Goal: Task Accomplishment & Management: Use online tool/utility

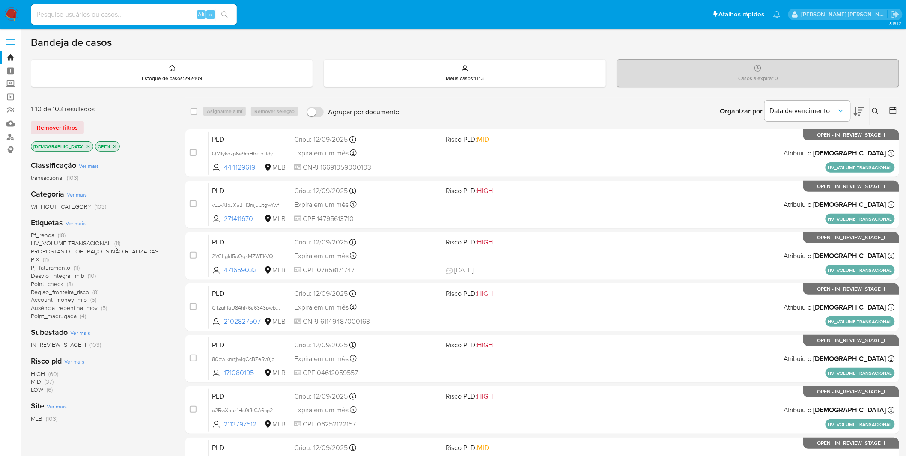
click at [108, 18] on input at bounding box center [133, 14] width 205 height 11
paste input "TMqXPK51OqQB3gs9tJOYSvz0"
type input "TMqXPK51OqQB3gs9tJOYSvz0"
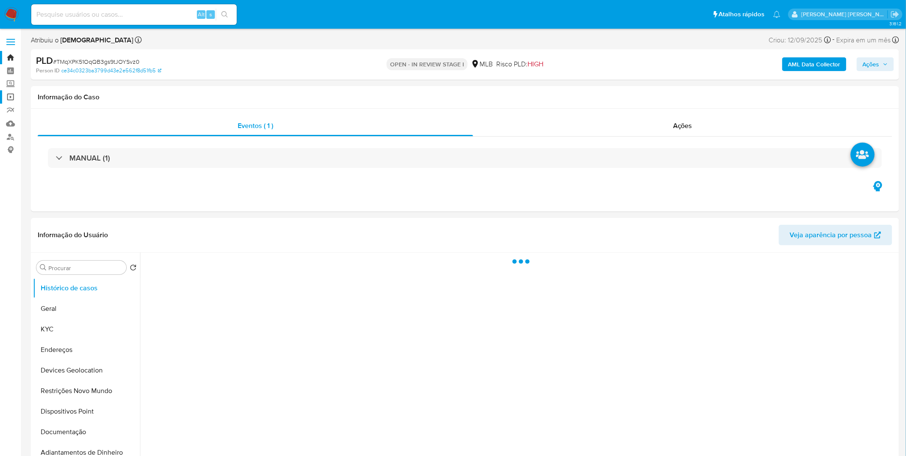
select select "10"
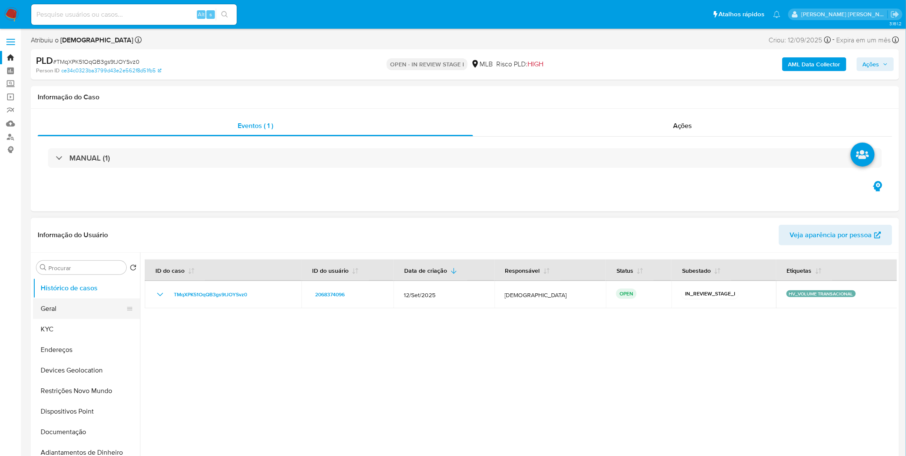
click at [44, 300] on button "Geral" at bounding box center [83, 308] width 100 height 21
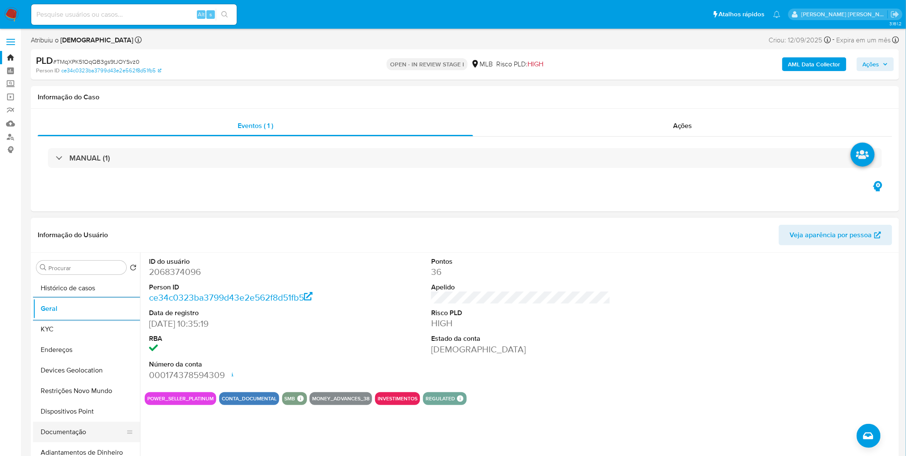
click at [108, 300] on button "Documentação" at bounding box center [83, 432] width 100 height 21
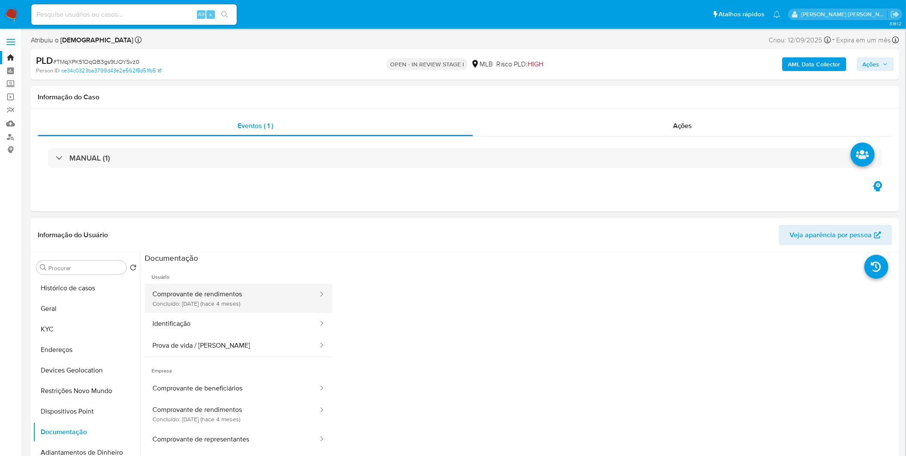
click at [206, 291] on button "Comprovante de rendimentos Concluído: 12/05/2025 (hace 4 meses)" at bounding box center [232, 298] width 174 height 29
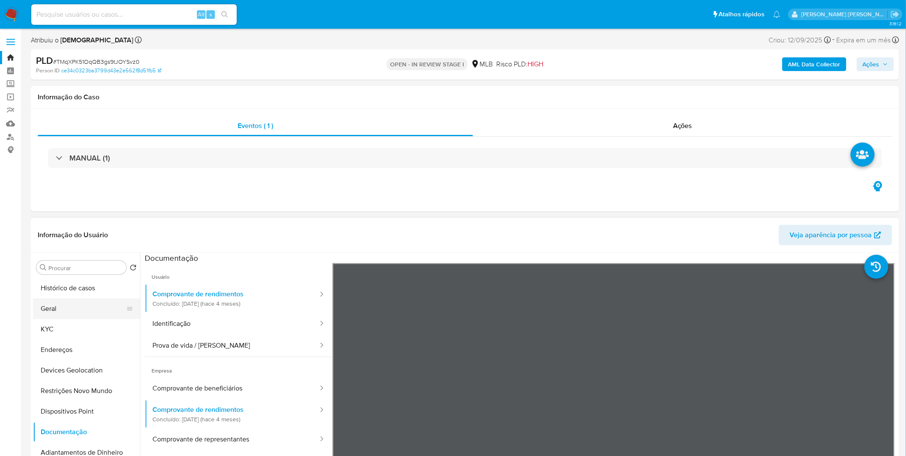
click at [83, 300] on button "Geral" at bounding box center [83, 308] width 100 height 21
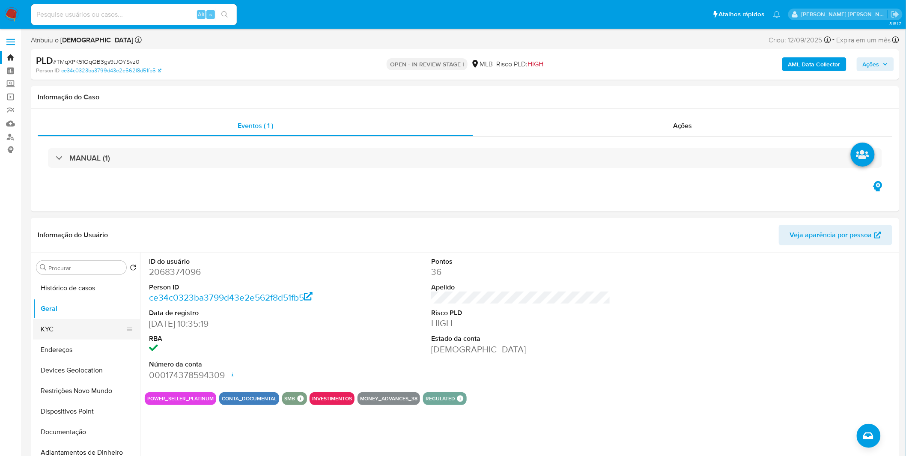
click at [103, 300] on button "KYC" at bounding box center [83, 329] width 100 height 21
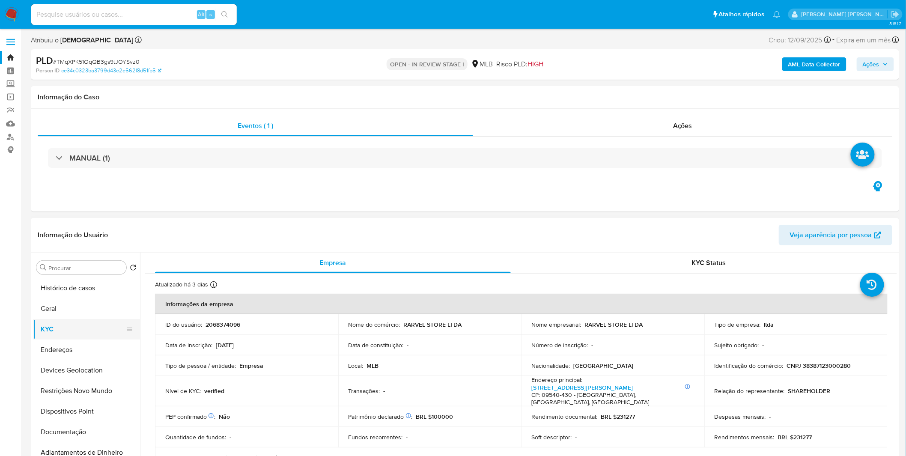
click at [103, 300] on button "KYC" at bounding box center [83, 329] width 100 height 21
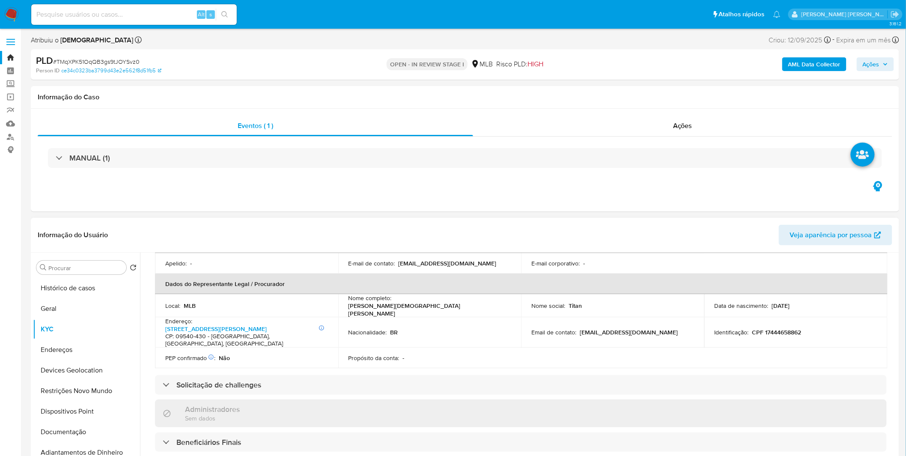
scroll to position [238, 0]
click at [70, 300] on button "Endereços" at bounding box center [83, 349] width 100 height 21
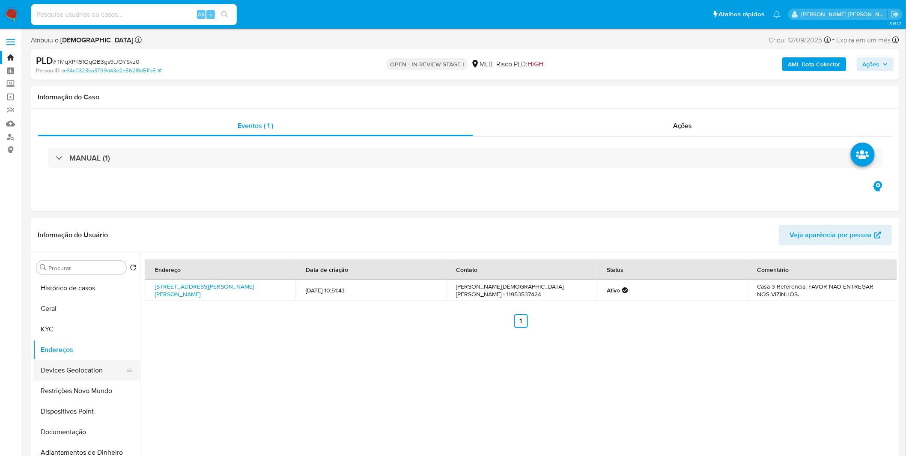
click at [107, 300] on button "Devices Geolocation" at bounding box center [83, 370] width 100 height 21
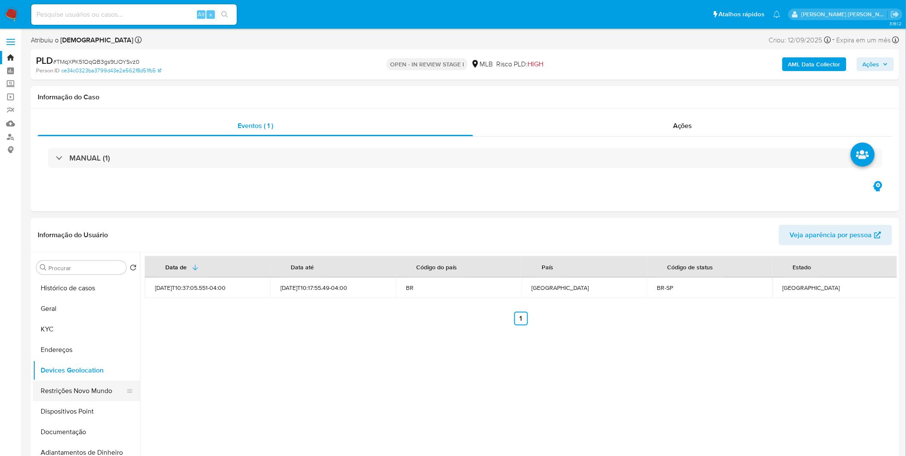
click at [111, 300] on button "Restrições Novo Mundo" at bounding box center [83, 390] width 100 height 21
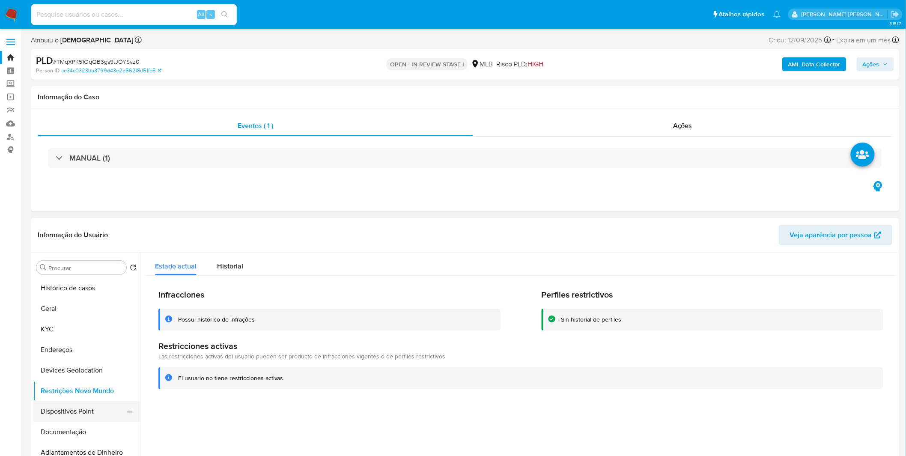
click at [49, 300] on button "Dispositivos Point" at bounding box center [83, 411] width 100 height 21
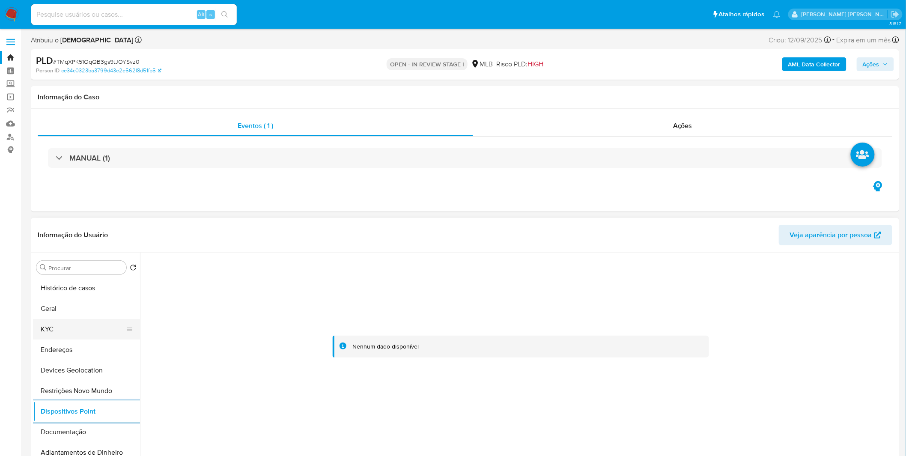
click at [58, 300] on button "KYC" at bounding box center [83, 329] width 100 height 21
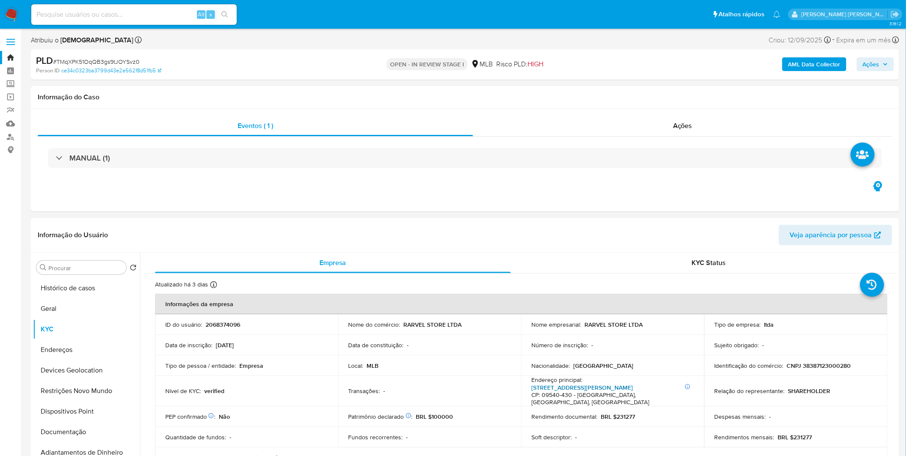
click at [595, 300] on link "Rua Luís Louza 221, Olímpico" at bounding box center [581, 387] width 101 height 9
click at [74, 13] on input at bounding box center [133, 14] width 205 height 11
paste input "MKZ8YLMag1g7vh4ZkAYEHL4H"
type input "MKZ8YLMag1g7vh4ZkAYEHL4H"
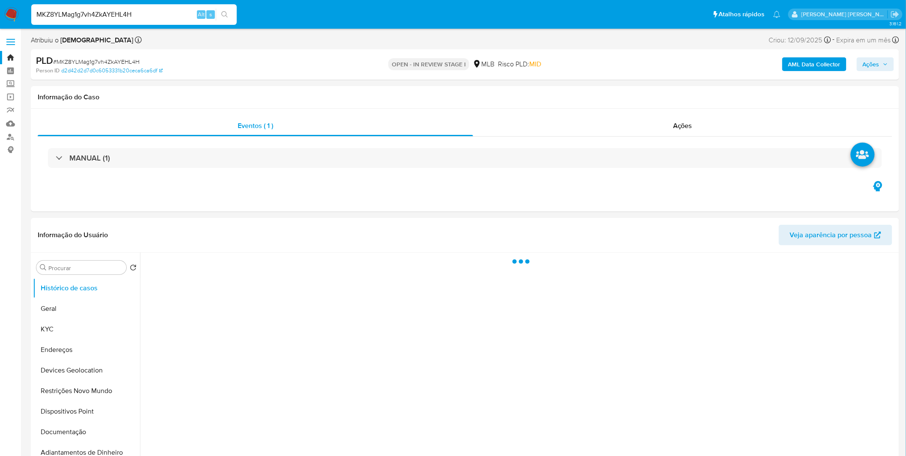
select select "10"
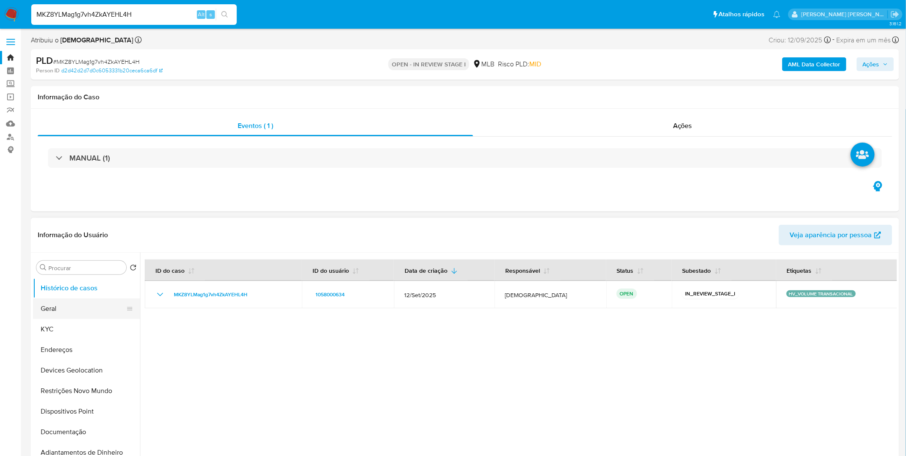
click at [66, 300] on button "Geral" at bounding box center [83, 308] width 100 height 21
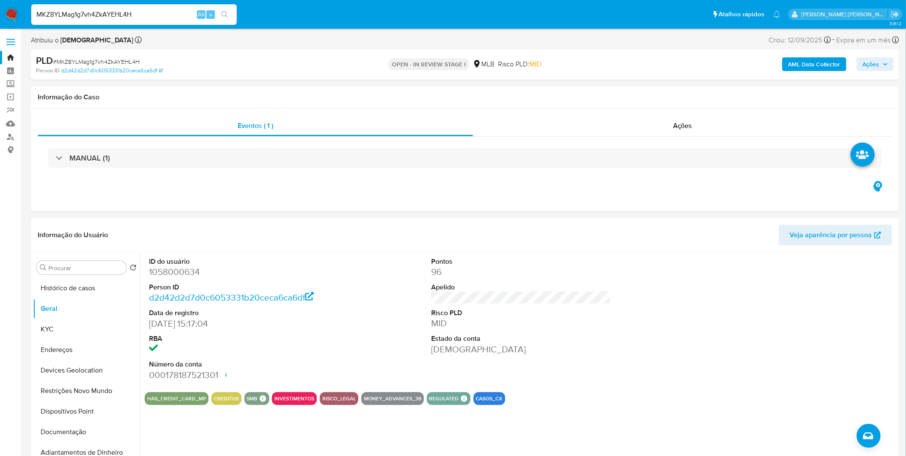
click at [177, 300] on div "ID do usuário 1058000634 Person ID d2d42d2d7d0c6053331b20ceca6ca6df Data de reg…" at bounding box center [518, 361] width 757 height 219
click at [100, 300] on button "Documentação" at bounding box center [83, 432] width 100 height 21
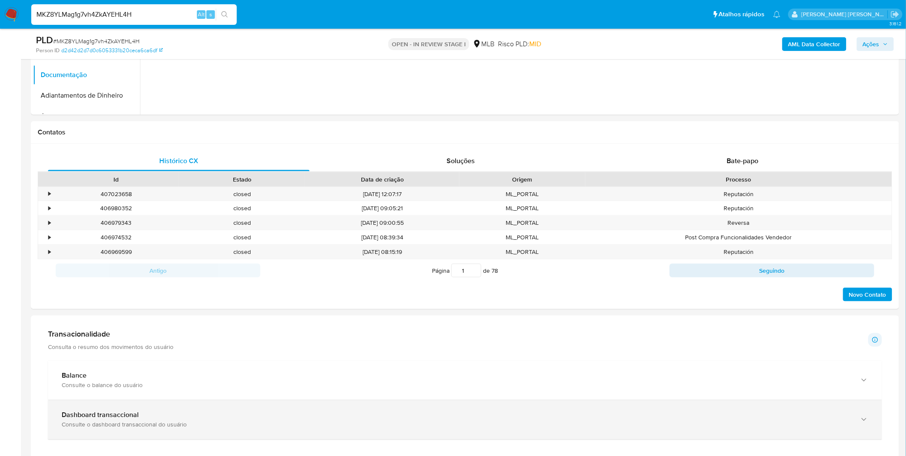
scroll to position [475, 0]
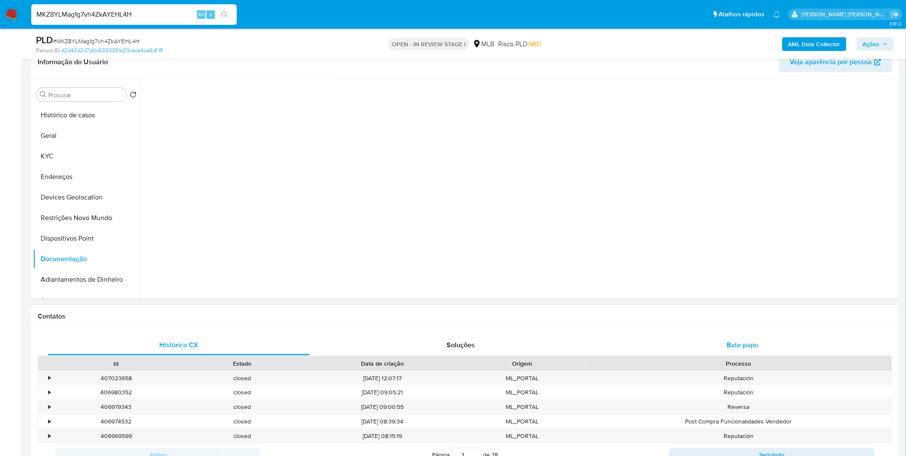
click at [608, 300] on div "Bate-papo" at bounding box center [742, 345] width 261 height 21
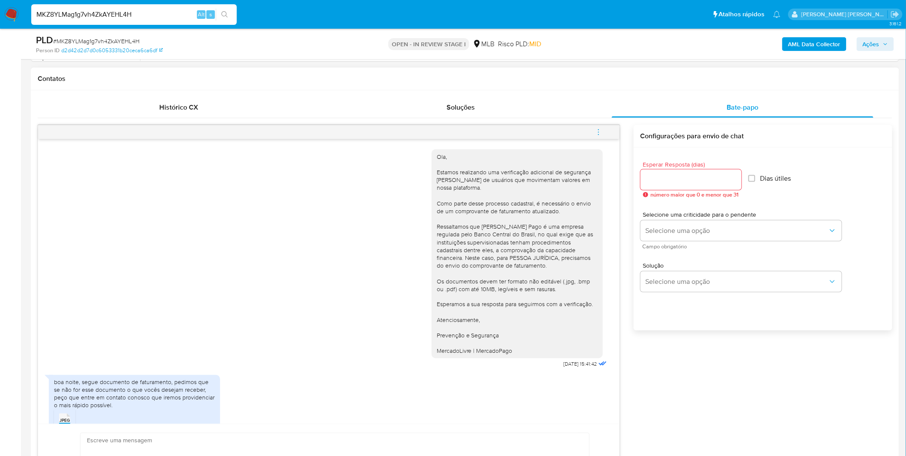
scroll to position [29, 0]
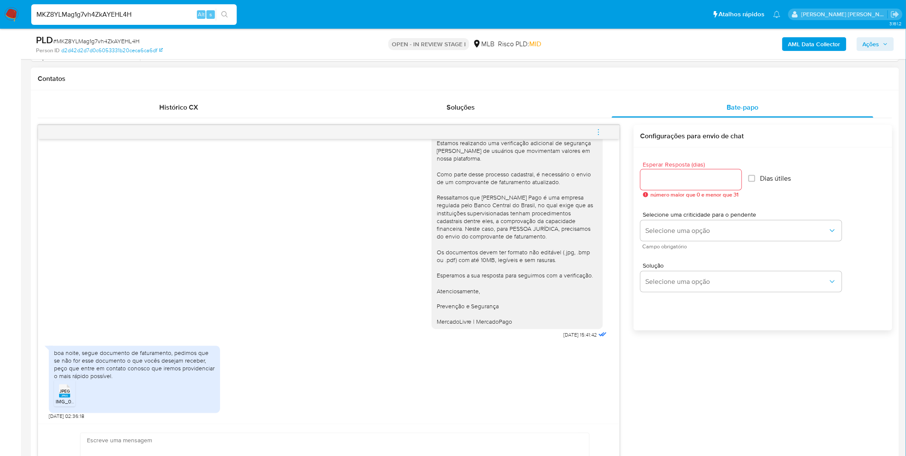
click at [65, 300] on icon "JPEG" at bounding box center [64, 390] width 11 height 15
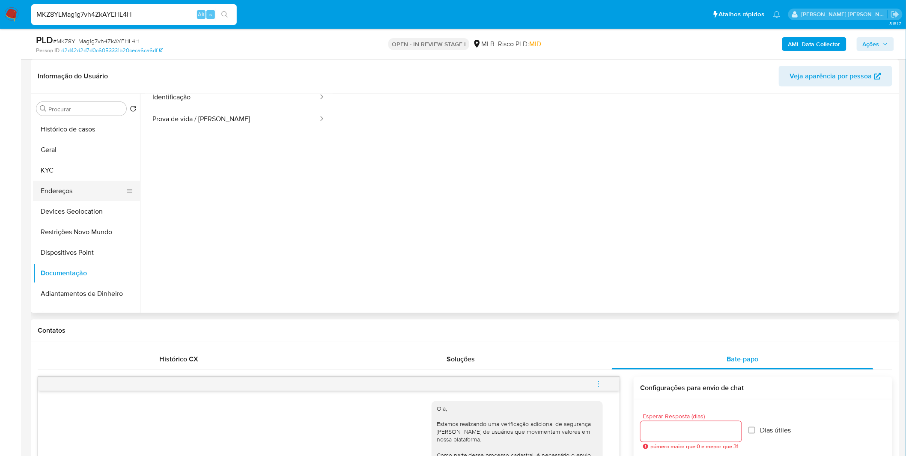
scroll to position [22, 0]
click at [96, 182] on button "Endereços" at bounding box center [83, 191] width 100 height 21
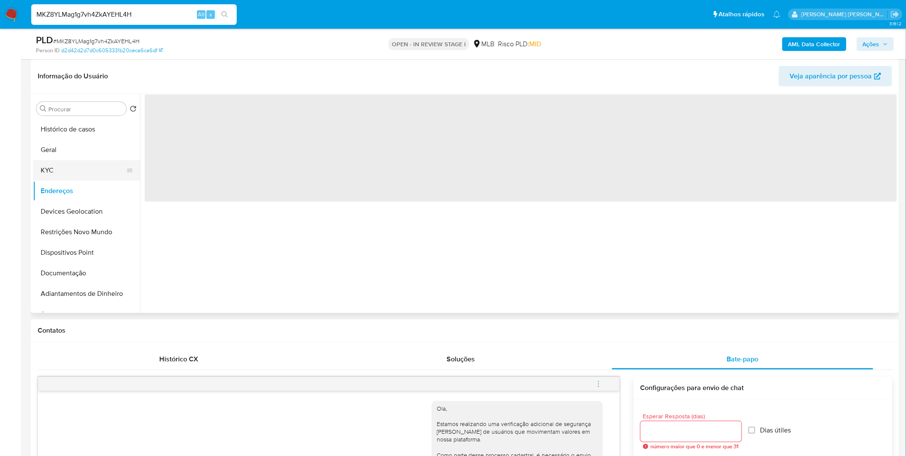
click at [86, 173] on button "KYC" at bounding box center [83, 170] width 100 height 21
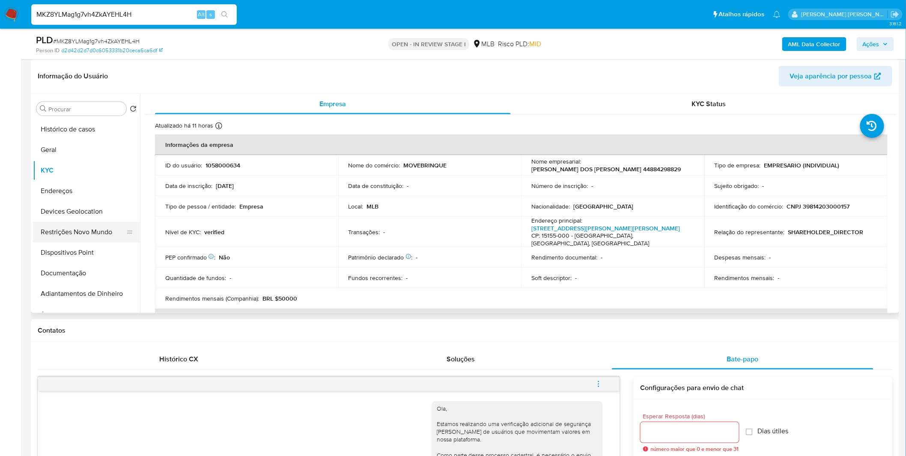
click at [80, 225] on button "Restrições Novo Mundo" at bounding box center [83, 232] width 100 height 21
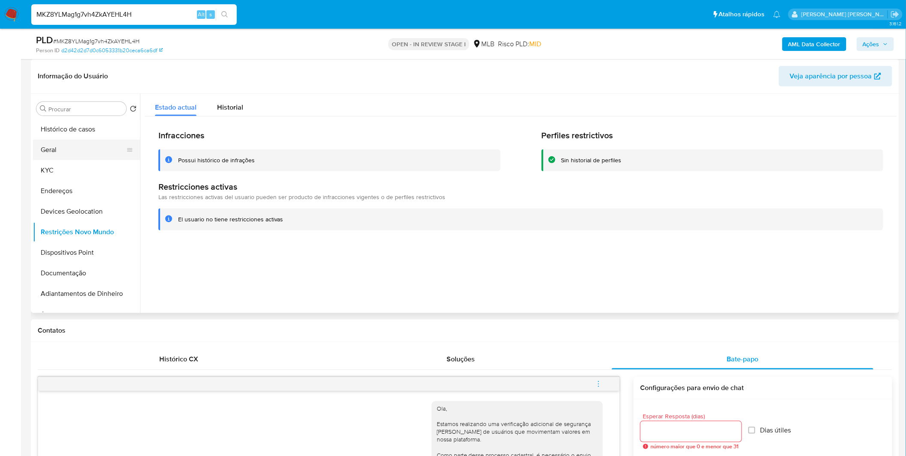
click at [89, 158] on button "Geral" at bounding box center [83, 150] width 100 height 21
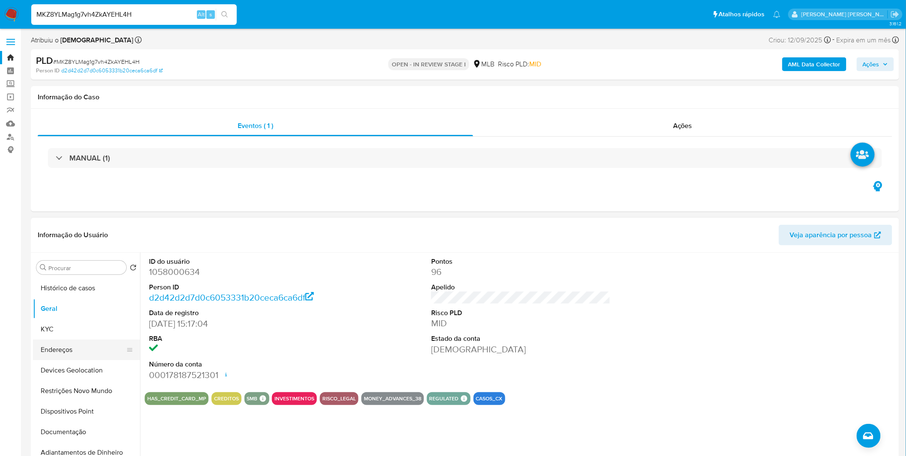
click at [73, 300] on button "Endereços" at bounding box center [83, 349] width 100 height 21
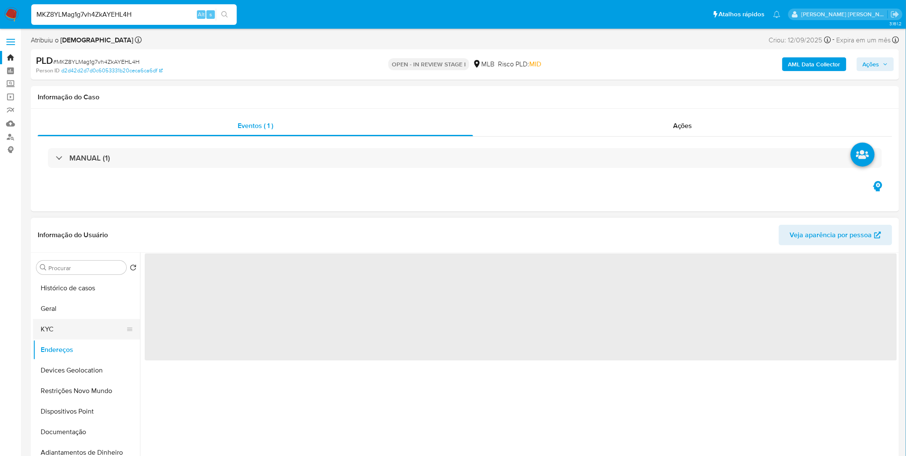
click at [73, 300] on button "KYC" at bounding box center [83, 329] width 100 height 21
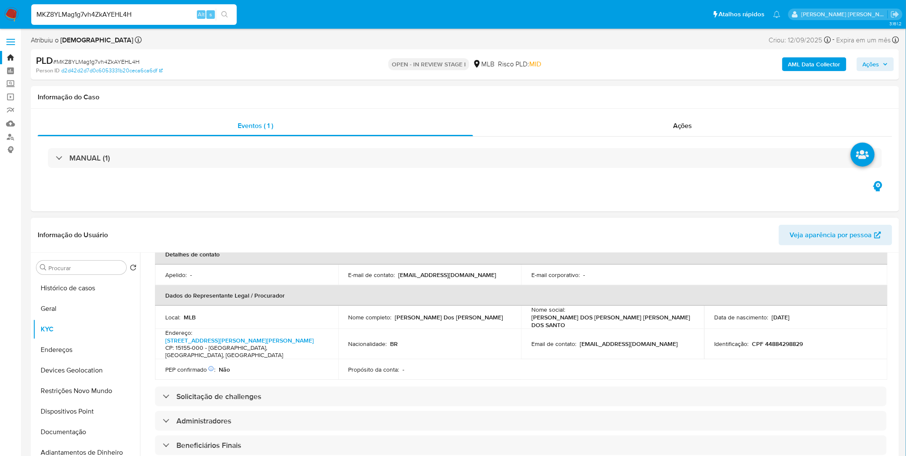
scroll to position [190, 0]
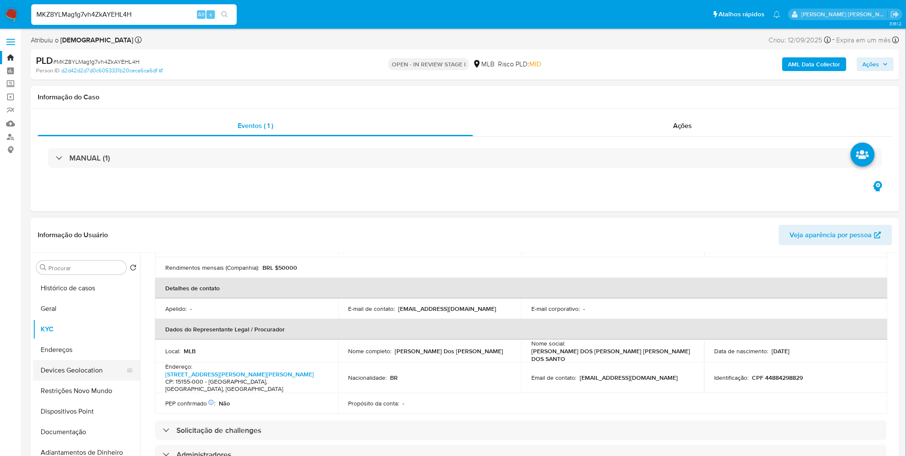
click at [65, 300] on button "Devices Geolocation" at bounding box center [83, 370] width 100 height 21
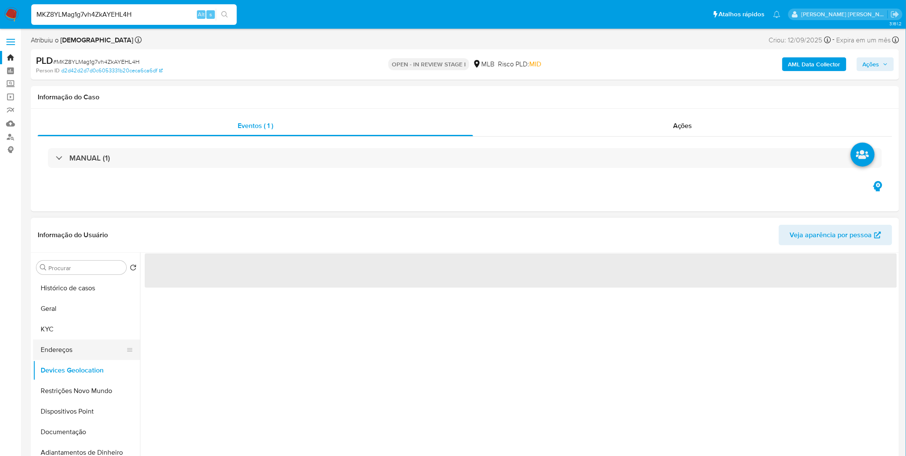
scroll to position [0, 0]
click at [68, 300] on button "Endereços" at bounding box center [83, 349] width 100 height 21
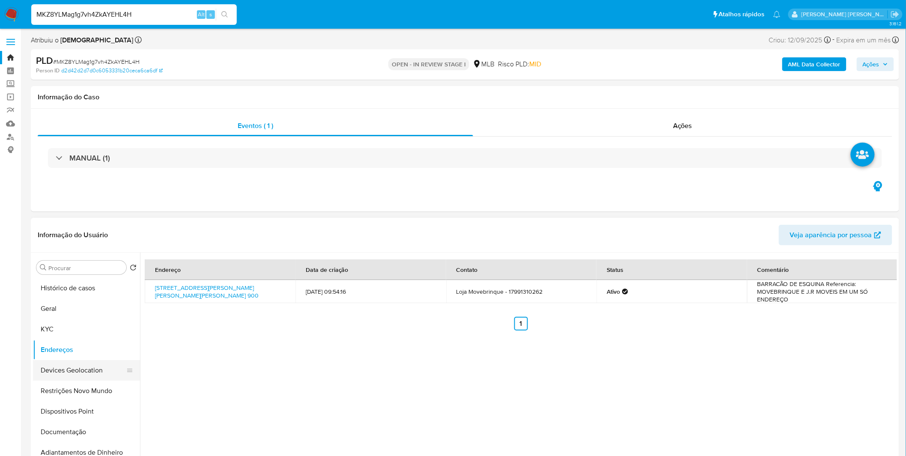
click at [107, 300] on button "Devices Geolocation" at bounding box center [83, 370] width 100 height 21
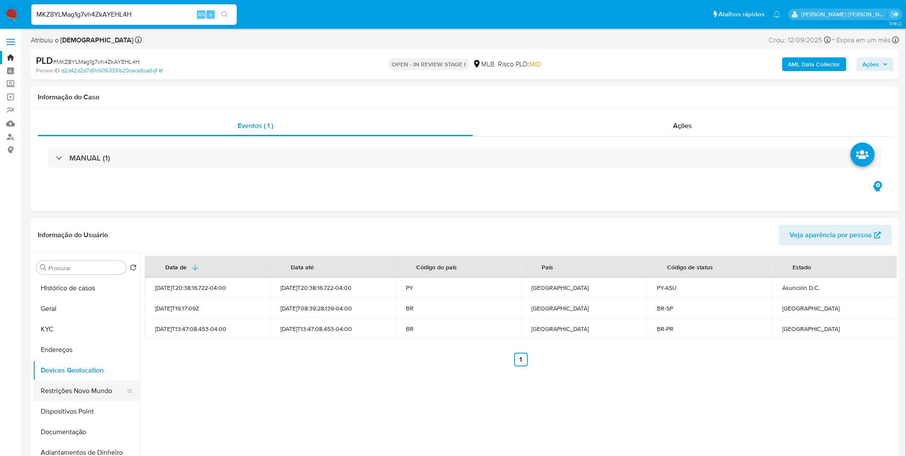
click at [108, 300] on button "Restrições Novo Mundo" at bounding box center [83, 390] width 100 height 21
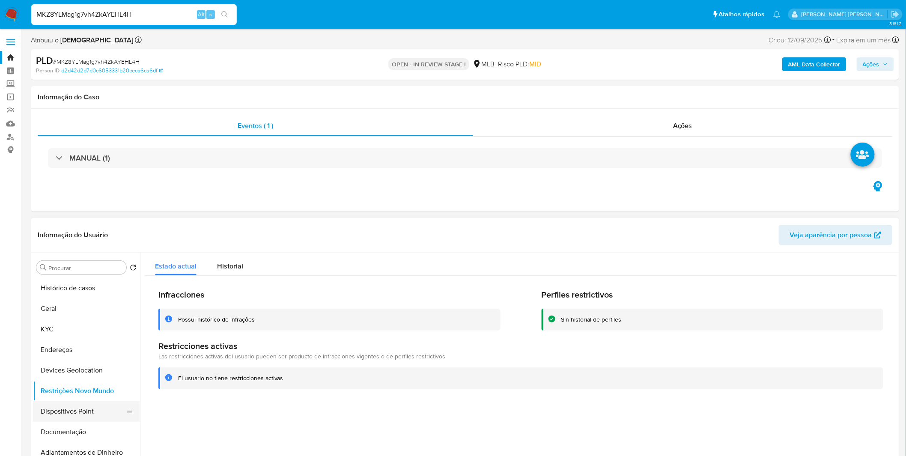
click at [81, 300] on button "Dispositivos Point" at bounding box center [83, 411] width 100 height 21
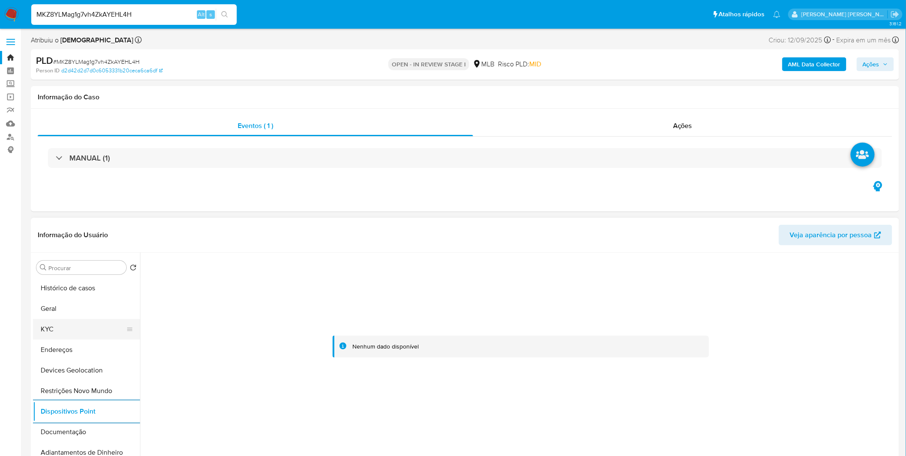
click at [68, 300] on button "KYC" at bounding box center [83, 329] width 100 height 21
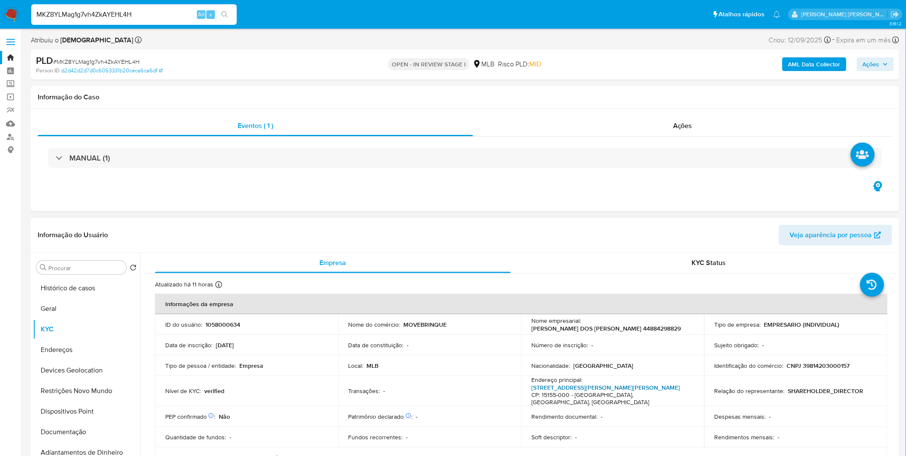
click at [608, 300] on link "Rua Sebastiao Barreto Do Nascimento 905" at bounding box center [605, 387] width 148 height 9
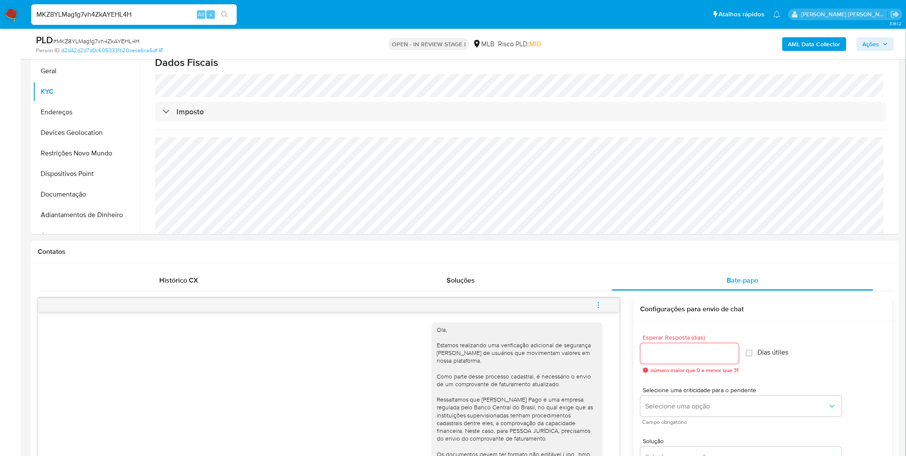
scroll to position [190, 0]
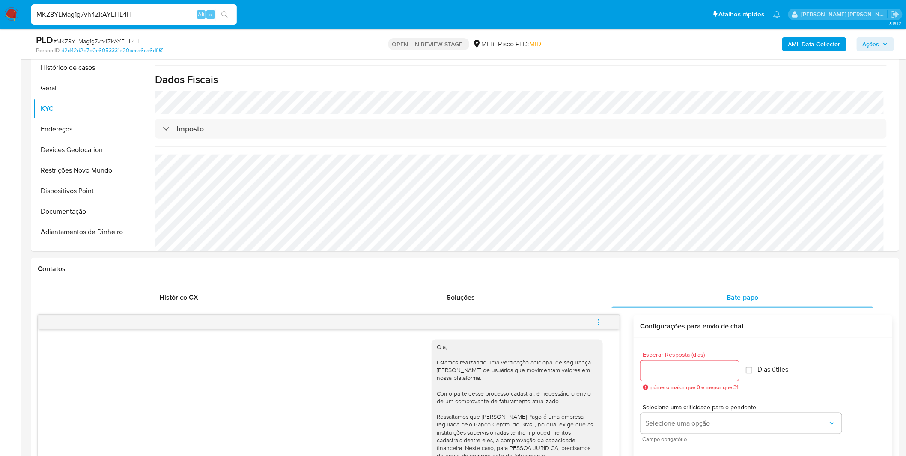
click at [126, 20] on div "MKZ8YLMag1g7vh4ZkAYEHL4H Alt s" at bounding box center [133, 14] width 205 height 21
click at [129, 14] on input "MKZ8YLMag1g7vh4ZkAYEHL4H" at bounding box center [133, 14] width 205 height 11
paste input "CTzuhfaU84hN6a6343pwbsoV"
type input "CTzuhfaU84hN6a6343pwbsoV"
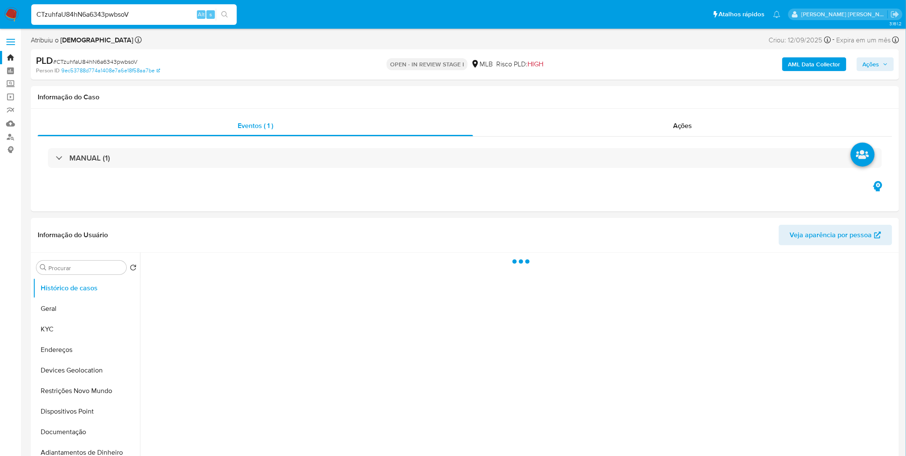
select select "10"
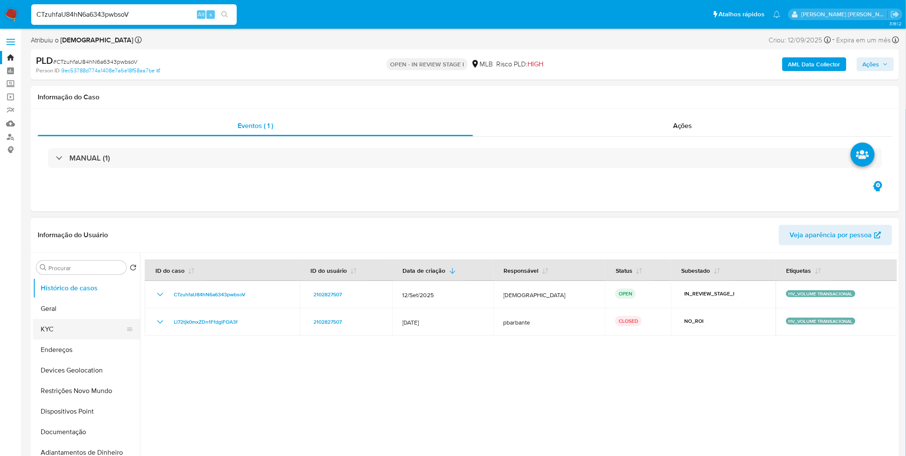
click at [92, 300] on button "KYC" at bounding box center [83, 329] width 100 height 21
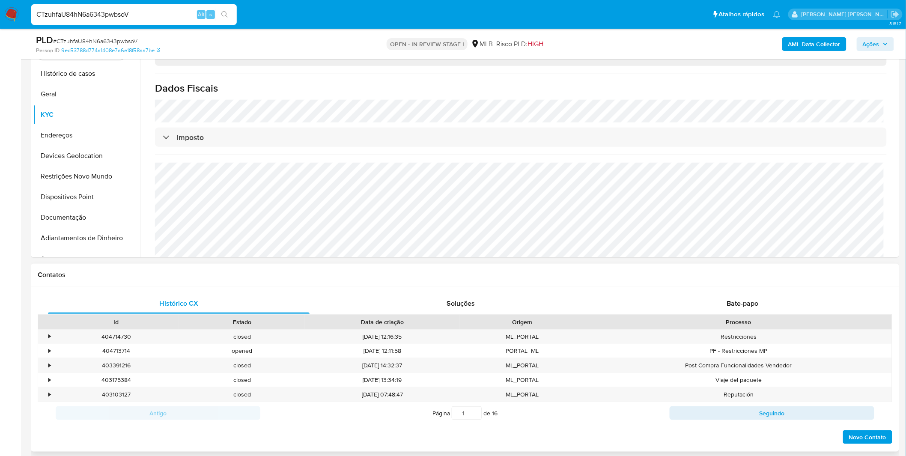
scroll to position [238, 0]
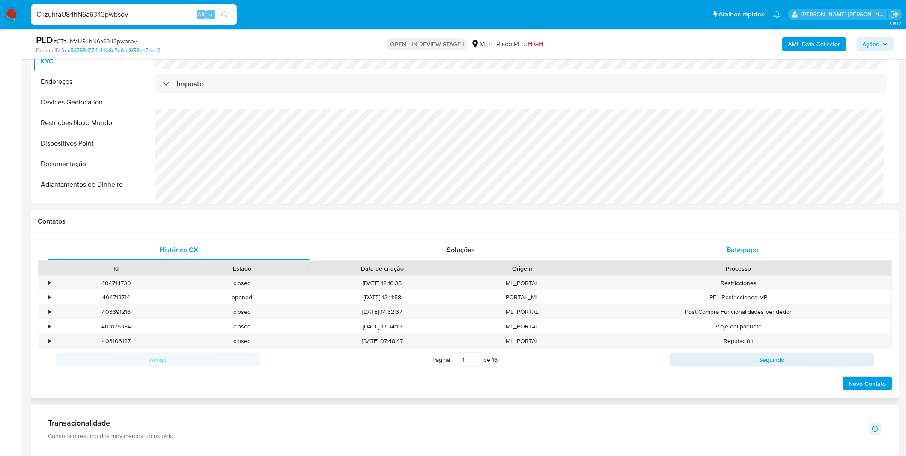
click at [608, 257] on div "Bate-papo" at bounding box center [742, 250] width 261 height 21
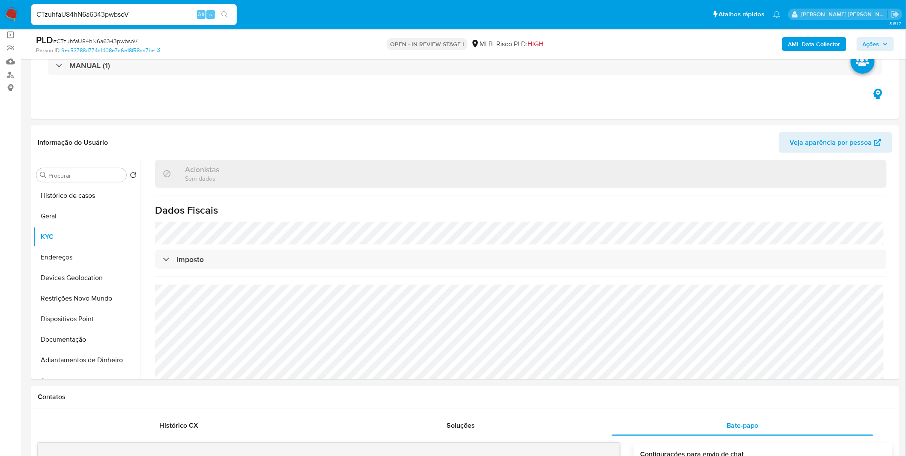
scroll to position [0, 0]
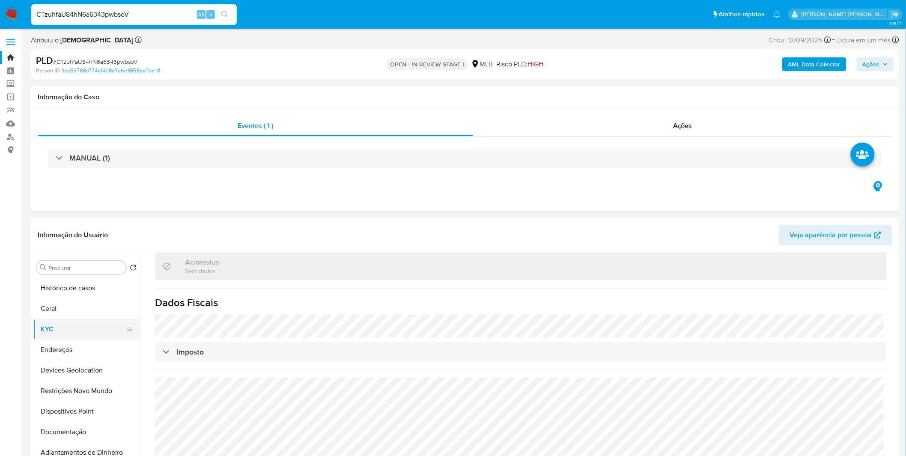
click at [76, 300] on button "KYC" at bounding box center [83, 329] width 100 height 21
click at [75, 300] on button "Endereços" at bounding box center [83, 349] width 100 height 21
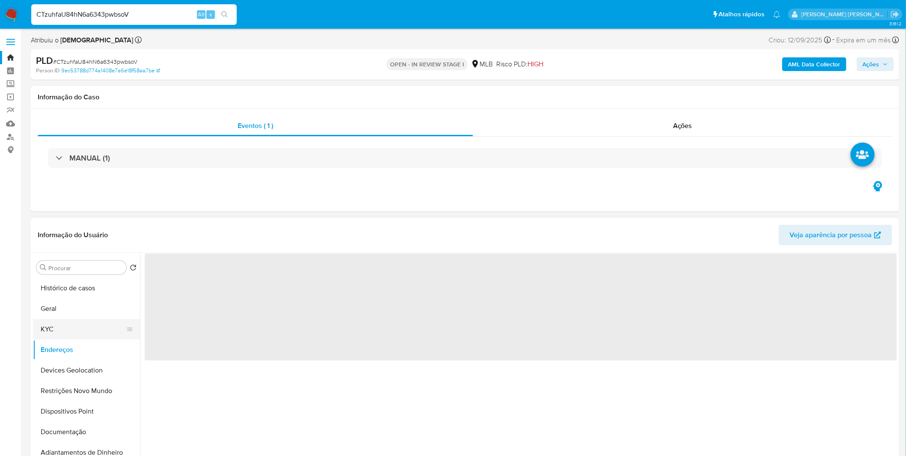
click at [75, 300] on button "KYC" at bounding box center [83, 329] width 100 height 21
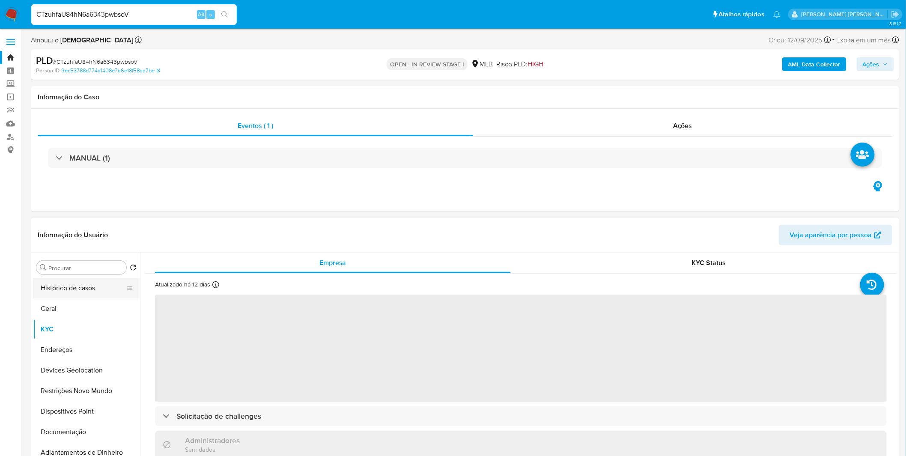
click at [85, 288] on button "Histórico de casos" at bounding box center [83, 288] width 100 height 21
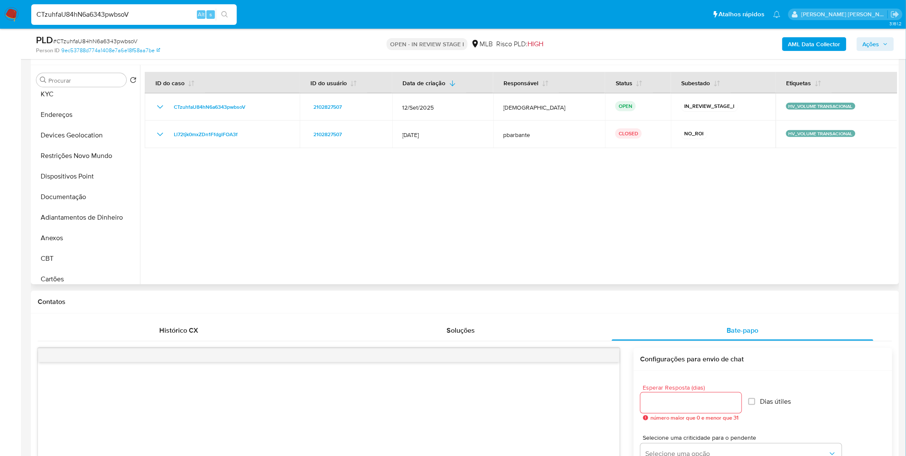
scroll to position [48, 0]
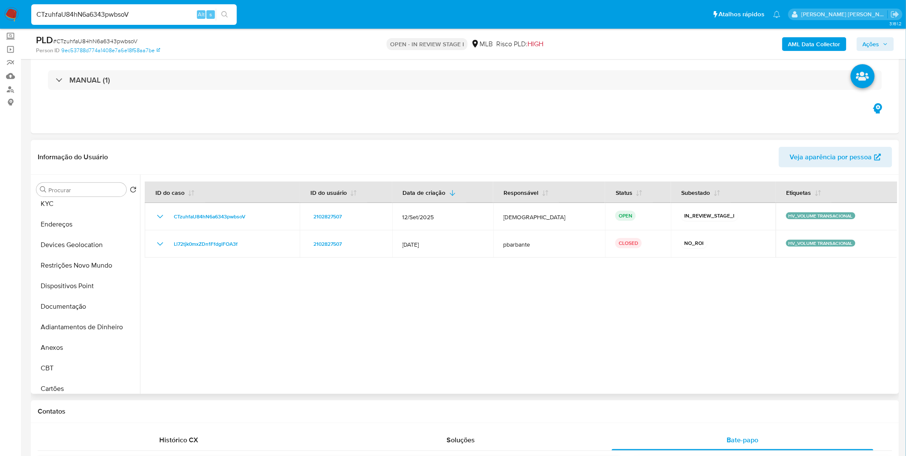
click at [409, 300] on div at bounding box center [518, 284] width 757 height 219
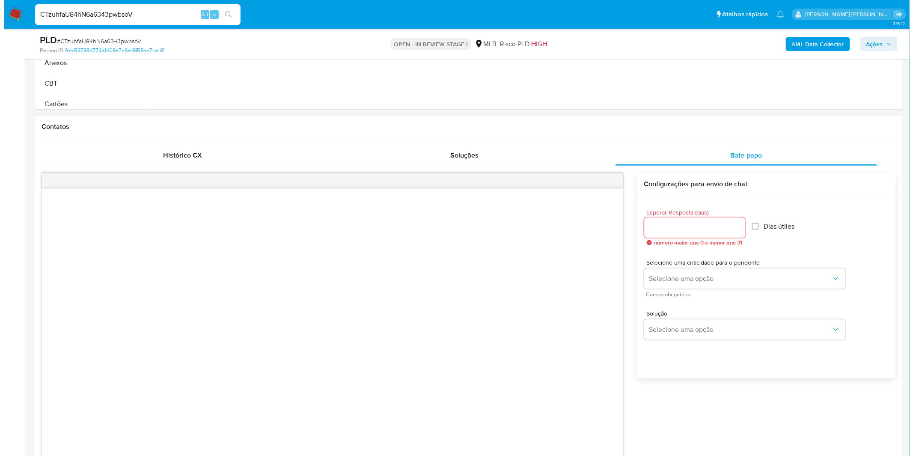
scroll to position [333, 0]
click at [608, 229] on input "Esperar Resposta (dias)" at bounding box center [690, 227] width 101 height 11
type input "3"
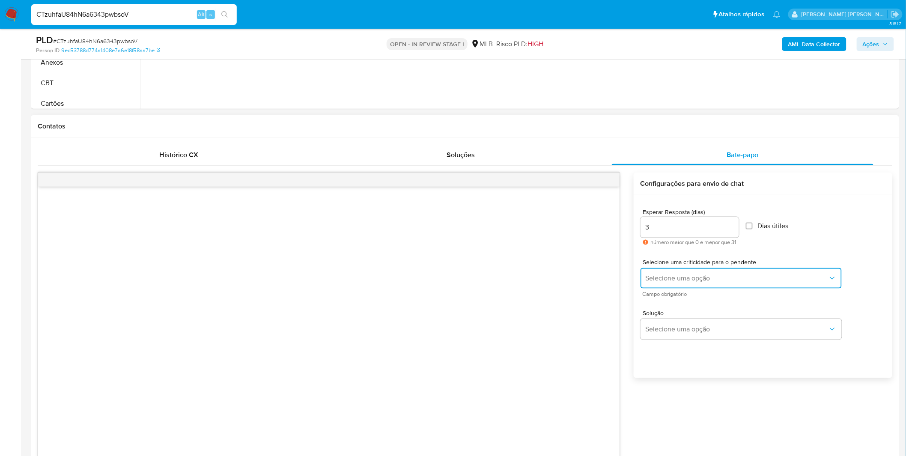
click at [608, 273] on button "Selecione uma opção" at bounding box center [740, 278] width 201 height 21
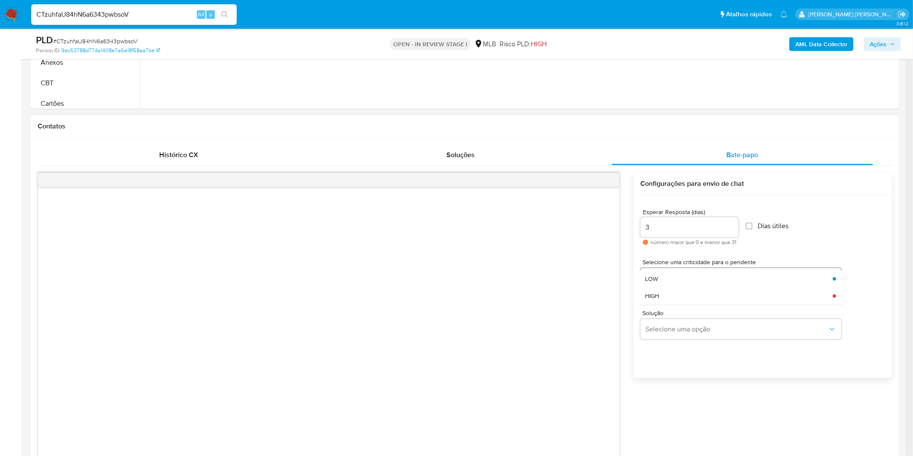
click at [608, 277] on div "LOW" at bounding box center [736, 278] width 182 height 17
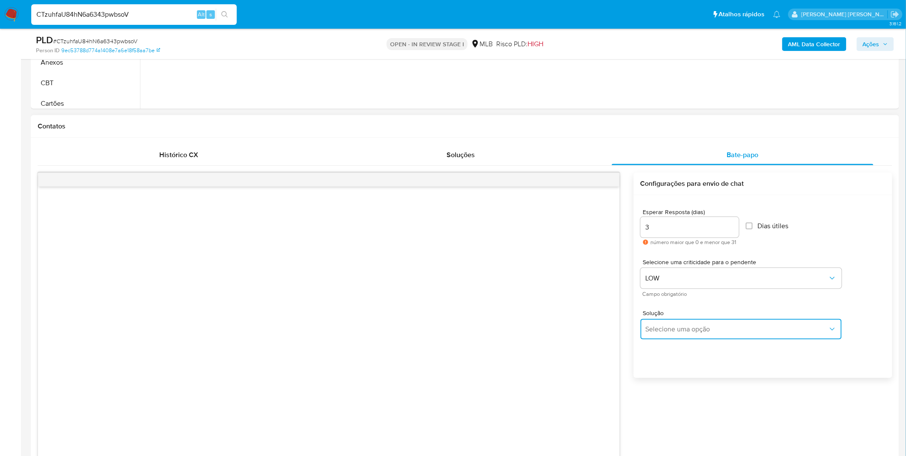
click at [608, 300] on button "Selecione uma opção" at bounding box center [740, 329] width 201 height 21
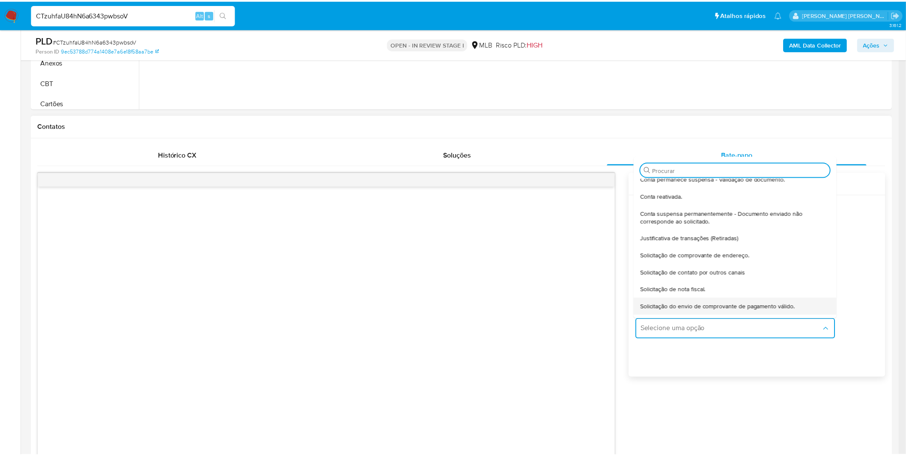
scroll to position [71, 0]
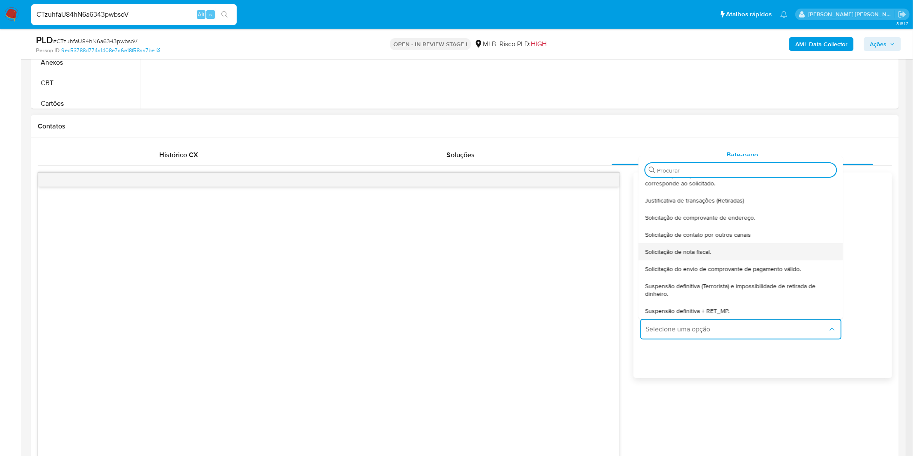
click at [608, 256] on div "Solicitação de nota fiscal." at bounding box center [738, 251] width 186 height 17
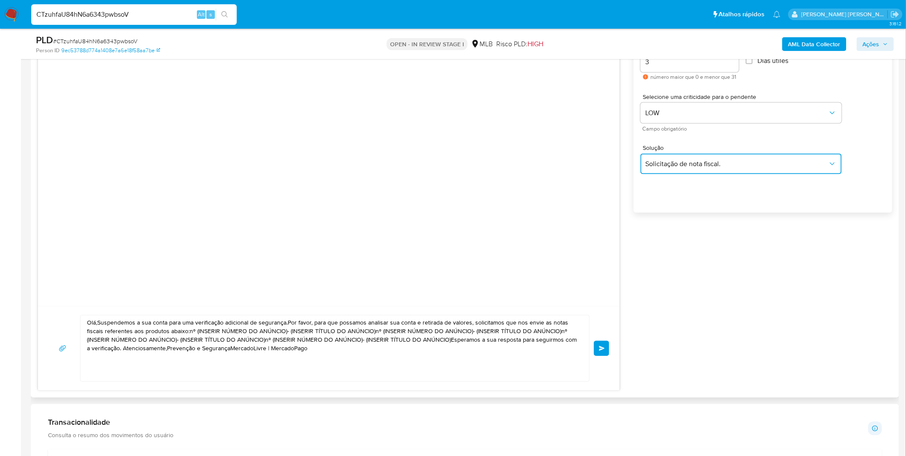
scroll to position [523, 0]
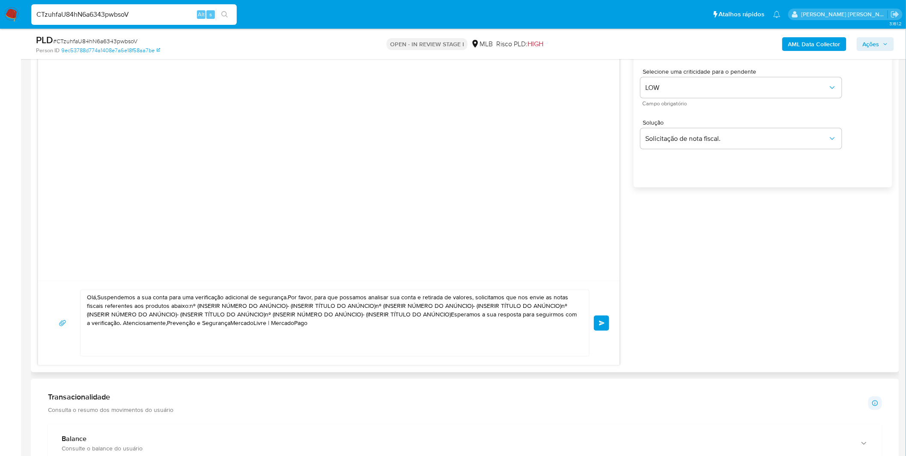
click at [378, 300] on textarea "Olá,Suspendemos a sua conta para uma verificação adicional de segurança.Por fav…" at bounding box center [332, 323] width 491 height 66
paste textarea "! Estamos realizando uma verificação adicional de segurança em contas de usuári…"
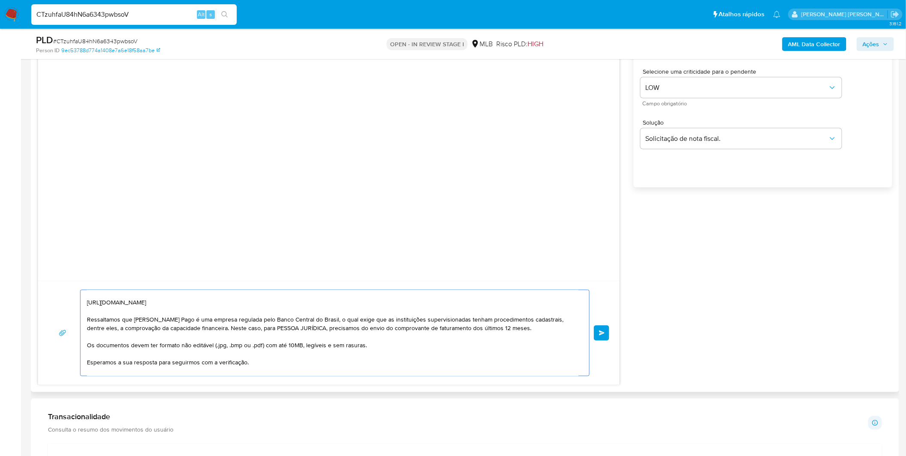
scroll to position [108, 0]
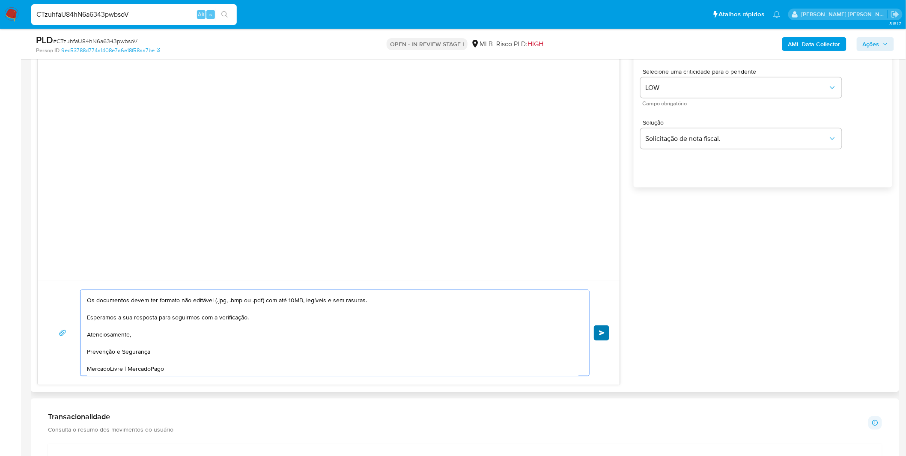
type textarea "Olá! Estamos realizando uma verificação adicional de segurança em contas de usu…"
click at [600, 300] on span "common.send" at bounding box center [602, 332] width 6 height 5
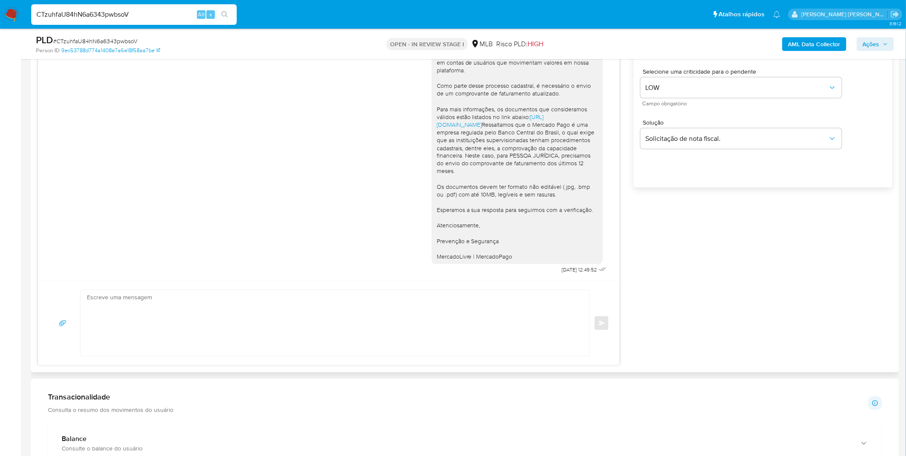
scroll to position [0, 0]
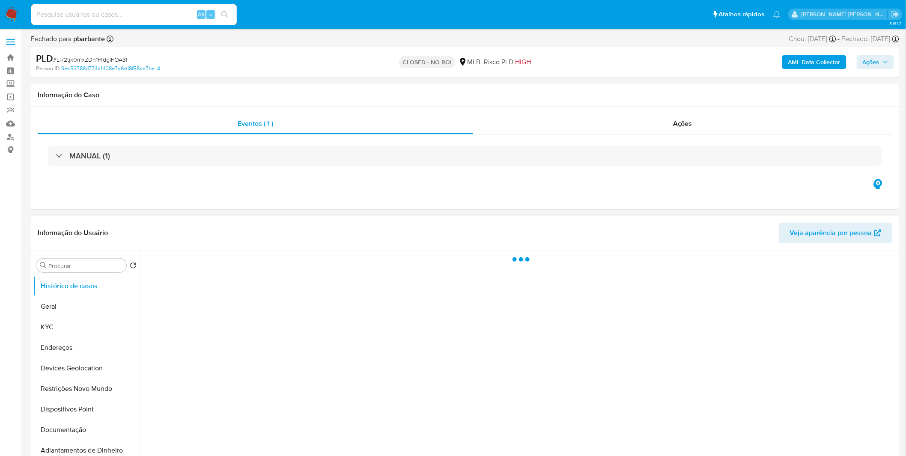
select select "10"
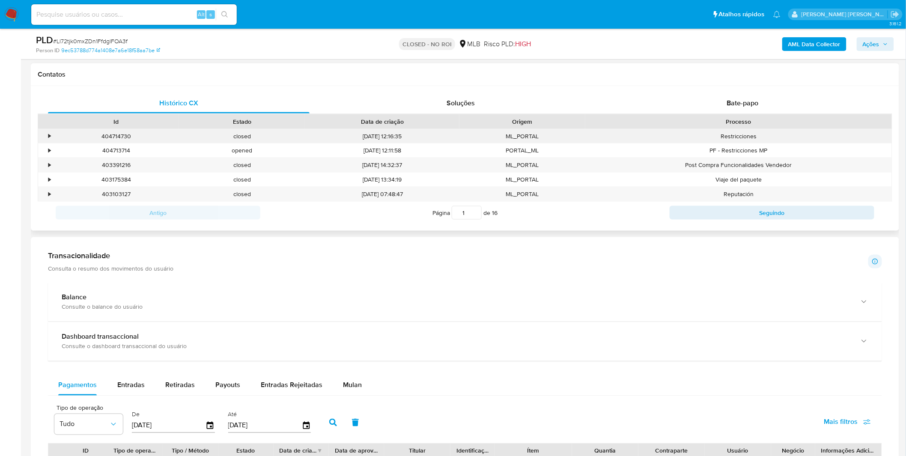
scroll to position [285, 0]
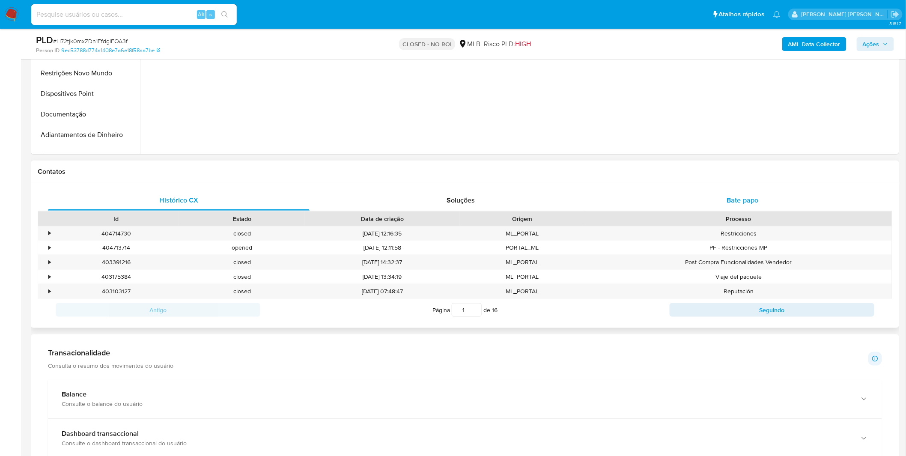
click at [704, 194] on div "Bate-papo" at bounding box center [742, 200] width 261 height 21
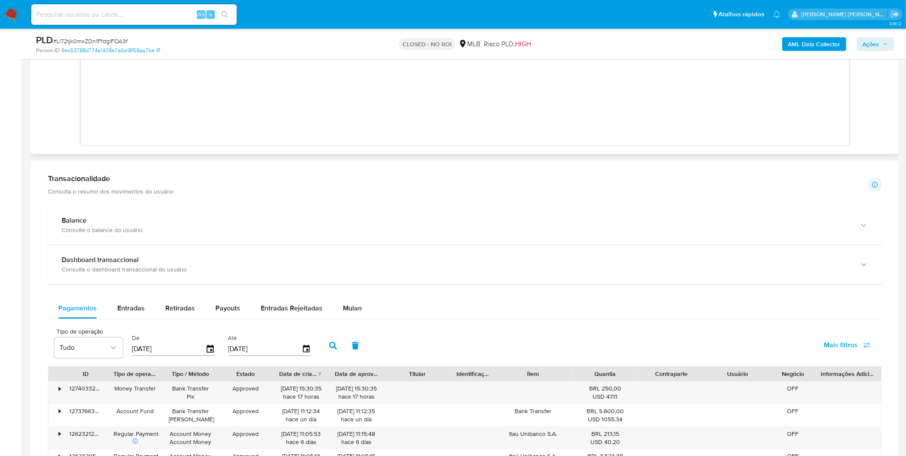
scroll to position [428, 0]
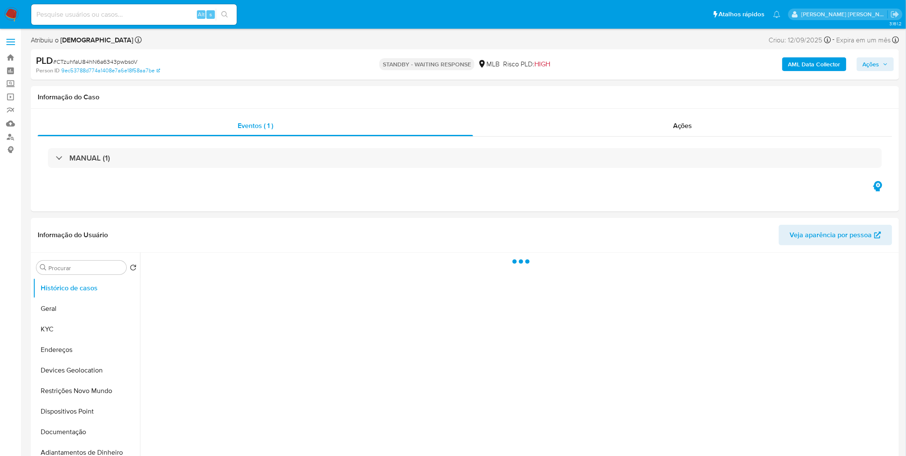
select select "10"
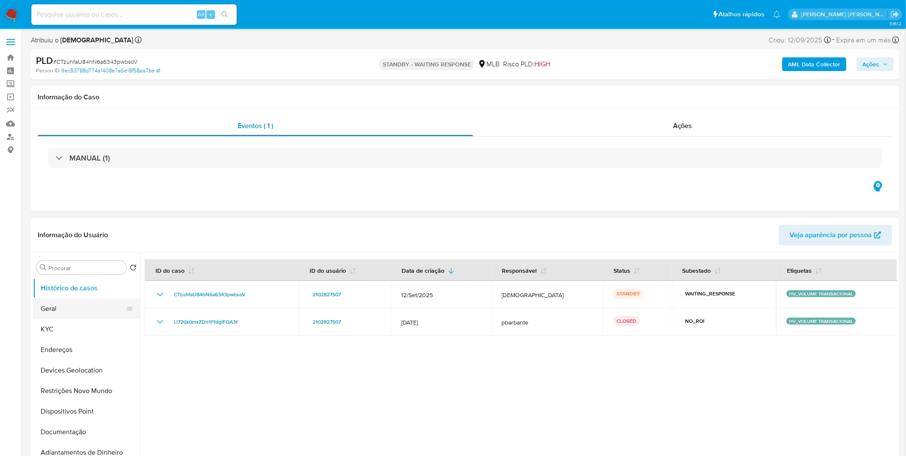
click at [81, 309] on button "Geral" at bounding box center [83, 308] width 100 height 21
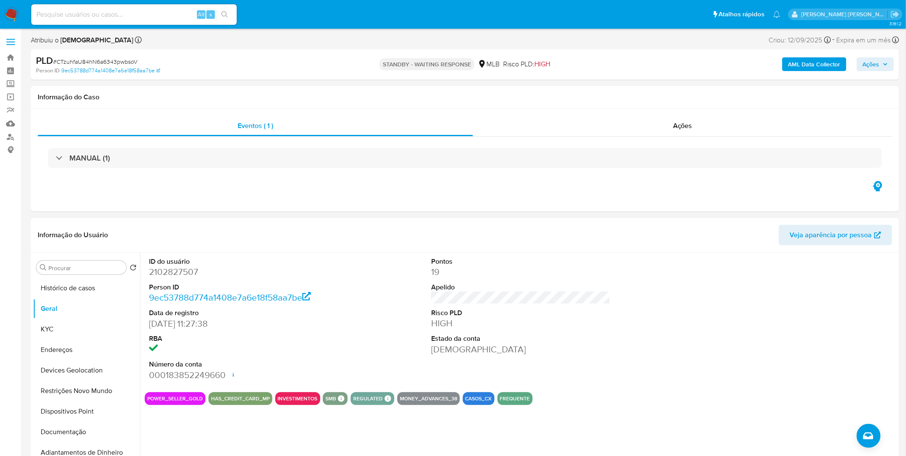
click at [388, 356] on div "ID do usuário 2102827507 Person ID 9ec53788d774a1408e7a6e18f58aa7be Data de reg…" at bounding box center [521, 318] width 752 height 133
click at [95, 432] on button "Documentação" at bounding box center [83, 432] width 100 height 21
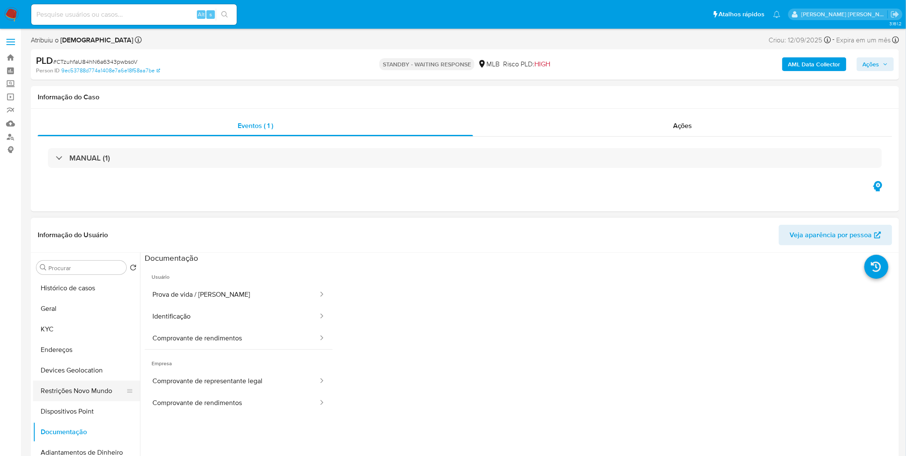
click at [97, 394] on button "Restrições Novo Mundo" at bounding box center [83, 390] width 100 height 21
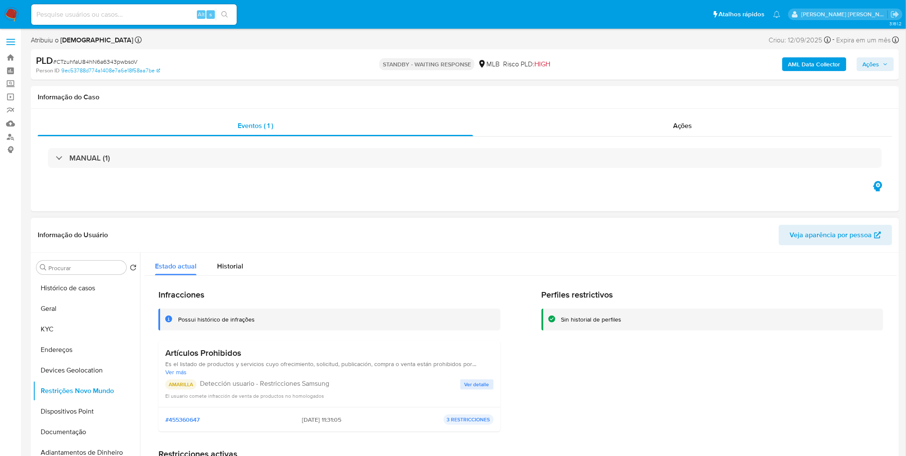
drag, startPoint x: 245, startPoint y: 351, endPoint x: 143, endPoint y: 356, distance: 102.0
click at [165, 354] on h3 "Artículos Prohibidos" at bounding box center [329, 352] width 328 height 11
drag, startPoint x: 284, startPoint y: 422, endPoint x: 324, endPoint y: 422, distance: 40.7
click at [324, 422] on div "#455360647 10/09/2025 - 11:31:05 3 RESTRICCIONES" at bounding box center [329, 419] width 328 height 10
click at [71, 307] on button "Geral" at bounding box center [83, 308] width 100 height 21
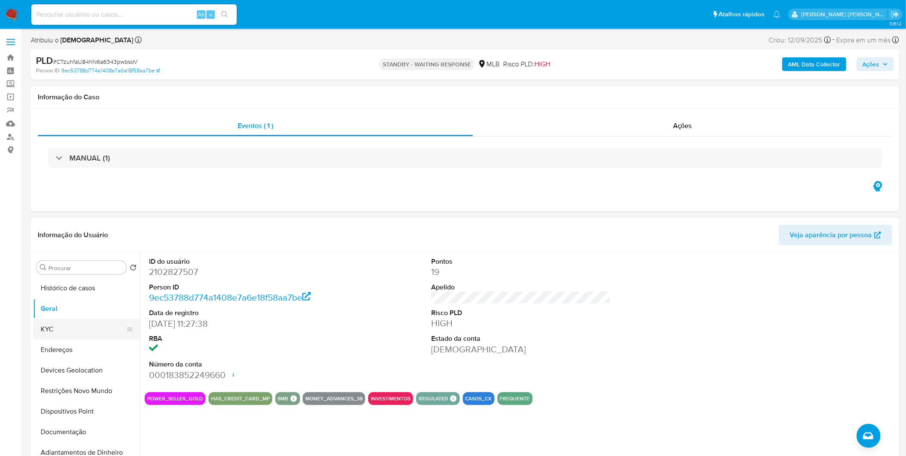
click at [89, 327] on button "KYC" at bounding box center [83, 329] width 100 height 21
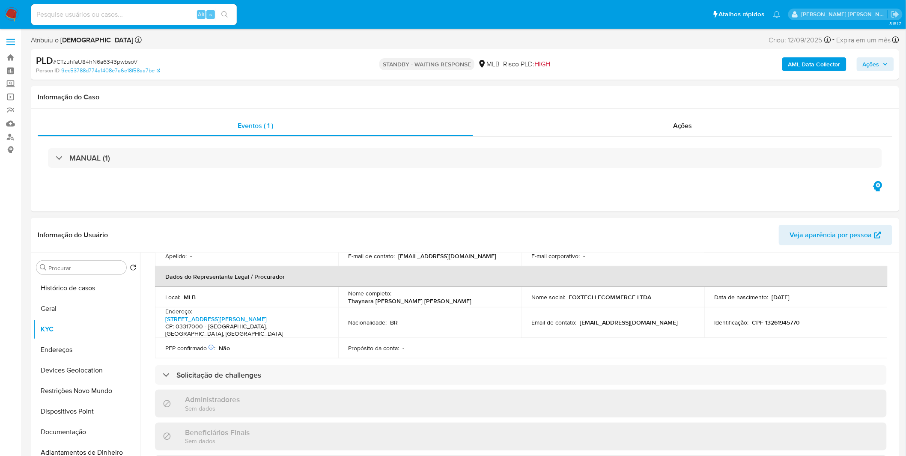
scroll to position [190, 0]
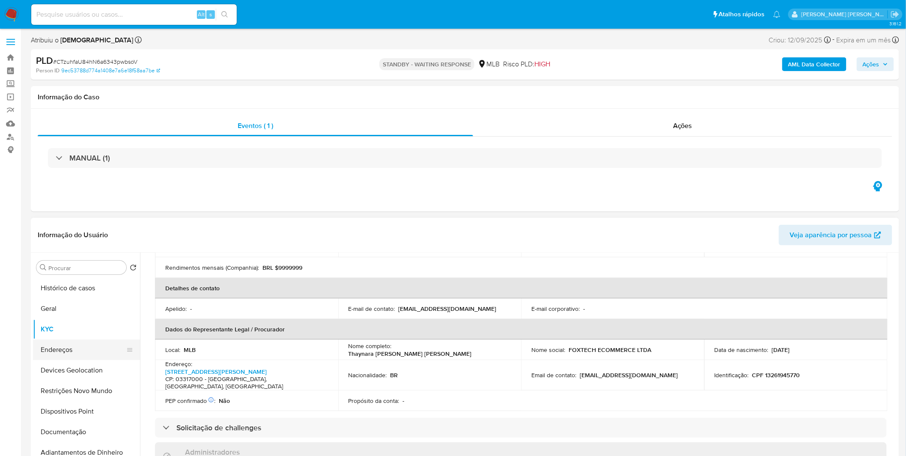
click at [111, 351] on button "Endereços" at bounding box center [83, 349] width 100 height 21
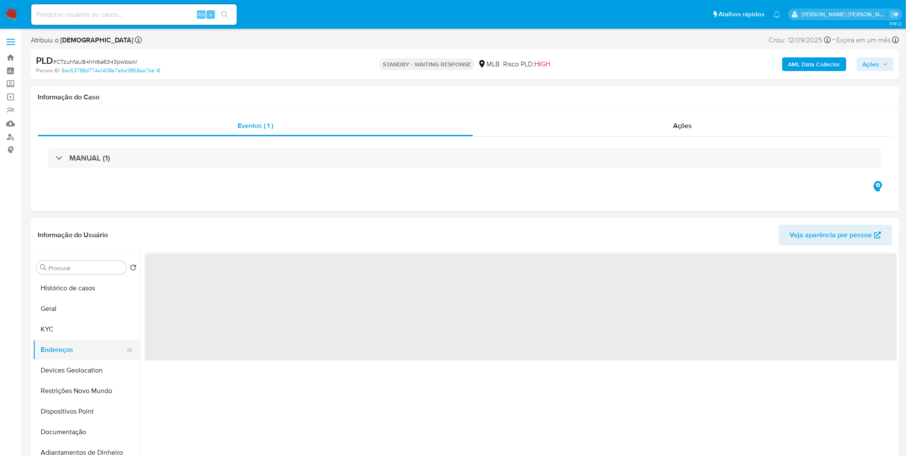
scroll to position [0, 0]
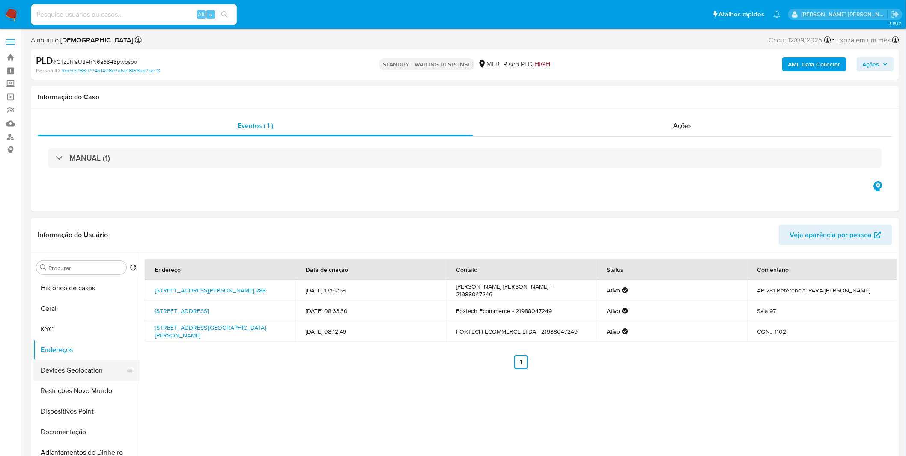
click at [70, 374] on button "Devices Geolocation" at bounding box center [83, 370] width 100 height 21
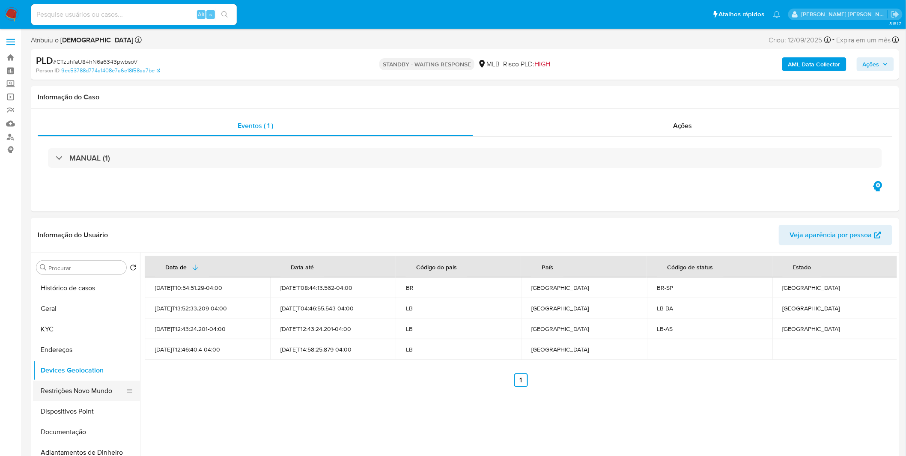
click at [68, 386] on button "Restrições Novo Mundo" at bounding box center [83, 390] width 100 height 21
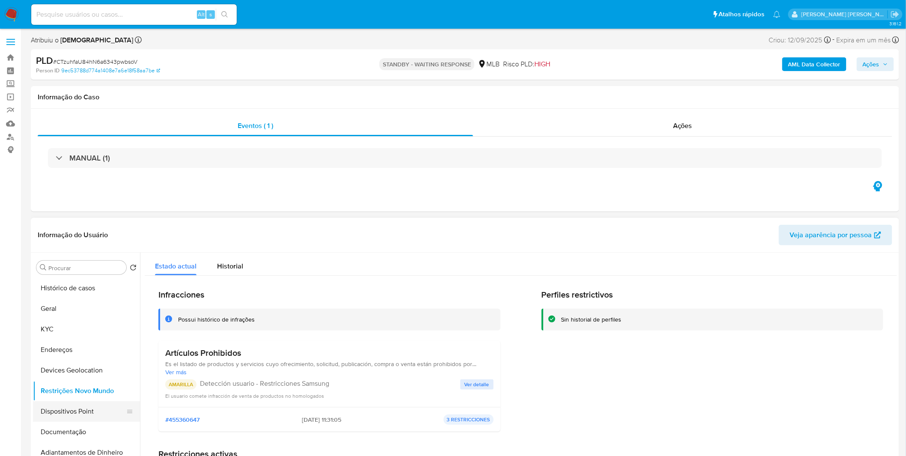
click at [50, 414] on button "Dispositivos Point" at bounding box center [83, 411] width 100 height 21
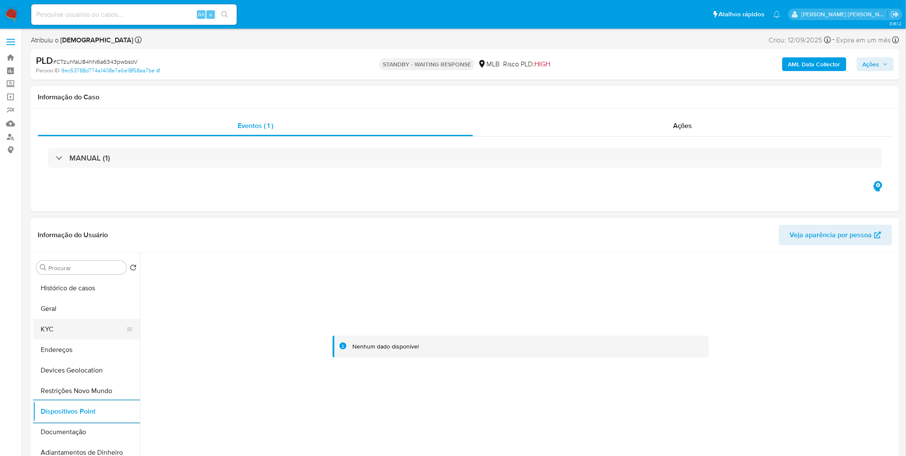
click at [67, 326] on button "KYC" at bounding box center [83, 329] width 100 height 21
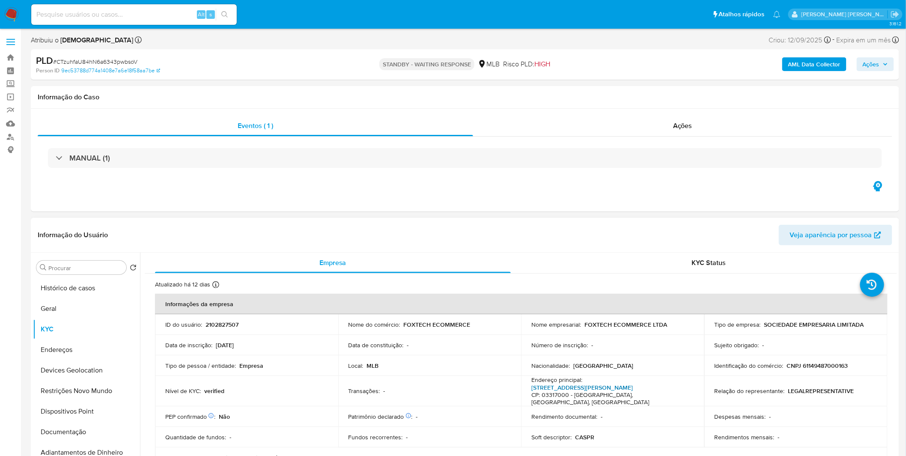
click at [614, 389] on link "Rua Serra De Botucatu 878, Vila Gomes Cardim" at bounding box center [581, 387] width 101 height 9
click at [91, 378] on button "Devices Geolocation" at bounding box center [83, 370] width 100 height 21
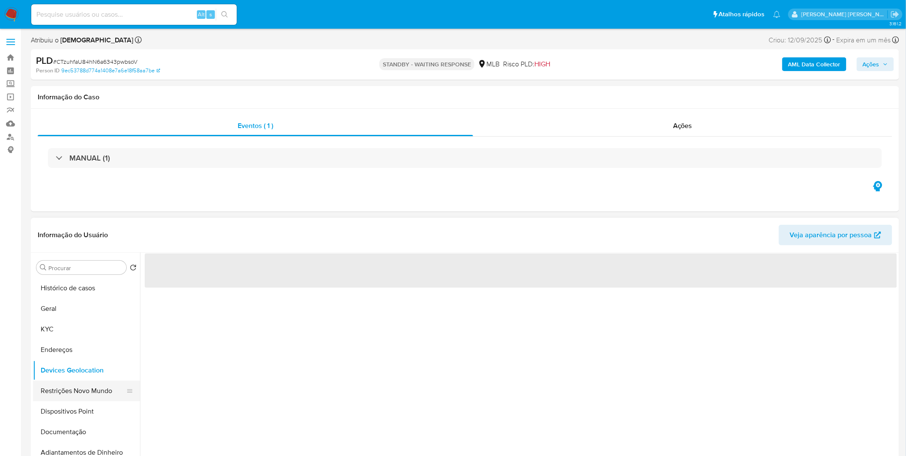
click at [90, 387] on button "Restrições Novo Mundo" at bounding box center [83, 390] width 100 height 21
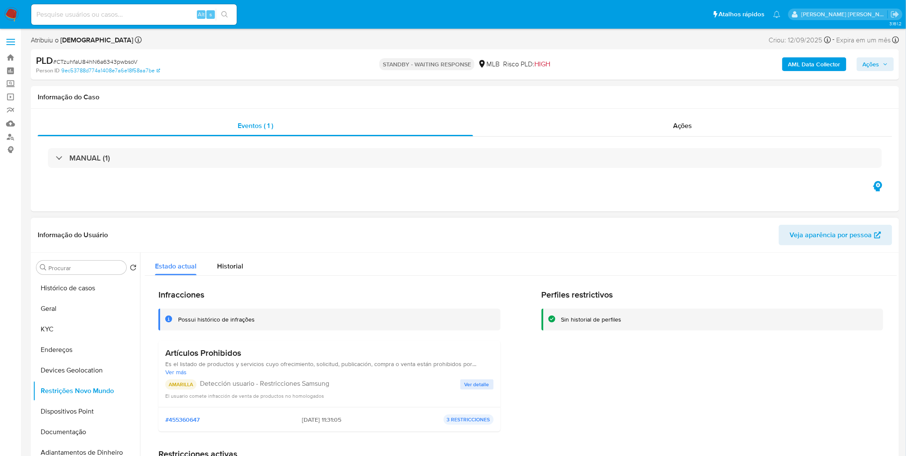
click at [260, 351] on h3 "Artículos Prohibidos" at bounding box center [329, 352] width 328 height 11
drag, startPoint x: 260, startPoint y: 351, endPoint x: 199, endPoint y: 348, distance: 60.9
click at [199, 348] on h3 "Artículos Prohibidos" at bounding box center [329, 352] width 328 height 11
click at [178, 18] on input at bounding box center [133, 14] width 205 height 11
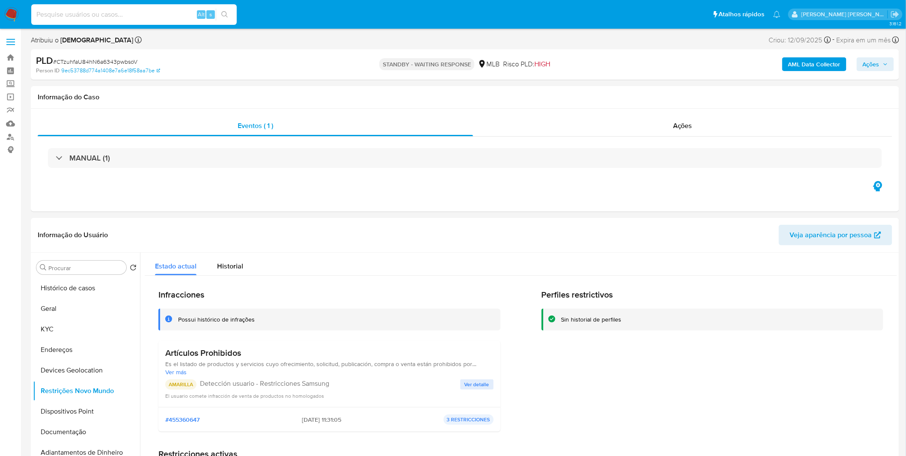
paste input "QM1ykozp6e9mHbztbDdyCPAj"
type input "QM1ykozp6e9mHbztbDdyCPAj"
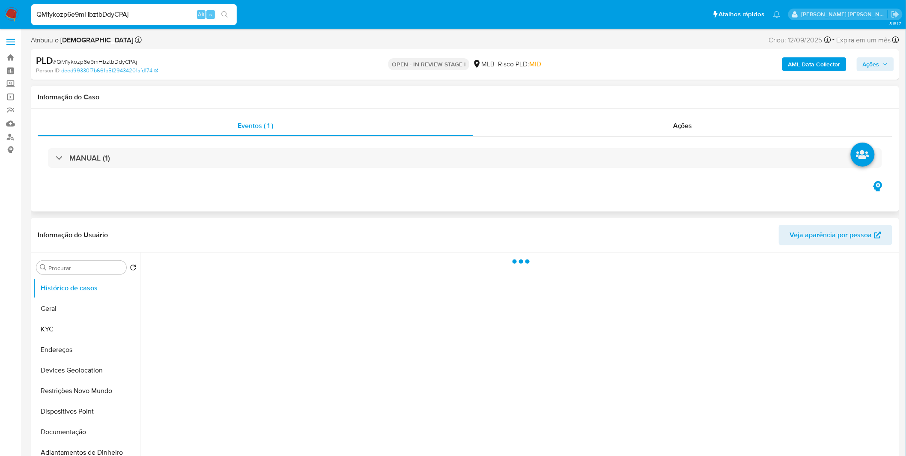
select select "10"
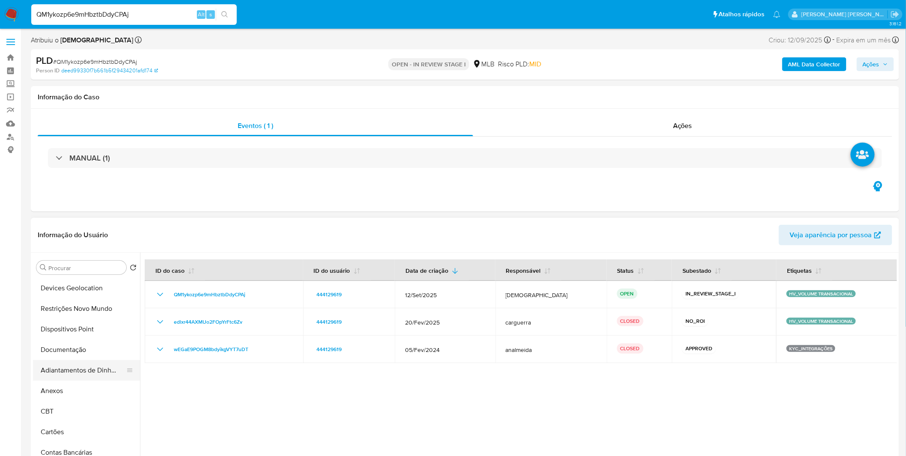
scroll to position [95, 0]
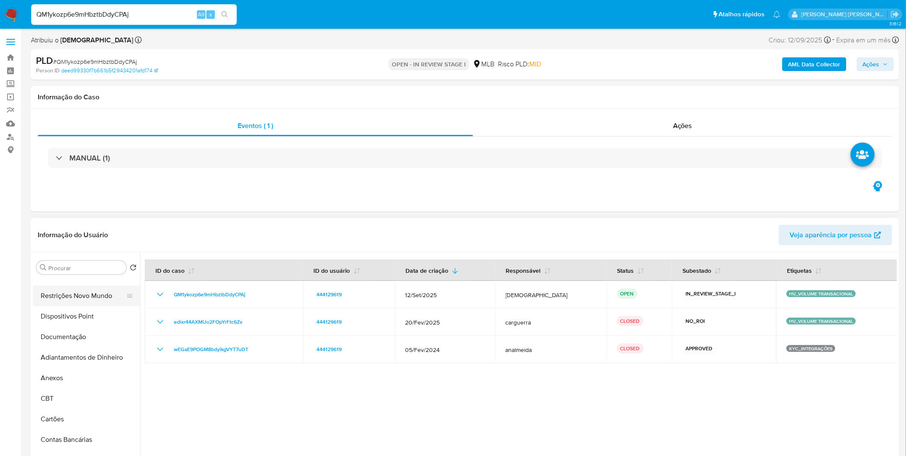
click at [87, 300] on button "Restrições Novo Mundo" at bounding box center [83, 295] width 100 height 21
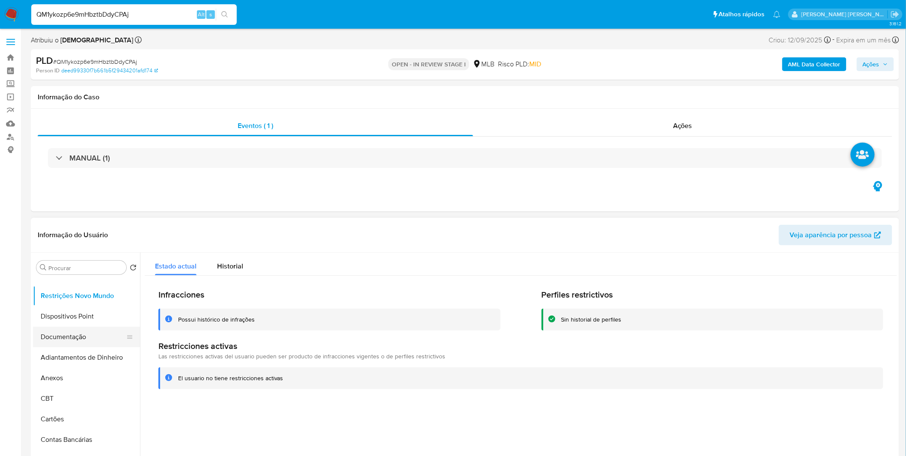
click at [86, 340] on button "Documentação" at bounding box center [83, 337] width 100 height 21
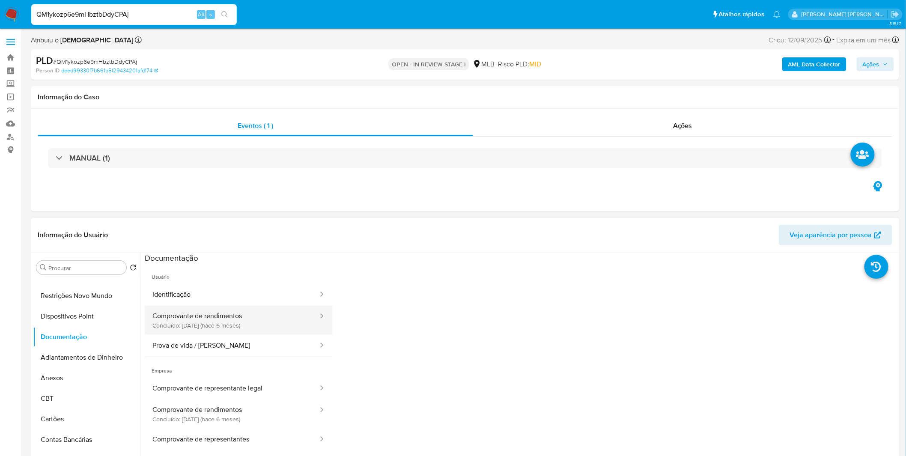
click at [212, 330] on button "Comprovante de rendimentos Concluído: 12/03/2025 (hace 6 meses)" at bounding box center [232, 320] width 174 height 29
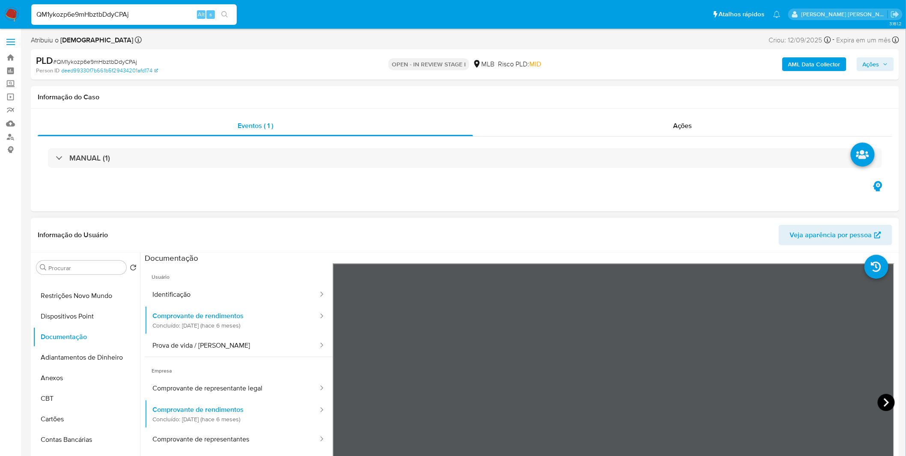
click at [882, 402] on icon at bounding box center [885, 402] width 17 height 17
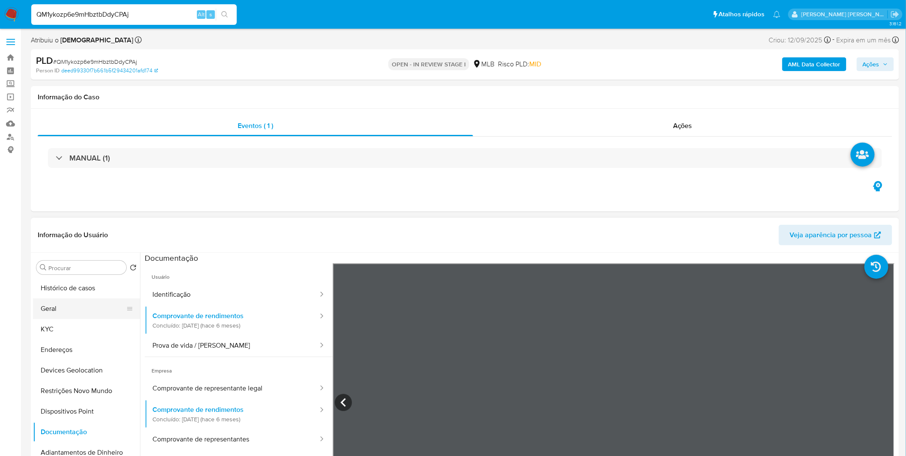
click at [71, 319] on button "KYC" at bounding box center [86, 329] width 107 height 21
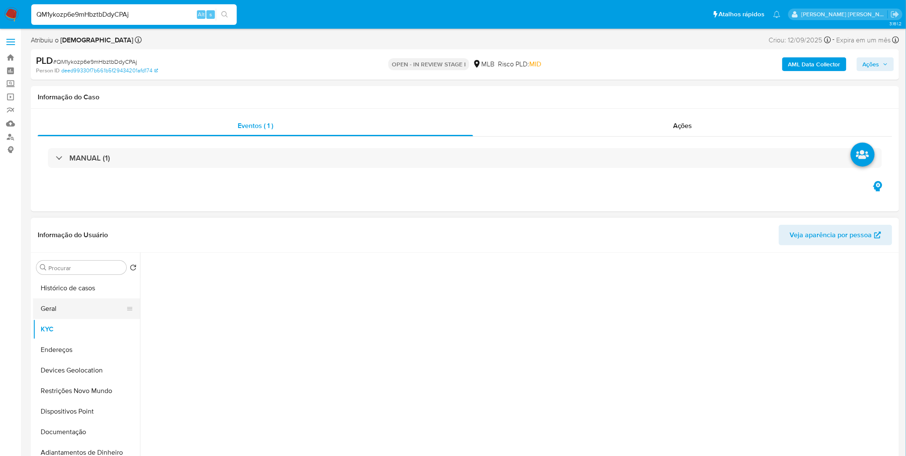
click at [73, 315] on button "Geral" at bounding box center [83, 308] width 100 height 21
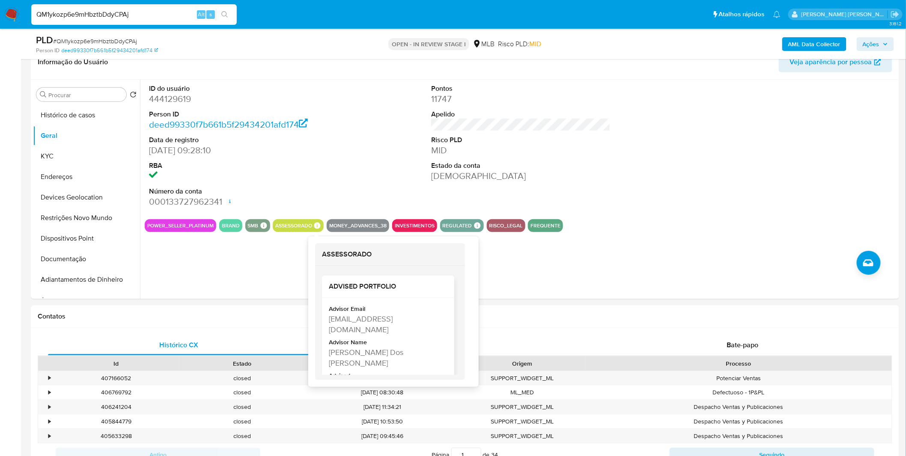
scroll to position [18, 0]
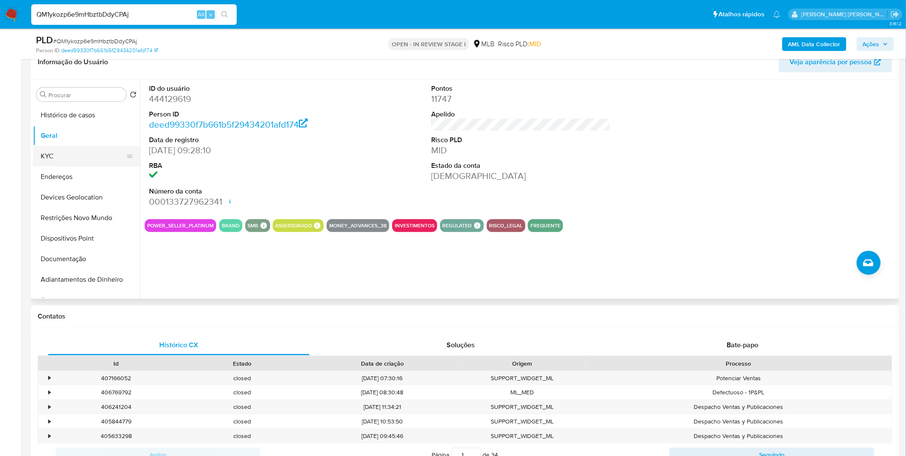
click at [57, 154] on button "KYC" at bounding box center [83, 156] width 100 height 21
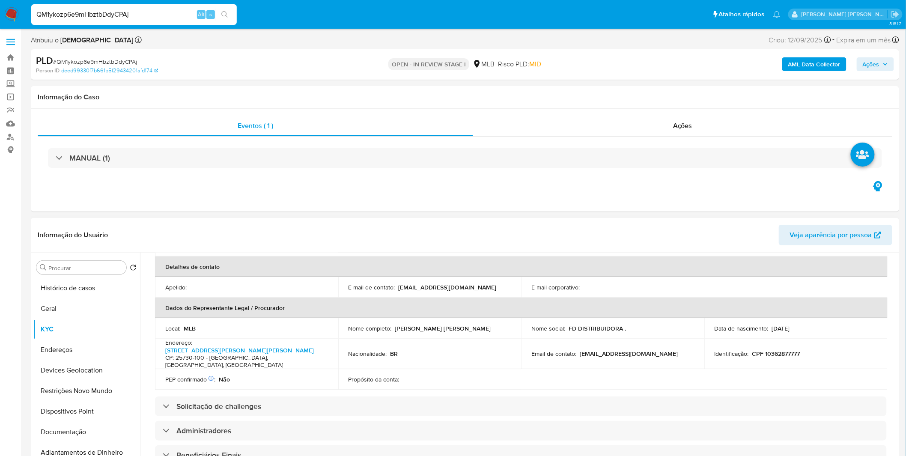
scroll to position [195, 0]
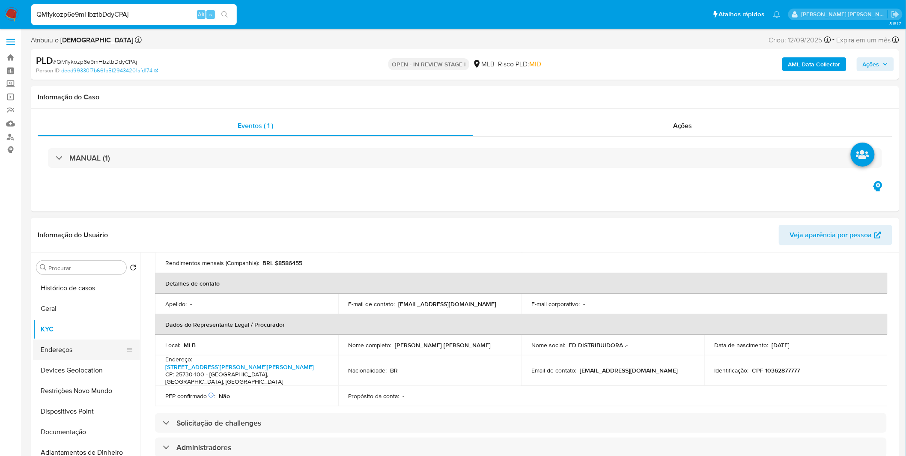
click at [73, 353] on button "Endereços" at bounding box center [83, 349] width 100 height 21
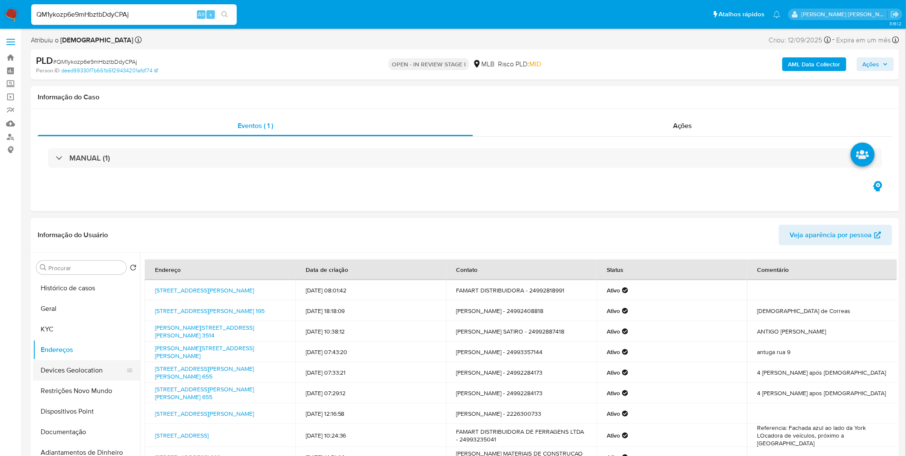
click at [83, 373] on button "Devices Geolocation" at bounding box center [83, 370] width 100 height 21
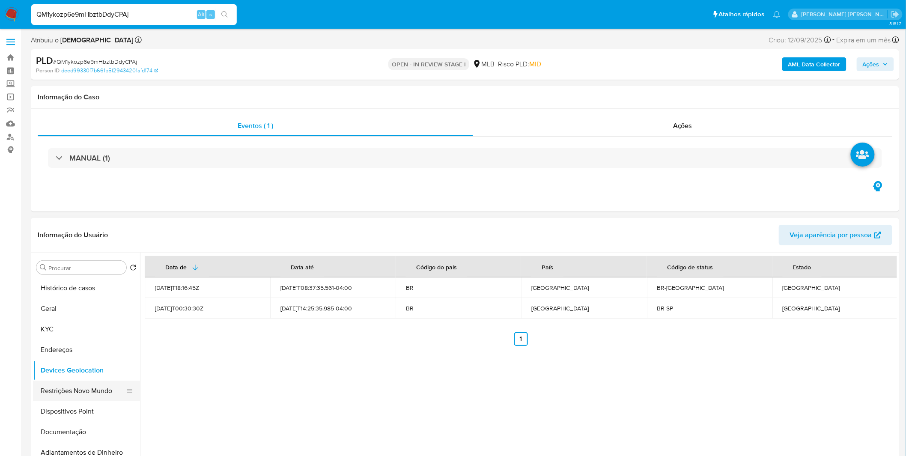
click at [79, 389] on button "Restrições Novo Mundo" at bounding box center [83, 390] width 100 height 21
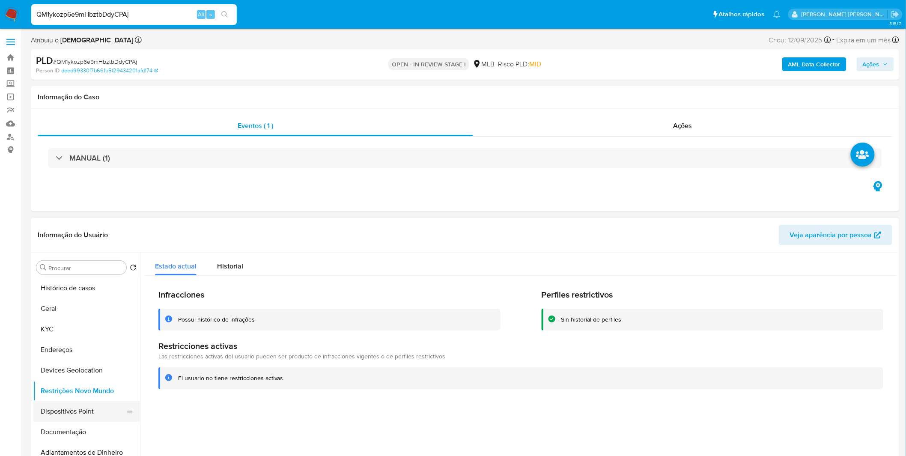
click at [99, 406] on button "Dispositivos Point" at bounding box center [83, 411] width 100 height 21
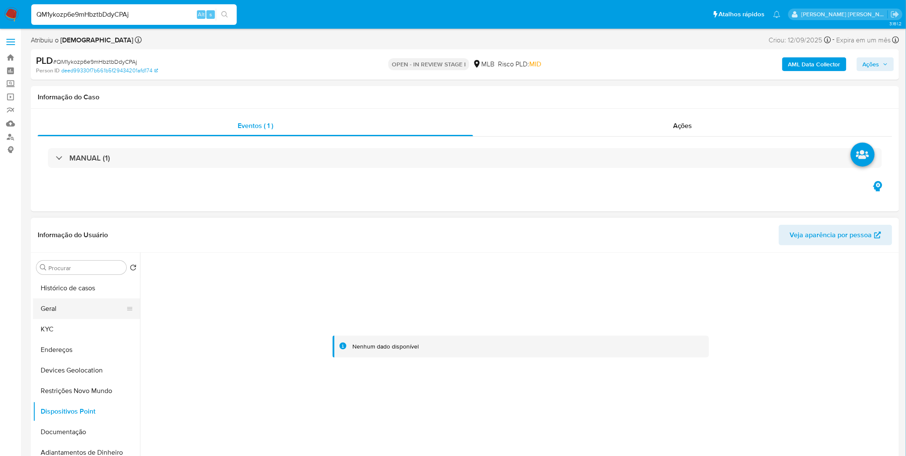
click at [65, 310] on button "Geral" at bounding box center [83, 308] width 100 height 21
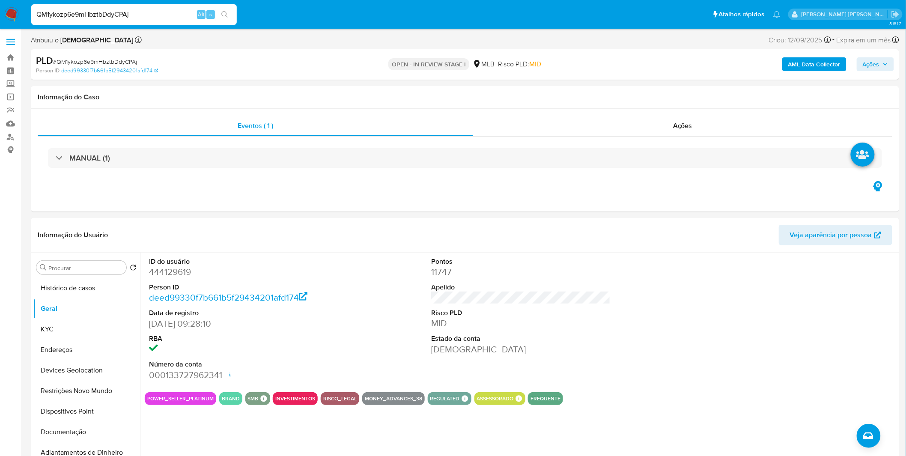
click at [108, 18] on input "QM1ykozp6e9mHbztbDdyCPAj" at bounding box center [133, 14] width 205 height 11
paste input "mLrG8KgAPCMyhZL5c4FtHixy"
type input "mLrG8KgAPCMyhZL5c4FtHixy"
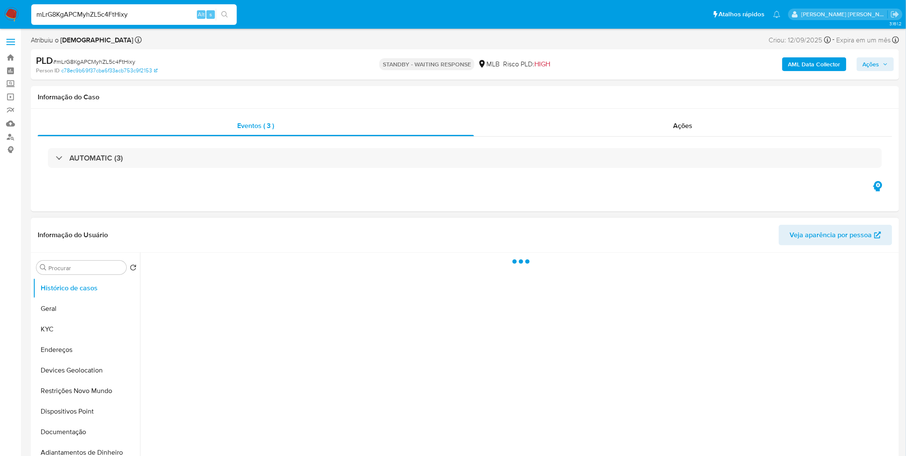
select select "10"
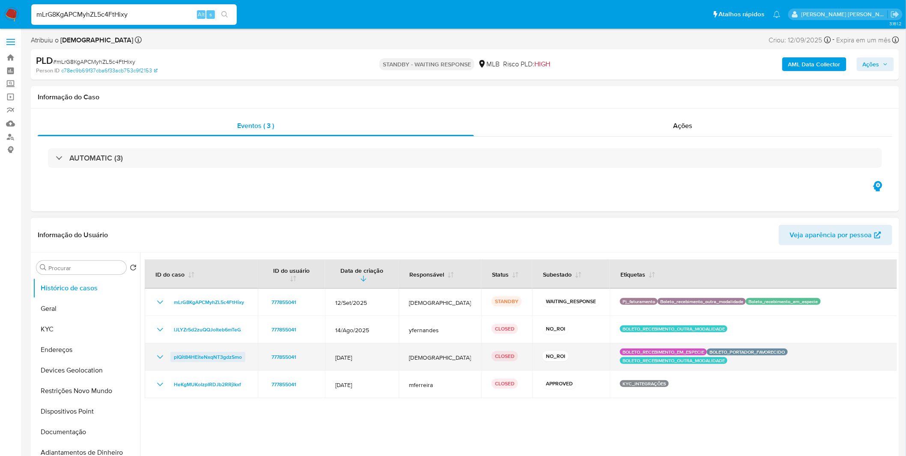
drag, startPoint x: 246, startPoint y: 348, endPoint x: 172, endPoint y: 353, distance: 73.7
click at [172, 353] on div "pIQit84HEiteNxqNT3gdzSmo" at bounding box center [201, 357] width 92 height 10
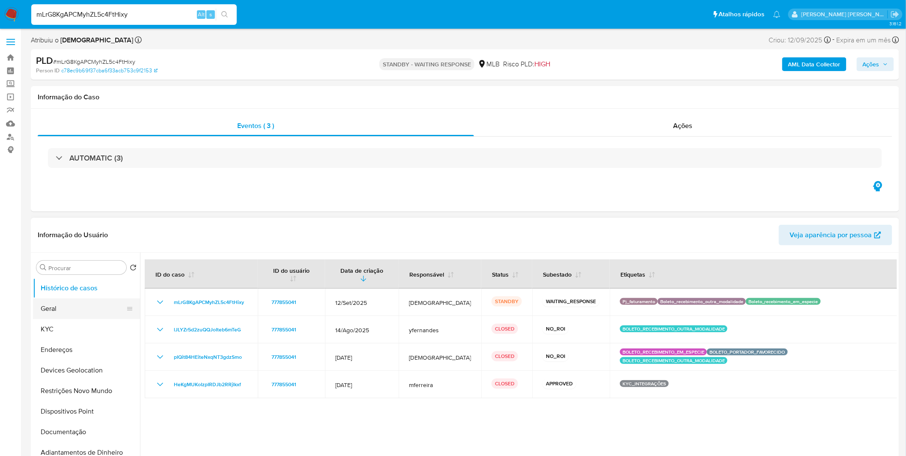
click at [49, 309] on button "Geral" at bounding box center [83, 308] width 100 height 21
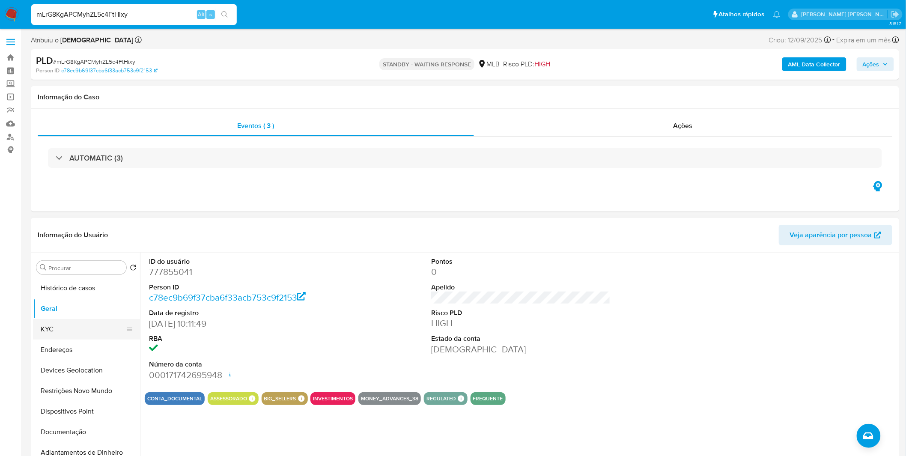
click at [89, 324] on button "KYC" at bounding box center [83, 329] width 100 height 21
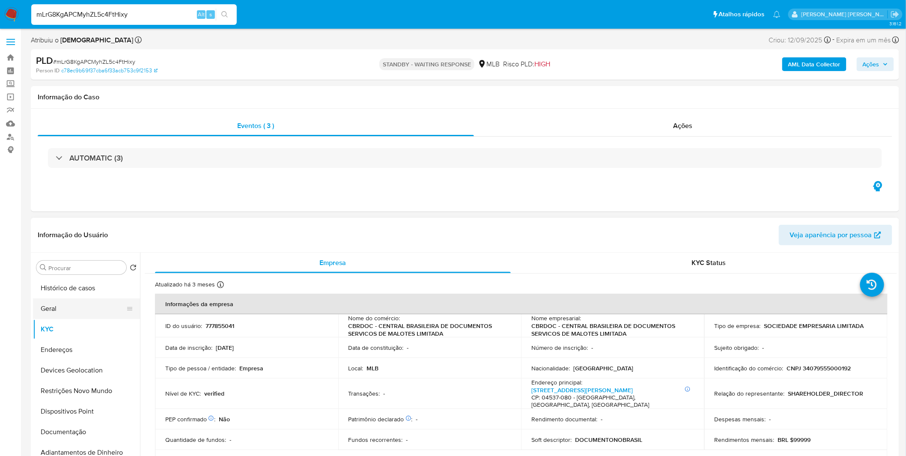
click at [81, 306] on button "Geral" at bounding box center [83, 308] width 100 height 21
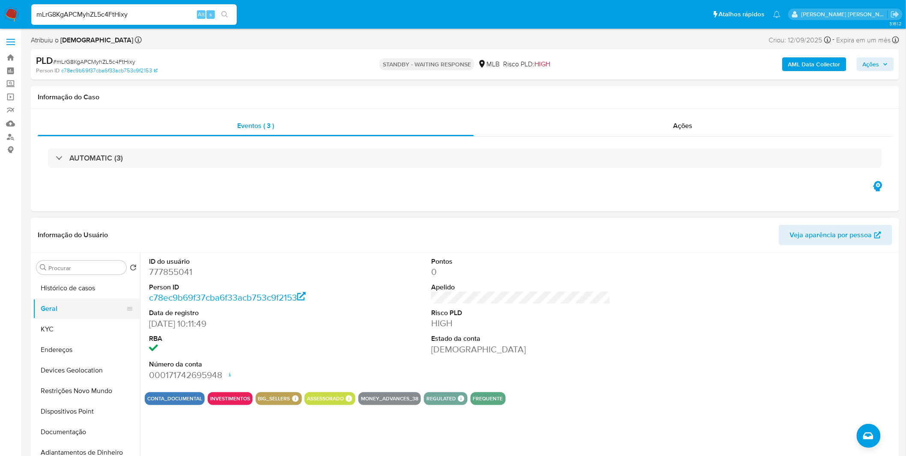
click at [79, 312] on button "Geral" at bounding box center [83, 308] width 100 height 21
click at [73, 329] on button "KYC" at bounding box center [83, 329] width 100 height 21
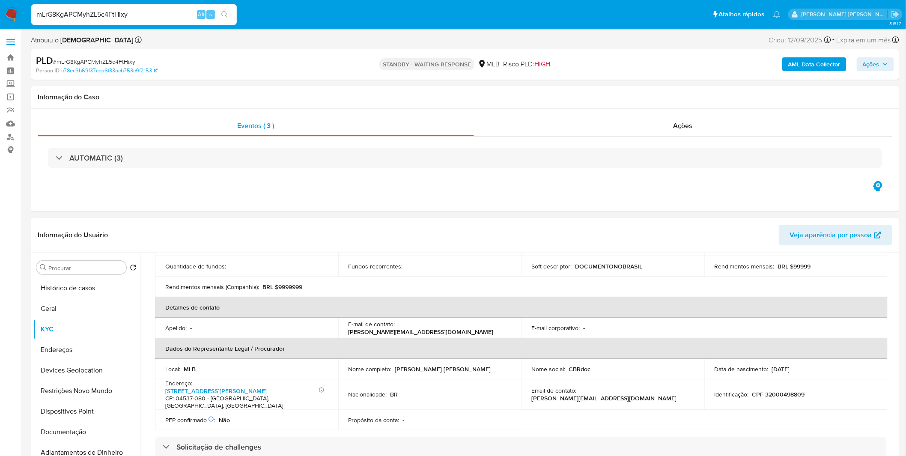
scroll to position [190, 0]
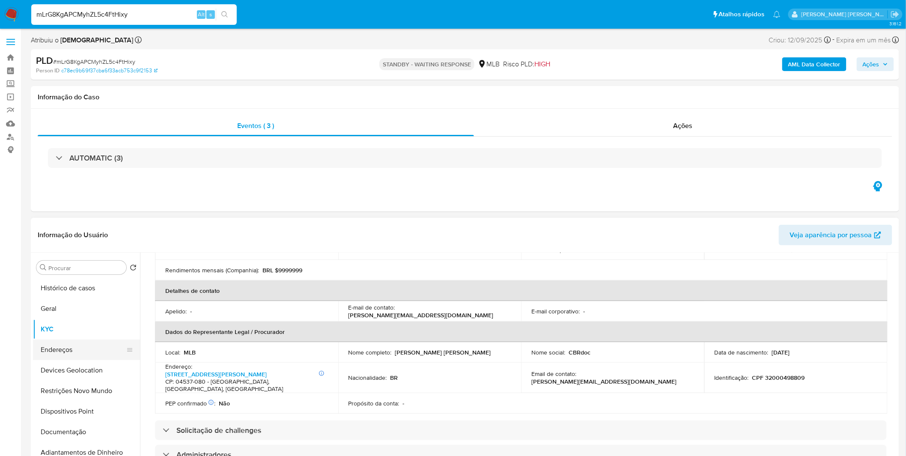
click at [90, 348] on button "Endereços" at bounding box center [83, 349] width 100 height 21
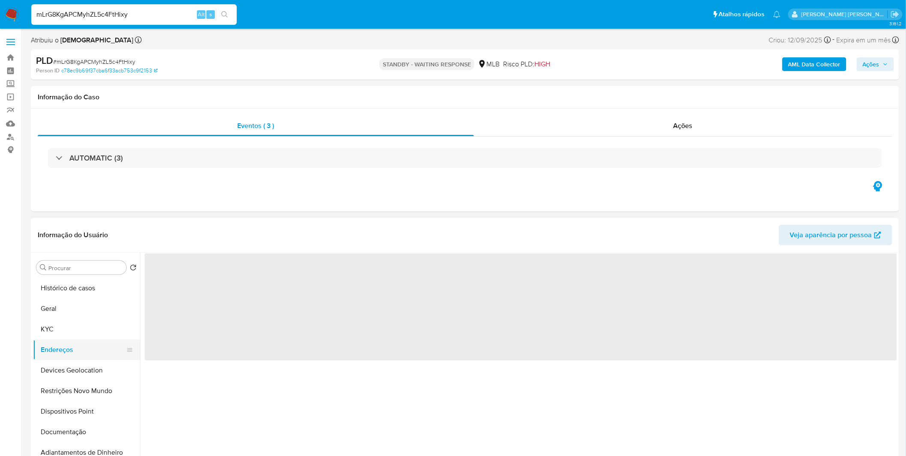
scroll to position [0, 0]
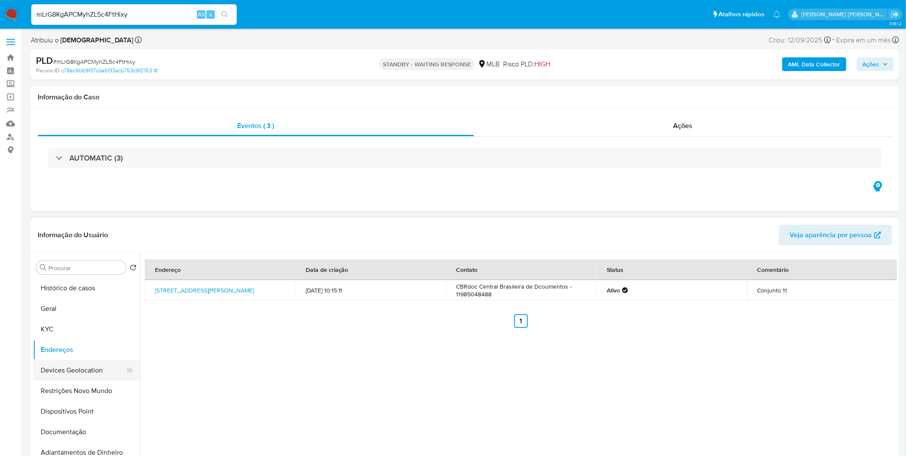
click at [56, 374] on button "Devices Geolocation" at bounding box center [83, 370] width 100 height 21
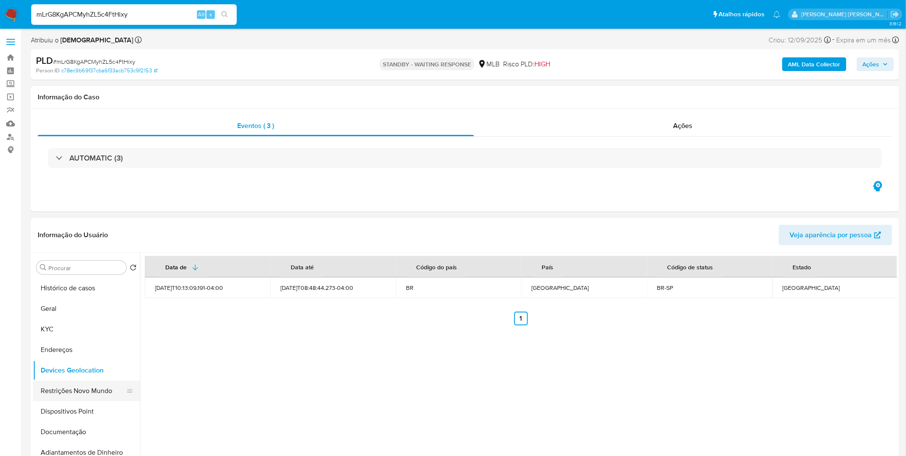
click at [93, 386] on button "Restrições Novo Mundo" at bounding box center [83, 390] width 100 height 21
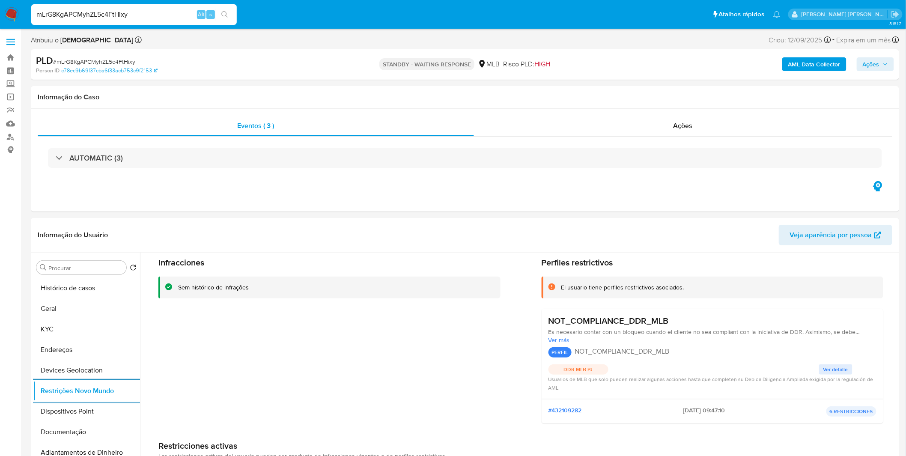
scroll to position [48, 0]
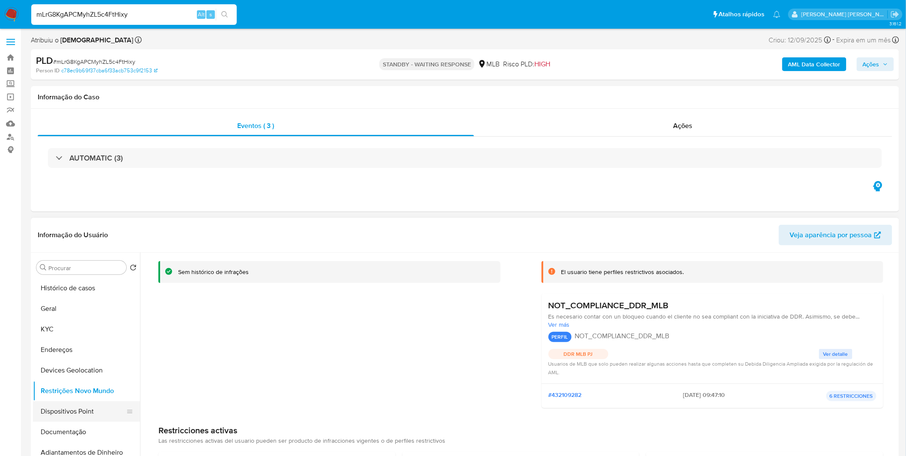
click at [100, 417] on button "Dispositivos Point" at bounding box center [83, 411] width 100 height 21
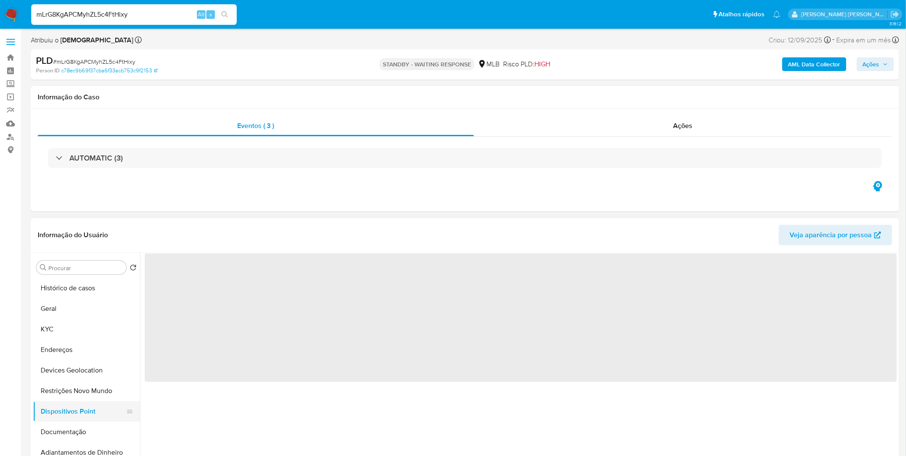
scroll to position [0, 0]
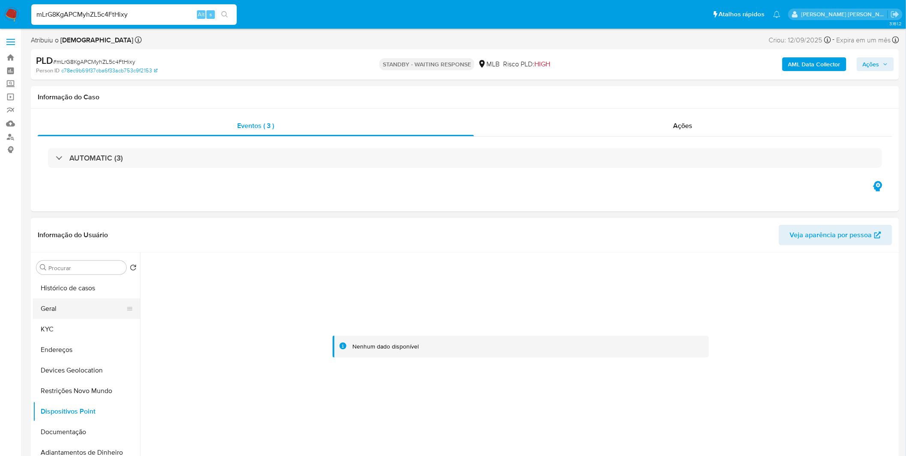
click at [56, 302] on button "Geral" at bounding box center [83, 308] width 100 height 21
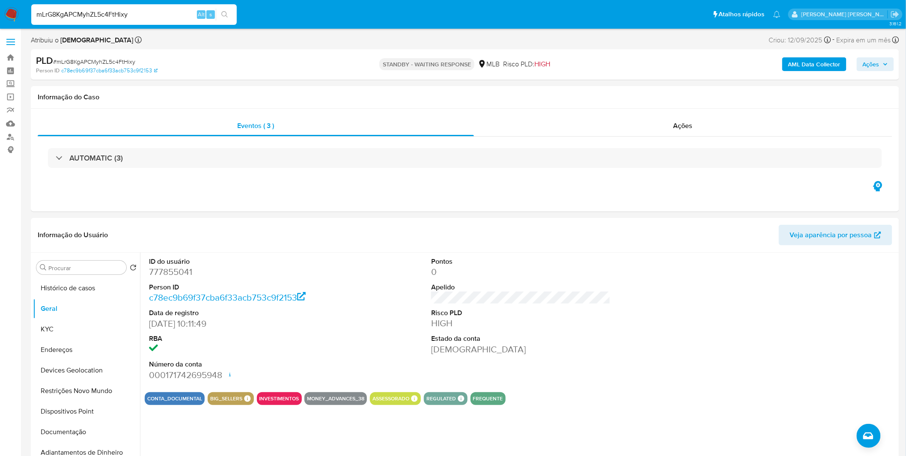
click at [74, 12] on input "mLrG8KgAPCMyhZL5c4FtHixy" at bounding box center [133, 14] width 205 height 11
paste input "7Dqtqd7Vyw3GddNbNcw4N4Fs"
type input "7Dqtqd7Vyw3GddNbNcw4N4Fs"
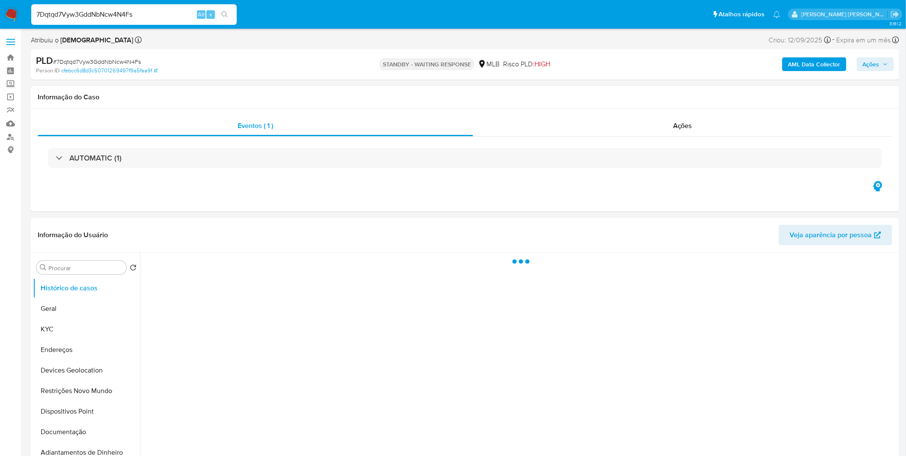
select select "10"
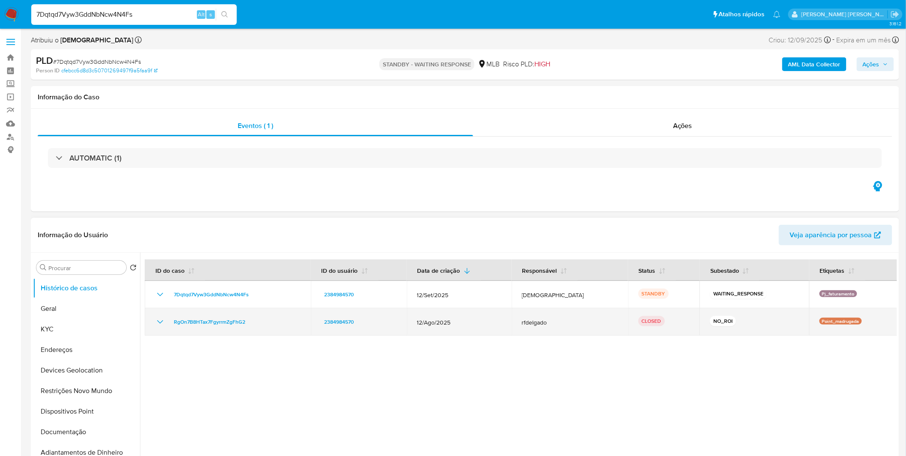
click at [168, 327] on div "RgOn7B8HTax7FgyrrmZgFhG2" at bounding box center [227, 322] width 145 height 10
click at [158, 324] on icon "Mostrar/Ocultar" at bounding box center [160, 322] width 10 height 10
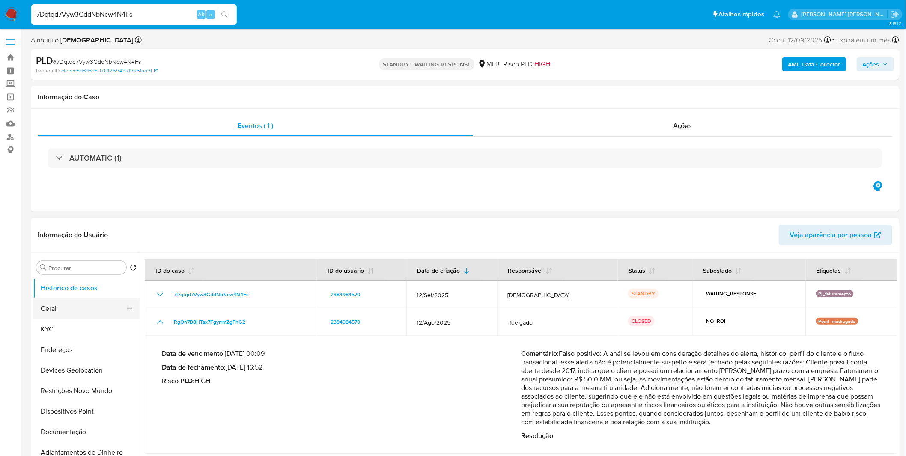
click at [74, 313] on button "Geral" at bounding box center [83, 308] width 100 height 21
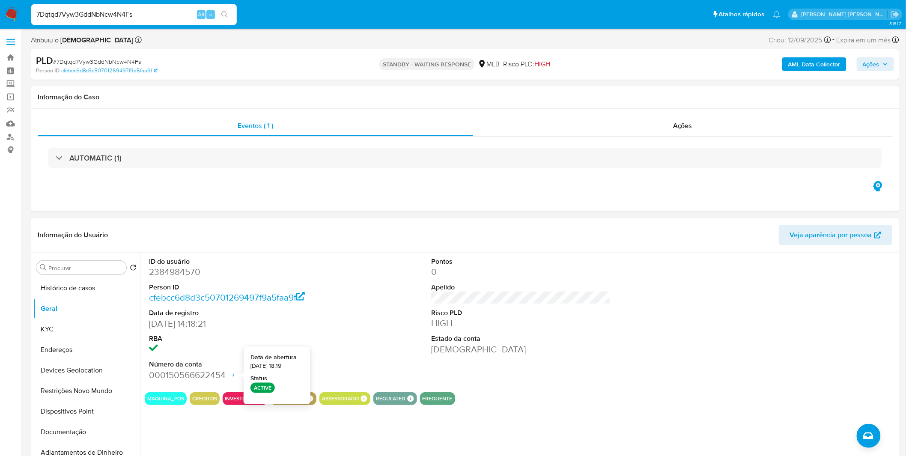
click at [249, 435] on div "ID do usuário 2384984570 Person ID cfebcc6d8d3c50701269497f9a5faa9f Data de reg…" at bounding box center [518, 361] width 757 height 219
click at [91, 419] on button "Dispositivos Point" at bounding box center [83, 411] width 100 height 21
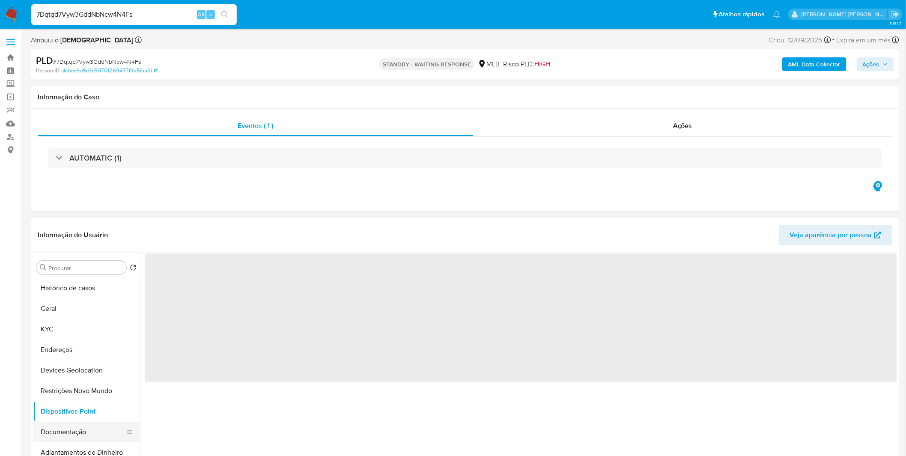
click at [87, 426] on button "Documentação" at bounding box center [83, 432] width 100 height 21
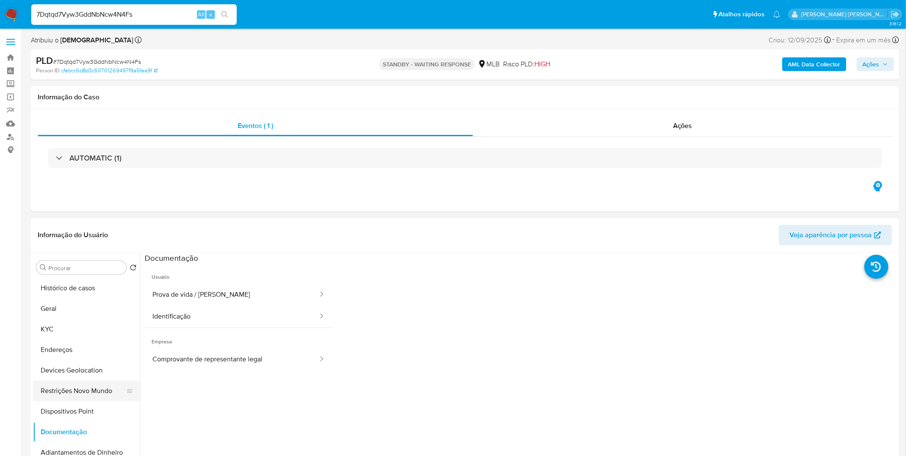
click at [95, 395] on button "Restrições Novo Mundo" at bounding box center [83, 390] width 100 height 21
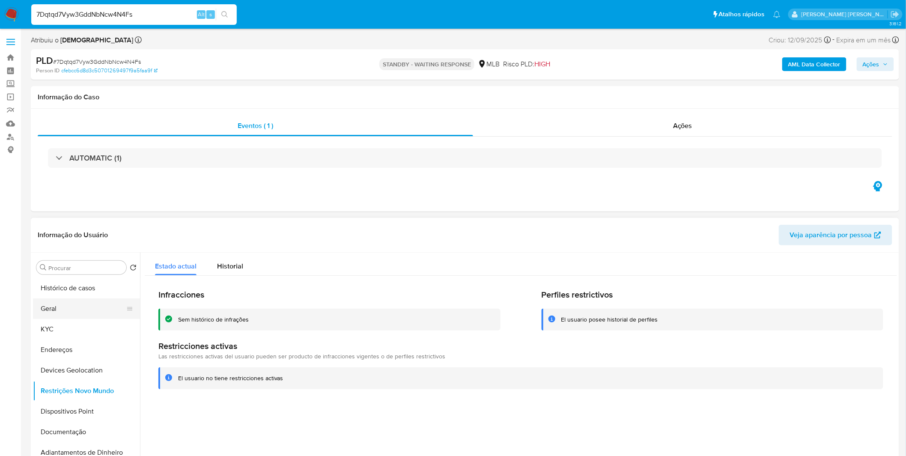
click at [62, 305] on button "Geral" at bounding box center [83, 308] width 100 height 21
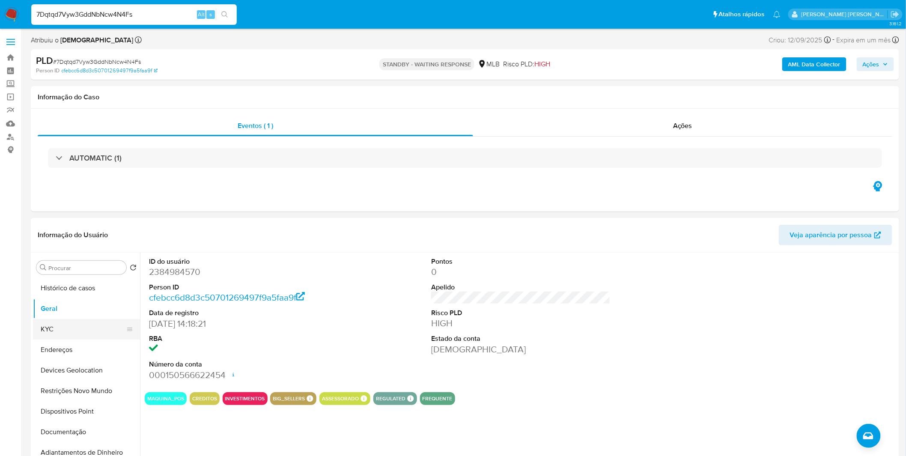
click at [56, 328] on button "KYC" at bounding box center [83, 329] width 100 height 21
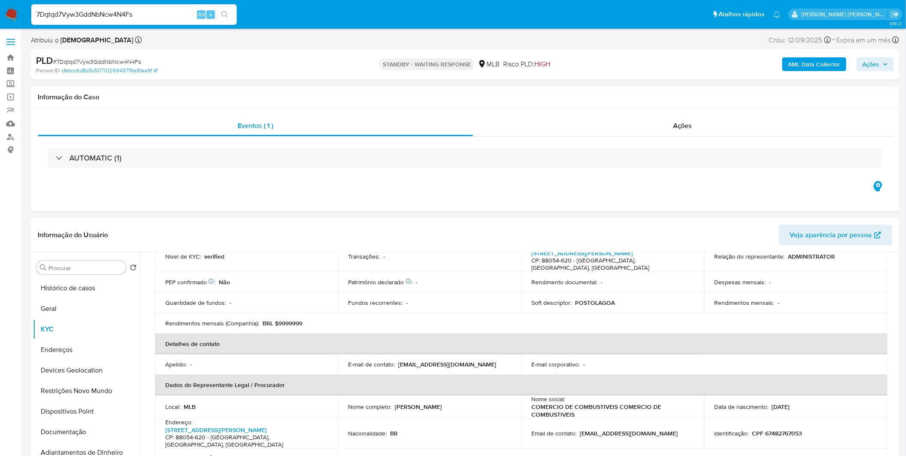
scroll to position [190, 0]
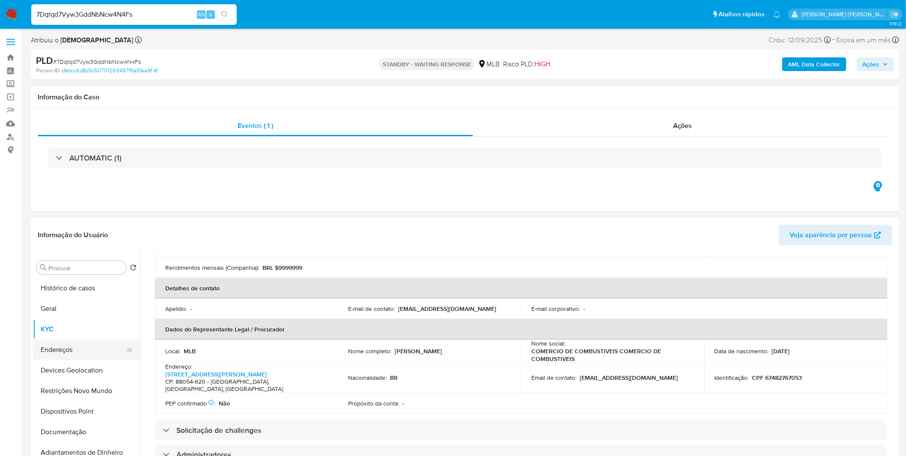
click at [87, 347] on button "Endereços" at bounding box center [83, 349] width 100 height 21
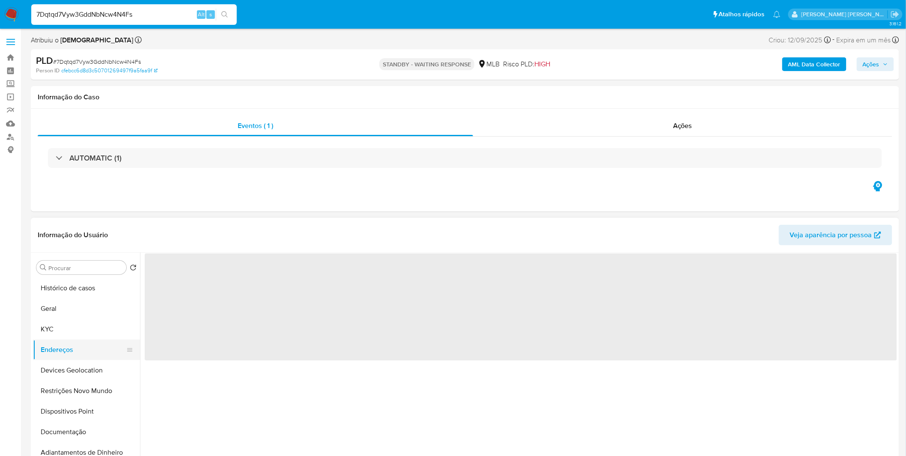
scroll to position [0, 0]
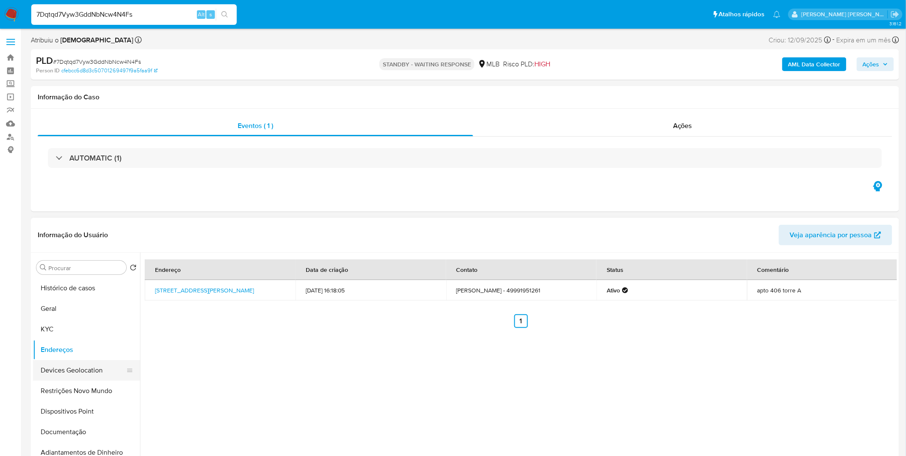
click at [62, 373] on button "Devices Geolocation" at bounding box center [83, 370] width 100 height 21
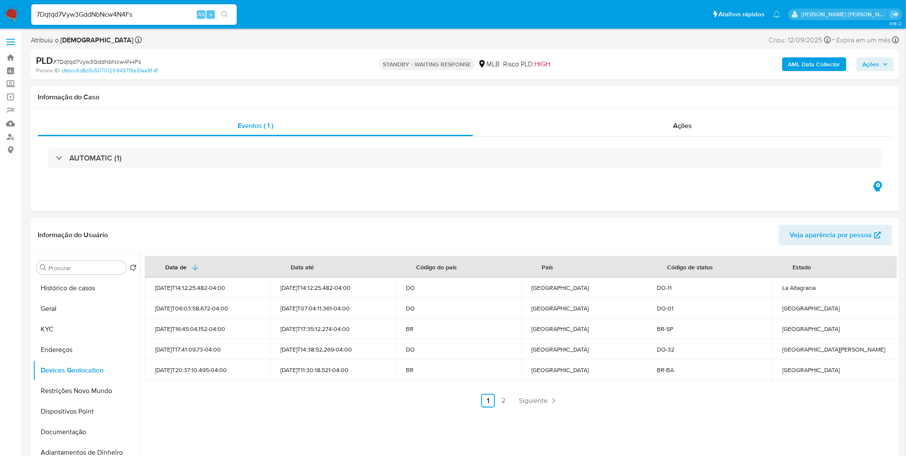
click at [511, 400] on ul "Anterior 1 2 Siguiente" at bounding box center [521, 401] width 752 height 14
click at [508, 401] on link "2" at bounding box center [503, 401] width 14 height 14
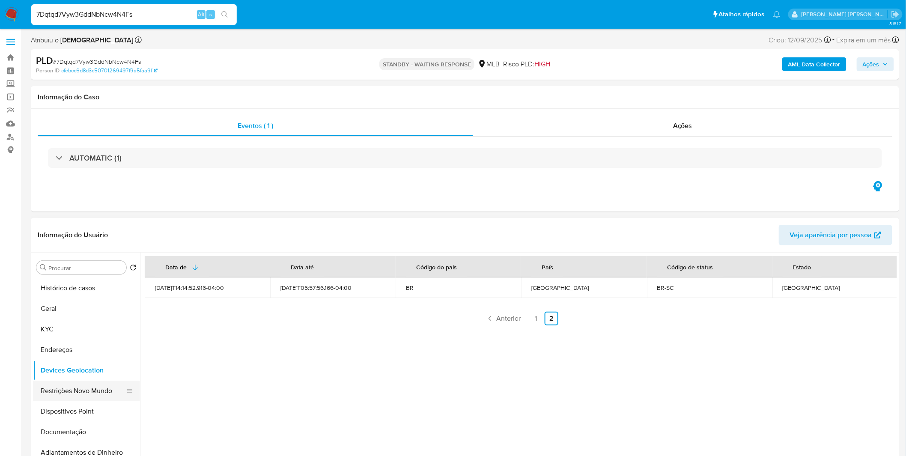
click at [81, 391] on button "Restrições Novo Mundo" at bounding box center [83, 390] width 100 height 21
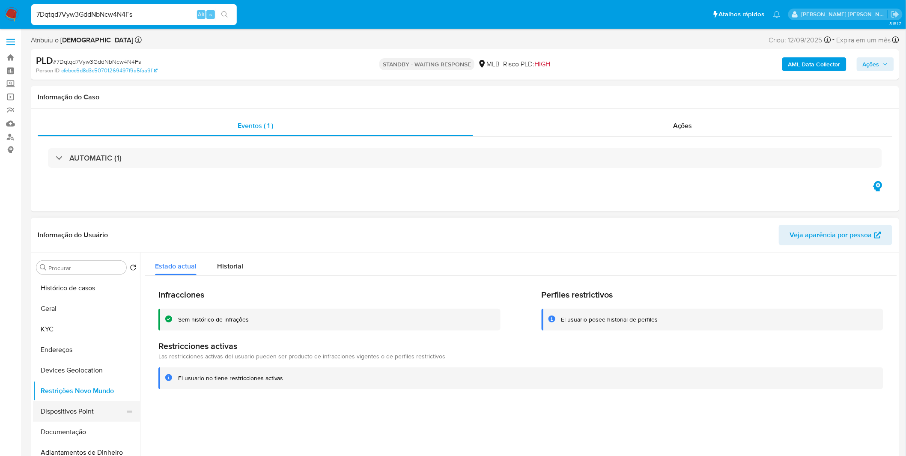
click at [71, 413] on button "Dispositivos Point" at bounding box center [83, 411] width 100 height 21
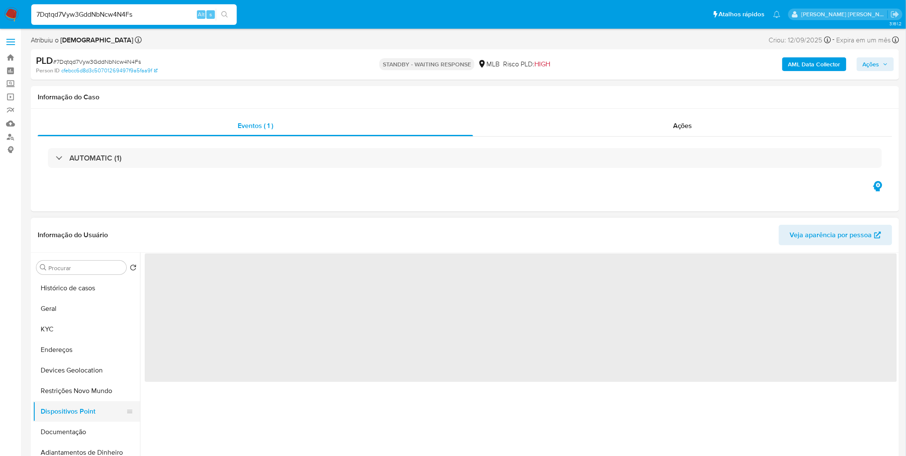
click at [71, 413] on button "Dispositivos Point" at bounding box center [83, 411] width 100 height 21
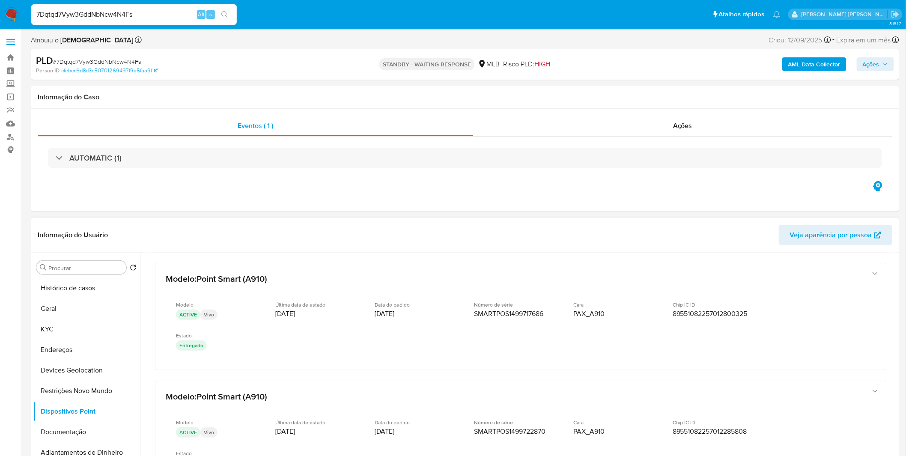
scroll to position [143, 0]
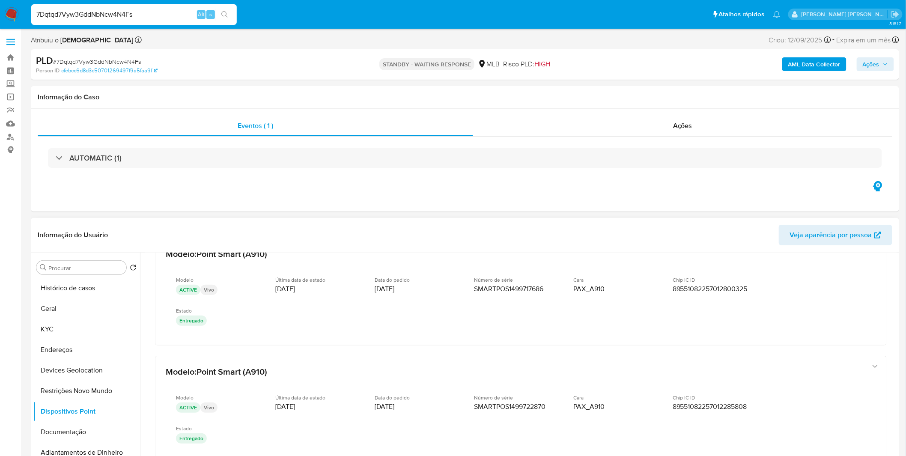
click at [897, 329] on div at bounding box center [518, 361] width 757 height 219
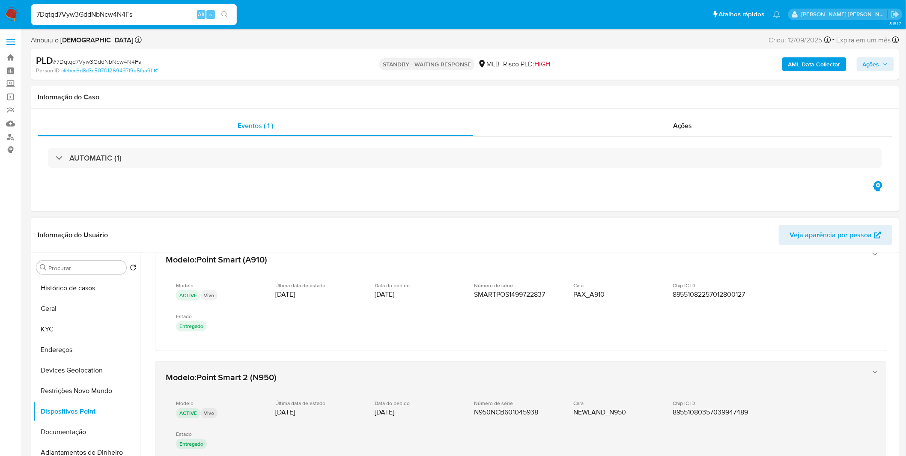
scroll to position [419, 0]
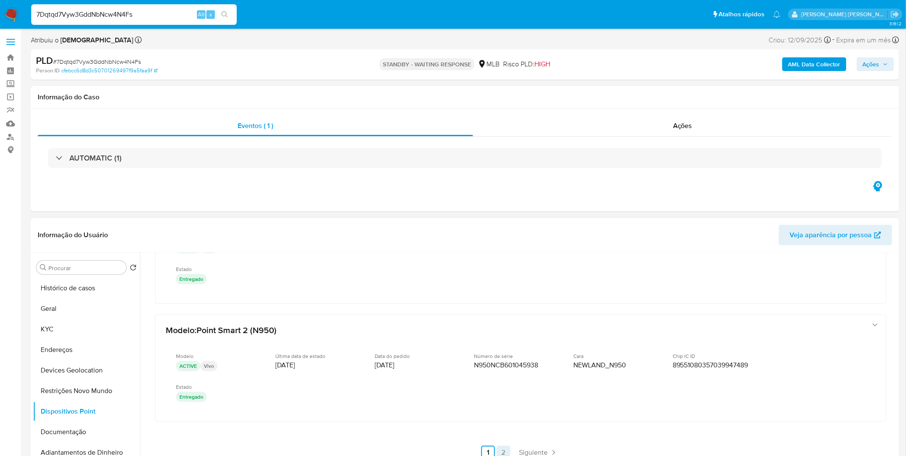
click at [502, 450] on link "2" at bounding box center [503, 452] width 14 height 14
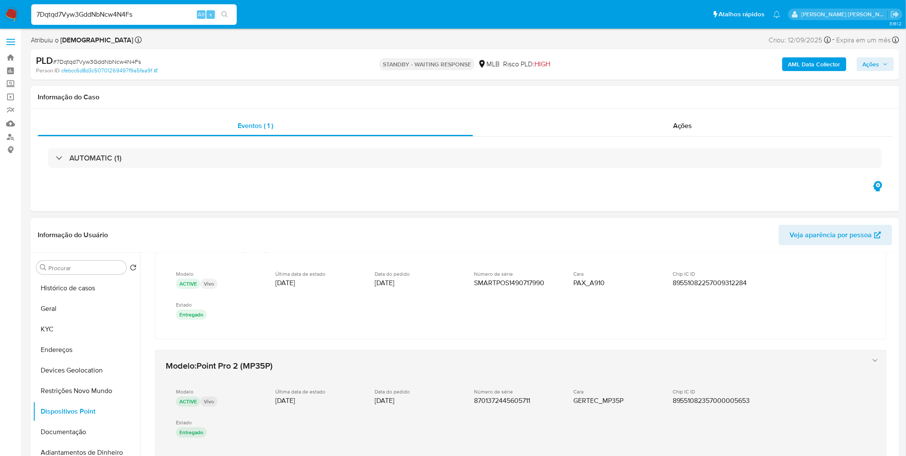
scroll to position [48, 0]
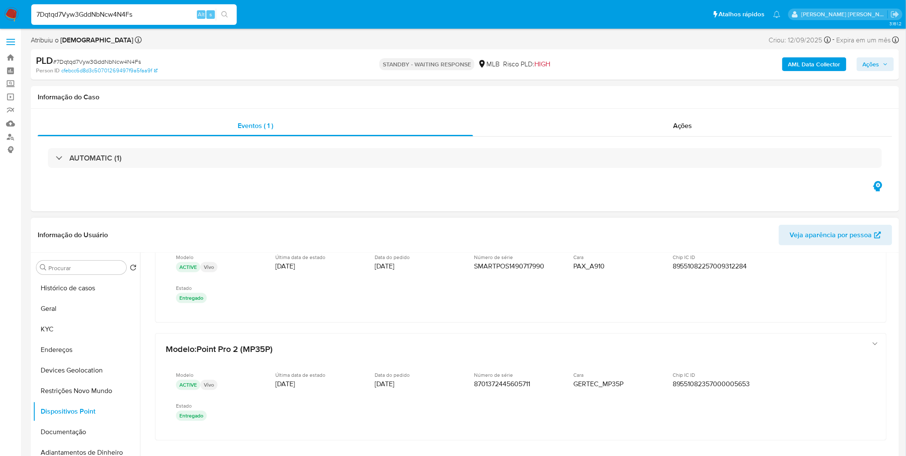
click at [894, 314] on div at bounding box center [518, 361] width 757 height 219
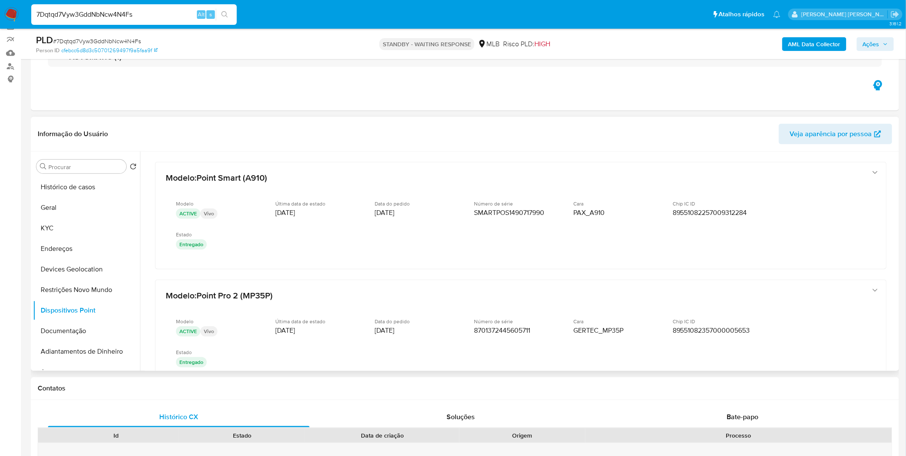
scroll to position [0, 0]
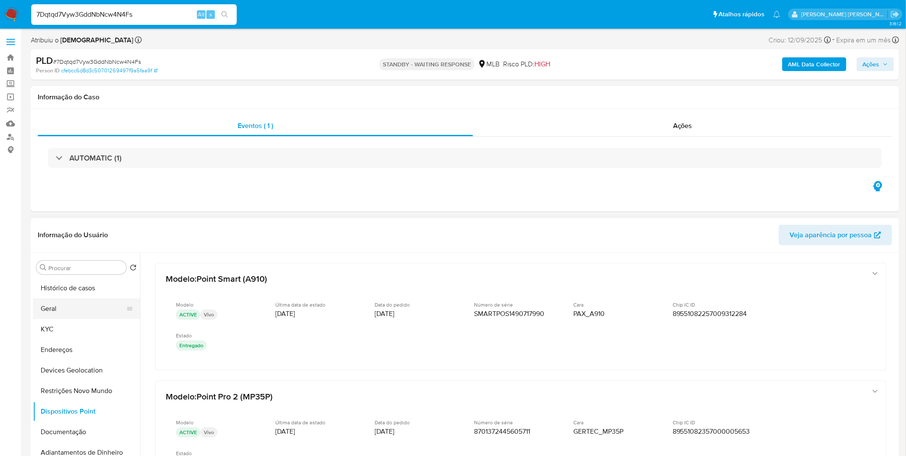
click at [95, 305] on button "Geral" at bounding box center [83, 308] width 100 height 21
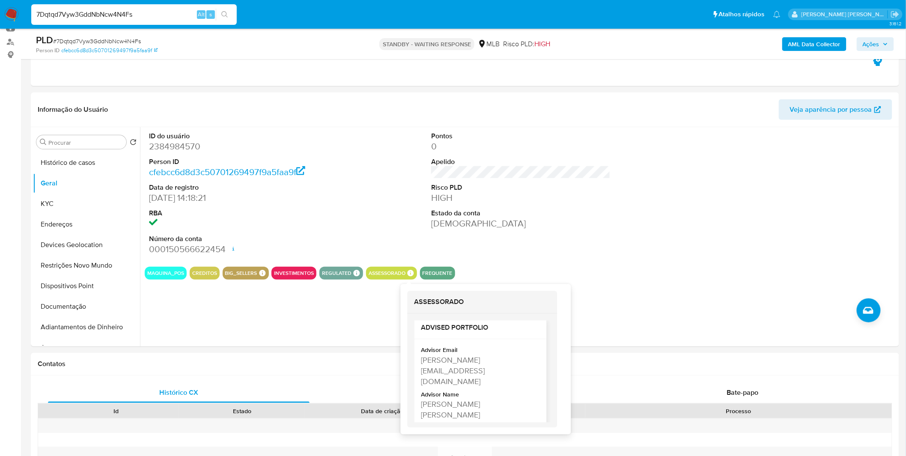
scroll to position [18, 0]
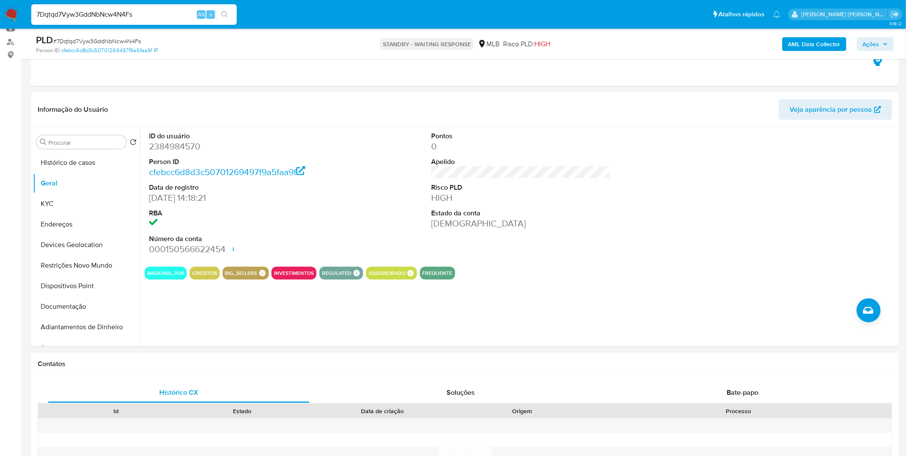
click at [156, 20] on div "7Dqtqd7Vyw3GddNbNcw4N4Fs Alt s" at bounding box center [133, 14] width 205 height 21
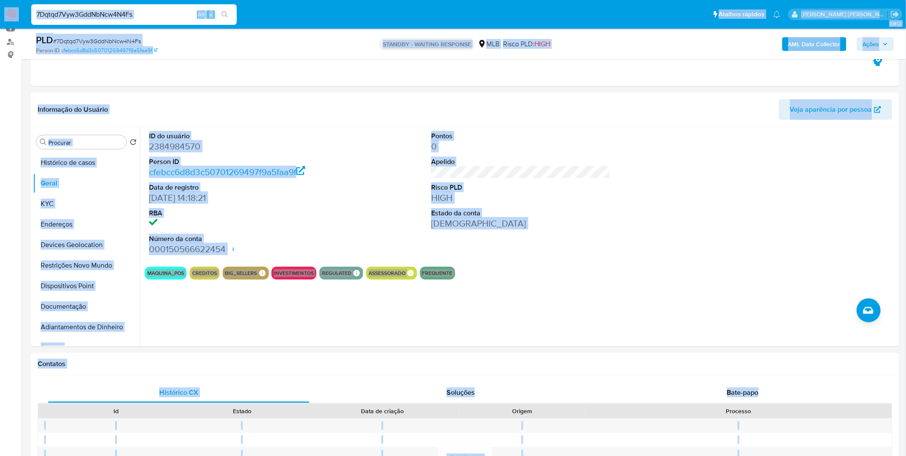
click at [156, 18] on input "7Dqtqd7Vyw3GddNbNcw4N4Fs" at bounding box center [133, 14] width 205 height 11
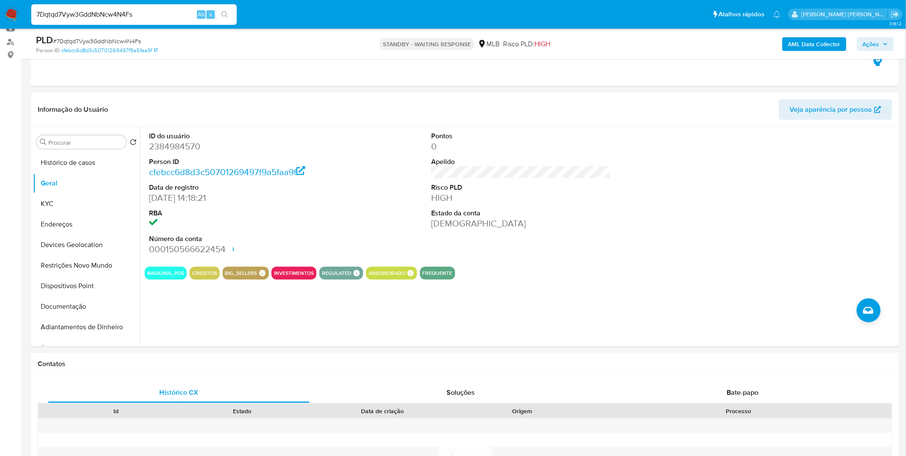
paste input "AtacuaYUm7dGdV4iSHBLALwo"
type input "AtacuaYUm7dGdV4iSHBLALwo"
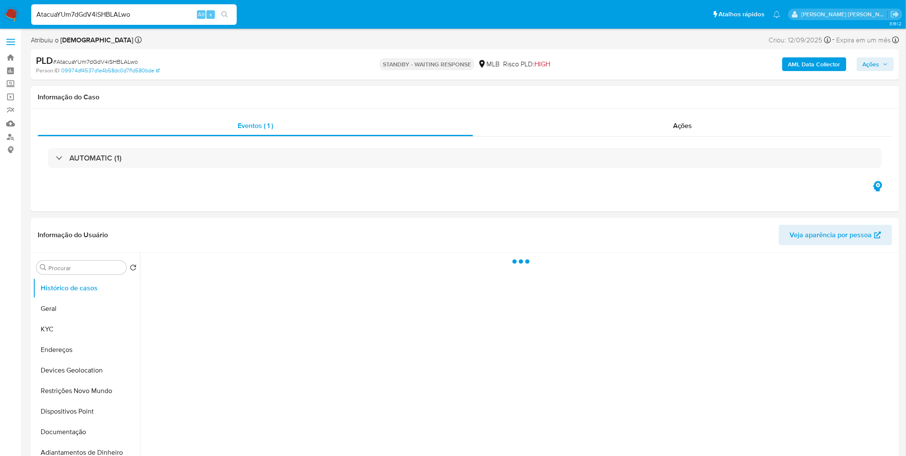
select select "10"
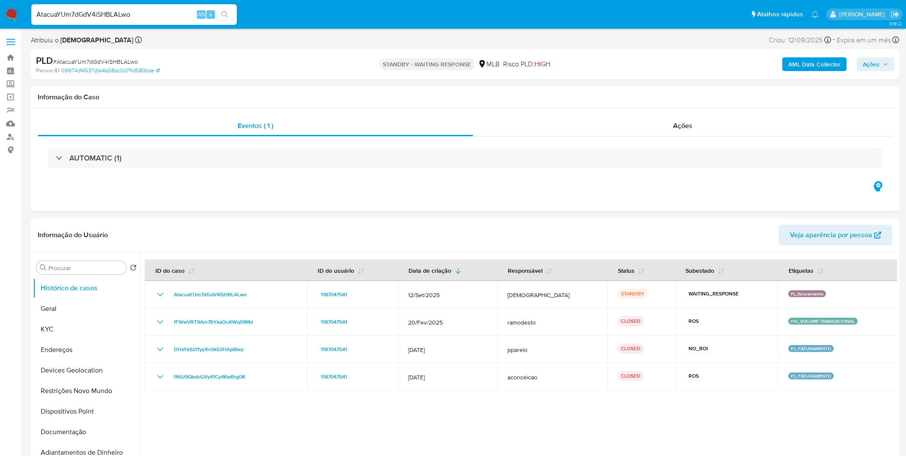
select select "10"
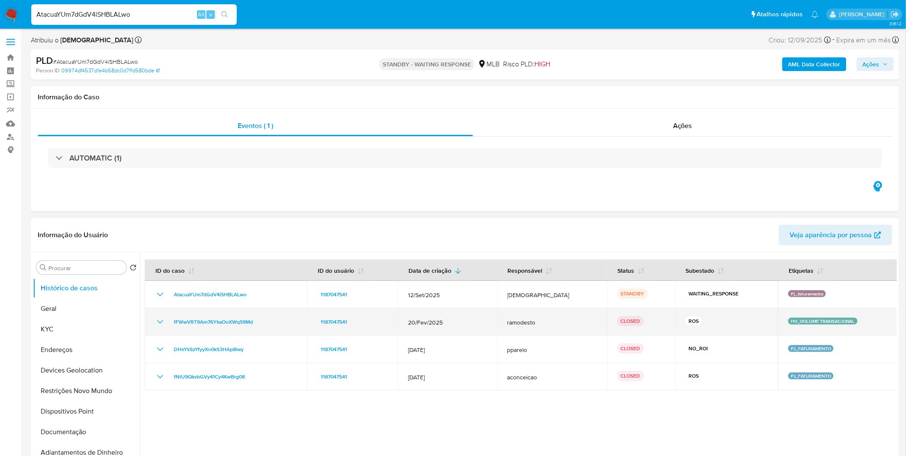
click at [163, 326] on icon "Mostrar/Ocultar" at bounding box center [160, 322] width 10 height 10
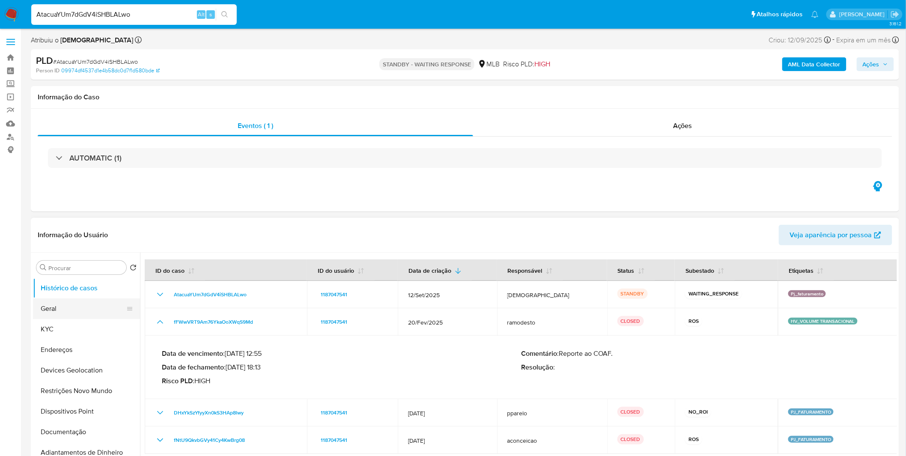
click at [91, 314] on button "Geral" at bounding box center [83, 308] width 100 height 21
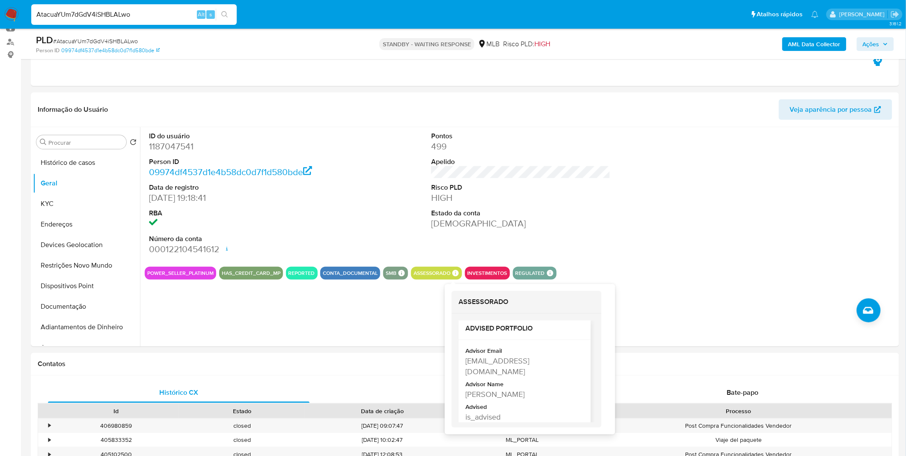
scroll to position [7, 0]
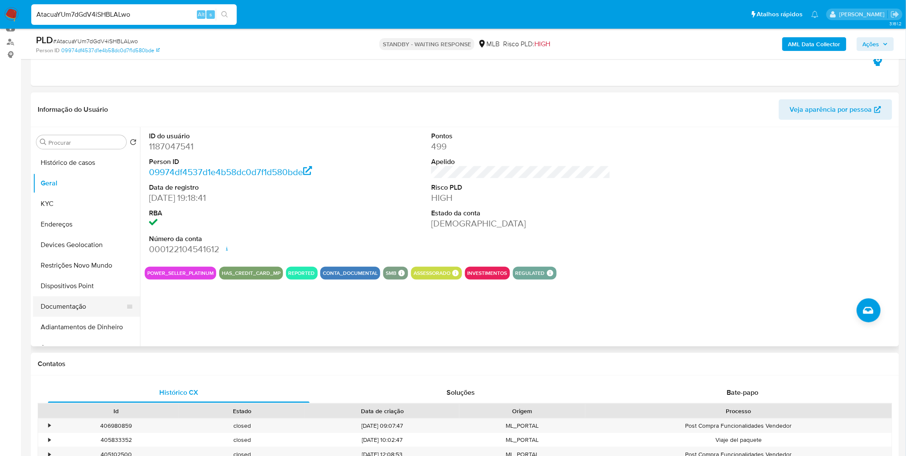
click at [70, 315] on button "Documentação" at bounding box center [83, 306] width 100 height 21
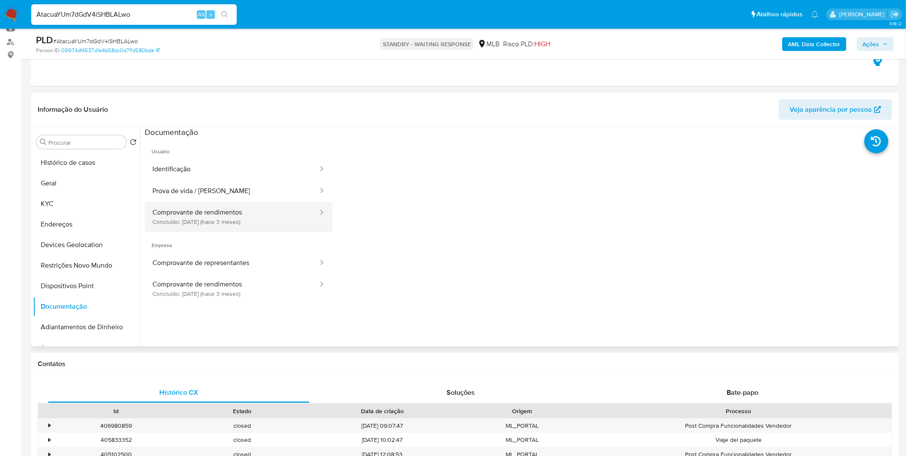
click at [255, 225] on button "Comprovante de rendimentos Concluído: 10/06/2025 (hace 3 meses)" at bounding box center [232, 216] width 174 height 29
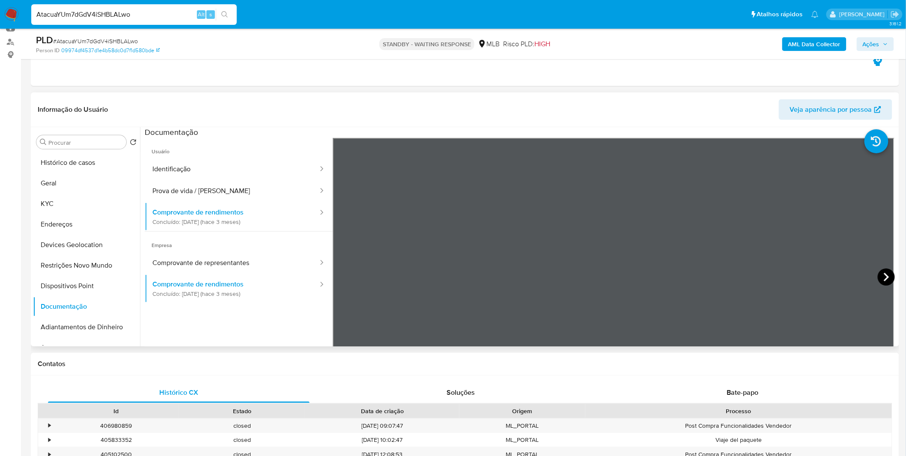
click at [884, 284] on icon at bounding box center [885, 276] width 17 height 17
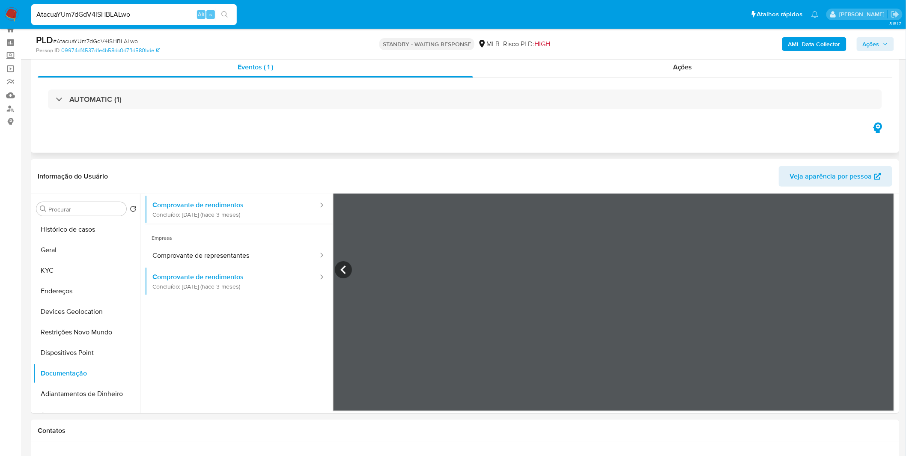
scroll to position [0, 0]
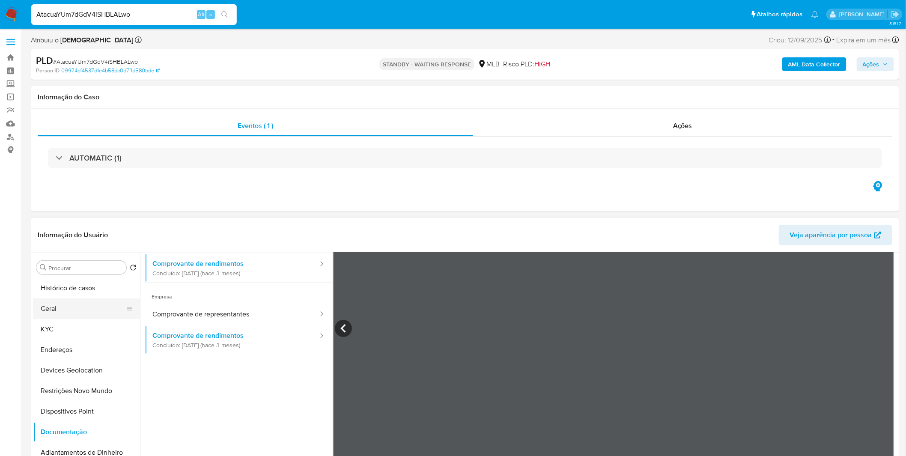
click at [96, 304] on button "Geral" at bounding box center [83, 308] width 100 height 21
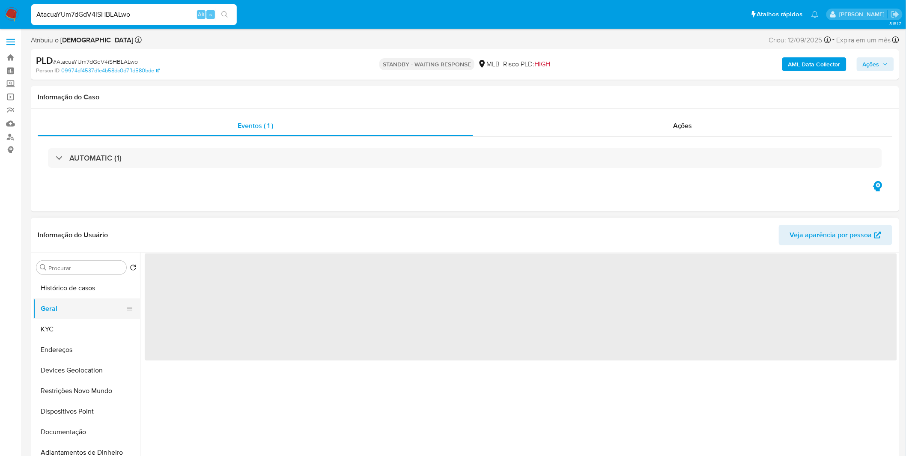
click at [95, 302] on button "Geral" at bounding box center [83, 308] width 100 height 21
click at [93, 296] on button "Histórico de casos" at bounding box center [83, 288] width 100 height 21
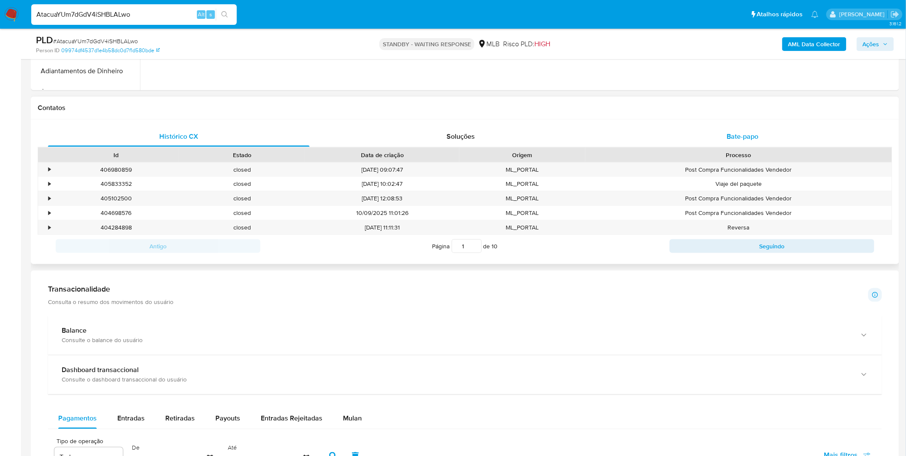
scroll to position [285, 0]
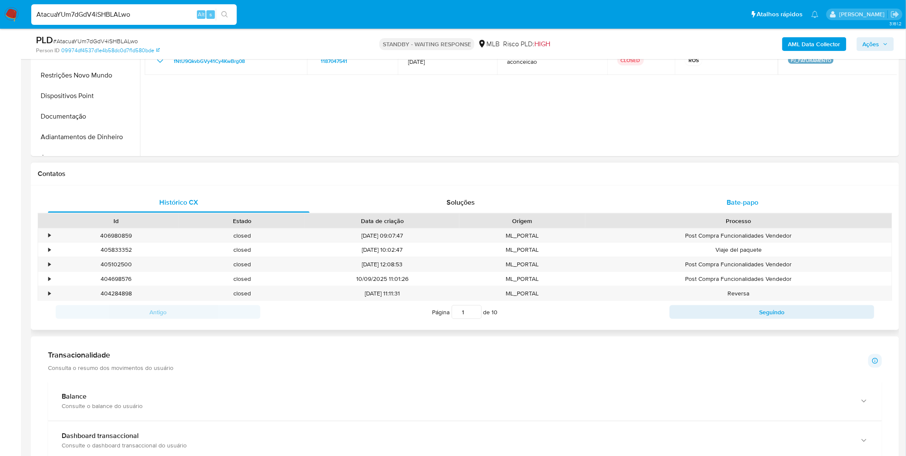
click at [653, 196] on div "Bate-papo" at bounding box center [742, 202] width 261 height 21
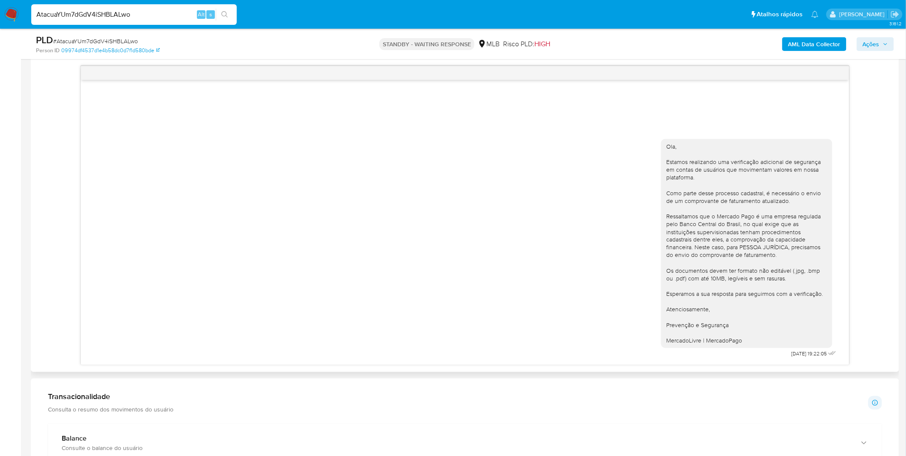
scroll to position [428, 0]
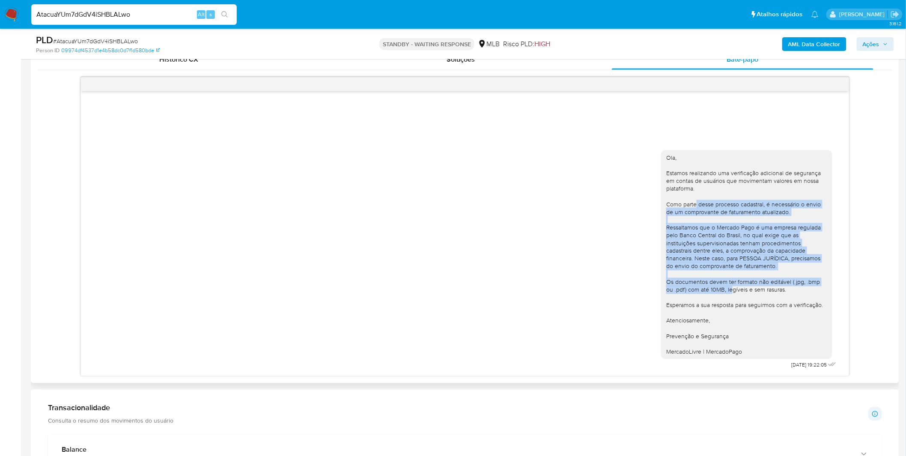
drag, startPoint x: 698, startPoint y: 206, endPoint x: 722, endPoint y: 290, distance: 87.2
click at [722, 290] on div "Ola, Estamos realizando uma verificação adicional de segurança em contas de usu…" at bounding box center [746, 255] width 161 height 202
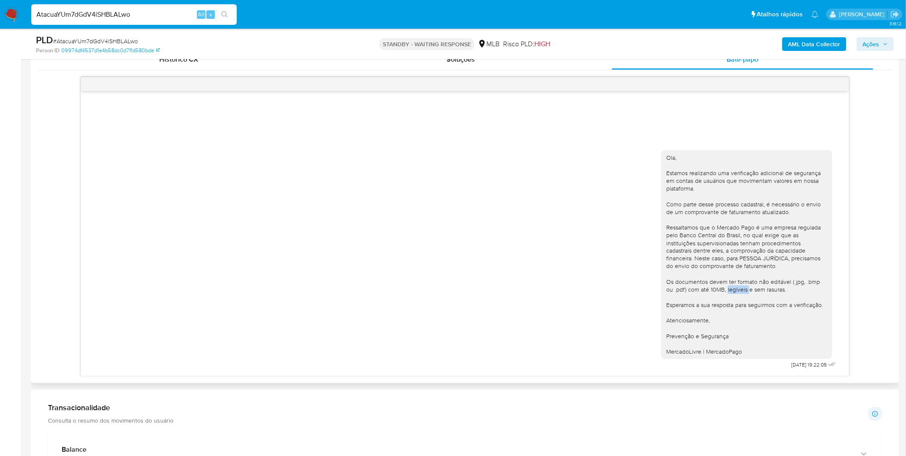
click at [722, 290] on div "Ola, Estamos realizando uma verificação adicional de segurança em contas de usu…" at bounding box center [746, 255] width 161 height 202
click at [720, 265] on div "Ola, Estamos realizando uma verificação adicional de segurança em contas de usu…" at bounding box center [746, 255] width 161 height 202
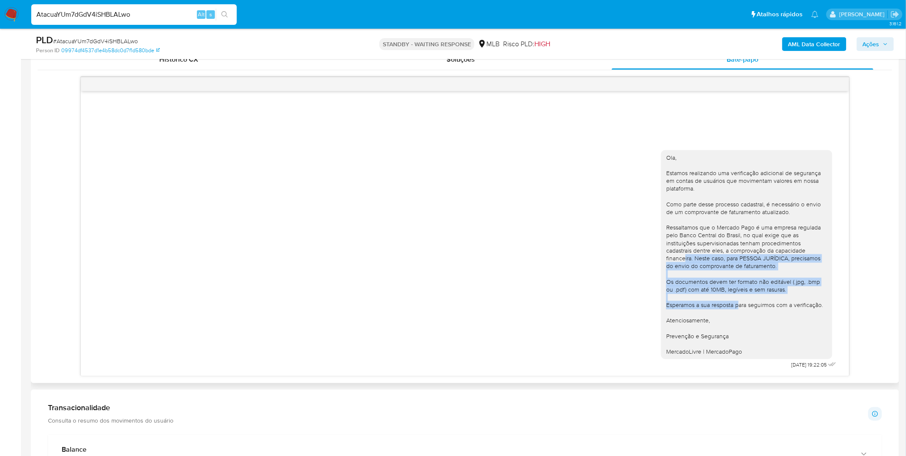
drag, startPoint x: 685, startPoint y: 257, endPoint x: 741, endPoint y: 309, distance: 76.6
click at [741, 309] on div "Ola, Estamos realizando uma verificação adicional de segurança em contas de usu…" at bounding box center [746, 255] width 161 height 202
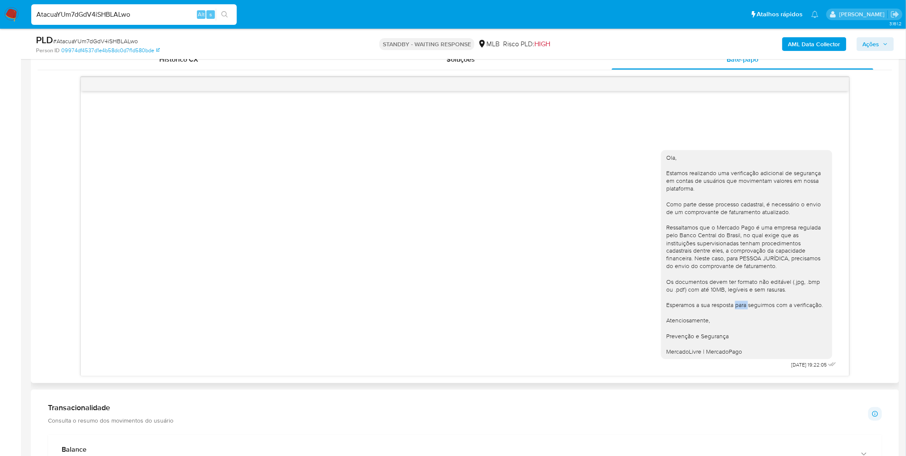
click at [741, 309] on div "Ola, Estamos realizando uma verificação adicional de segurança em contas de usu…" at bounding box center [746, 255] width 161 height 202
drag, startPoint x: 739, startPoint y: 322, endPoint x: 734, endPoint y: 298, distance: 24.4
click at [734, 300] on div "Ola, Estamos realizando uma verificação adicional de segurança em contas de usu…" at bounding box center [746, 255] width 161 height 202
click at [734, 298] on div "Ola, Estamos realizando uma verificação adicional de segurança em contas de usu…" at bounding box center [746, 255] width 161 height 202
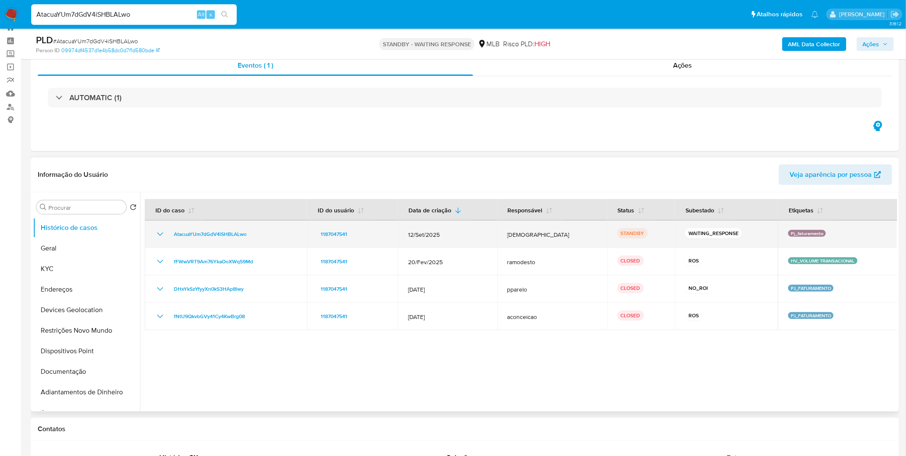
scroll to position [0, 0]
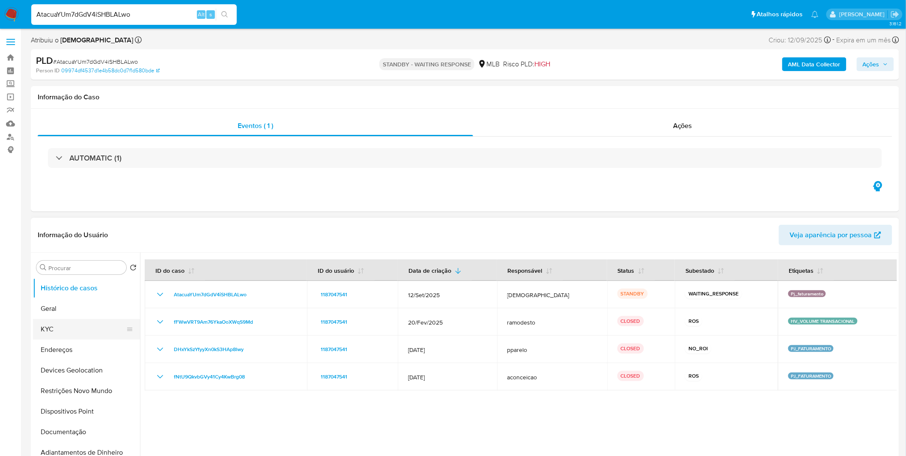
click at [81, 333] on button "KYC" at bounding box center [83, 329] width 100 height 21
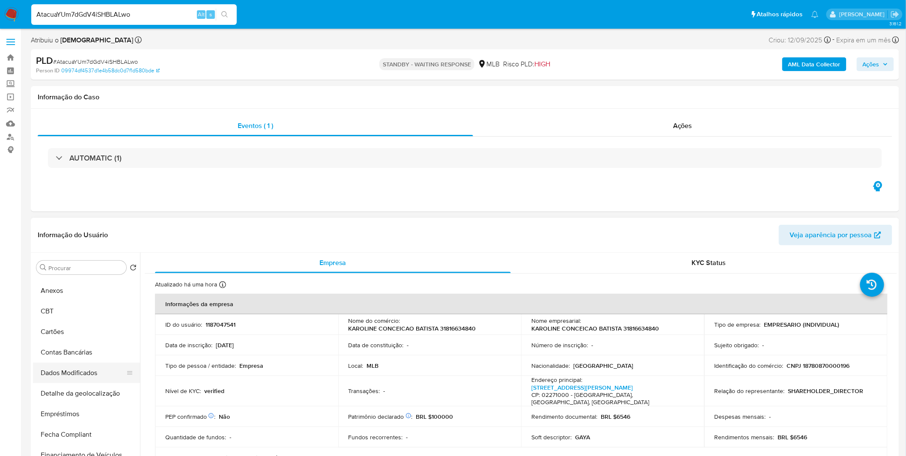
scroll to position [190, 0]
click at [69, 283] on button "Anexos" at bounding box center [83, 283] width 100 height 21
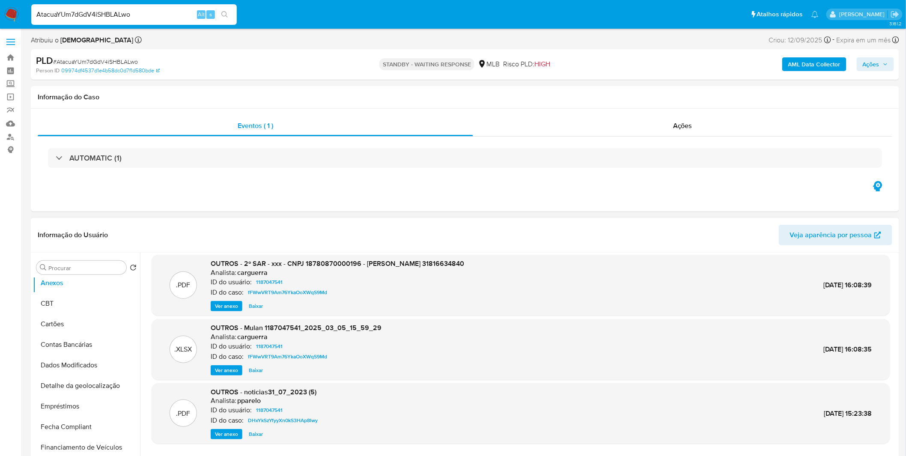
scroll to position [71, 0]
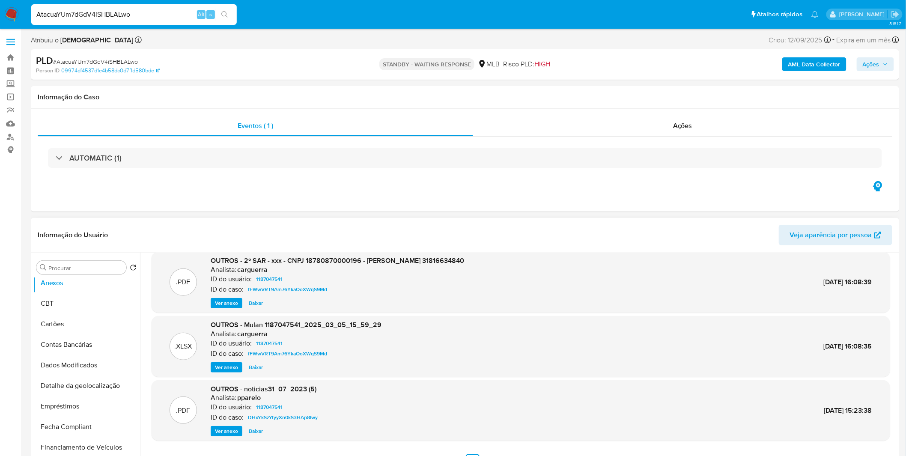
click at [223, 301] on span "Ver anexo" at bounding box center [226, 303] width 23 height 9
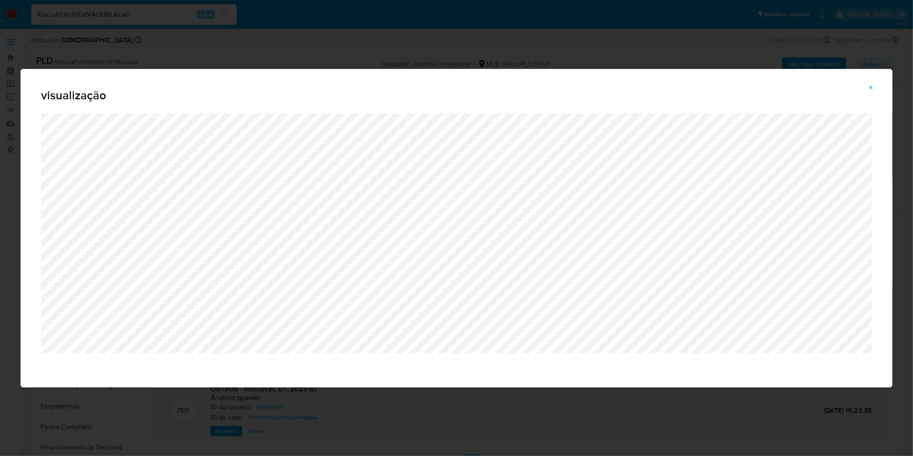
click at [872, 90] on icon "Attachment preview" at bounding box center [870, 87] width 7 height 7
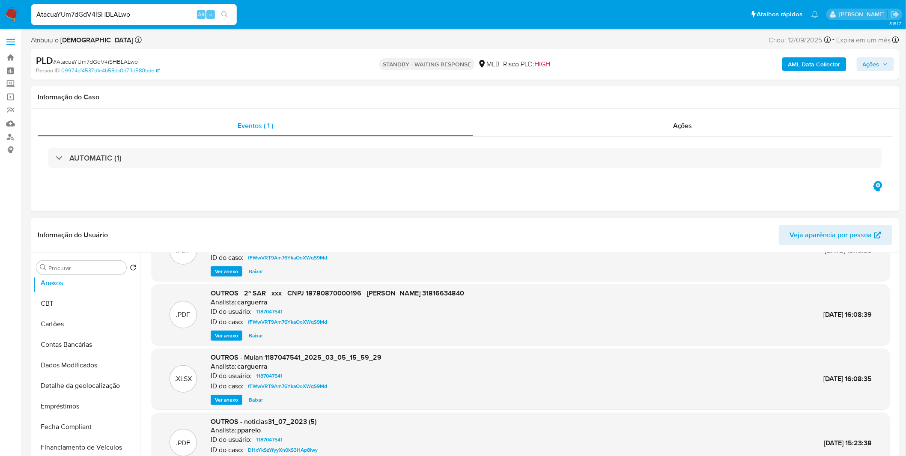
scroll to position [0, 0]
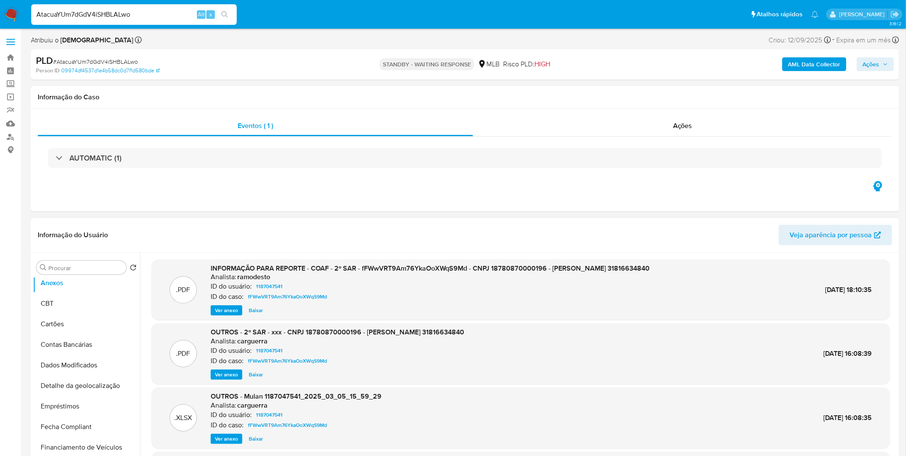
click at [223, 309] on span "Ver anexo" at bounding box center [226, 310] width 23 height 9
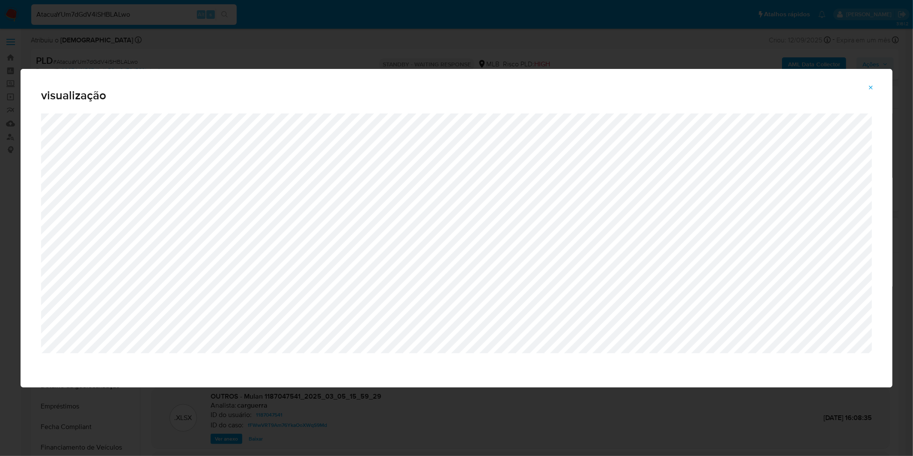
click at [867, 90] on button "Attachment preview" at bounding box center [870, 88] width 19 height 14
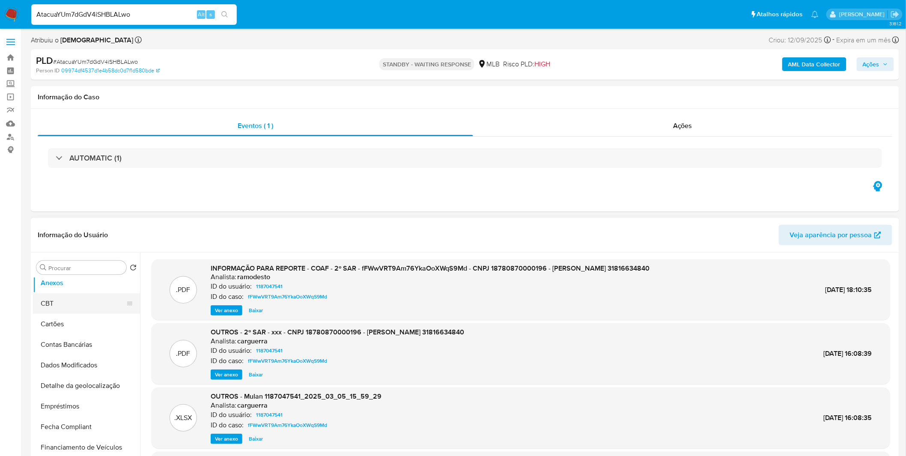
click at [69, 305] on button "CBT" at bounding box center [83, 303] width 100 height 21
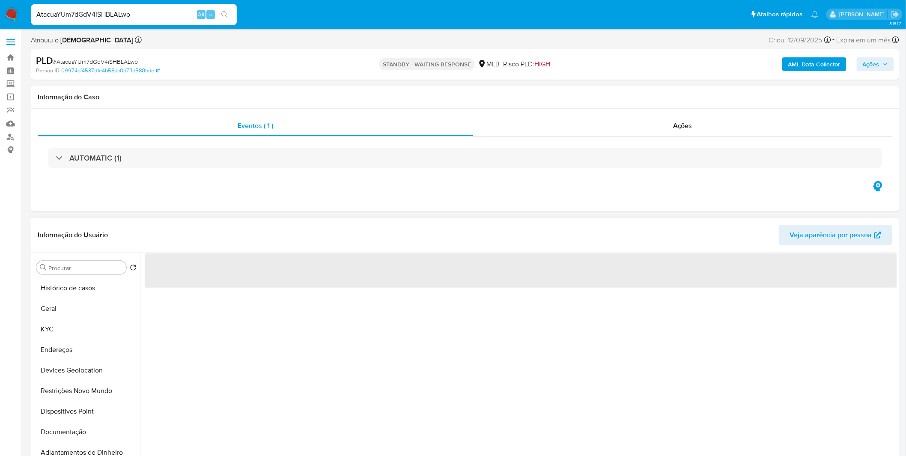
click at [69, 304] on button "Geral" at bounding box center [86, 308] width 107 height 21
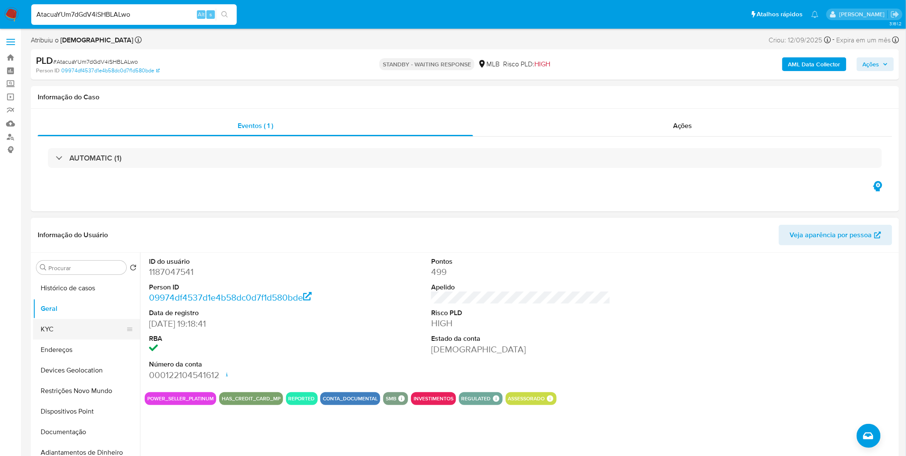
click at [69, 330] on button "KYC" at bounding box center [83, 329] width 100 height 21
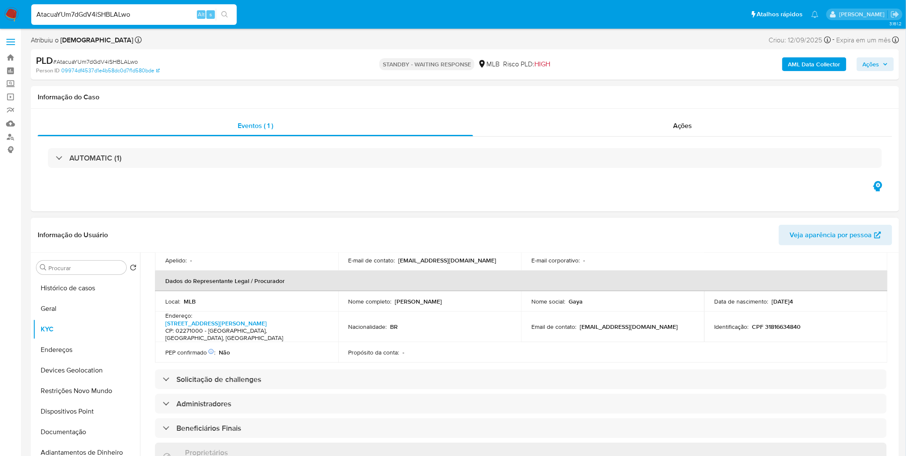
scroll to position [238, 0]
click at [36, 350] on button "Endereços" at bounding box center [83, 349] width 100 height 21
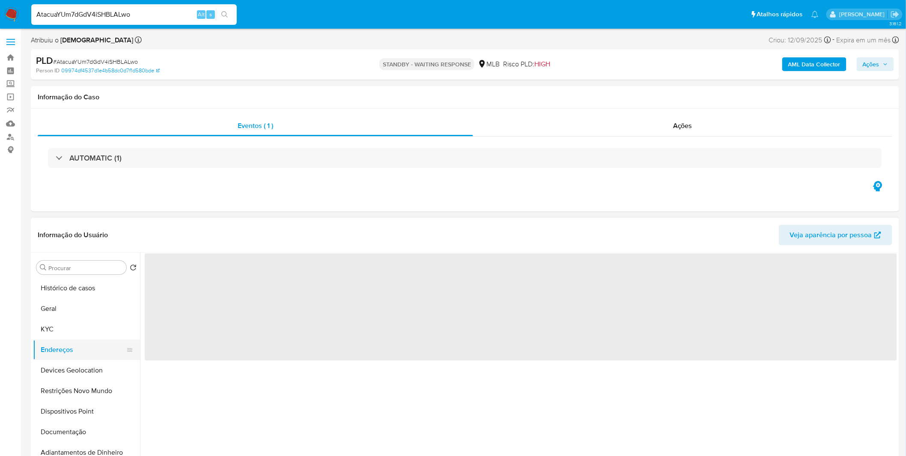
scroll to position [0, 0]
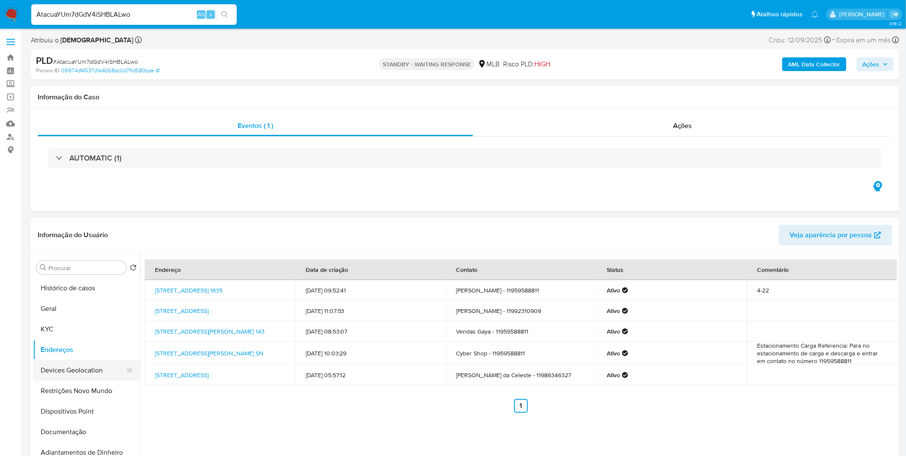
click at [77, 371] on button "Devices Geolocation" at bounding box center [83, 370] width 100 height 21
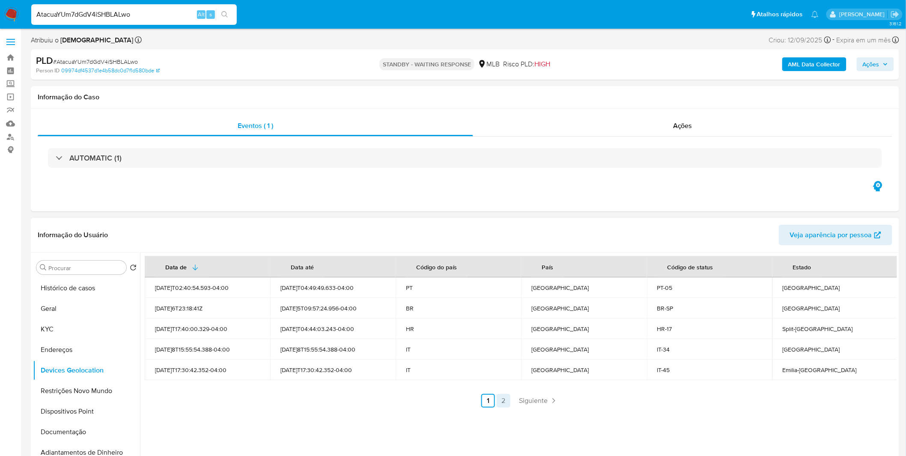
click at [505, 400] on link "2" at bounding box center [503, 401] width 14 height 14
click at [505, 400] on div "Data de Data até Código do país País Código de status Estado 2025-09-06T02:40:5…" at bounding box center [518, 361] width 757 height 219
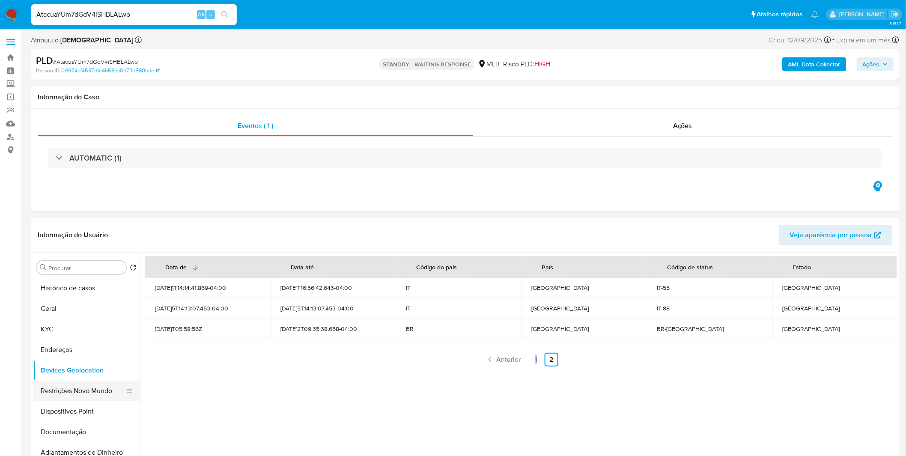
click at [95, 393] on button "Restrições Novo Mundo" at bounding box center [83, 390] width 100 height 21
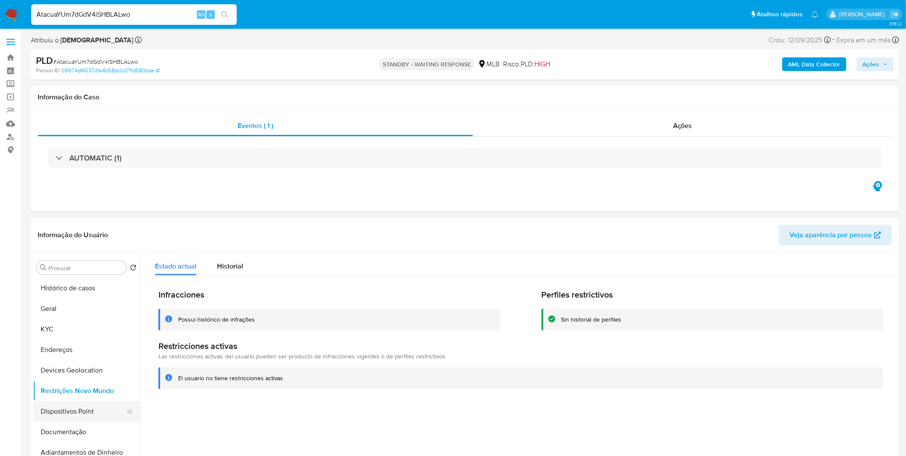
click at [88, 401] on ul "Histórico de casos Geral KYC Endereços Devices Geolocation Restrições Novo Mund…" at bounding box center [86, 374] width 107 height 193
click at [88, 407] on button "Dispositivos Point" at bounding box center [83, 411] width 100 height 21
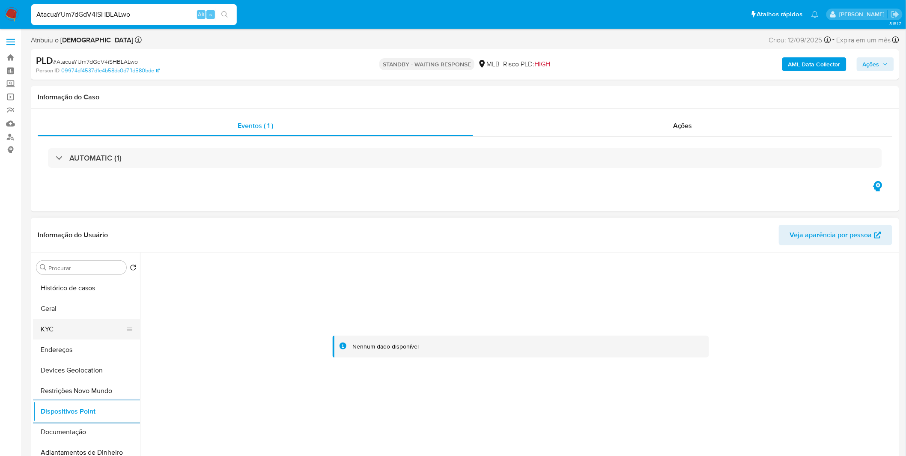
click at [83, 331] on button "KYC" at bounding box center [83, 329] width 100 height 21
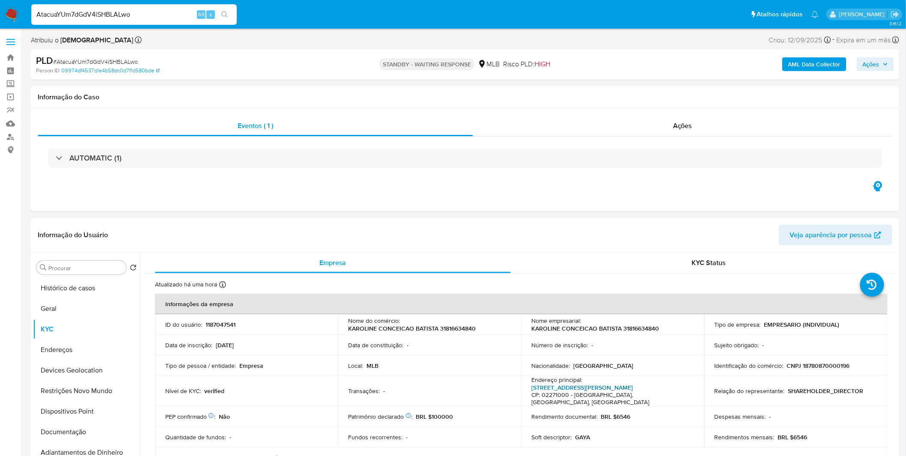
click at [632, 386] on link "Rua Cristóvão Arraes 143, Vila Santa Terezinha (zona Norte)" at bounding box center [581, 387] width 101 height 9
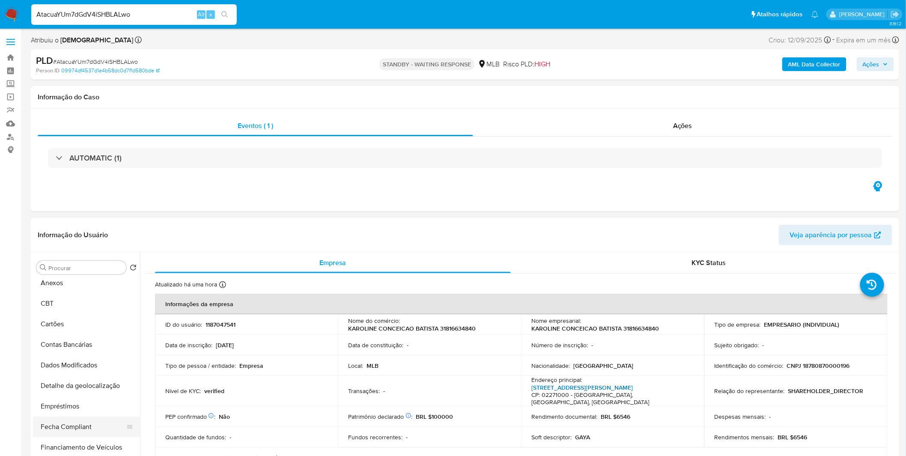
scroll to position [333, 0]
click at [50, 402] on button "Items" at bounding box center [83, 407] width 100 height 21
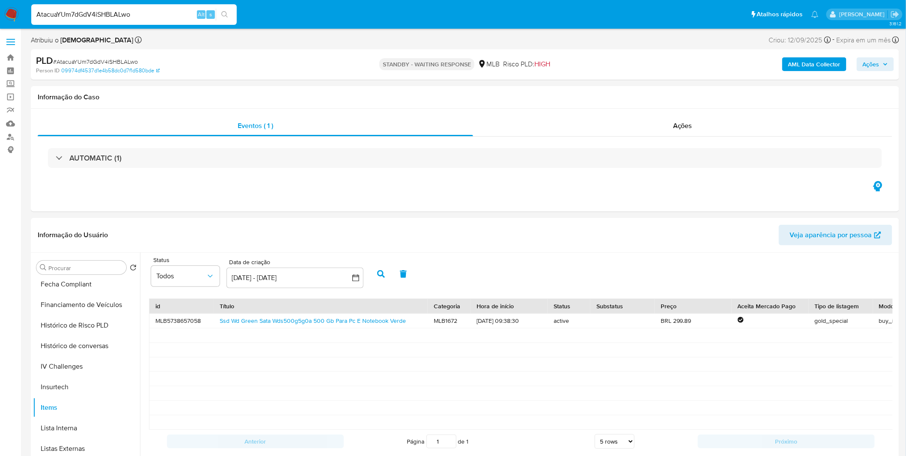
click at [139, 15] on input "AtacuaYUm7dGdV4iSHBLALwo" at bounding box center [133, 14] width 205 height 11
paste input "yioG60umRmjNjVeJAUqdArqe"
type input "yioG60umRmjNjVeJAUqdArqe"
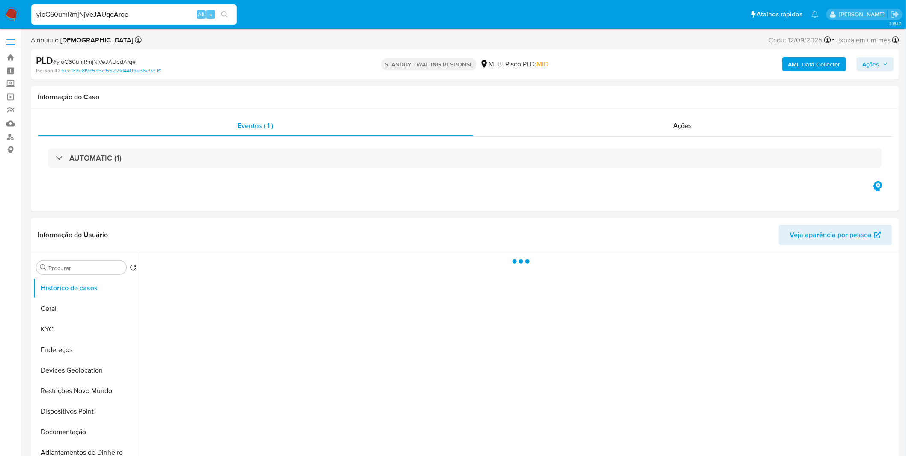
select select "10"
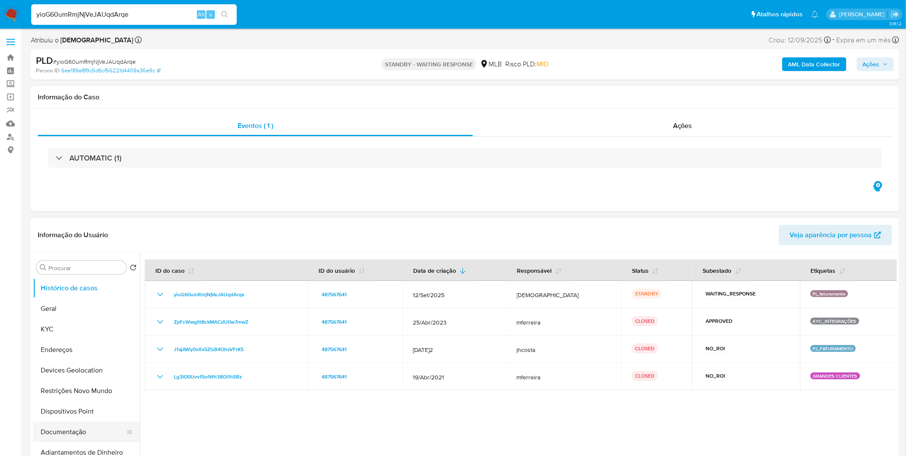
click at [75, 429] on button "Documentação" at bounding box center [83, 432] width 100 height 21
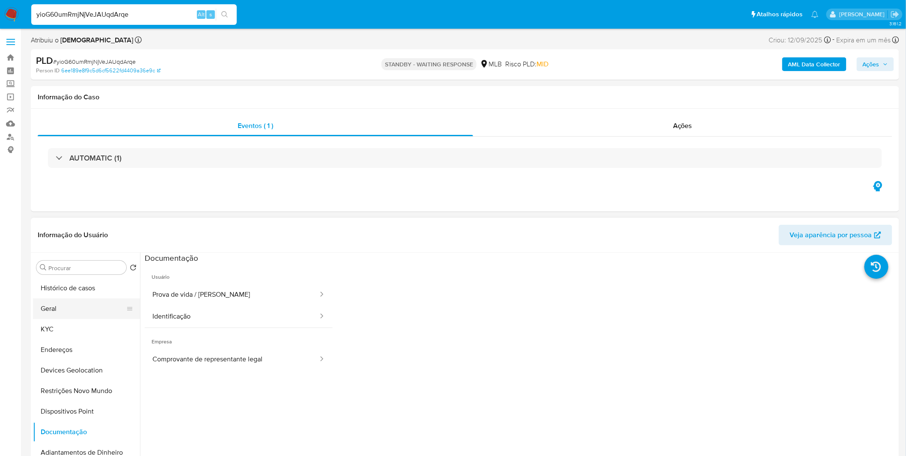
click at [95, 311] on button "Geral" at bounding box center [83, 308] width 100 height 21
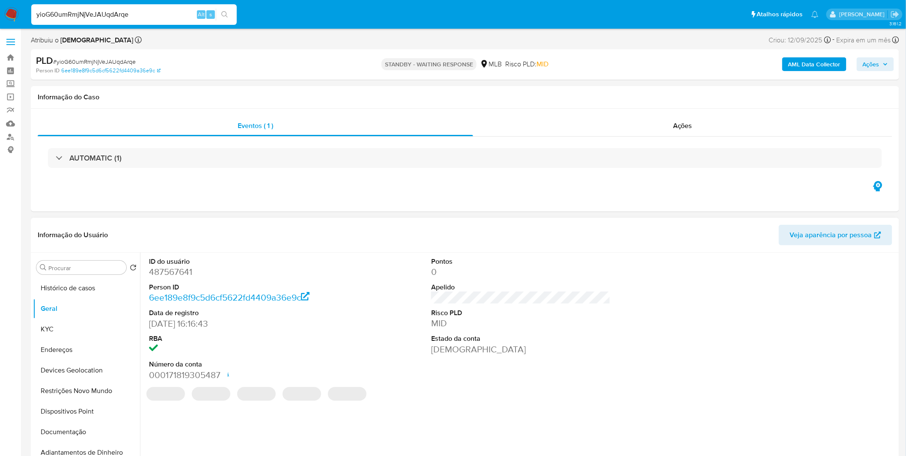
click at [212, 425] on div "ID do usuário 487567641 Person ID 6ee189e8f9c5d6cf5622fd4409a36e9c Data de regi…" at bounding box center [518, 361] width 757 height 219
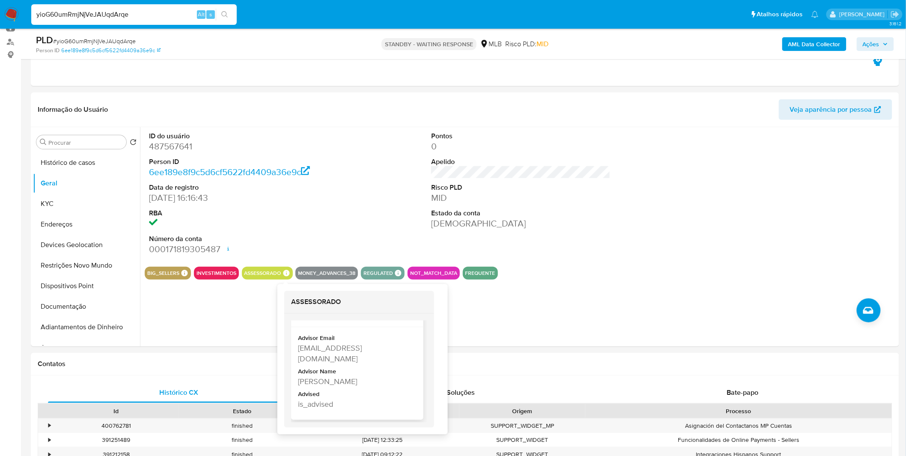
scroll to position [29, 0]
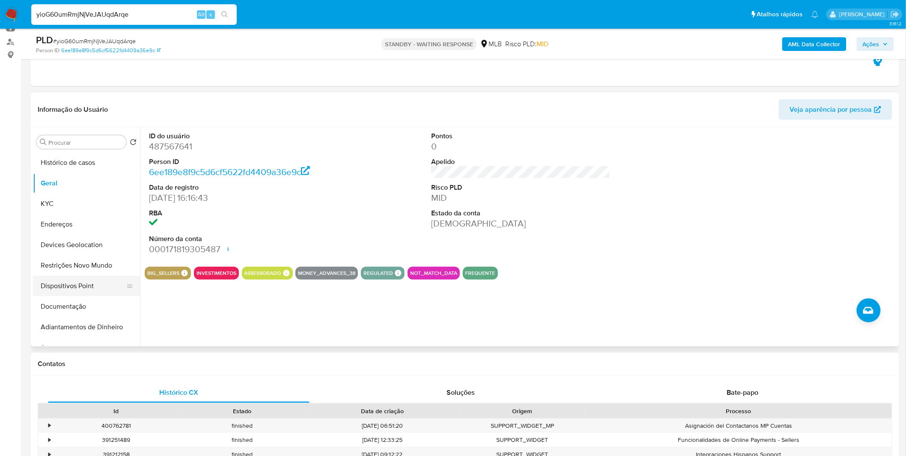
drag, startPoint x: 65, startPoint y: 302, endPoint x: 70, endPoint y: 285, distance: 18.4
click at [65, 302] on button "Documentação" at bounding box center [86, 306] width 107 height 21
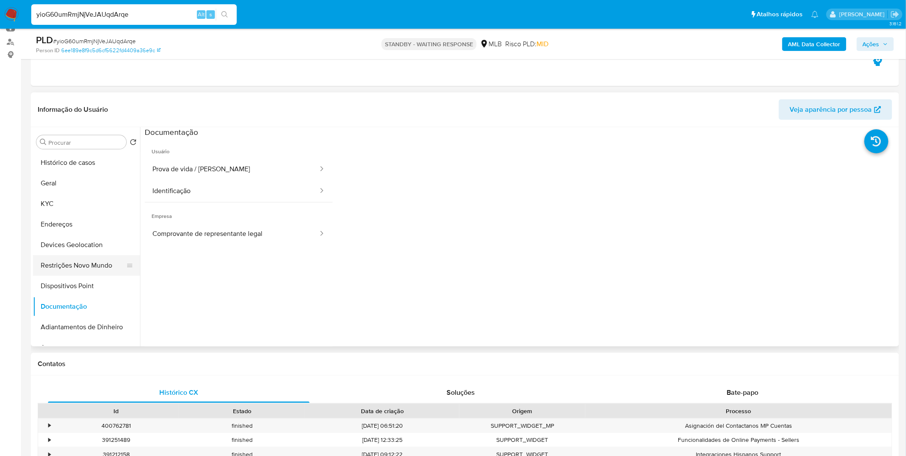
click at [80, 264] on button "Restrições Novo Mundo" at bounding box center [83, 265] width 100 height 21
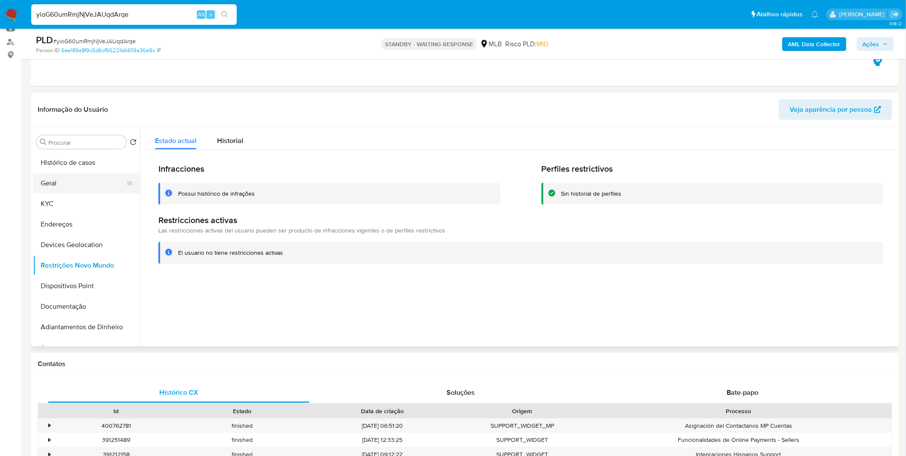
click at [79, 186] on button "Geral" at bounding box center [83, 183] width 100 height 21
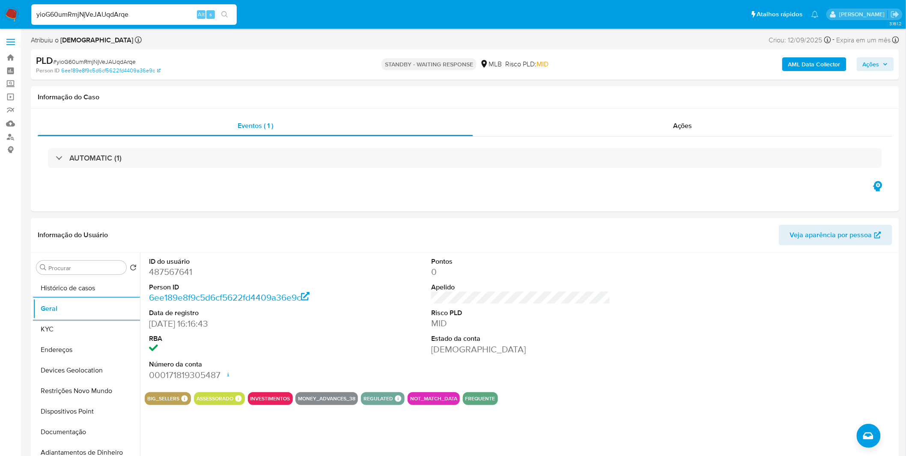
scroll to position [48, 0]
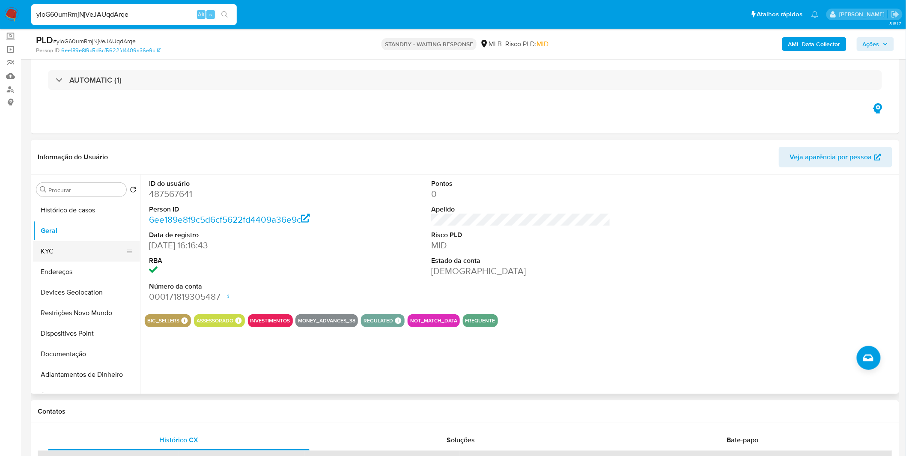
click at [85, 255] on button "KYC" at bounding box center [83, 251] width 100 height 21
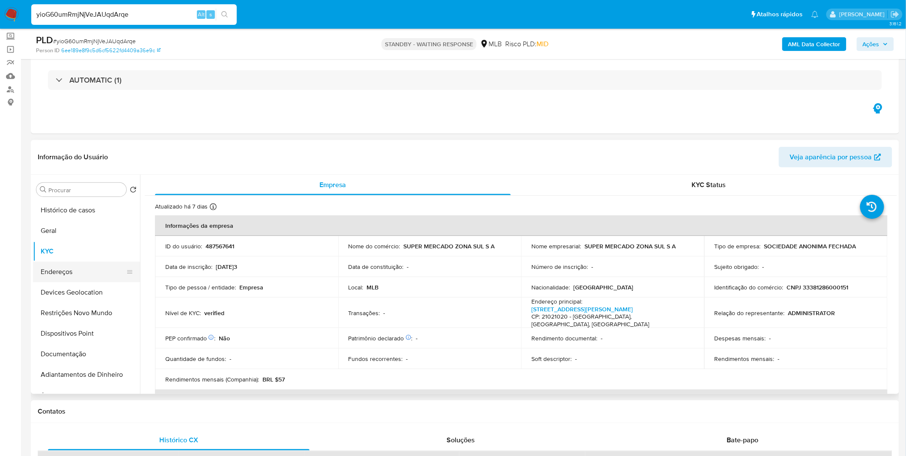
click at [82, 273] on button "Endereços" at bounding box center [83, 271] width 100 height 21
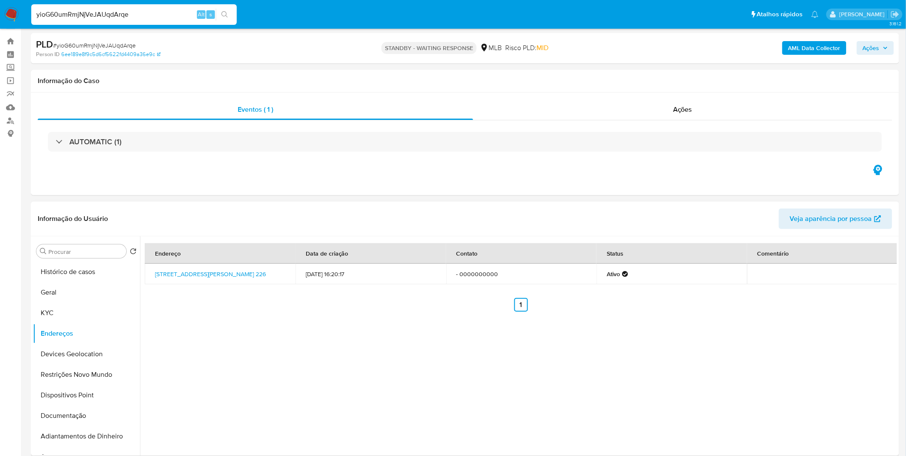
scroll to position [0, 0]
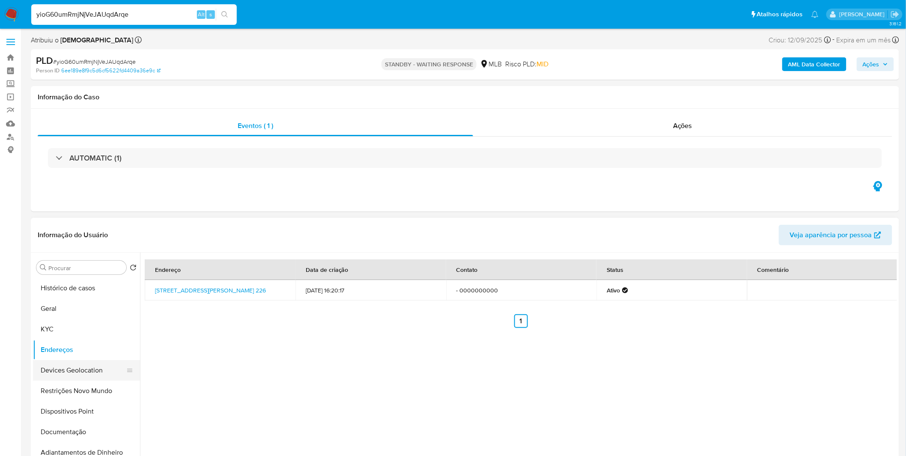
click at [75, 365] on button "Devices Geolocation" at bounding box center [83, 370] width 100 height 21
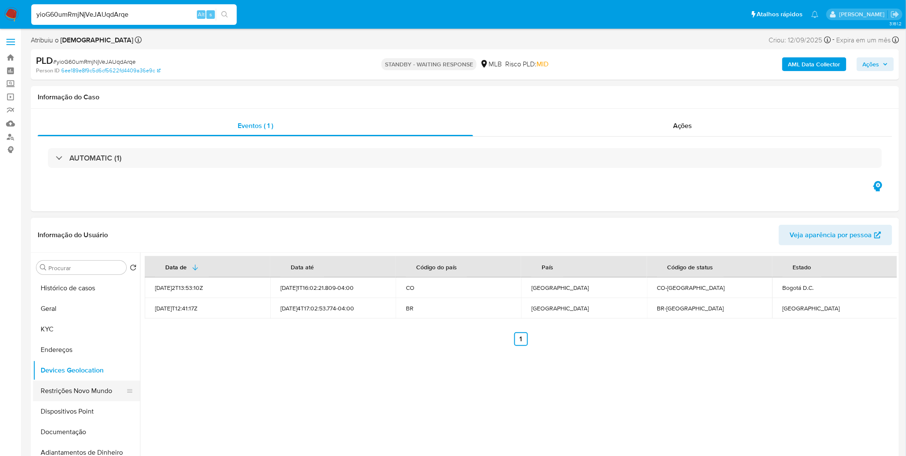
click at [90, 392] on button "Restrições Novo Mundo" at bounding box center [83, 390] width 100 height 21
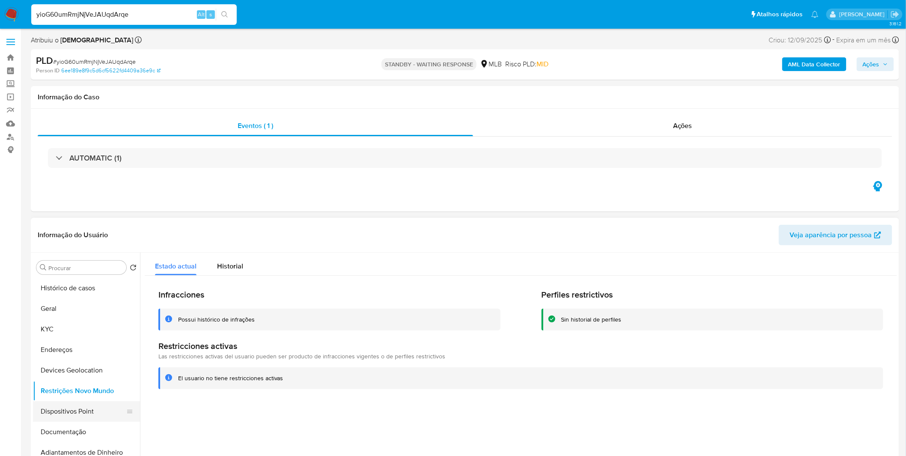
click at [90, 405] on button "Dispositivos Point" at bounding box center [83, 411] width 100 height 21
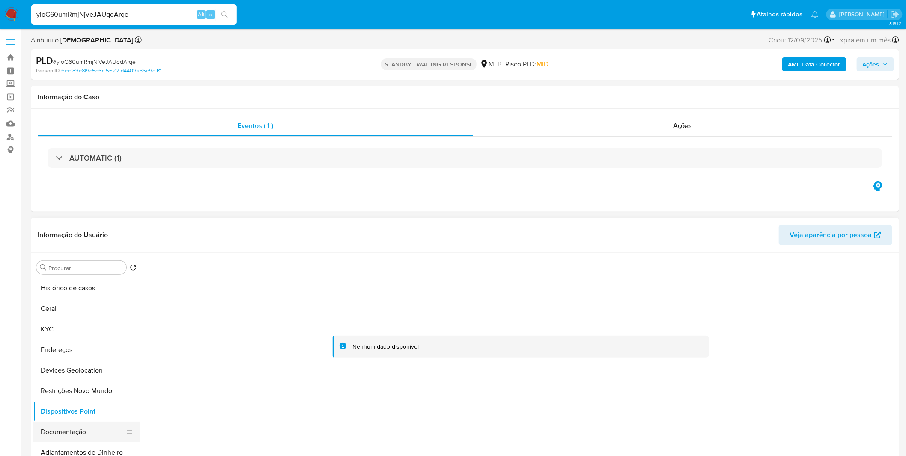
click at [101, 423] on button "Documentação" at bounding box center [83, 432] width 100 height 21
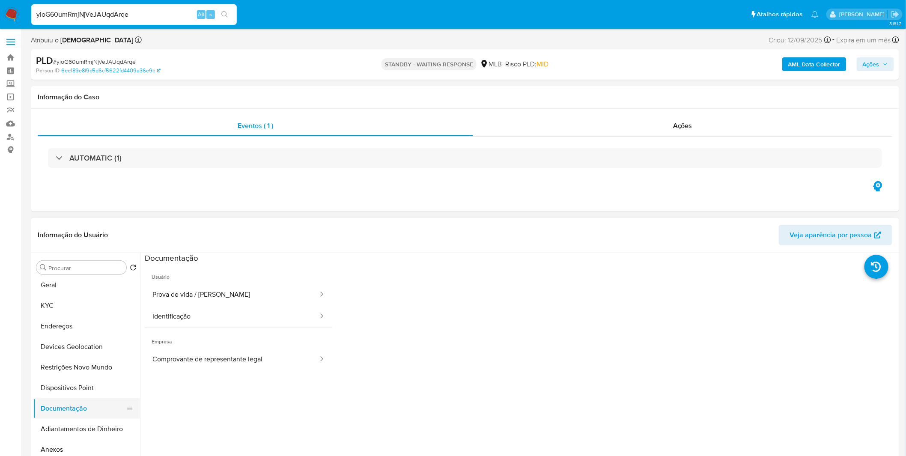
scroll to position [48, 0]
click at [71, 422] on button "Anexos" at bounding box center [83, 425] width 100 height 21
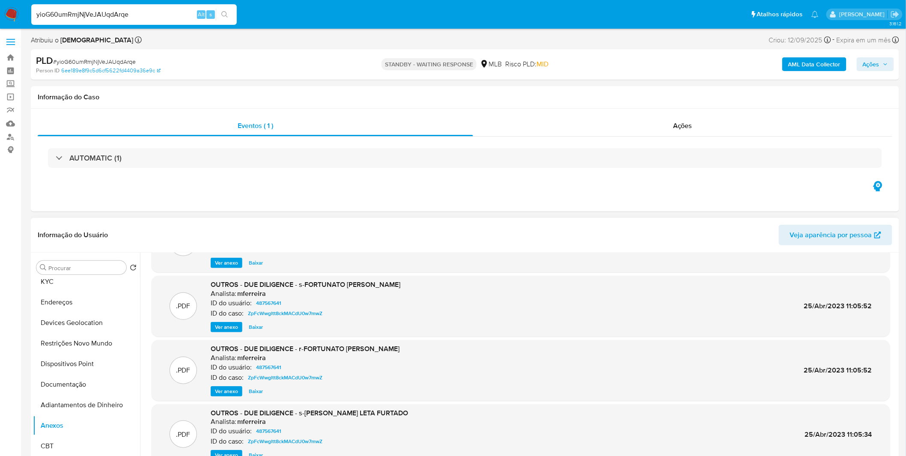
click at [225, 327] on span "Ver anexo" at bounding box center [226, 327] width 23 height 9
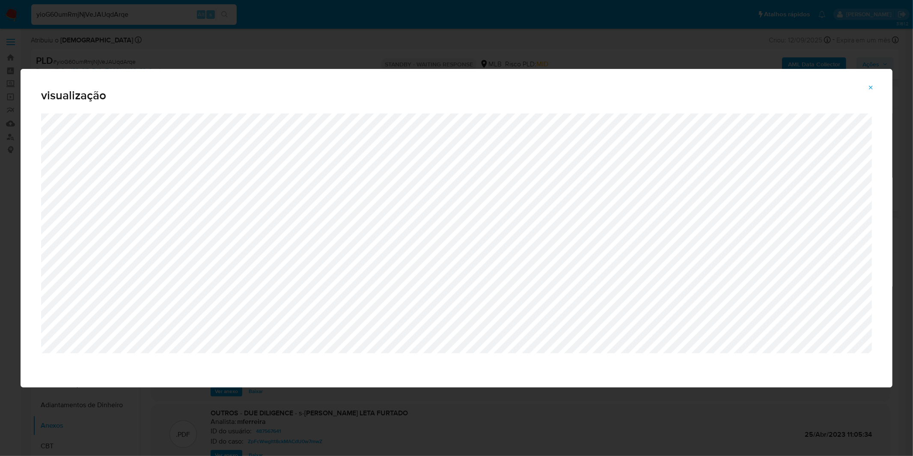
click at [871, 85] on icon "Attachment preview" at bounding box center [870, 87] width 7 height 7
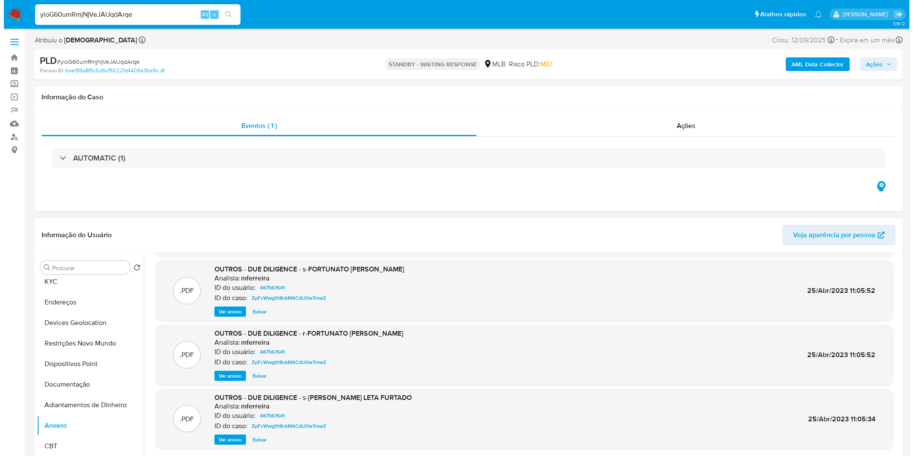
scroll to position [71, 0]
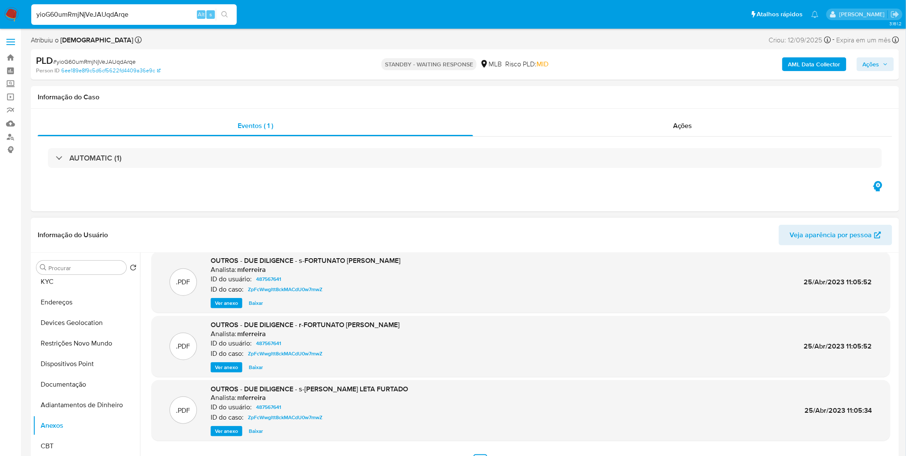
click at [235, 428] on span "Ver anexo" at bounding box center [226, 431] width 23 height 9
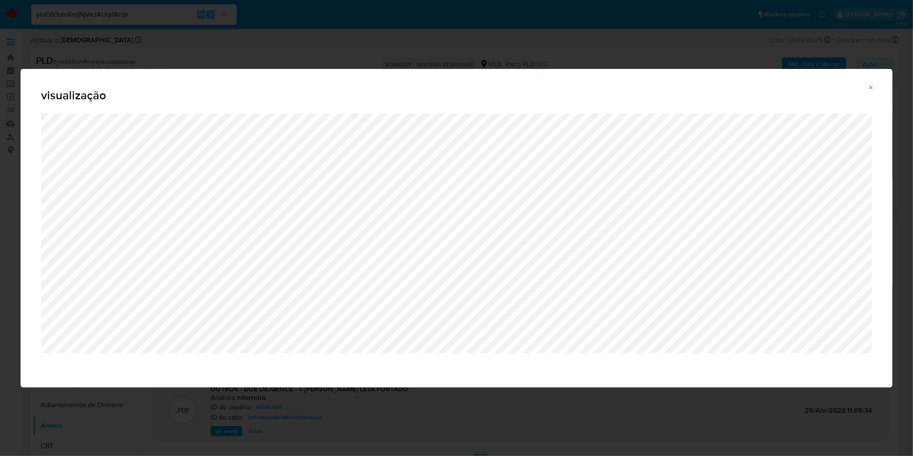
click at [861, 83] on div "visualização" at bounding box center [457, 91] width 872 height 45
click at [867, 84] on button "Attachment preview" at bounding box center [870, 88] width 19 height 14
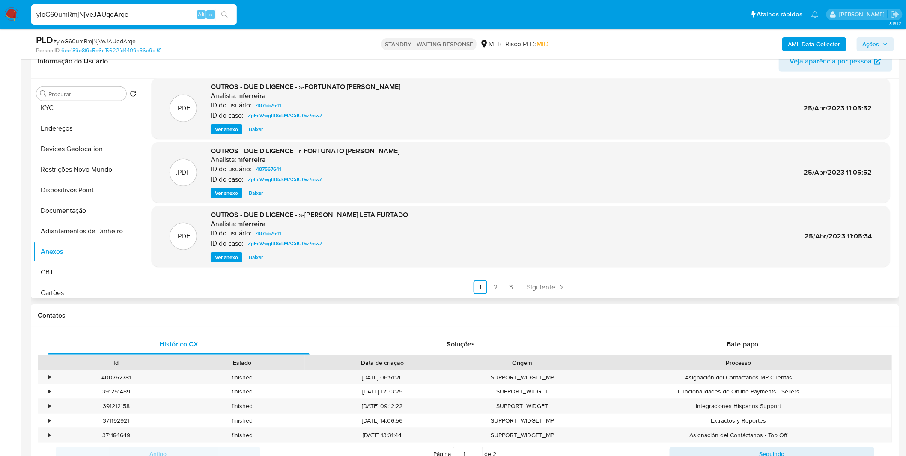
scroll to position [143, 0]
click at [494, 288] on link "2" at bounding box center [496, 288] width 14 height 14
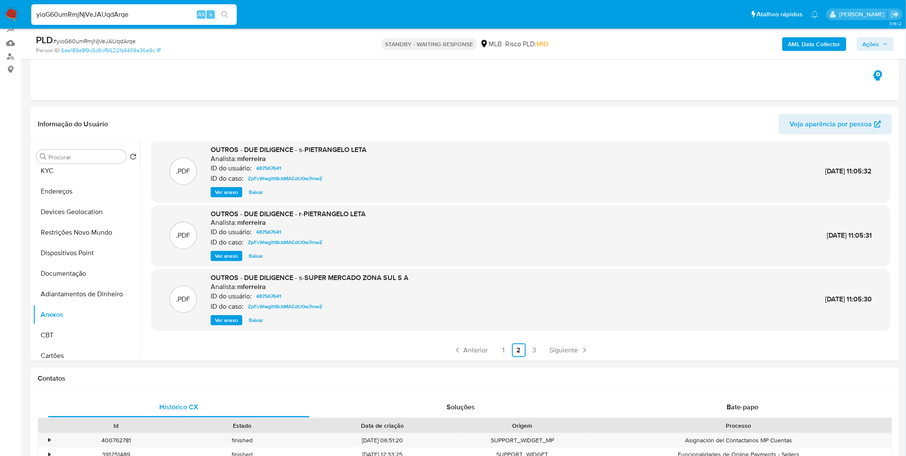
scroll to position [190, 0]
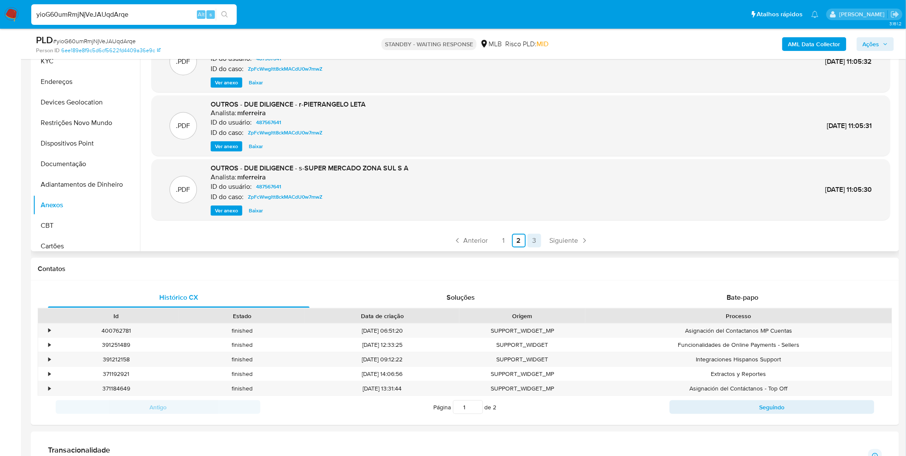
click at [530, 239] on link "3" at bounding box center [534, 241] width 14 height 14
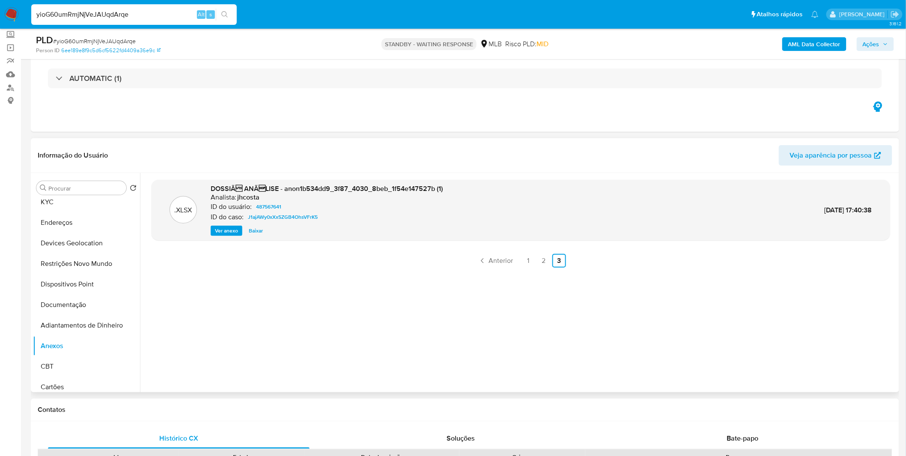
scroll to position [48, 0]
click at [220, 235] on span "Ver anexo" at bounding box center [226, 232] width 23 height 9
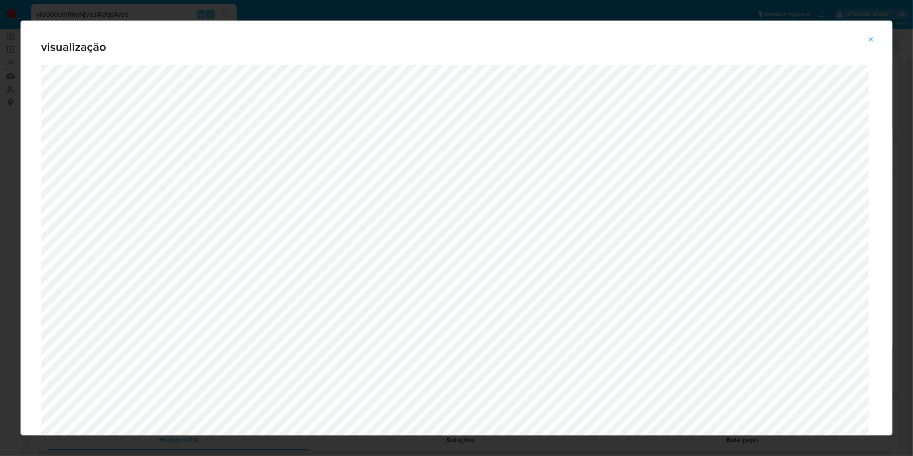
click at [313, 15] on div "visualização" at bounding box center [456, 228] width 913 height 456
click at [872, 41] on icon "Attachment preview" at bounding box center [870, 39] width 7 height 7
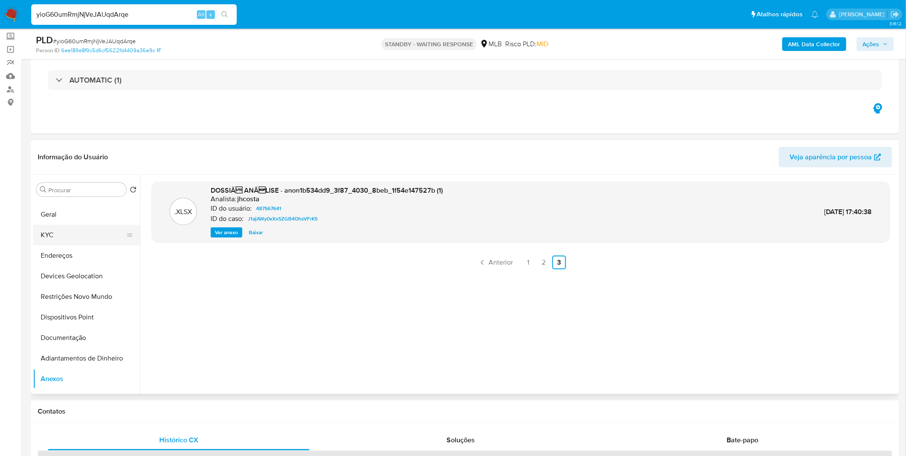
scroll to position [0, 0]
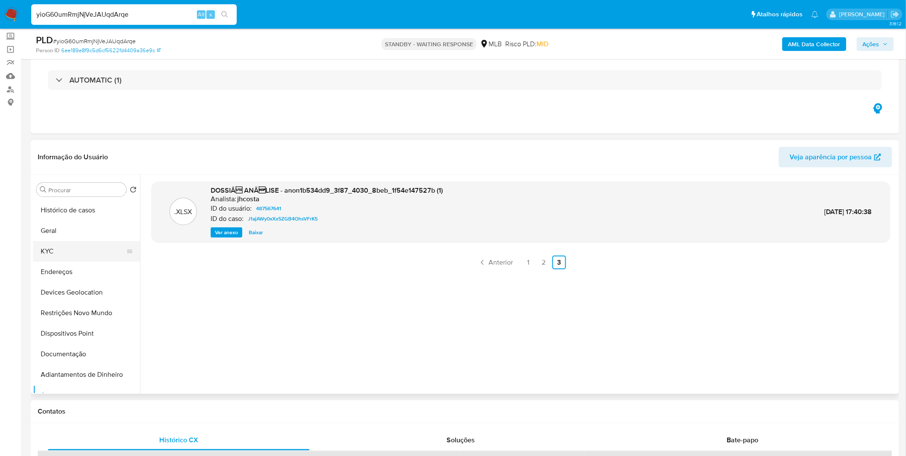
click at [71, 255] on button "KYC" at bounding box center [83, 251] width 100 height 21
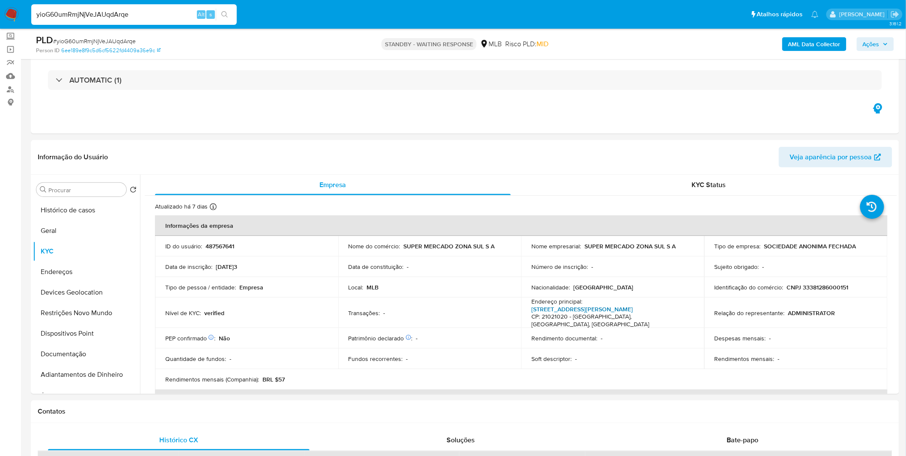
click at [600, 311] on link "Rua Comandante Vergueiro Da Cruz 226, Olaria" at bounding box center [581, 309] width 101 height 9
click at [80, 18] on input "yioG60umRmjNjVeJAUqdArqe" at bounding box center [133, 14] width 205 height 11
paste input "Ut2A4xcib0qZXqffmMCFMMRp"
type input "Ut2A4xcib0qZXqffmMCFMMRp"
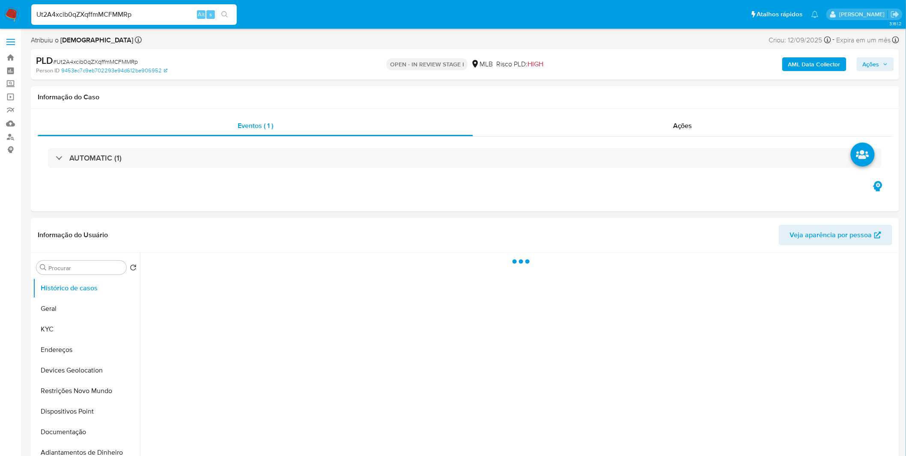
select select "10"
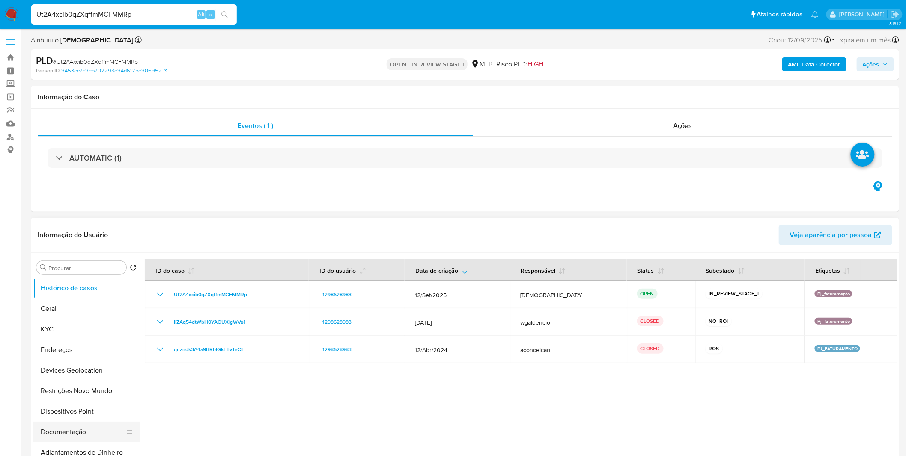
click at [86, 437] on button "Documentação" at bounding box center [83, 432] width 100 height 21
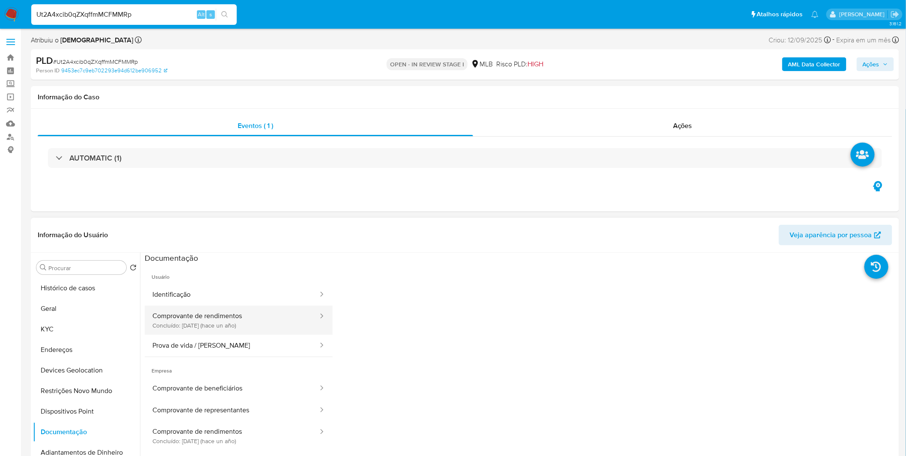
click at [190, 323] on button "Comprovante de rendimentos Concluído: 26/04/2024 (hace un año)" at bounding box center [232, 320] width 174 height 29
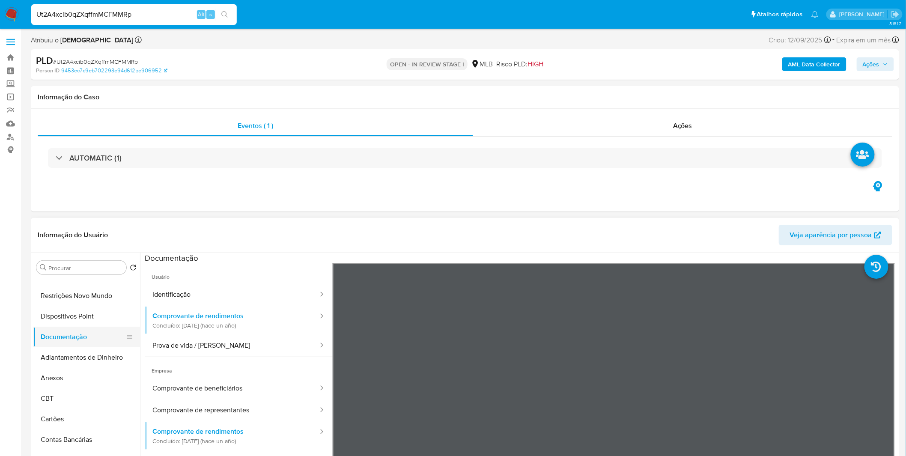
scroll to position [95, 0]
click at [79, 374] on button "Anexos" at bounding box center [83, 378] width 100 height 21
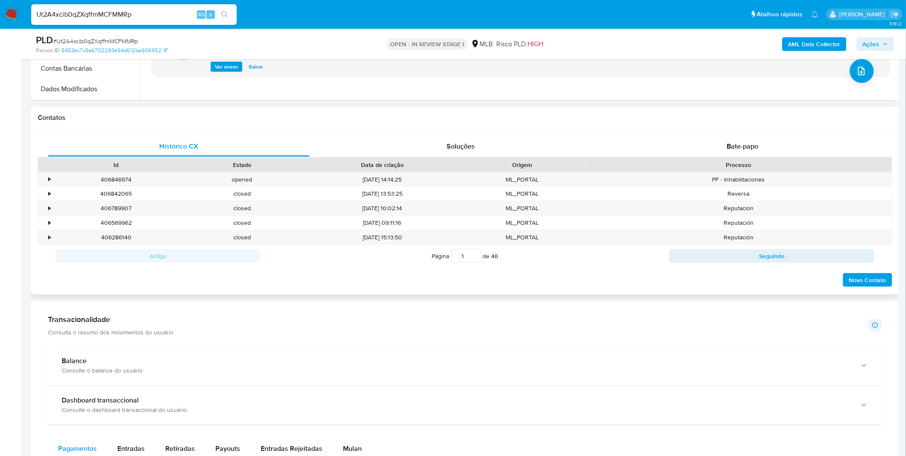
scroll to position [238, 0]
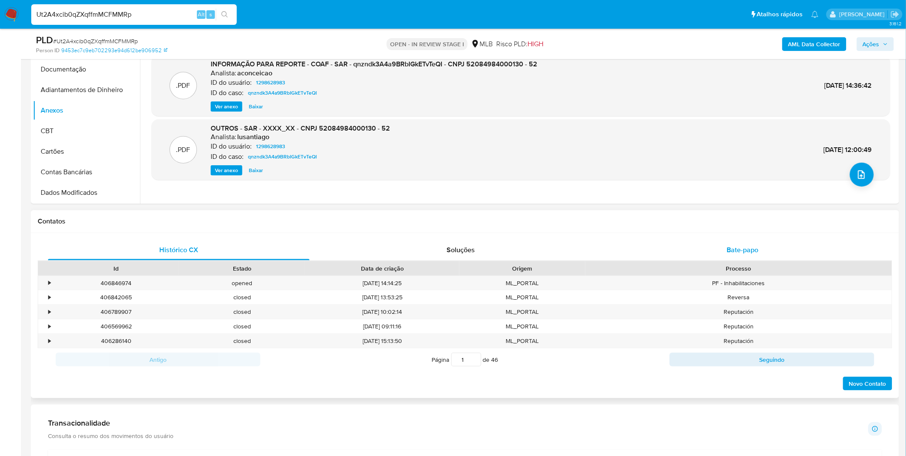
click at [619, 242] on div "Bate-papo" at bounding box center [742, 250] width 261 height 21
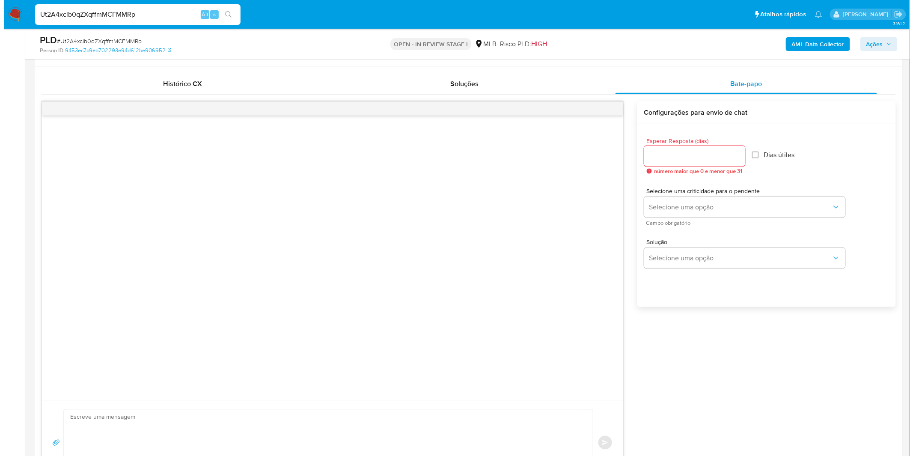
scroll to position [428, 0]
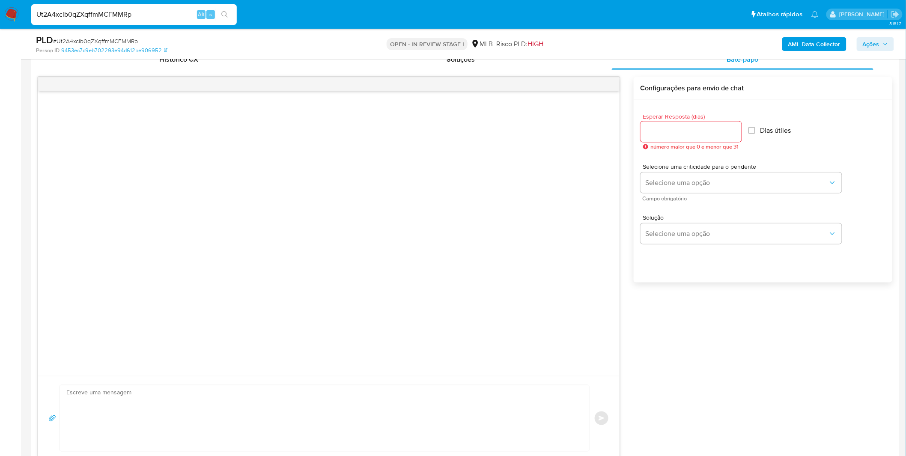
click at [656, 139] on div at bounding box center [690, 132] width 101 height 21
click at [674, 134] on input "Esperar Resposta (dias)" at bounding box center [690, 131] width 101 height 11
type input "3"
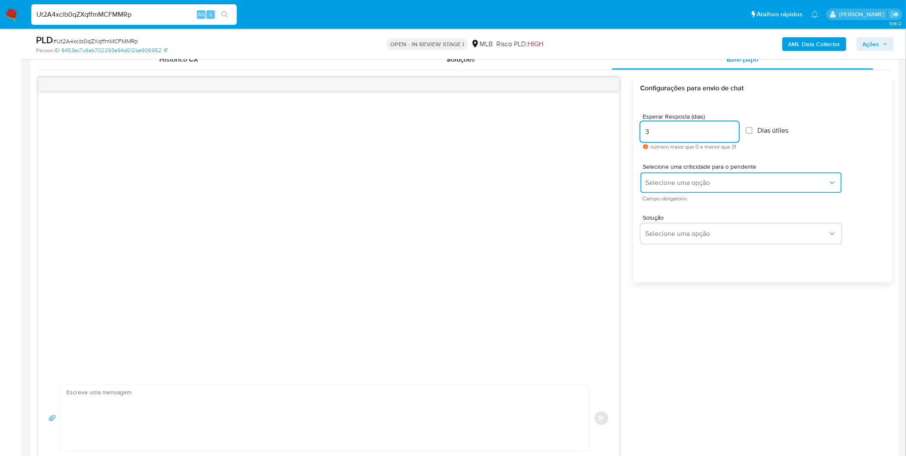
click at [684, 191] on button "Selecione uma opção" at bounding box center [740, 182] width 201 height 21
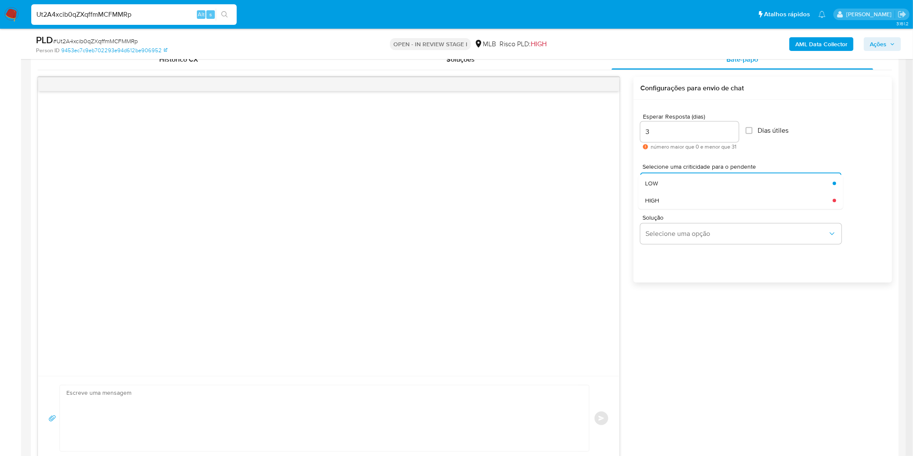
click at [682, 184] on div "LOW" at bounding box center [736, 183] width 182 height 17
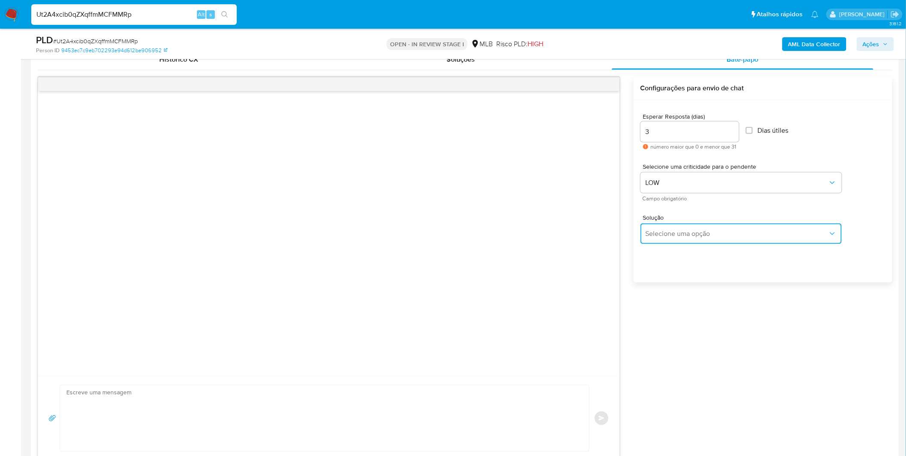
click at [681, 236] on span "Selecione uma opção" at bounding box center [736, 233] width 182 height 9
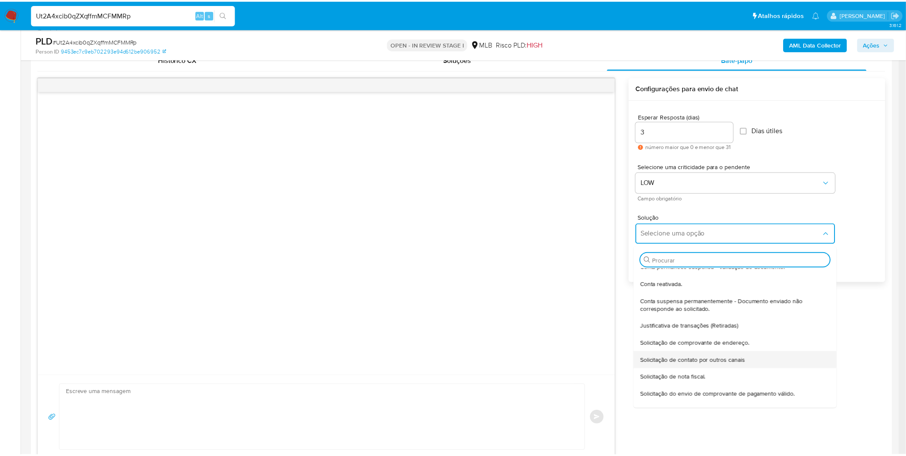
scroll to position [71, 0]
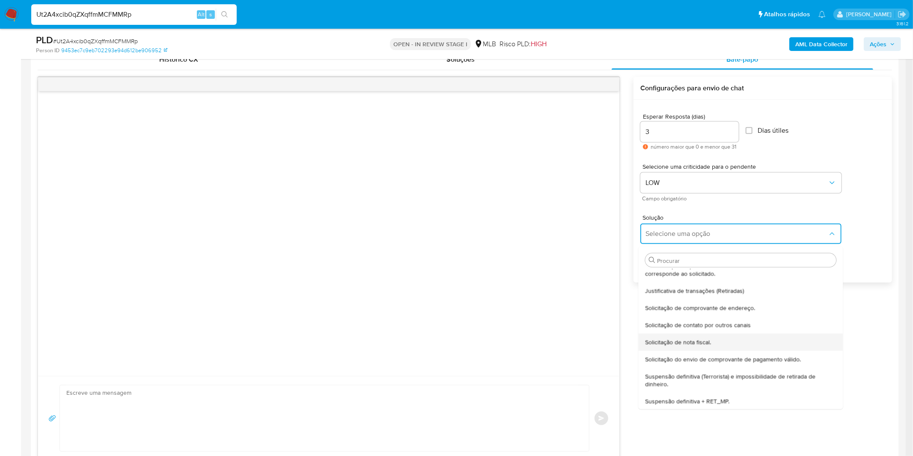
click at [687, 346] on div "Solicitação de nota fiscal." at bounding box center [738, 341] width 186 height 17
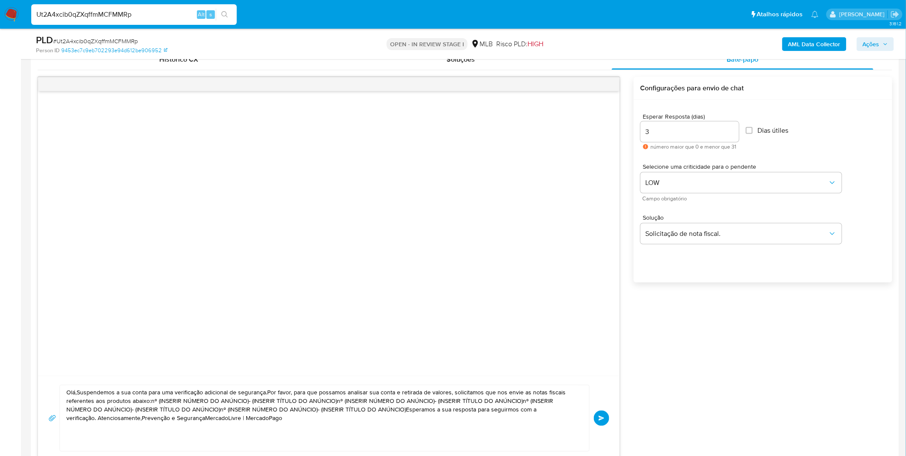
click at [418, 416] on textarea "Olá,Suspendemos a sua conta para uma verificação adicional de segurança.Por fav…" at bounding box center [322, 418] width 512 height 66
paste textarea "! Estamos realizando uma verificação adicional de segurança em contas de usuári…"
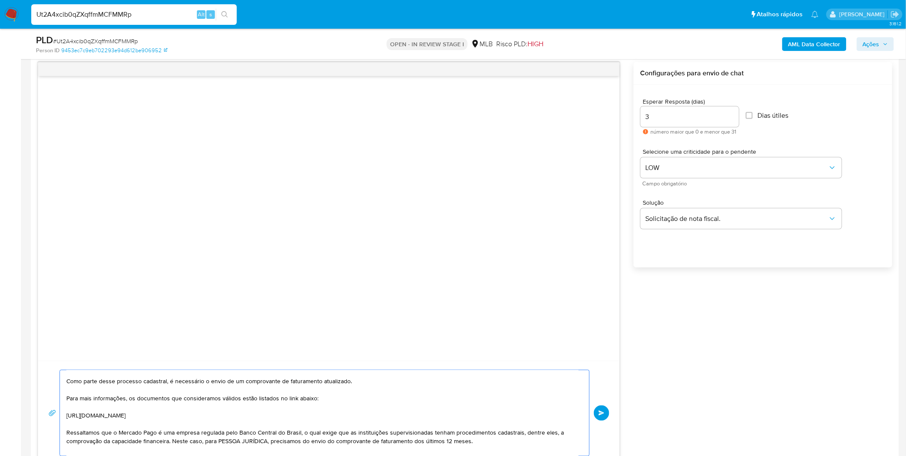
scroll to position [48, 0]
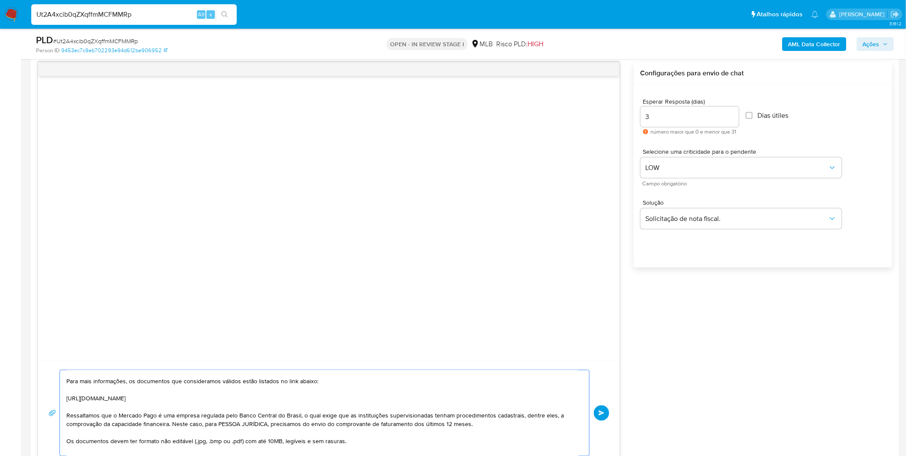
click at [212, 413] on textarea "Olá! Estamos realizando uma verificação adicional de segurança em contas de usu…" at bounding box center [322, 413] width 512 height 86
click at [335, 425] on textarea "Olá! Estamos realizando uma verificação adicional de segurança em contas de usu…" at bounding box center [322, 413] width 512 height 86
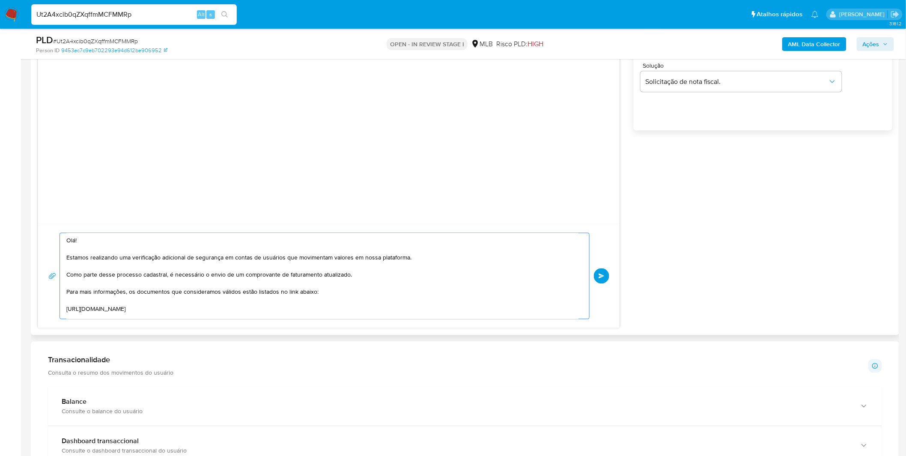
scroll to position [585, 0]
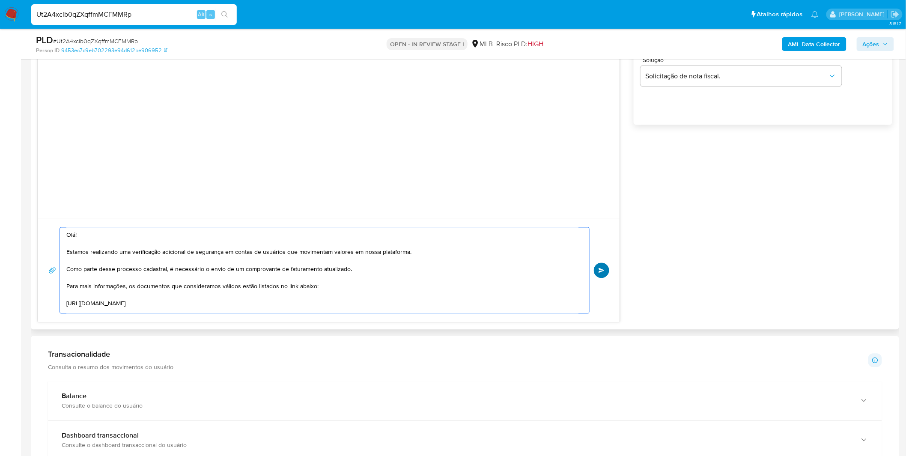
type textarea "Olá! Estamos realizando uma verificação adicional de segurança em contas de usu…"
click at [603, 270] on span "common.send" at bounding box center [601, 270] width 6 height 5
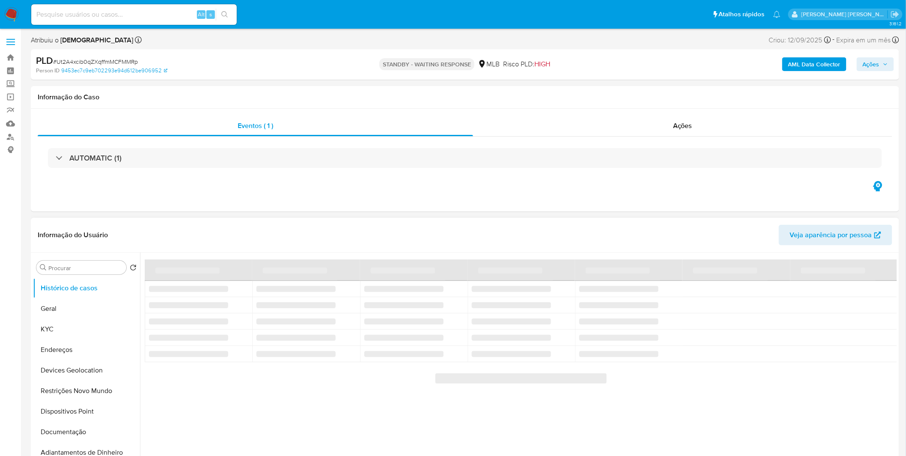
select select "10"
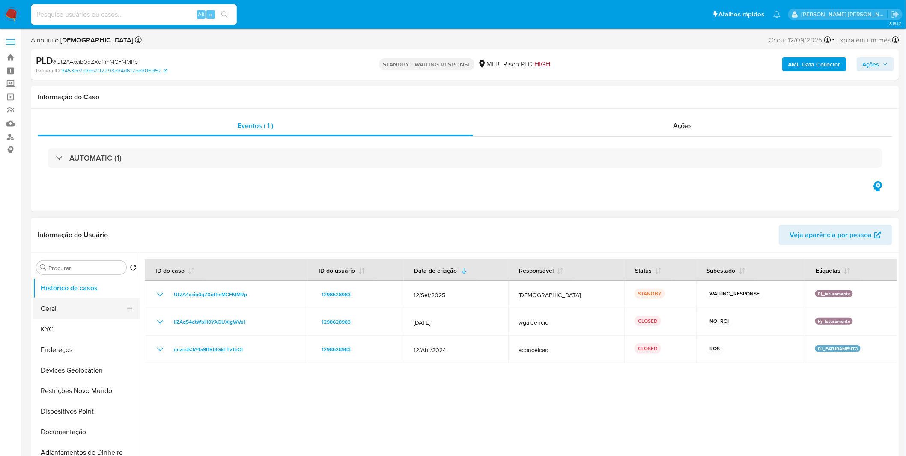
click at [64, 313] on button "Geral" at bounding box center [83, 308] width 100 height 21
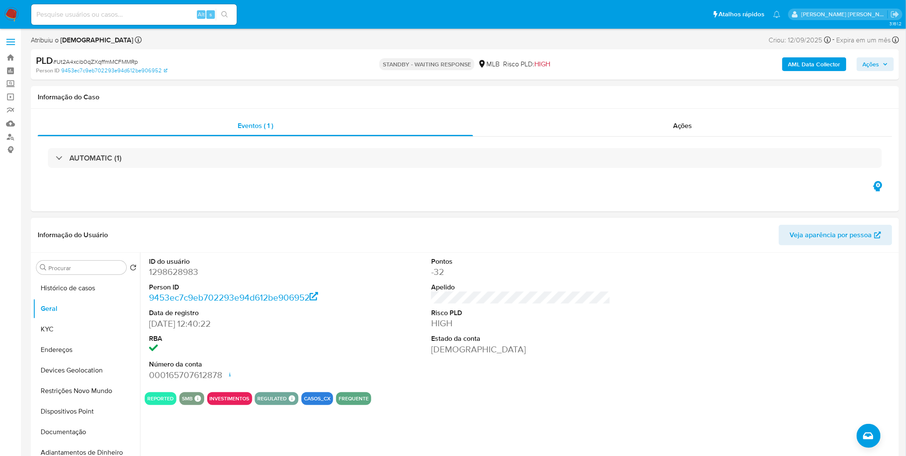
click at [275, 345] on dd at bounding box center [238, 349] width 179 height 12
click at [70, 392] on button "Restrições Novo Mundo" at bounding box center [83, 390] width 100 height 21
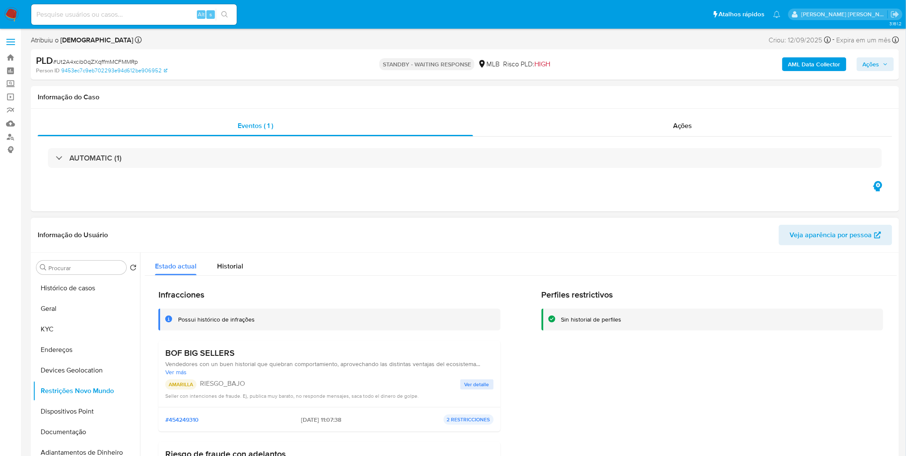
drag, startPoint x: 243, startPoint y: 353, endPoint x: 159, endPoint y: 349, distance: 84.0
click at [159, 349] on div "BOF BIG SELLERS Vendedores con un buen historial que quiebran comportamiento, a…" at bounding box center [329, 374] width 342 height 66
drag, startPoint x: 291, startPoint y: 421, endPoint x: 324, endPoint y: 421, distance: 32.5
click at [324, 421] on div "#454249310 [DATE] 11:07:38 2 RESTRICCIONES" at bounding box center [329, 419] width 328 height 10
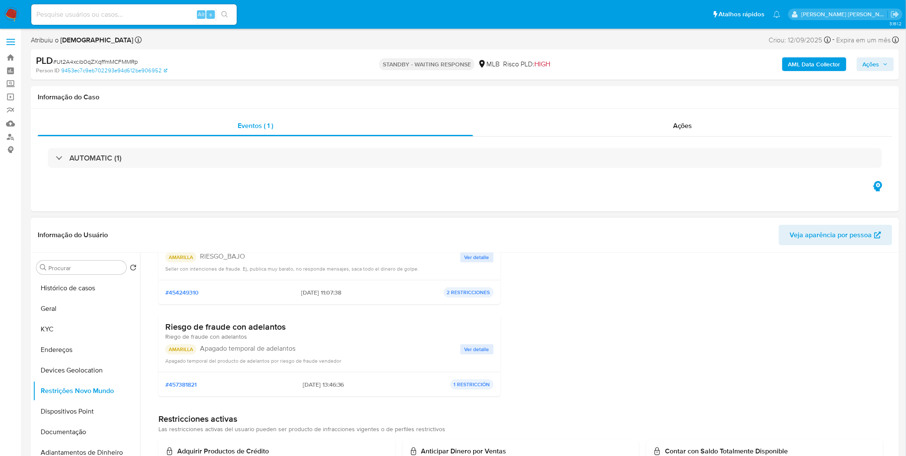
scroll to position [143, 0]
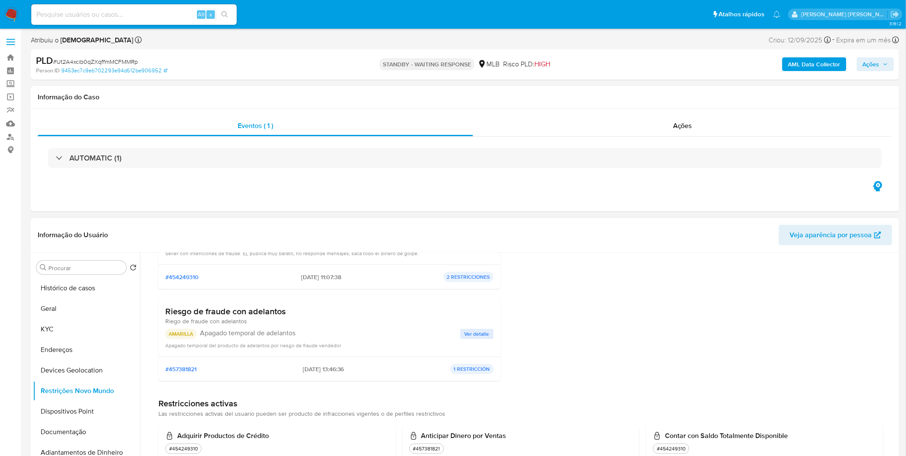
drag, startPoint x: 285, startPoint y: 309, endPoint x: 166, endPoint y: 315, distance: 118.7
click at [166, 315] on div "Riesgo de fraude con adelantos Riego de fraude con [PERSON_NAME]" at bounding box center [329, 315] width 328 height 19
drag, startPoint x: 300, startPoint y: 365, endPoint x: 325, endPoint y: 367, distance: 25.3
click at [325, 367] on div "#457381821 [DATE] 13:46:36 1 RESTRICCIÓN" at bounding box center [329, 369] width 328 height 10
drag, startPoint x: 478, startPoint y: 331, endPoint x: 486, endPoint y: 330, distance: 7.4
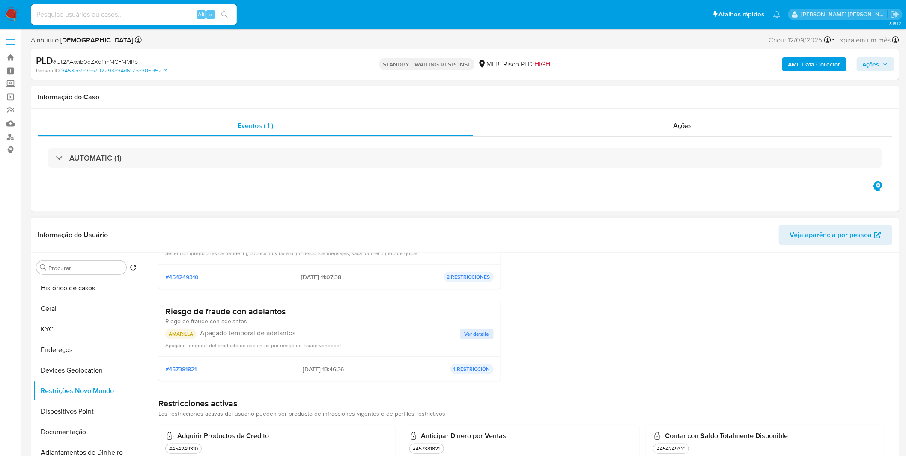
click at [478, 331] on span "Ver detalle" at bounding box center [476, 334] width 25 height 9
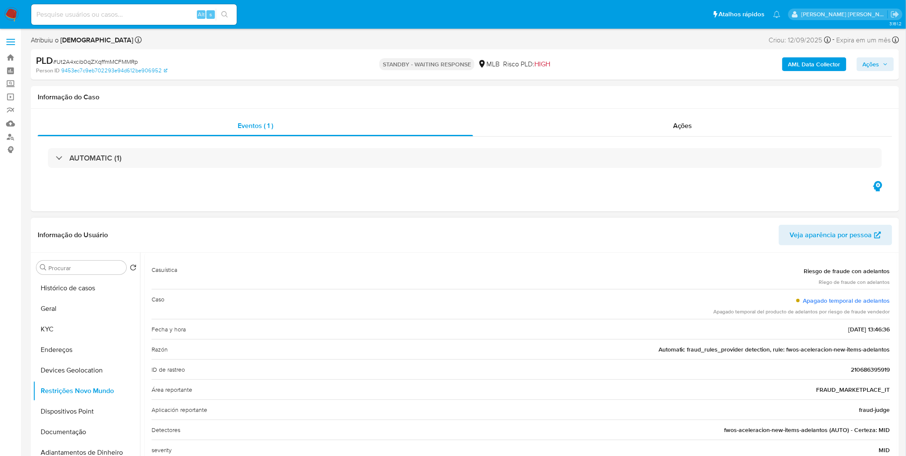
scroll to position [0, 0]
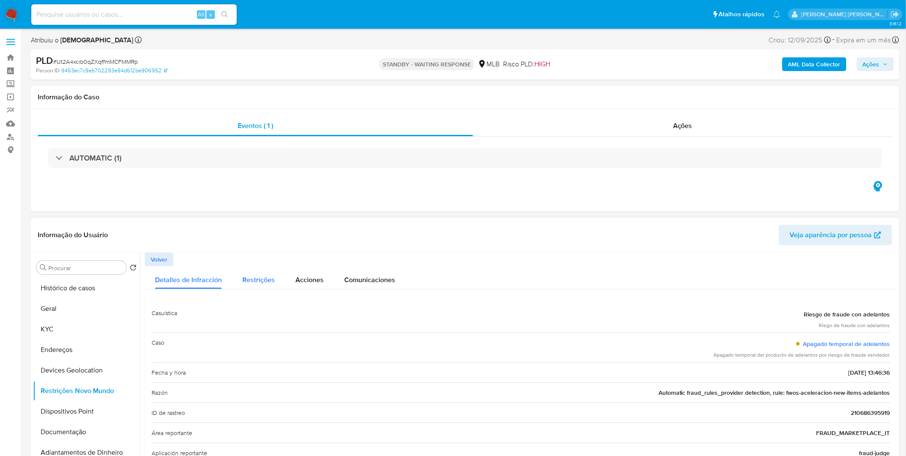
click at [275, 277] on button "Restrições" at bounding box center [258, 277] width 53 height 23
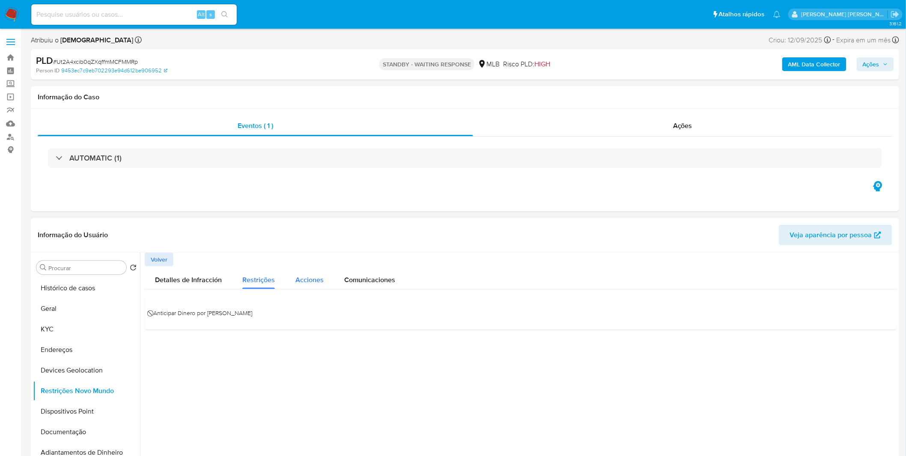
click at [296, 275] on span "Acciones" at bounding box center [309, 280] width 28 height 10
click at [374, 284] on span "Comunicaciones" at bounding box center [369, 280] width 51 height 10
click at [165, 264] on span "Volver" at bounding box center [159, 259] width 17 height 12
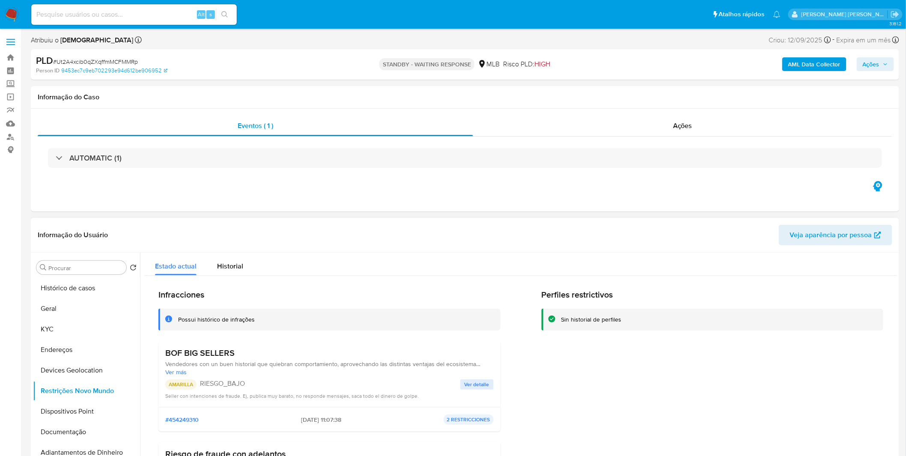
click at [460, 383] on button "Ver detalle" at bounding box center [476, 384] width 33 height 10
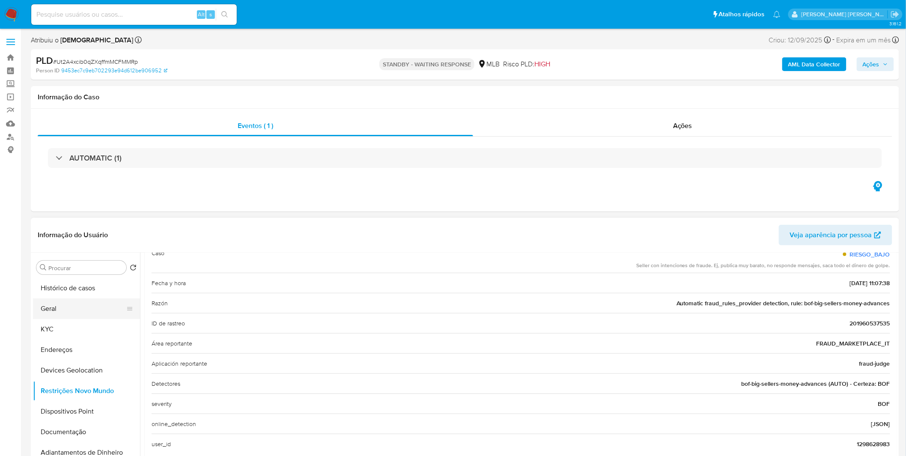
click at [56, 300] on button "Geral" at bounding box center [83, 308] width 100 height 21
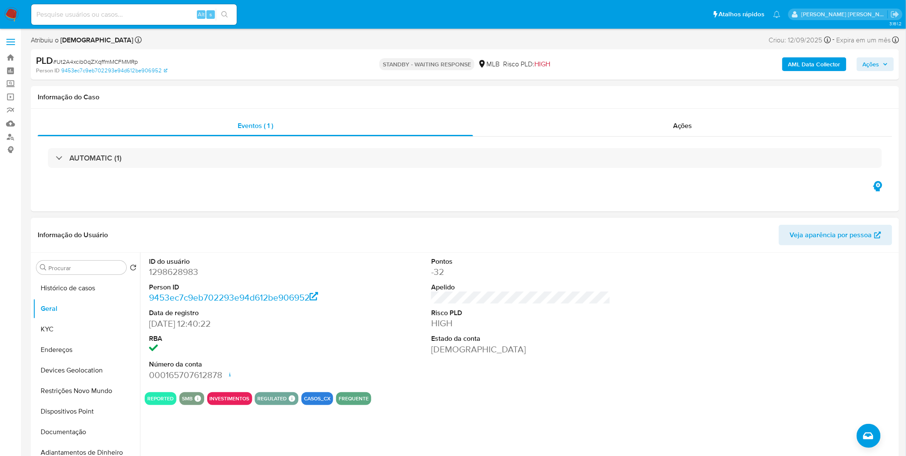
click at [383, 353] on div "ID do usuário 1298628983 Person ID 9453ec7c9eb702293e94d612be906952 Data de reg…" at bounding box center [521, 318] width 752 height 133
click at [103, 332] on button "KYC" at bounding box center [83, 329] width 100 height 21
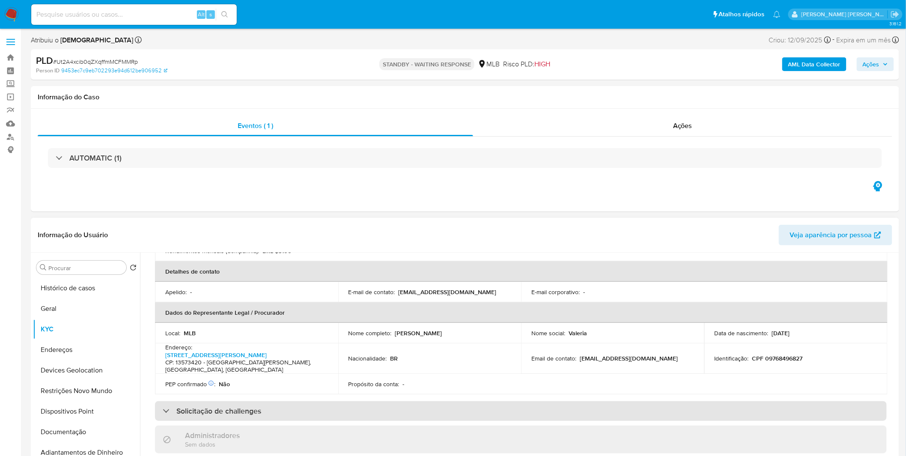
scroll to position [190, 0]
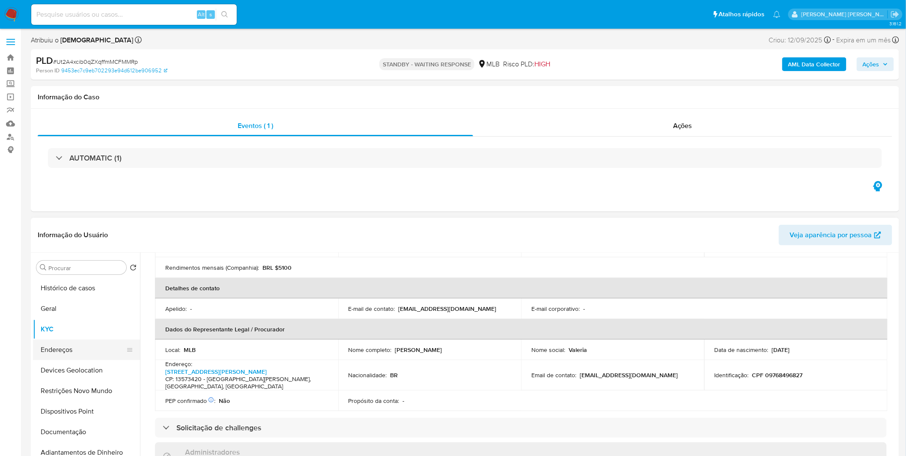
click at [62, 343] on button "Endereços" at bounding box center [83, 349] width 100 height 21
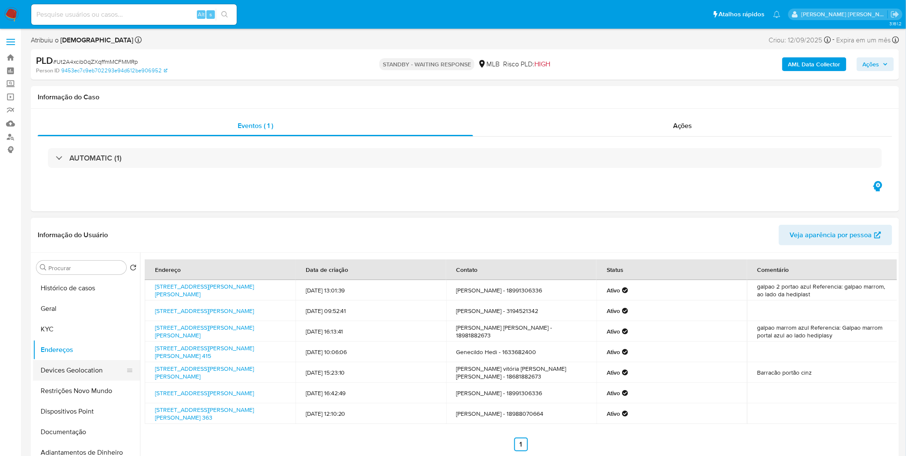
click at [68, 367] on button "Devices Geolocation" at bounding box center [83, 370] width 100 height 21
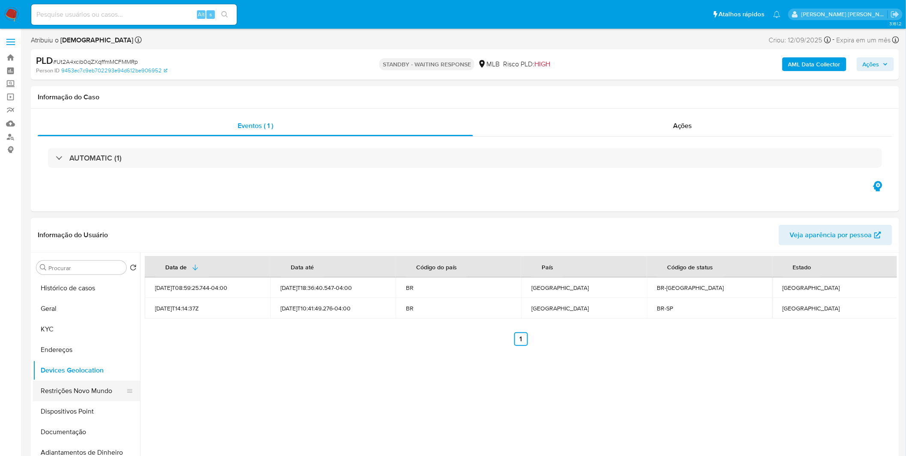
click at [84, 383] on button "Restrições Novo Mundo" at bounding box center [83, 390] width 100 height 21
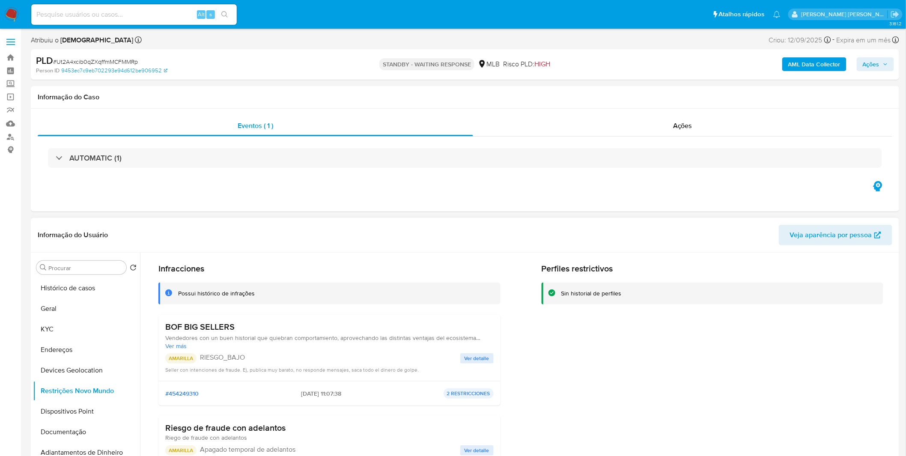
scroll to position [48, 0]
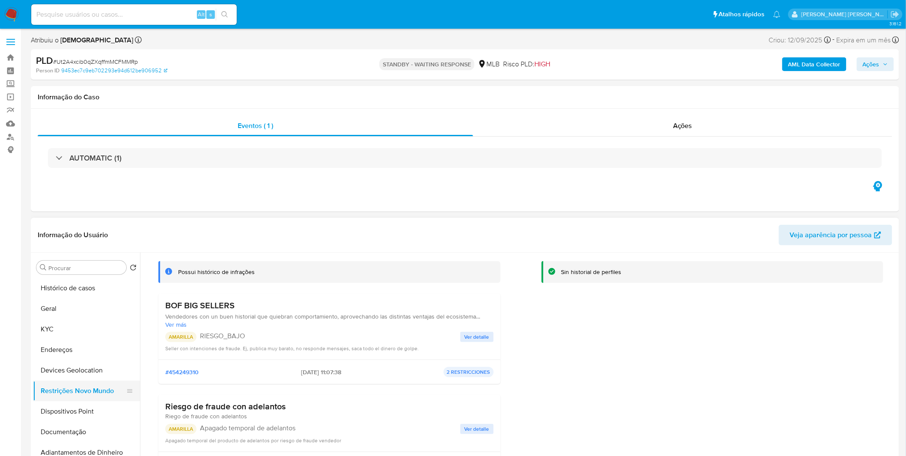
click at [92, 400] on button "Restrições Novo Mundo" at bounding box center [83, 390] width 100 height 21
click at [92, 404] on button "Dispositivos Point" at bounding box center [83, 411] width 100 height 21
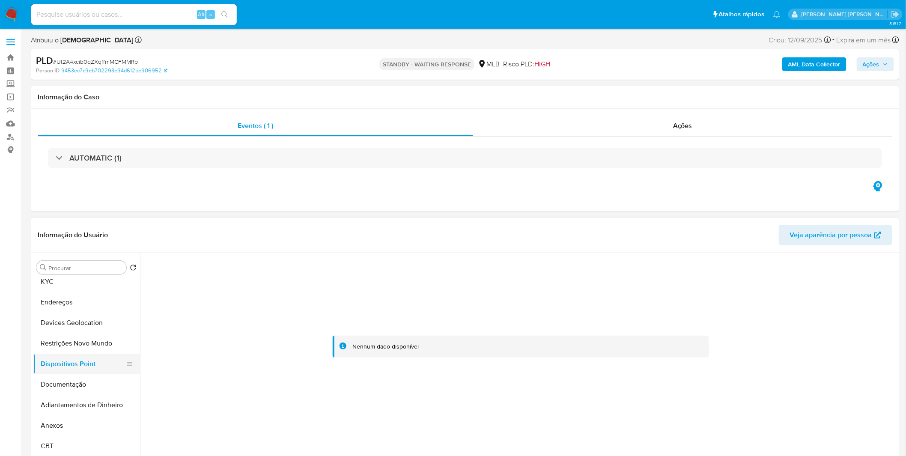
click at [72, 371] on button "Dispositivos Point" at bounding box center [83, 363] width 100 height 21
click at [68, 379] on button "Documentação" at bounding box center [83, 384] width 100 height 21
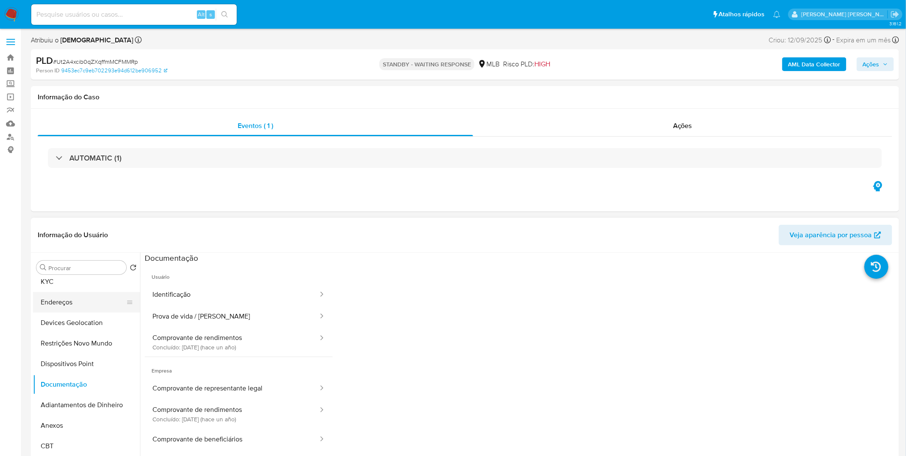
click at [70, 292] on button "Endereços" at bounding box center [83, 302] width 100 height 21
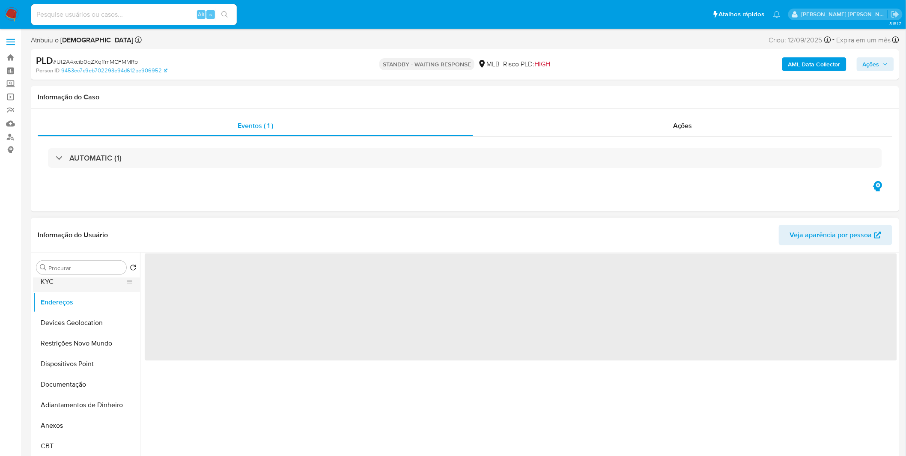
click at [72, 289] on button "KYC" at bounding box center [83, 281] width 100 height 21
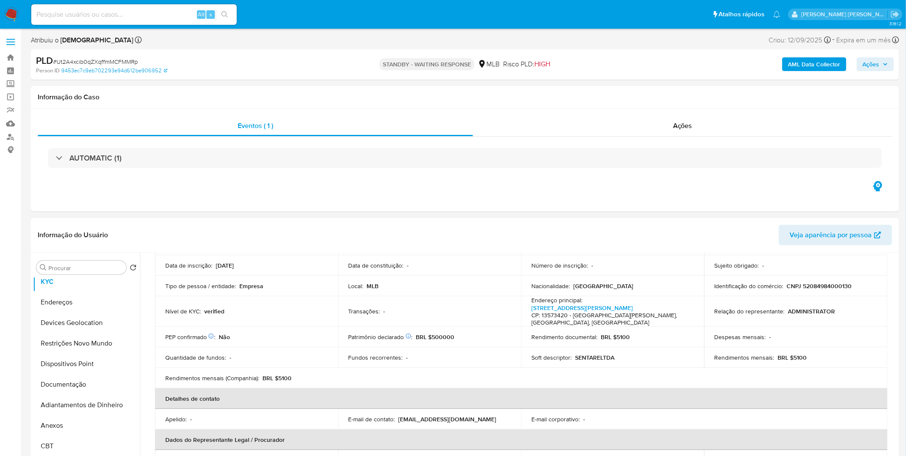
scroll to position [95, 0]
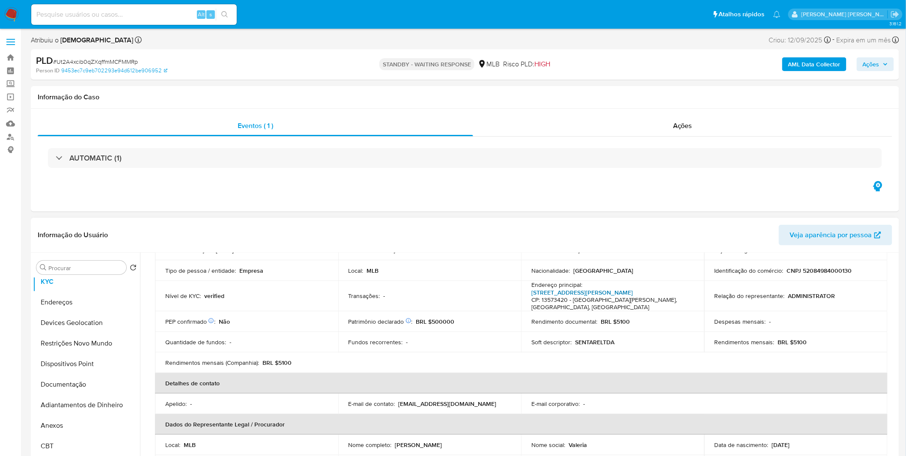
click at [548, 292] on link "[STREET_ADDRESS][PERSON_NAME]" at bounding box center [581, 292] width 101 height 9
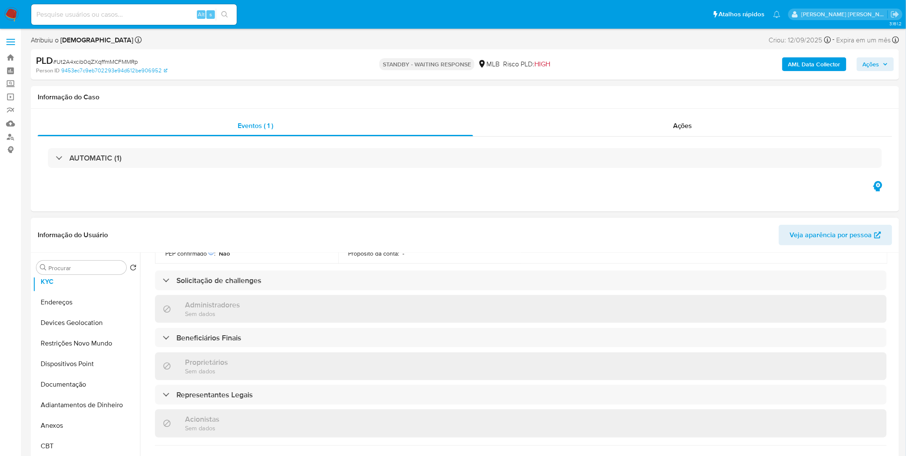
scroll to position [497, 0]
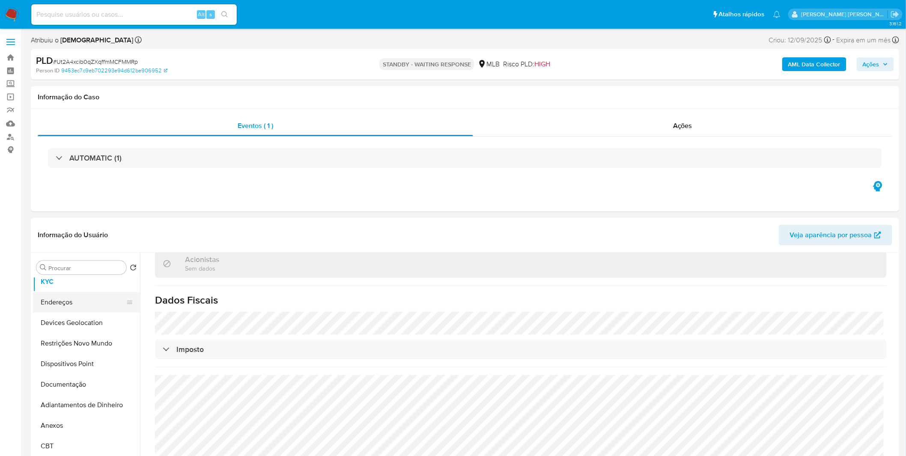
click at [79, 300] on button "Endereços" at bounding box center [83, 302] width 100 height 21
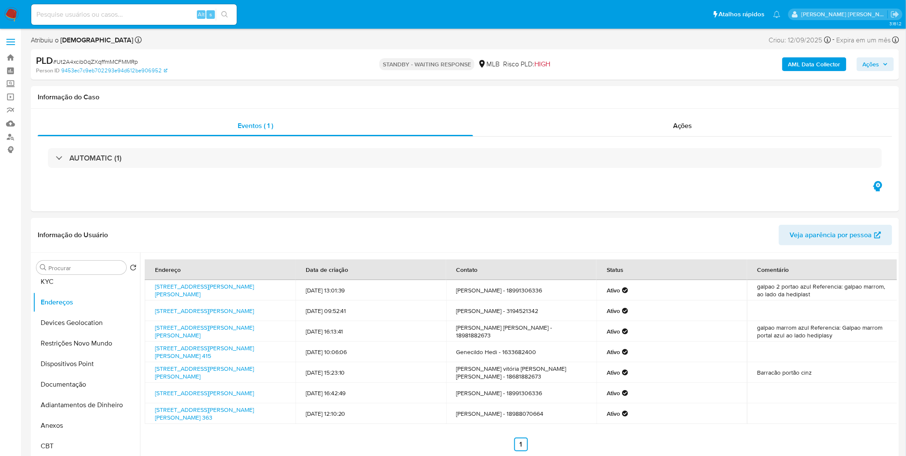
click at [95, 12] on input at bounding box center [133, 14] width 205 height 11
paste input "eNNlx3gX7GafYaoiJxNIVGYx"
type input "eNNlx3gX7GafYaoiJxNIVGYx"
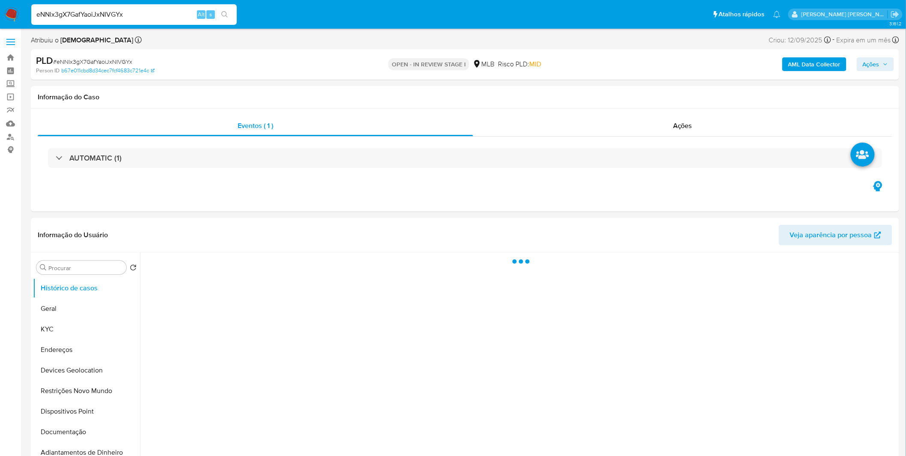
select select "10"
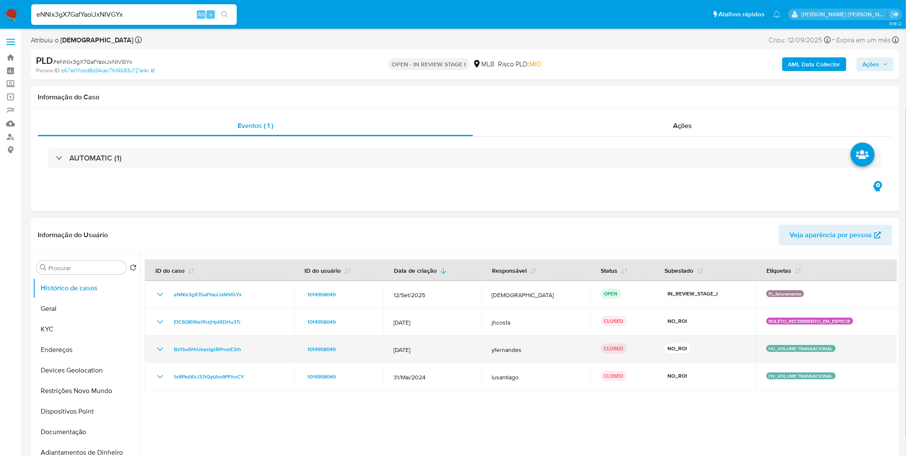
click at [155, 348] on icon "Mostrar/Ocultar" at bounding box center [160, 349] width 10 height 10
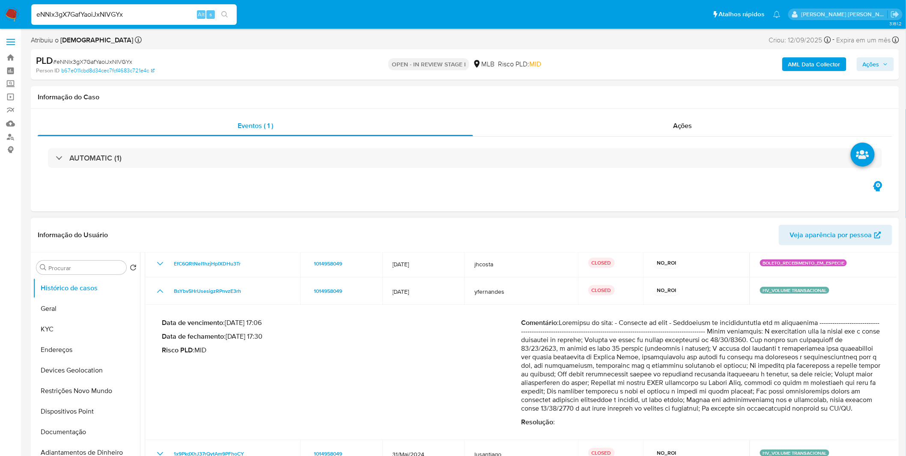
scroll to position [66, 0]
drag, startPoint x: 552, startPoint y: 344, endPoint x: 615, endPoint y: 387, distance: 75.7
click at [615, 387] on p "Comentário :" at bounding box center [700, 365] width 359 height 94
drag, startPoint x: 615, startPoint y: 387, endPoint x: 628, endPoint y: 365, distance: 25.7
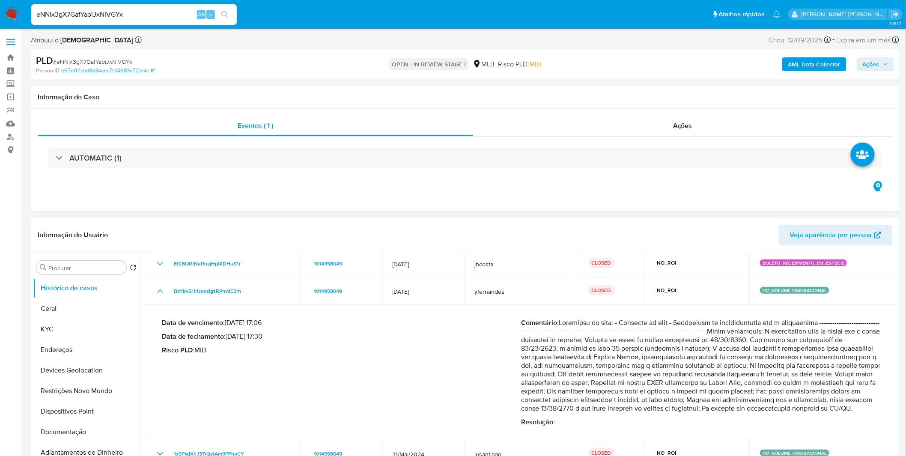
click at [628, 365] on p "Comentário :" at bounding box center [700, 365] width 359 height 94
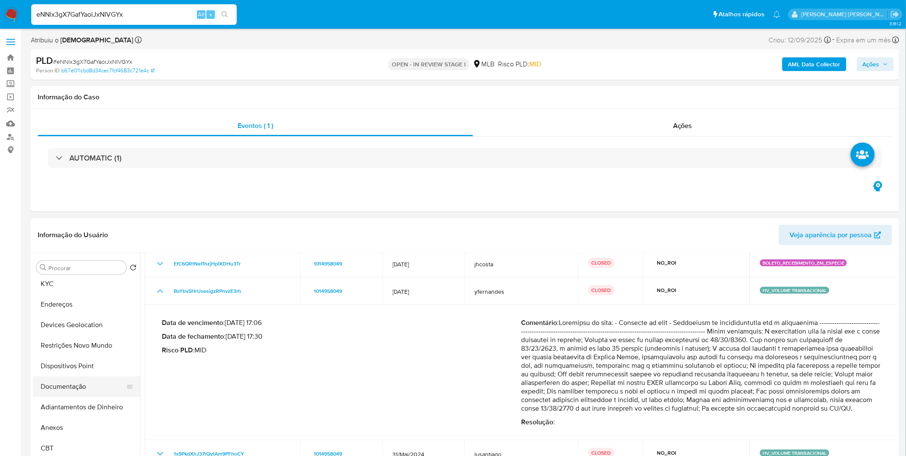
scroll to position [95, 0]
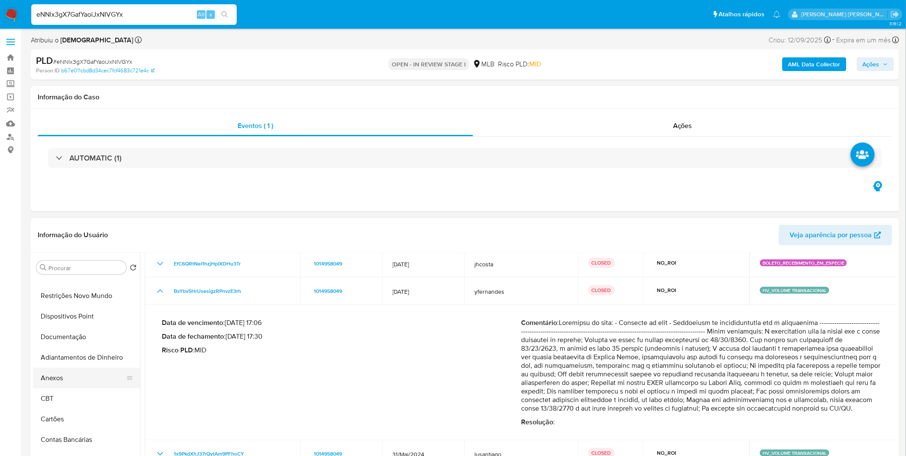
click at [70, 377] on button "Anexos" at bounding box center [83, 378] width 100 height 21
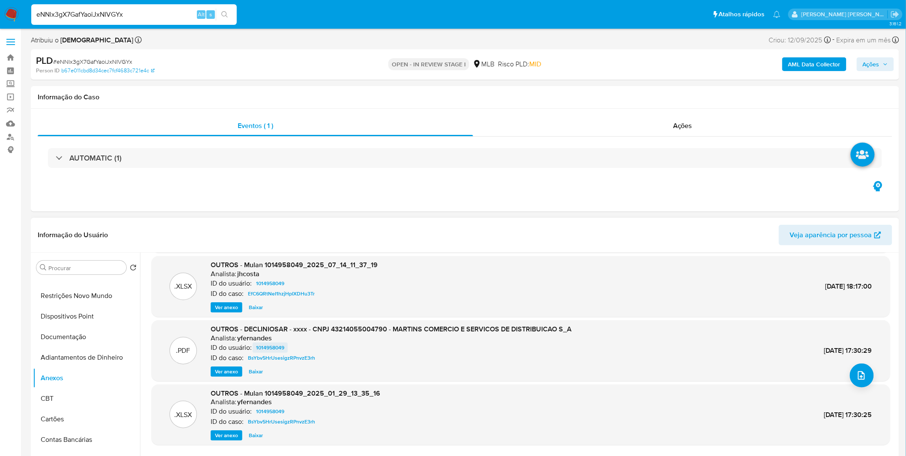
scroll to position [71, 0]
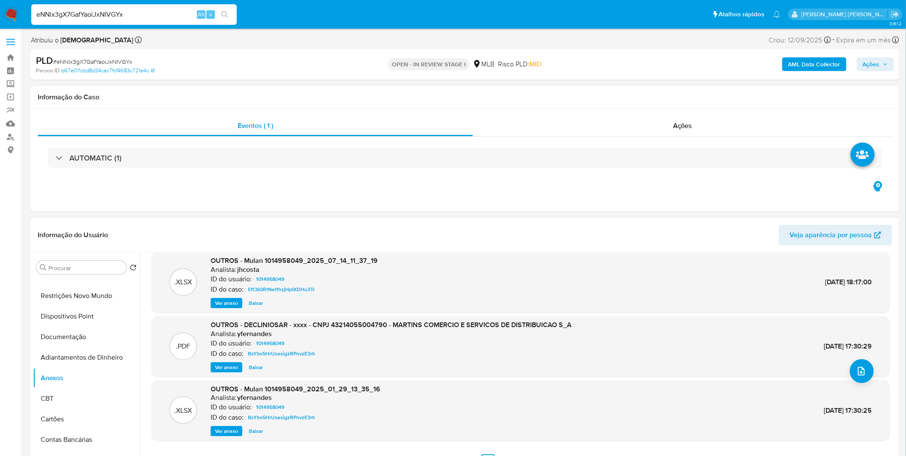
click at [234, 366] on span "Ver anexo" at bounding box center [226, 367] width 23 height 9
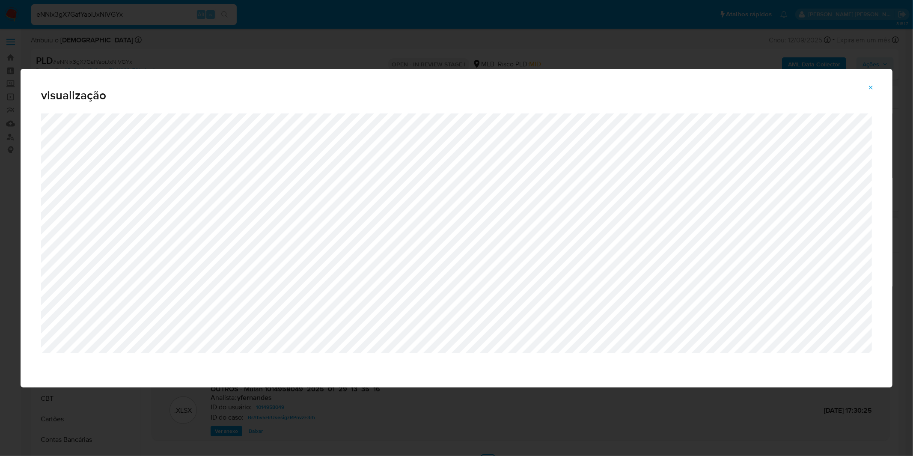
click at [864, 86] on button "Attachment preview" at bounding box center [870, 88] width 19 height 14
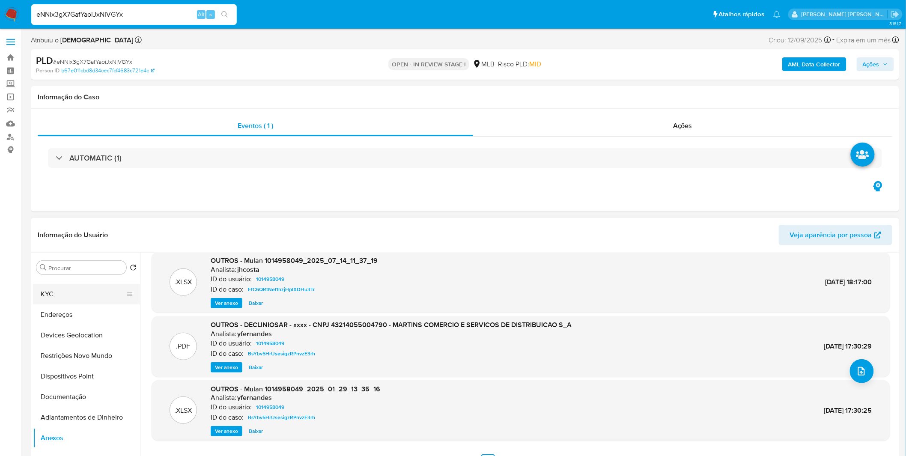
scroll to position [0, 0]
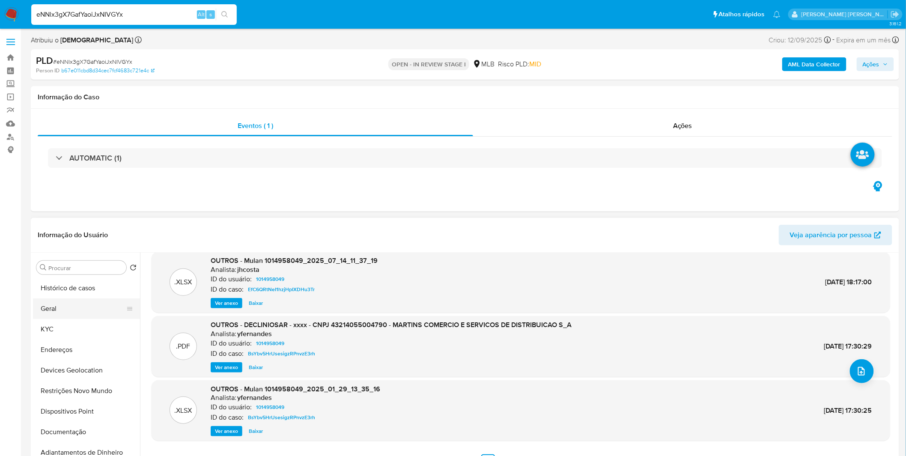
click at [87, 316] on button "Geral" at bounding box center [83, 308] width 100 height 21
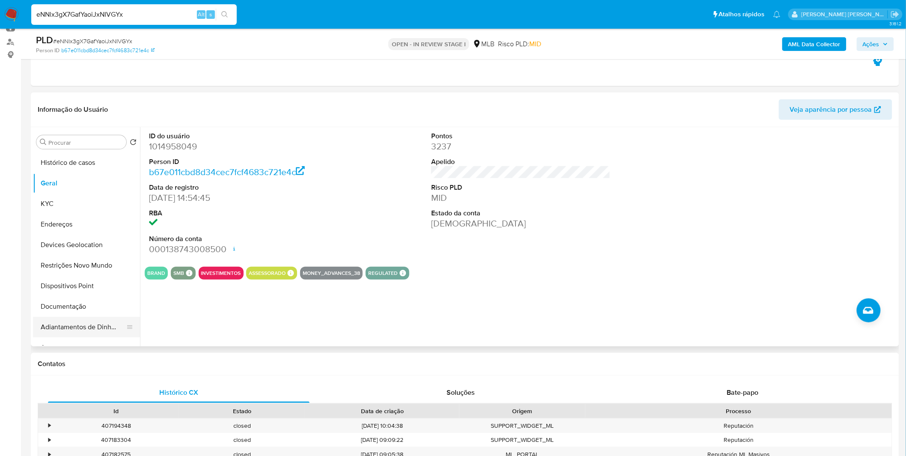
scroll to position [48, 0]
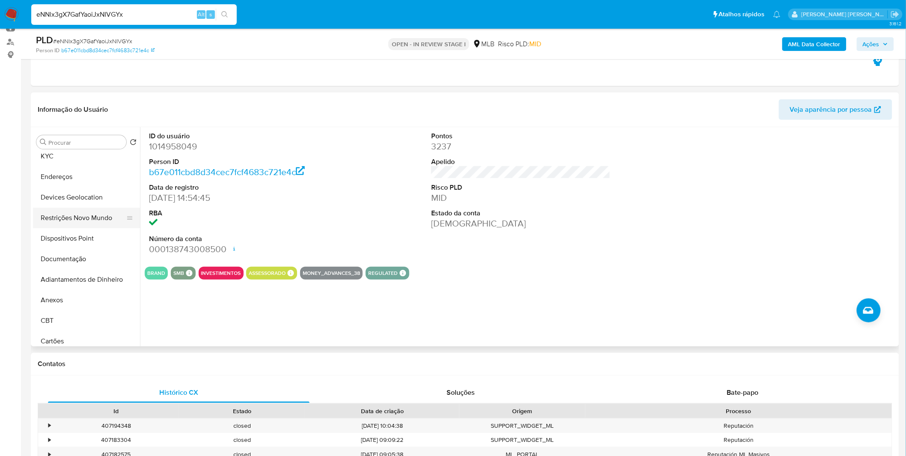
click at [83, 220] on button "Restrições Novo Mundo" at bounding box center [83, 218] width 100 height 21
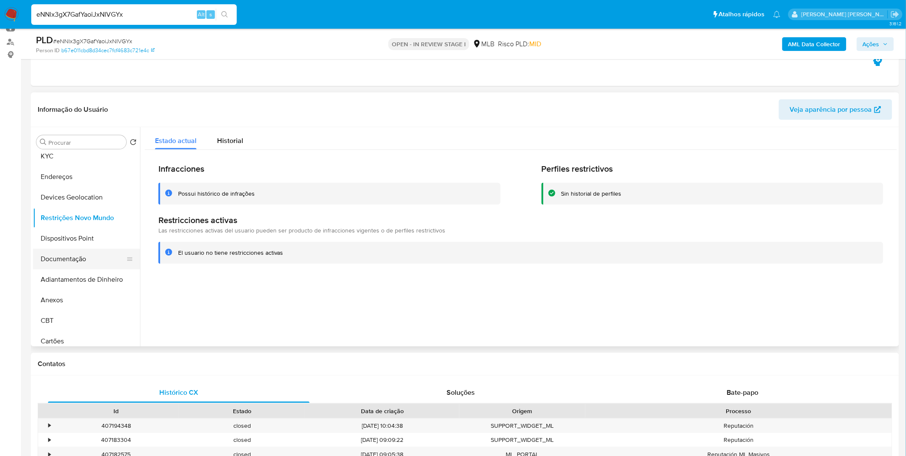
click at [84, 257] on button "Documentação" at bounding box center [83, 259] width 100 height 21
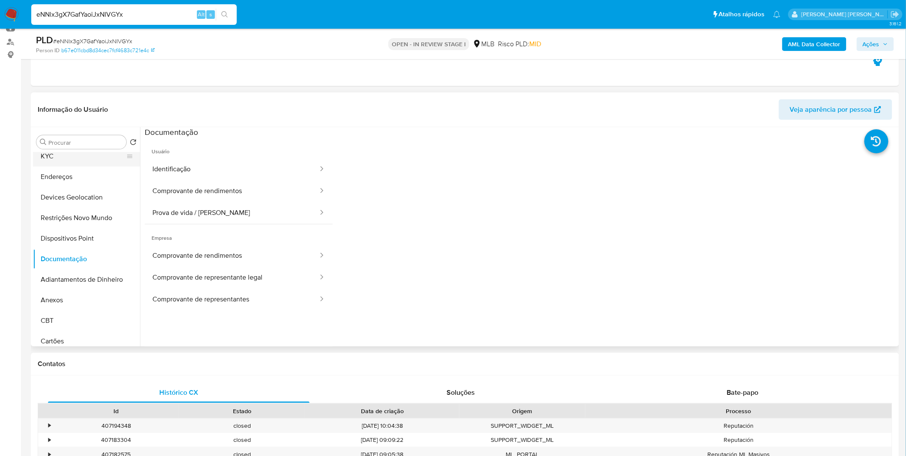
click at [56, 156] on button "KYC" at bounding box center [83, 156] width 100 height 21
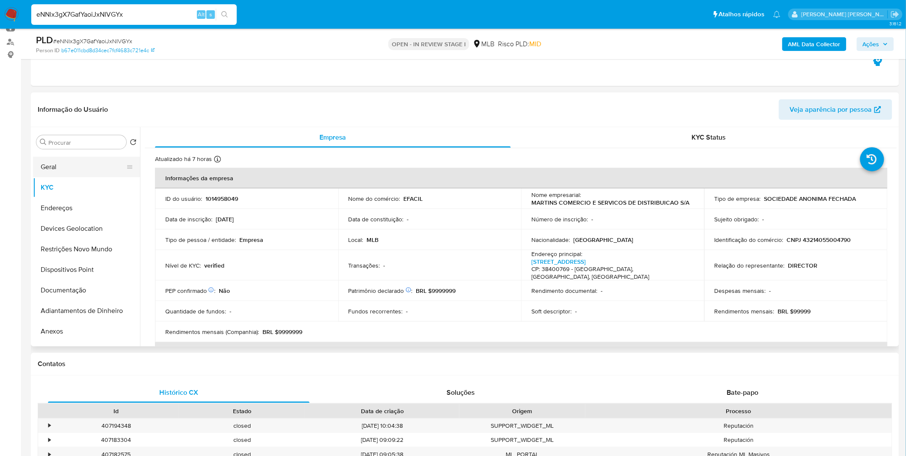
scroll to position [0, 0]
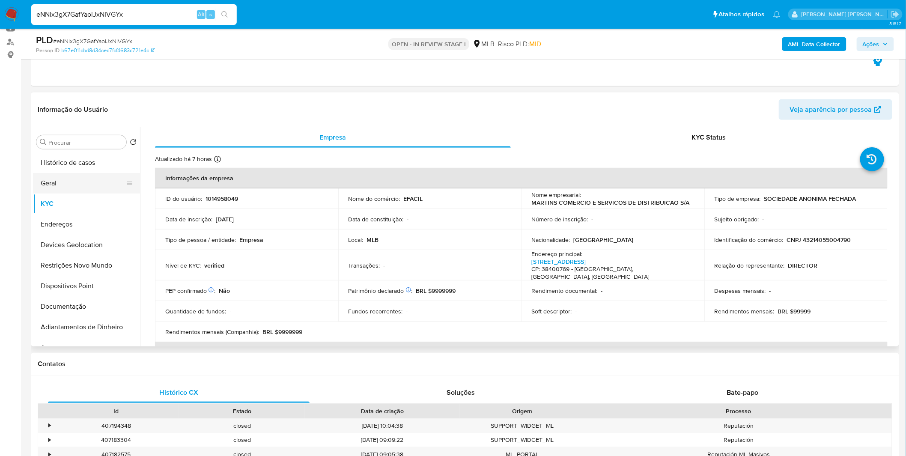
click at [80, 192] on button "Geral" at bounding box center [83, 183] width 100 height 21
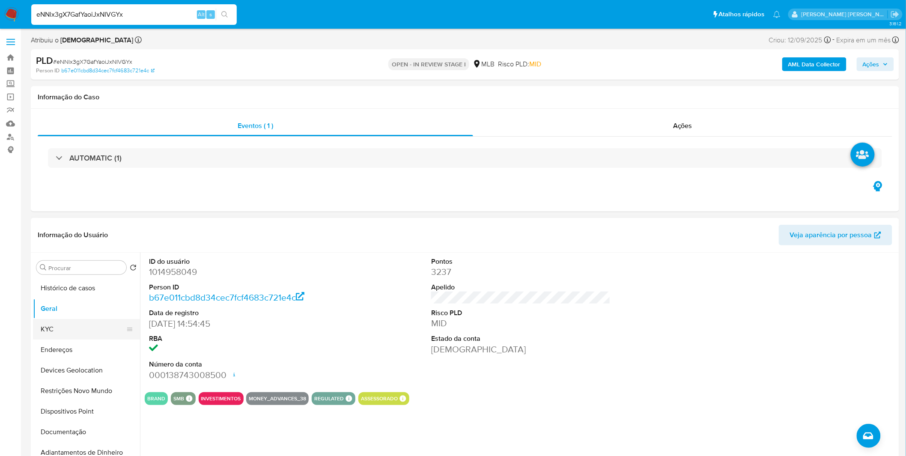
click at [116, 334] on button "KYC" at bounding box center [83, 329] width 100 height 21
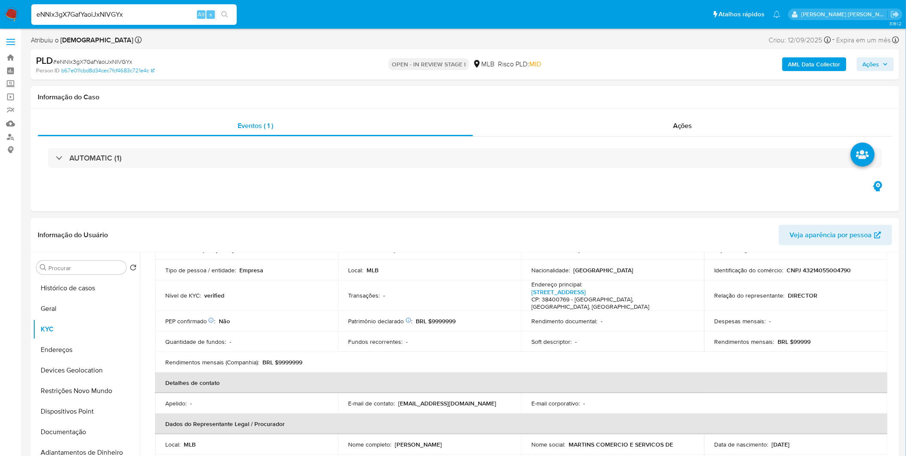
scroll to position [238, 0]
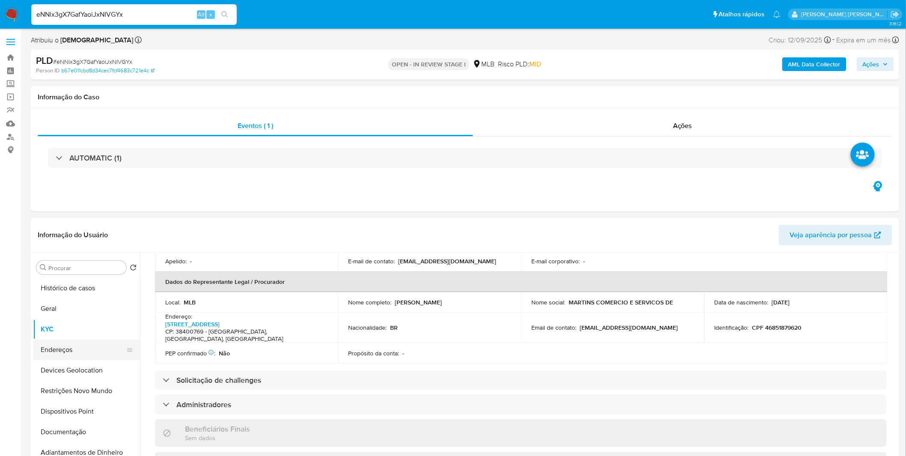
click at [84, 343] on button "Endereços" at bounding box center [83, 349] width 100 height 21
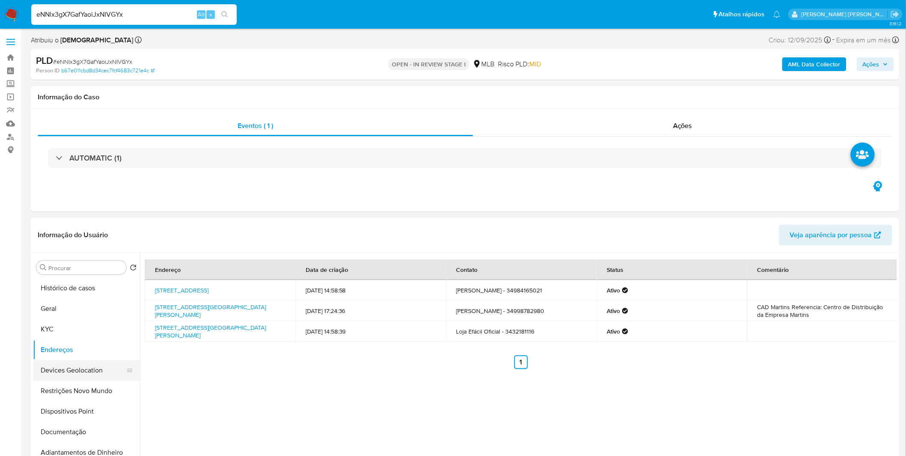
click at [84, 370] on button "Devices Geolocation" at bounding box center [83, 370] width 100 height 21
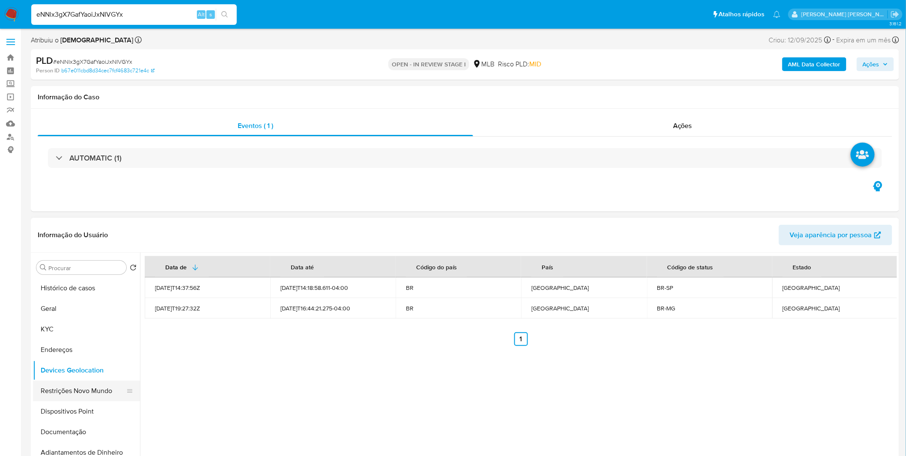
click at [98, 394] on button "Restrições Novo Mundo" at bounding box center [83, 390] width 100 height 21
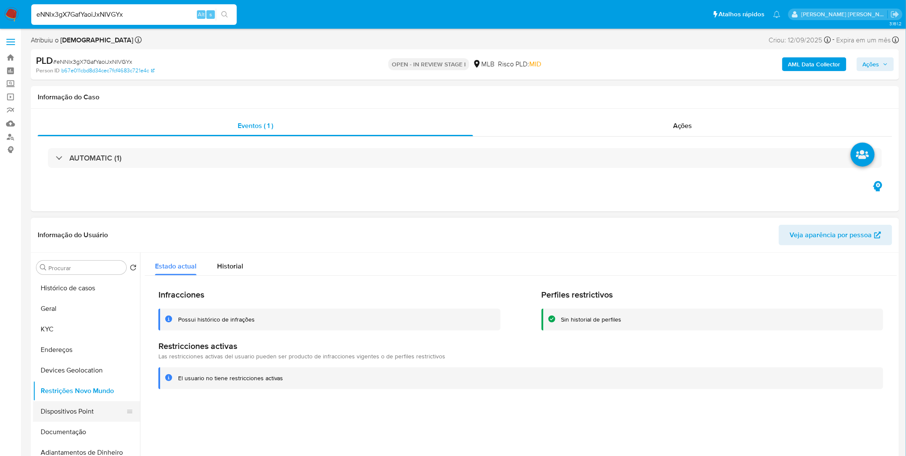
click at [80, 411] on button "Dispositivos Point" at bounding box center [83, 411] width 100 height 21
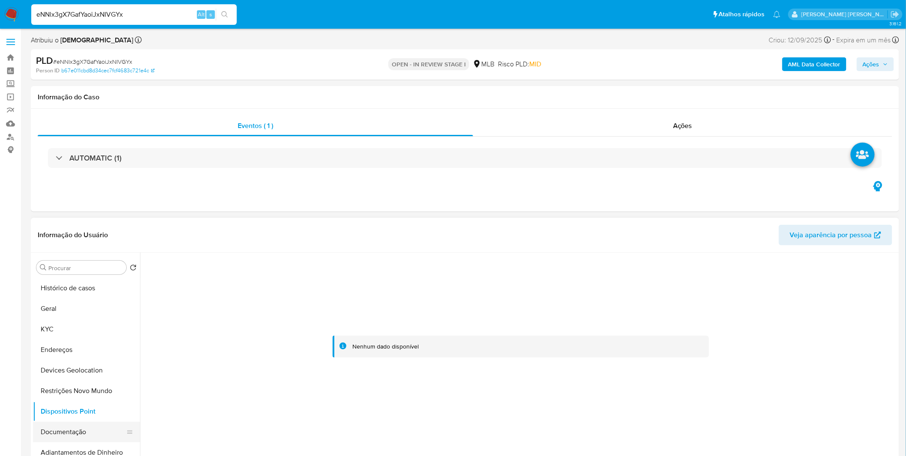
click at [97, 434] on button "Documentação" at bounding box center [83, 432] width 100 height 21
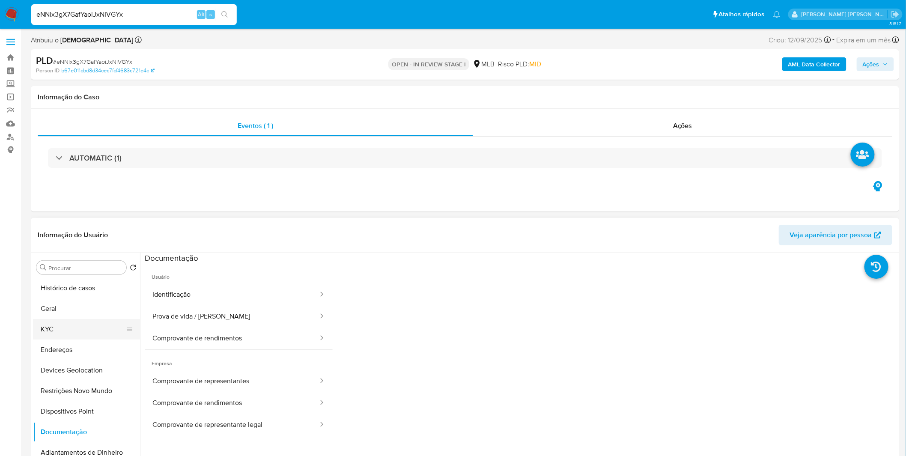
click at [95, 326] on button "KYC" at bounding box center [83, 329] width 100 height 21
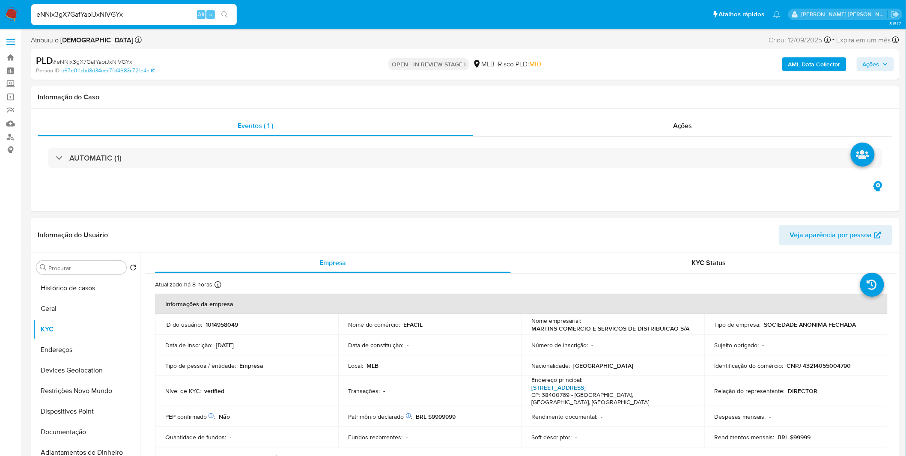
click at [585, 386] on link "[STREET_ADDRESS]" at bounding box center [558, 387] width 54 height 9
click at [91, 297] on button "Histórico de casos" at bounding box center [83, 288] width 100 height 21
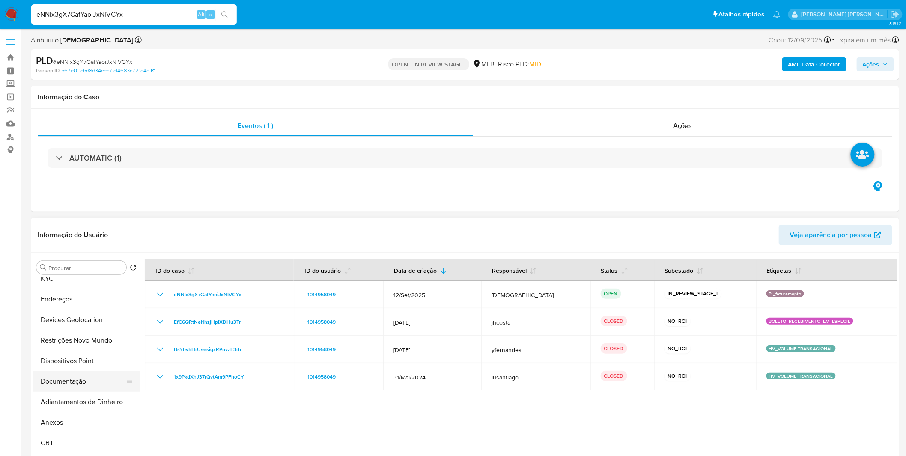
scroll to position [143, 0]
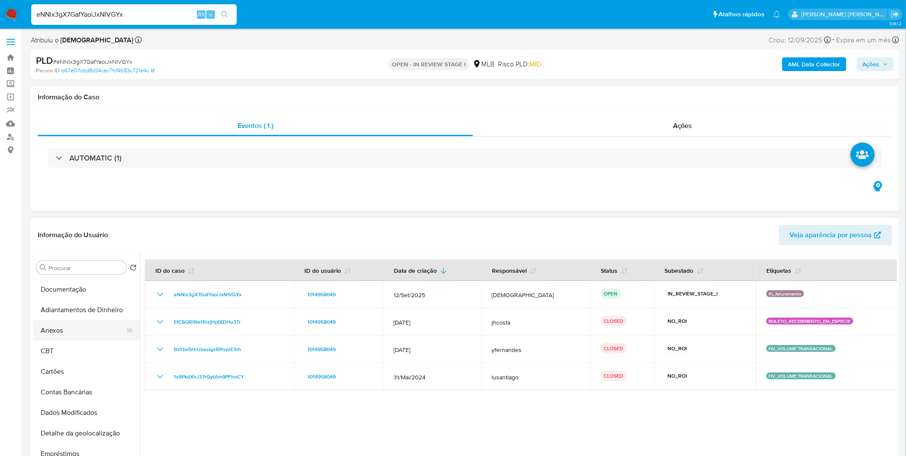
click at [83, 328] on button "Anexos" at bounding box center [83, 330] width 100 height 21
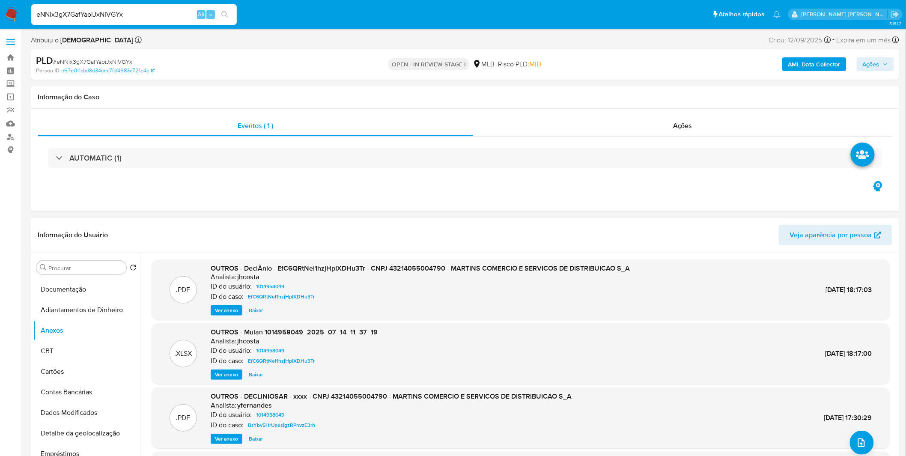
click at [225, 313] on span "Ver anexo" at bounding box center [226, 310] width 23 height 9
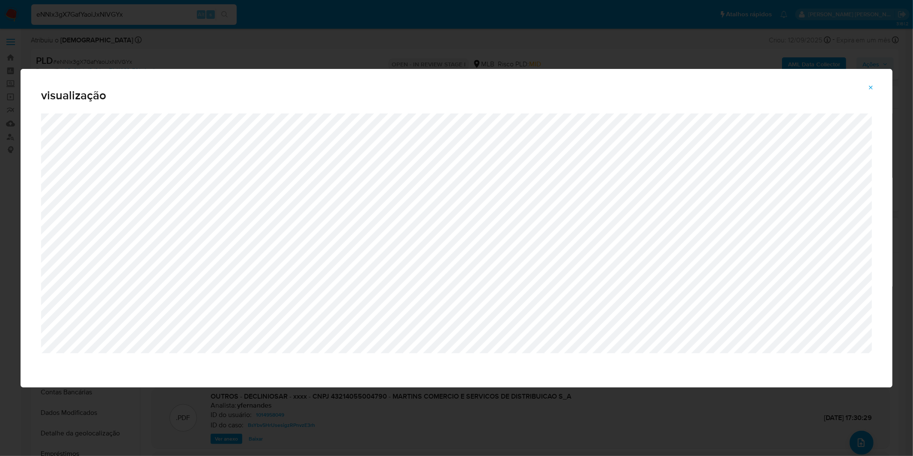
click at [147, 37] on div "visualização" at bounding box center [456, 228] width 913 height 456
click at [873, 87] on icon "Attachment preview" at bounding box center [870, 87] width 7 height 7
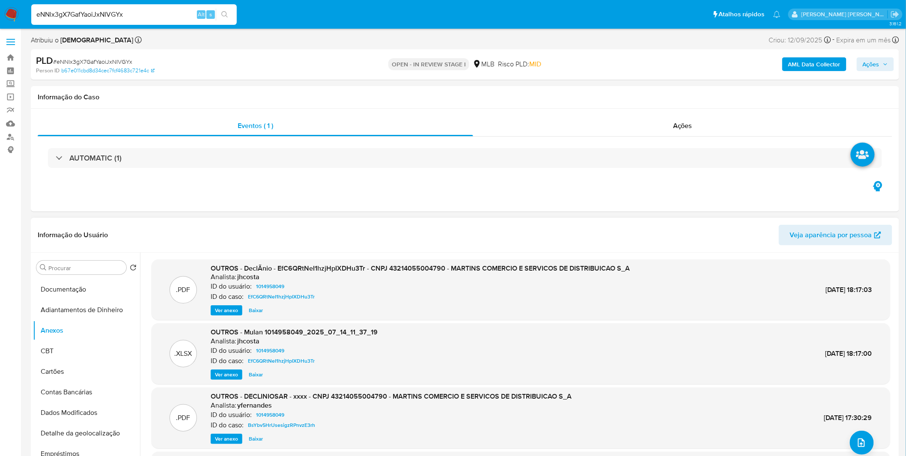
click at [170, 14] on input "eNNlx3gX7GafYaoiJxNIVGYx" at bounding box center [133, 14] width 205 height 11
paste input "mB5uJkVsR9J2Hfu1erKy6Xjd"
type input "mB5uJkVsR9J2Hfu1erKy6Xjd"
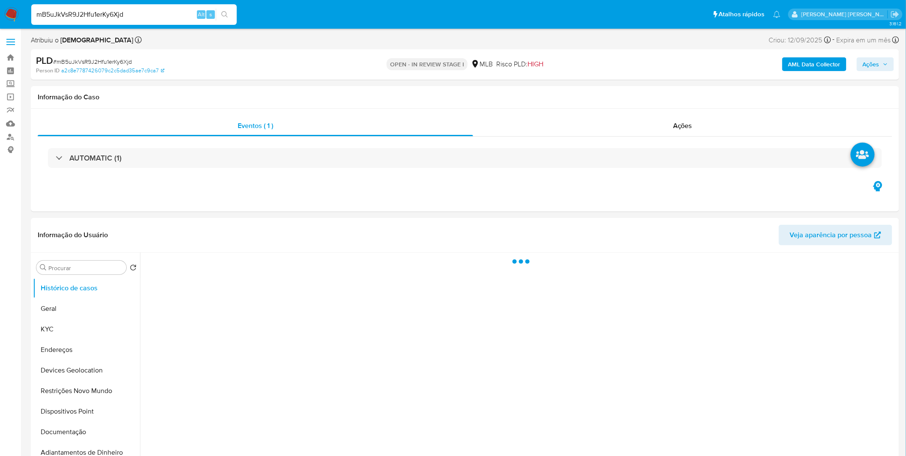
select select "10"
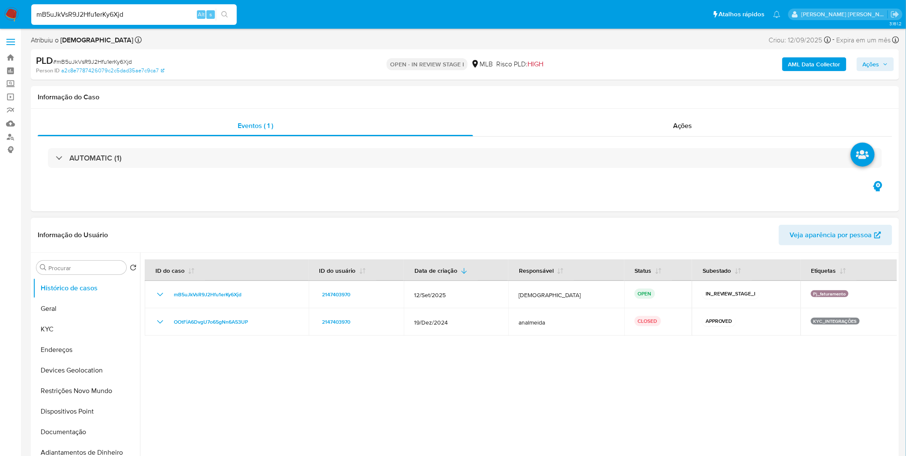
click at [483, 442] on div at bounding box center [518, 361] width 757 height 219
click at [87, 315] on button "Geral" at bounding box center [83, 308] width 100 height 21
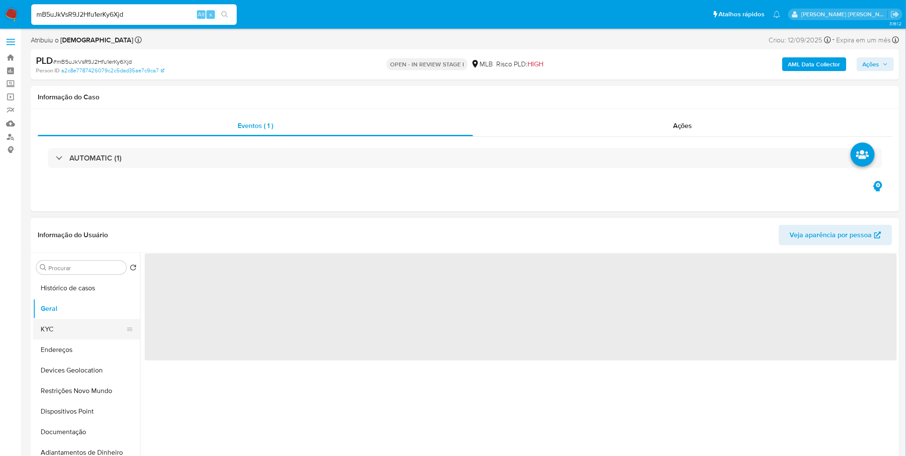
click at [83, 319] on ul "Histórico de casos Geral KYC Endereços Devices Geolocation Restrições Novo Mund…" at bounding box center [86, 374] width 107 height 193
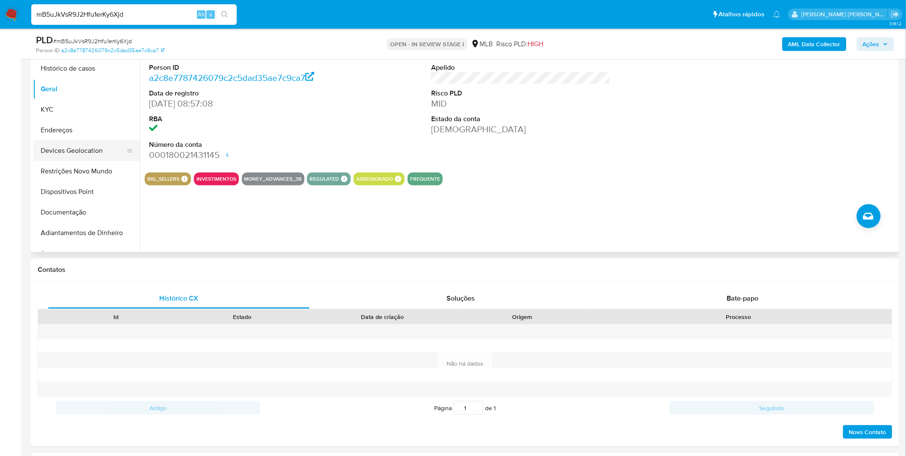
scroll to position [95, 0]
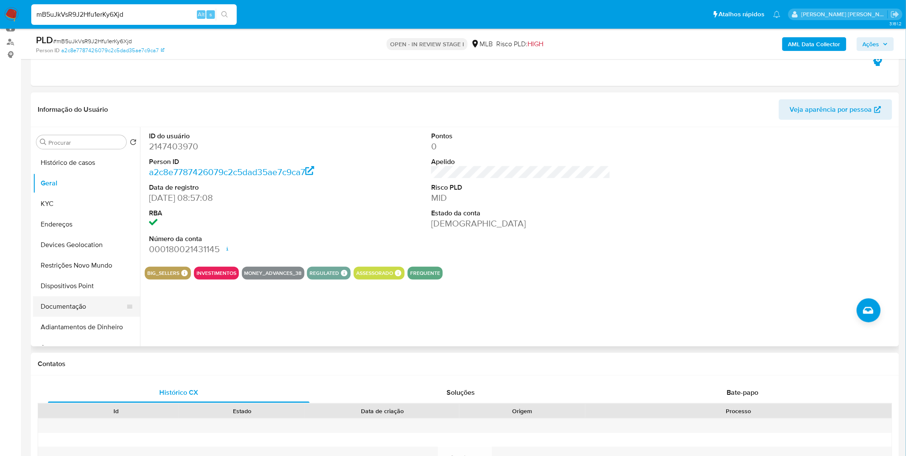
click at [76, 307] on button "Documentação" at bounding box center [83, 306] width 100 height 21
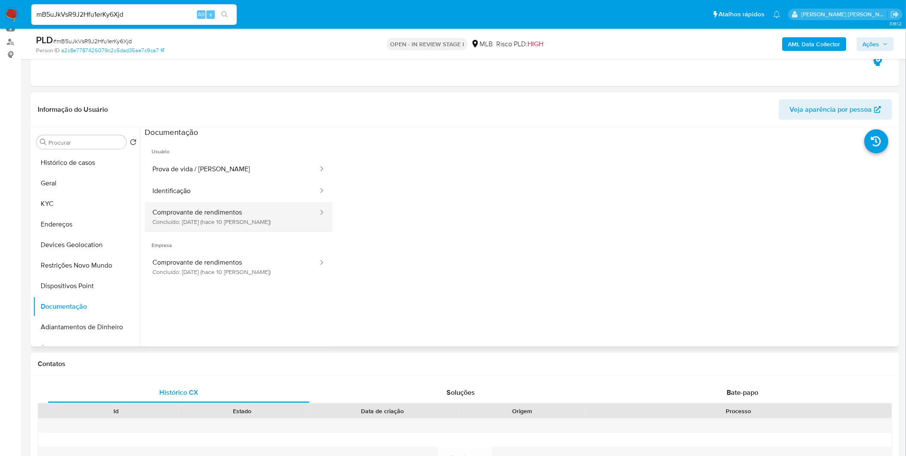
click at [170, 224] on button "Comprovante de rendimentos Concluído: [DATE] (hace 10 [PERSON_NAME])" at bounding box center [232, 216] width 174 height 29
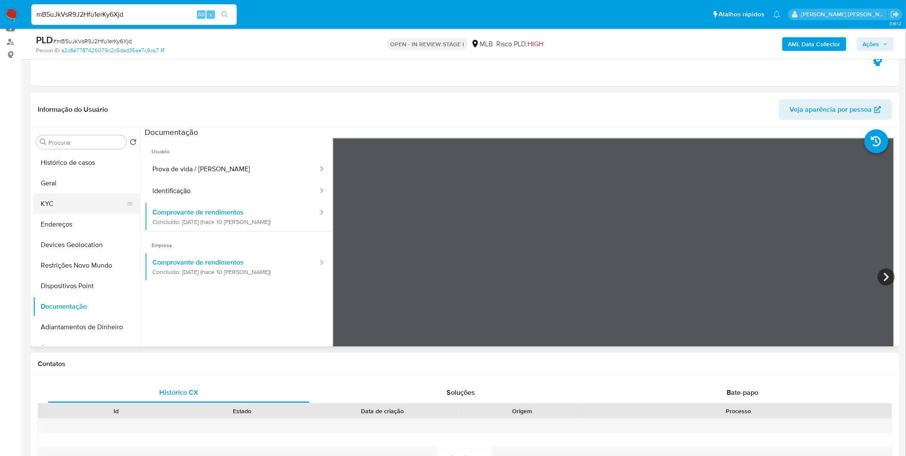
click at [108, 207] on button "KYC" at bounding box center [83, 203] width 100 height 21
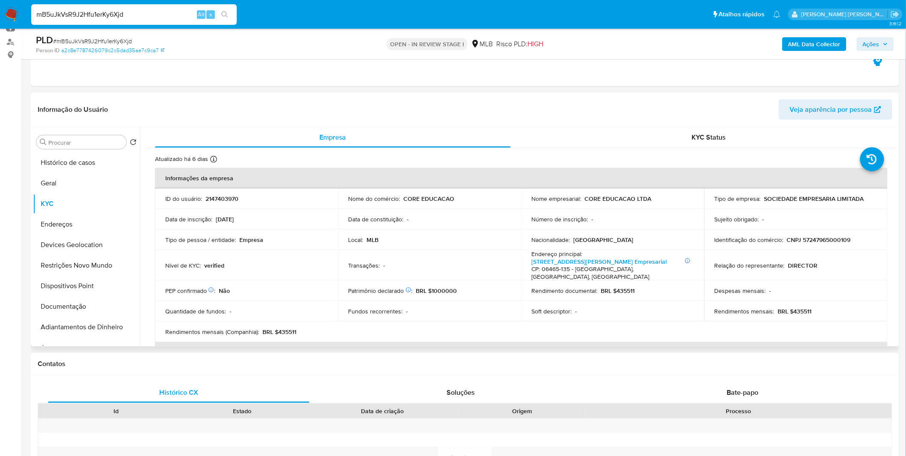
click at [799, 307] on p "BRL $435511" at bounding box center [795, 311] width 34 height 8
copy p "435511"
click at [54, 165] on button "Histórico de casos" at bounding box center [83, 162] width 100 height 21
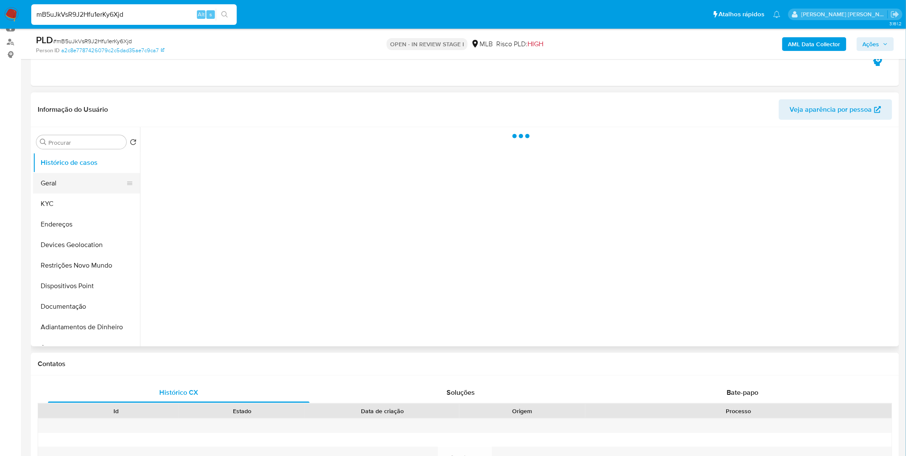
click at [55, 175] on button "Geral" at bounding box center [83, 183] width 100 height 21
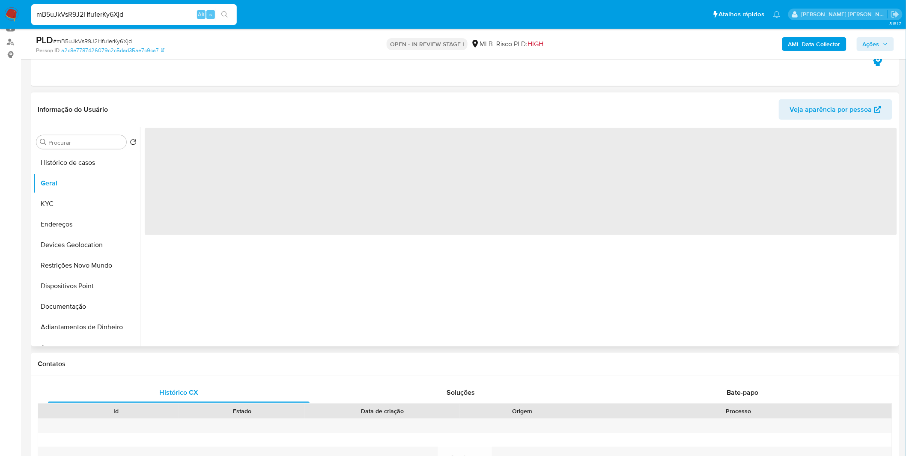
scroll to position [0, 0]
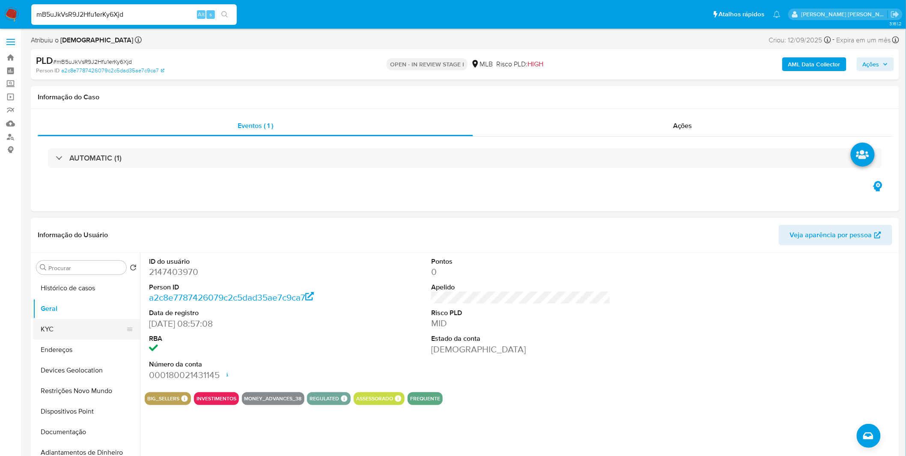
click at [55, 325] on button "KYC" at bounding box center [83, 329] width 100 height 21
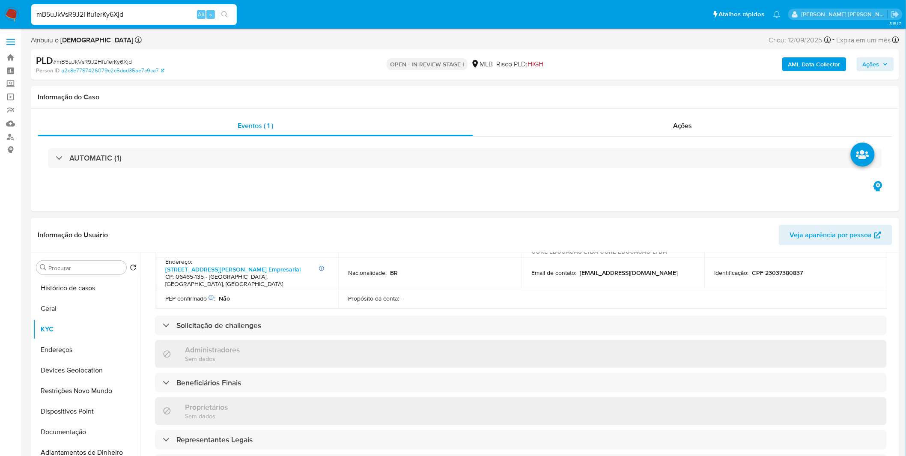
scroll to position [238, 0]
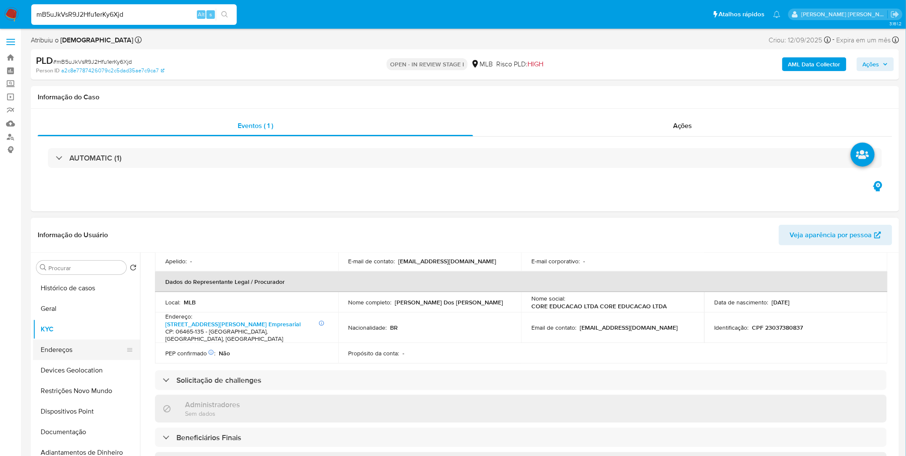
click at [93, 349] on button "Endereços" at bounding box center [83, 349] width 100 height 21
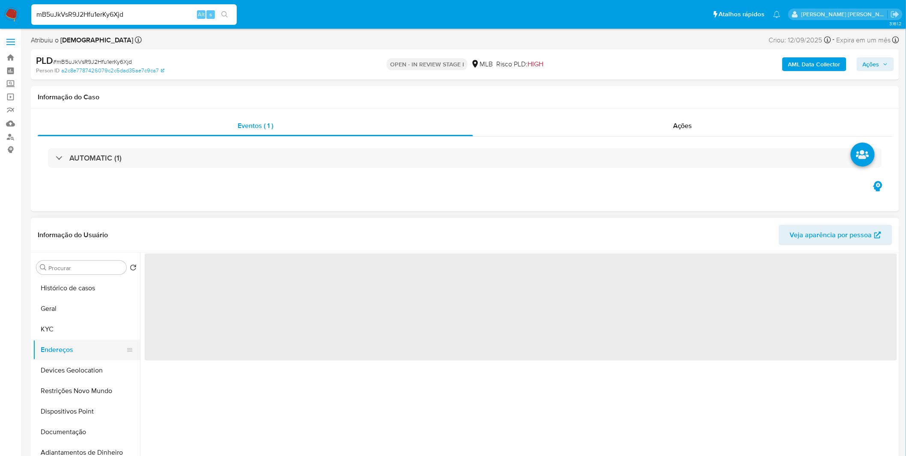
scroll to position [0, 0]
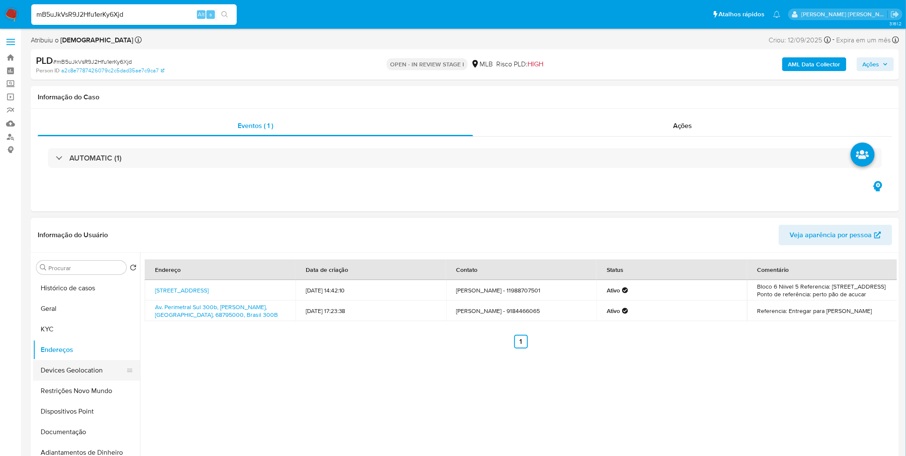
click at [67, 362] on button "Devices Geolocation" at bounding box center [83, 370] width 100 height 21
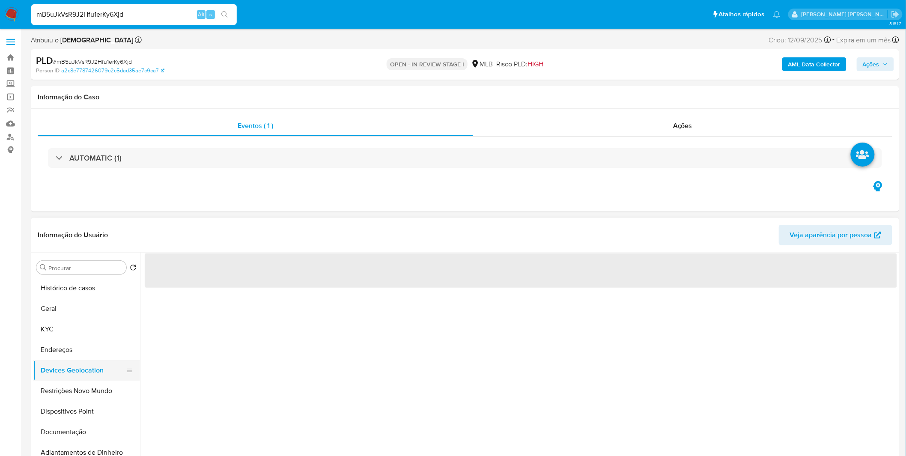
click at [67, 363] on button "Devices Geolocation" at bounding box center [83, 370] width 100 height 21
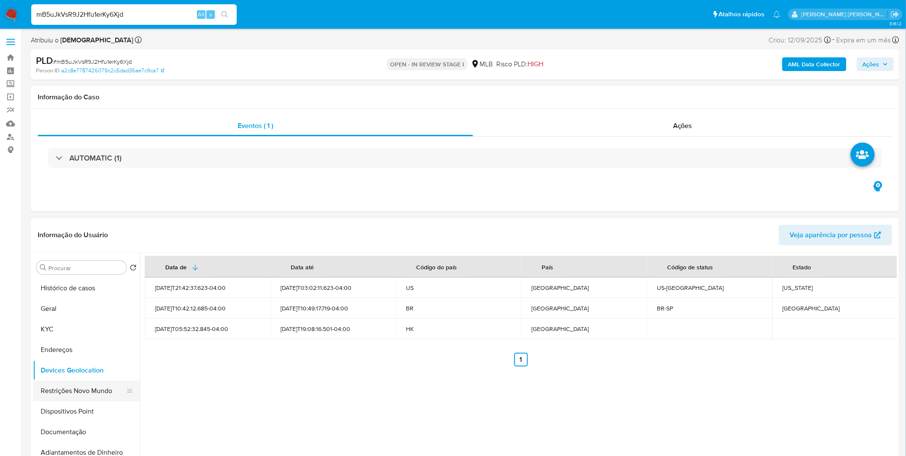
click at [52, 387] on button "Restrições Novo Mundo" at bounding box center [83, 390] width 100 height 21
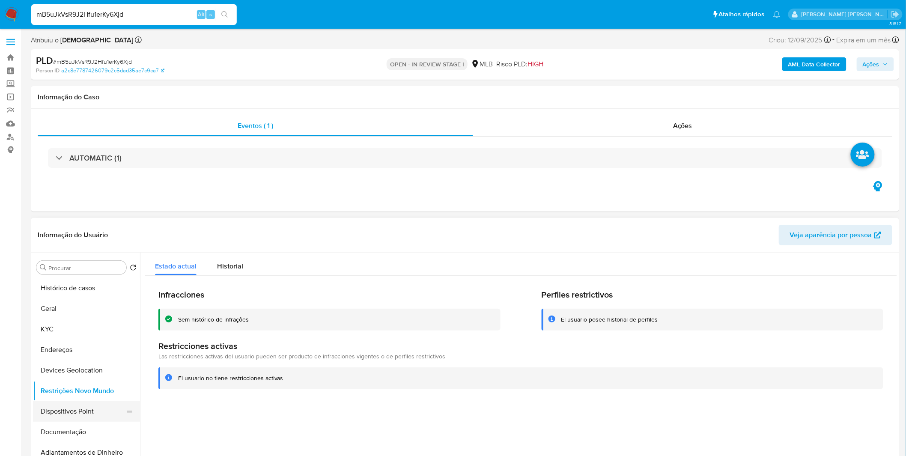
click at [71, 409] on button "Dispositivos Point" at bounding box center [83, 411] width 100 height 21
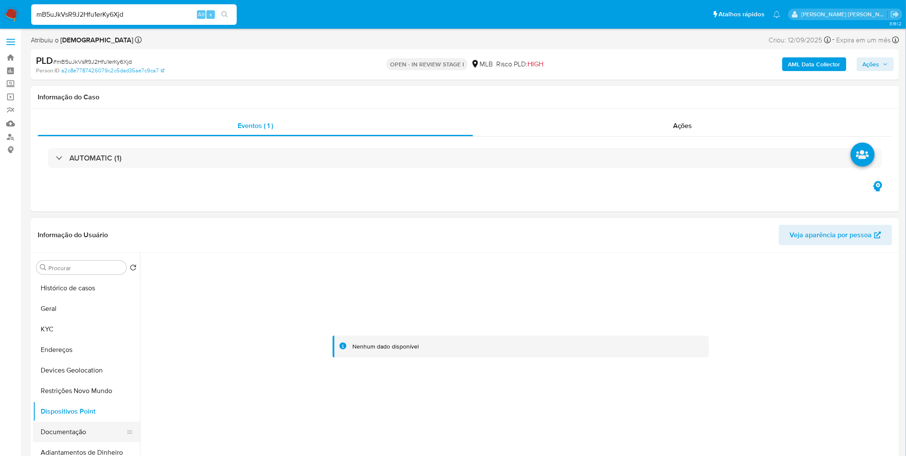
click at [69, 432] on button "Documentação" at bounding box center [83, 432] width 100 height 21
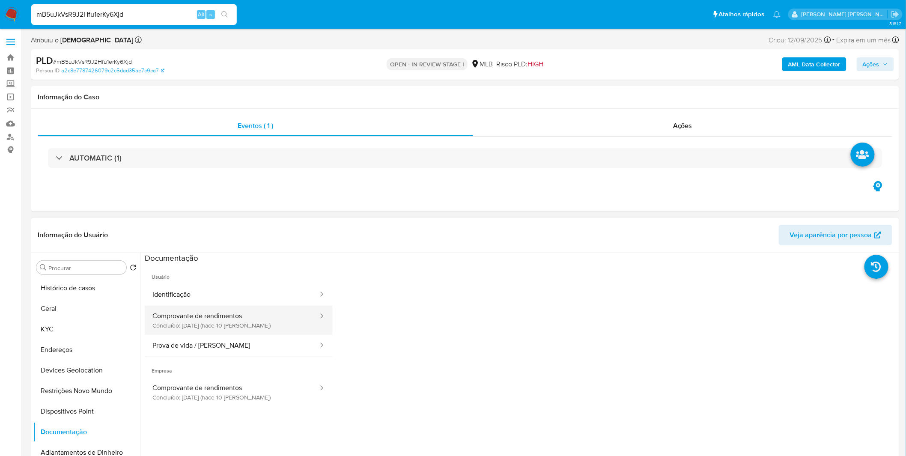
click at [190, 318] on button "Comprovante de rendimentos Concluído: 15/09/2025 (hace 10 días)" at bounding box center [232, 320] width 174 height 29
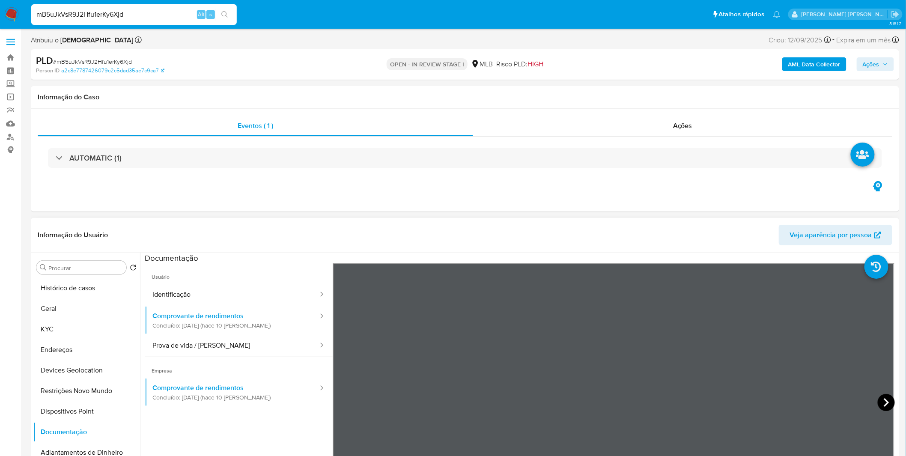
click at [879, 401] on icon at bounding box center [885, 402] width 17 height 17
click at [108, 396] on button "Restrições Novo Mundo" at bounding box center [83, 390] width 100 height 21
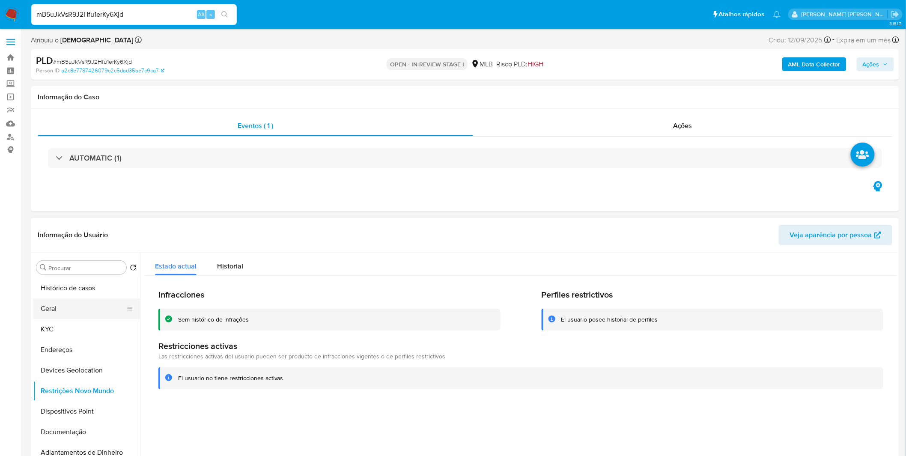
click at [75, 305] on button "Geral" at bounding box center [83, 308] width 100 height 21
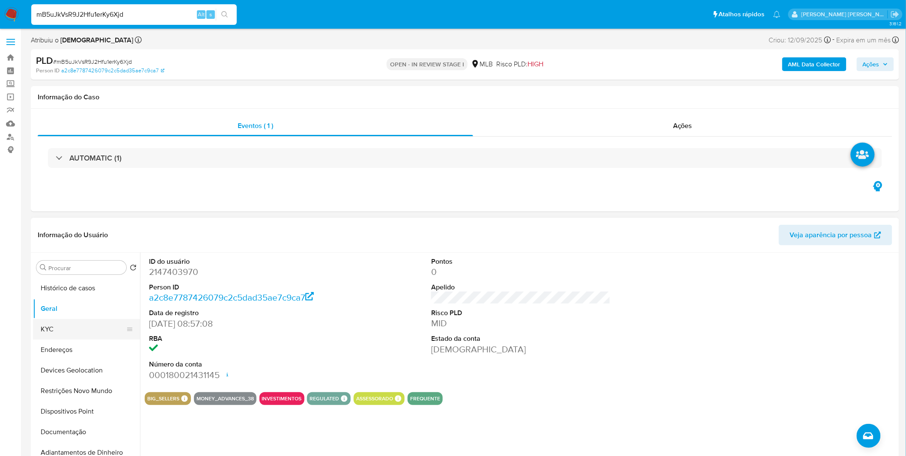
click at [74, 326] on button "KYC" at bounding box center [83, 329] width 100 height 21
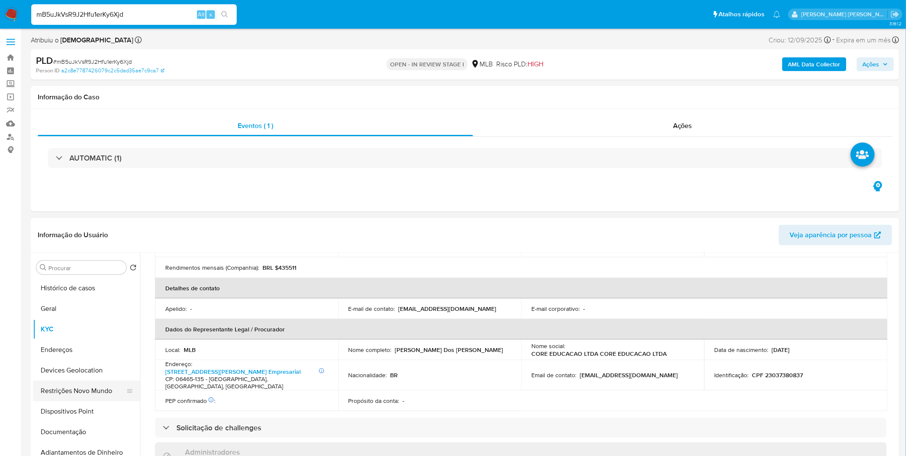
scroll to position [374, 0]
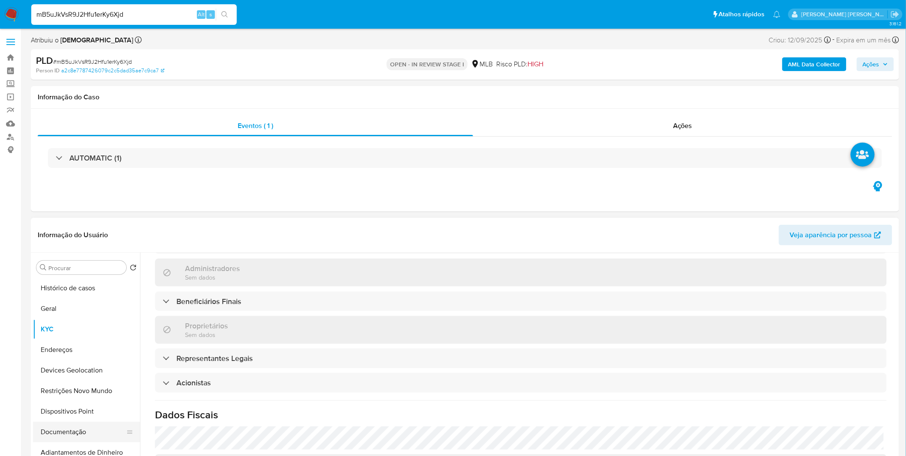
click at [50, 431] on button "Documentação" at bounding box center [83, 432] width 100 height 21
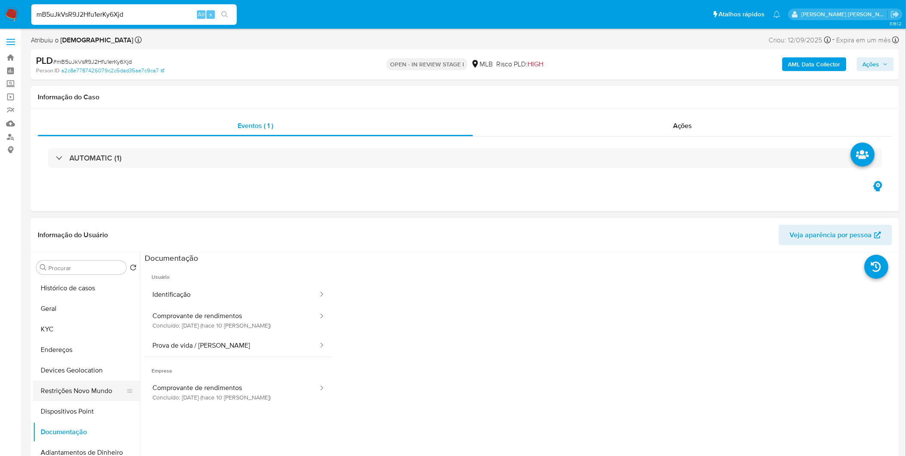
click at [76, 396] on button "Restrições Novo Mundo" at bounding box center [83, 390] width 100 height 21
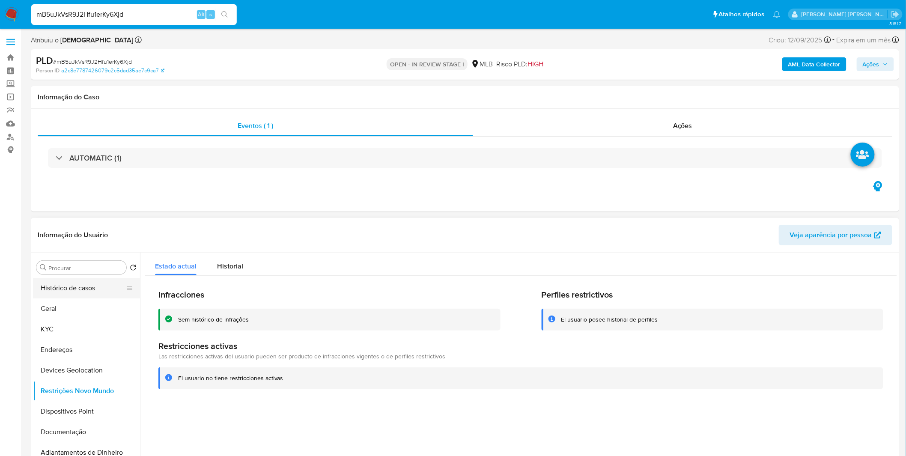
click at [82, 284] on button "Histórico de casos" at bounding box center [83, 288] width 100 height 21
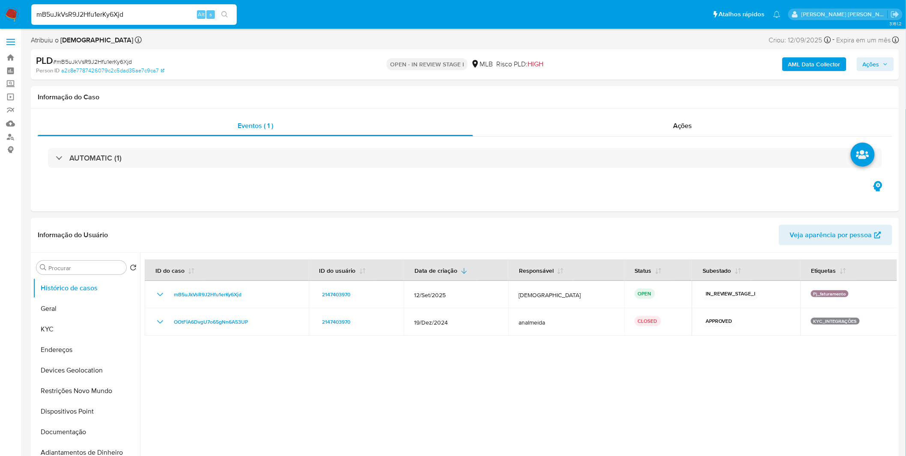
click at [140, 9] on input "mB5uJkVsR9J2Hfu1erKy6Xjd" at bounding box center [133, 14] width 205 height 11
paste input "9AIIWylzVVxzFf2on7fgfxcv"
type input "9AIIWylzVVxzFf2on7fgfxcv"
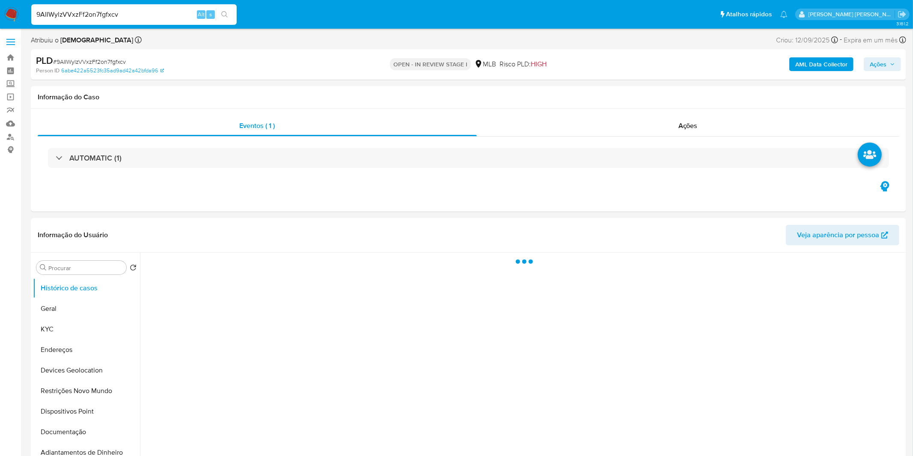
select select "10"
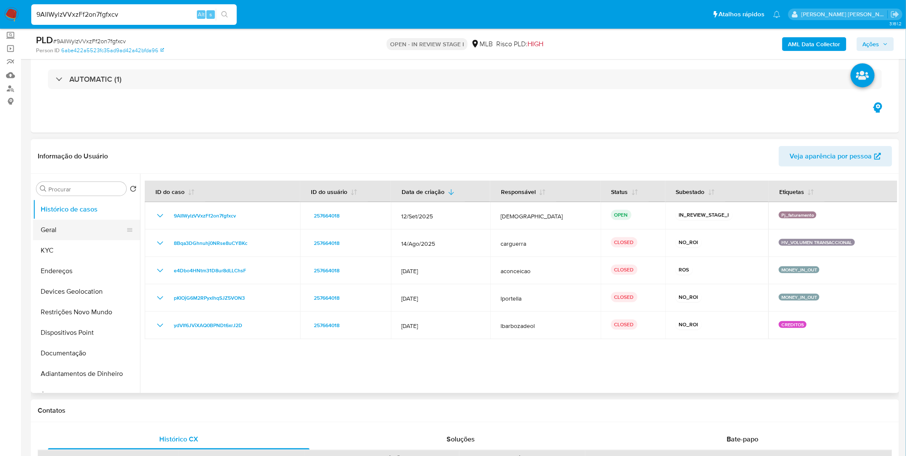
scroll to position [48, 0]
click at [91, 230] on button "Geral" at bounding box center [83, 230] width 100 height 21
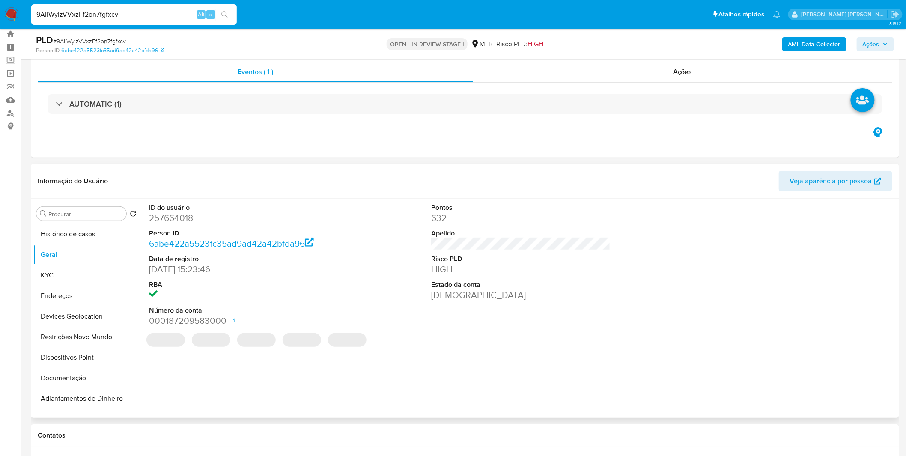
scroll to position [0, 0]
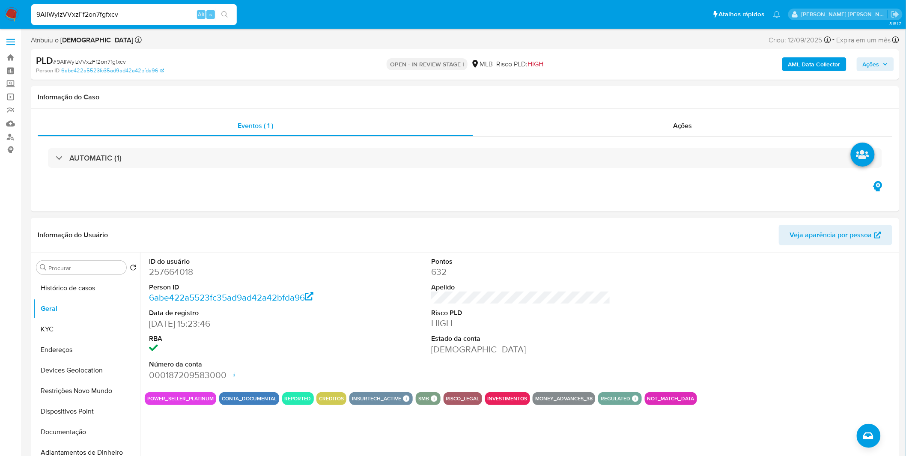
click at [301, 336] on dt "RBA" at bounding box center [238, 338] width 179 height 9
click at [97, 332] on button "KYC" at bounding box center [83, 329] width 100 height 21
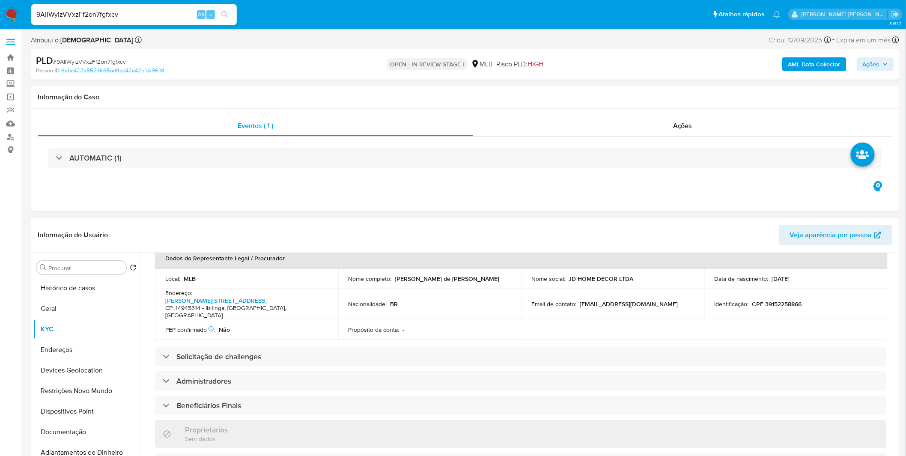
scroll to position [238, 0]
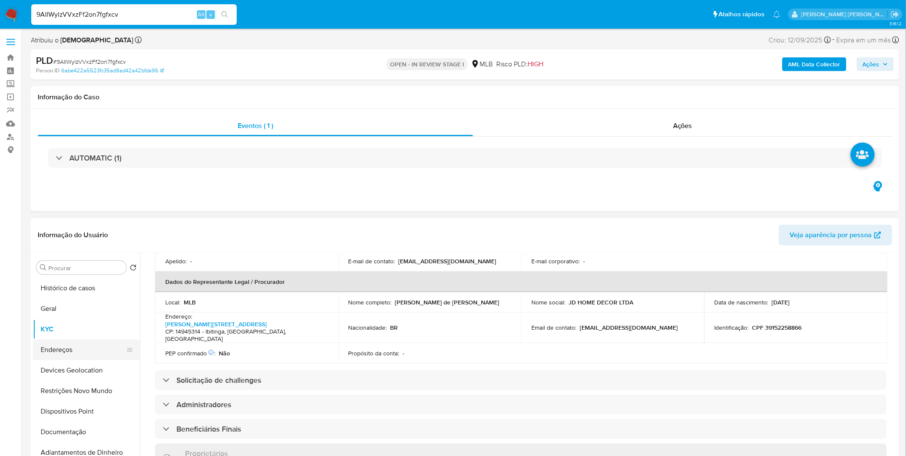
click at [70, 356] on button "Endereços" at bounding box center [83, 349] width 100 height 21
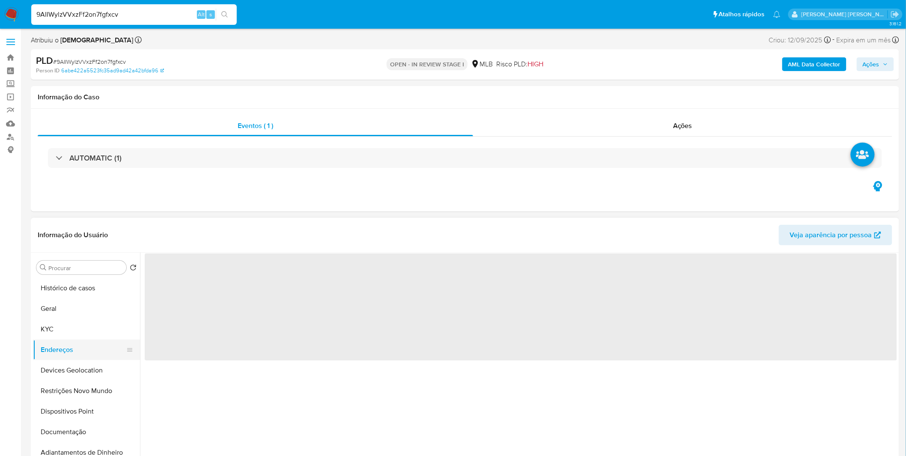
scroll to position [0, 0]
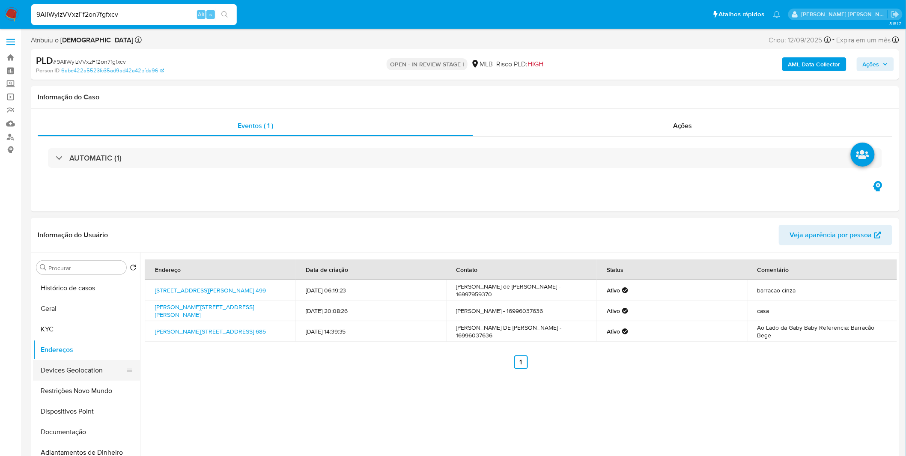
click at [44, 366] on button "Devices Geolocation" at bounding box center [83, 370] width 100 height 21
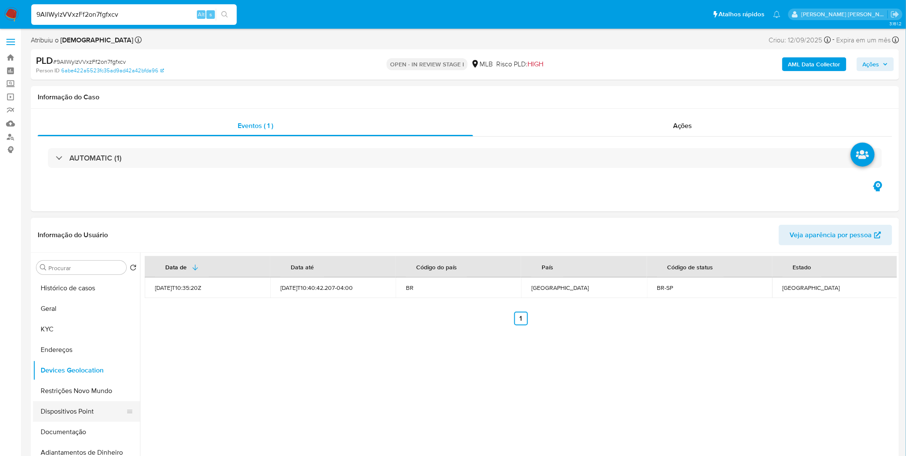
click at [96, 407] on button "Dispositivos Point" at bounding box center [83, 411] width 100 height 21
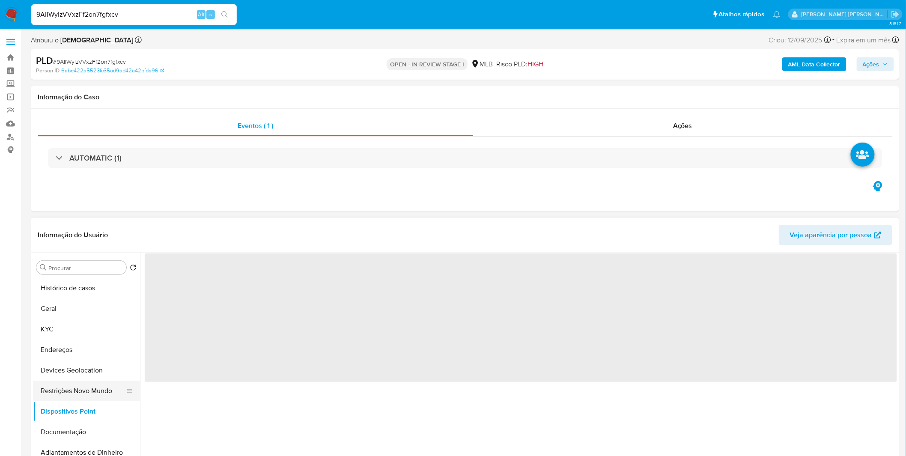
click at [101, 398] on button "Restrições Novo Mundo" at bounding box center [83, 390] width 100 height 21
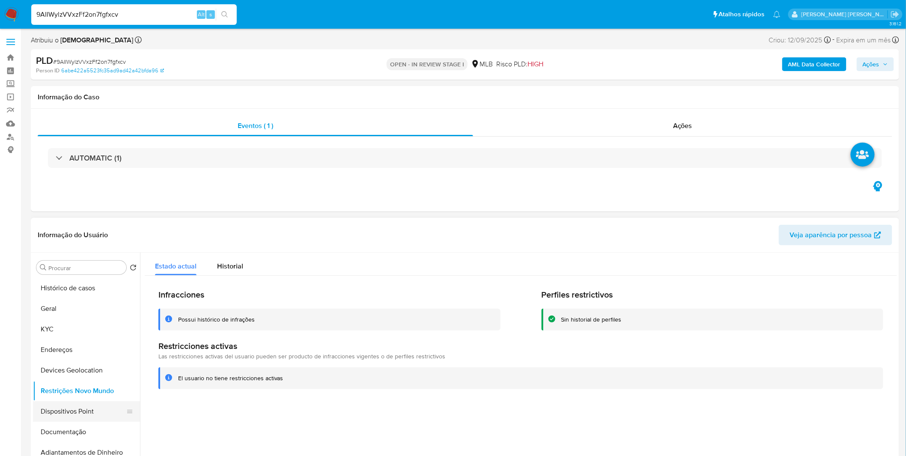
click at [53, 418] on button "Dispositivos Point" at bounding box center [83, 411] width 100 height 21
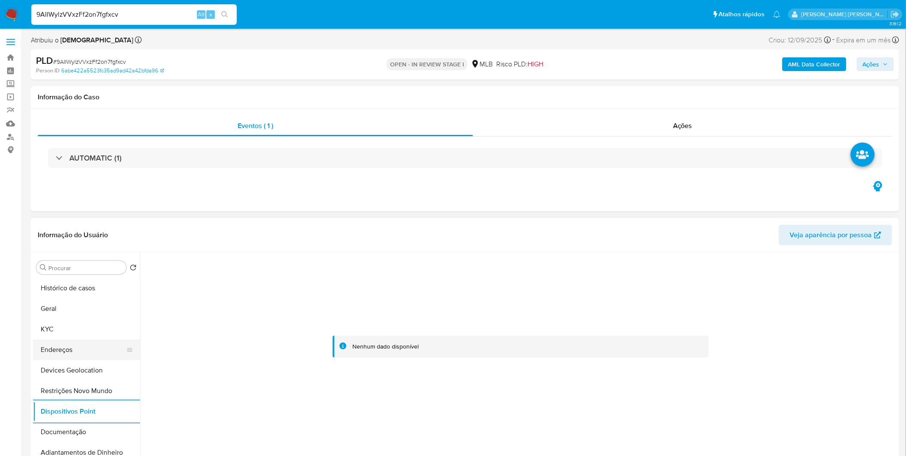
click at [68, 339] on button "Endereços" at bounding box center [83, 349] width 100 height 21
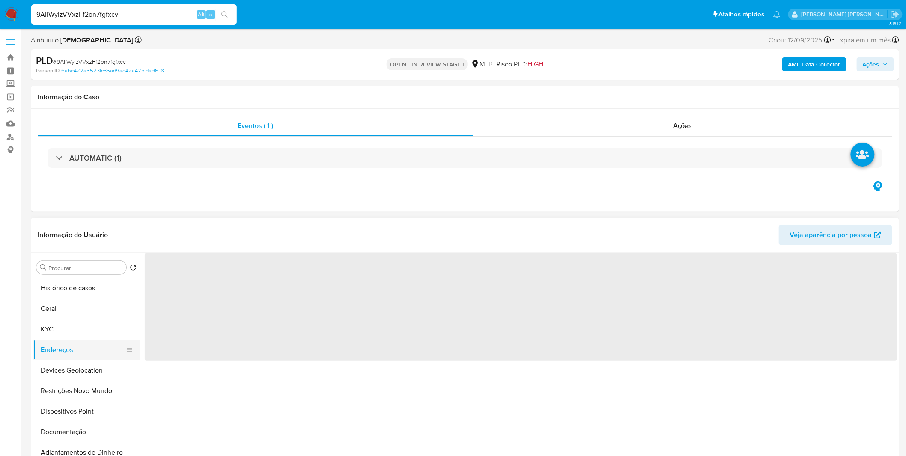
click at [65, 340] on button "Endereços" at bounding box center [83, 349] width 100 height 21
click at [64, 340] on button "Endereços" at bounding box center [83, 349] width 100 height 21
click at [63, 334] on button "KYC" at bounding box center [83, 329] width 100 height 21
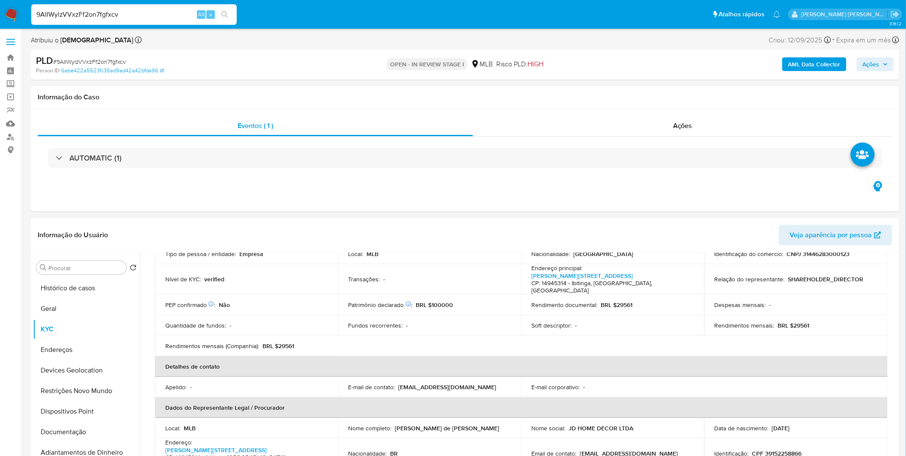
scroll to position [95, 0]
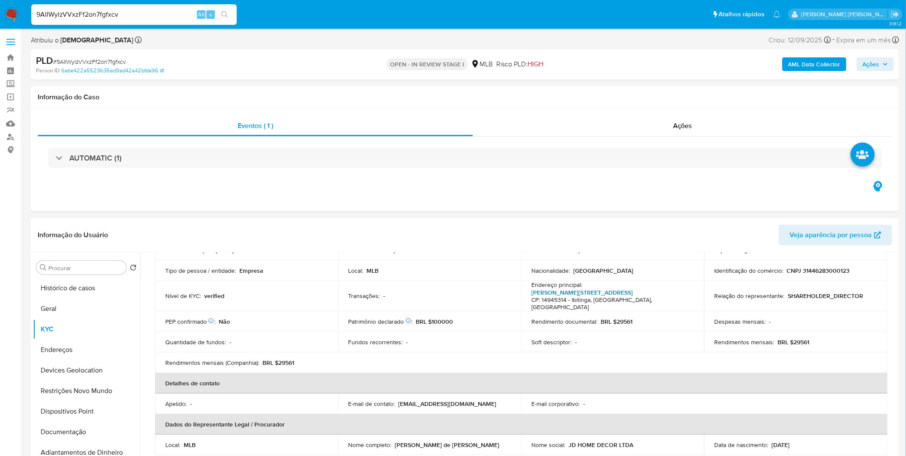
click at [589, 292] on link "Rua Valentina Minzoni Palanque 685, Jardim Dos Ipês I" at bounding box center [581, 292] width 101 height 9
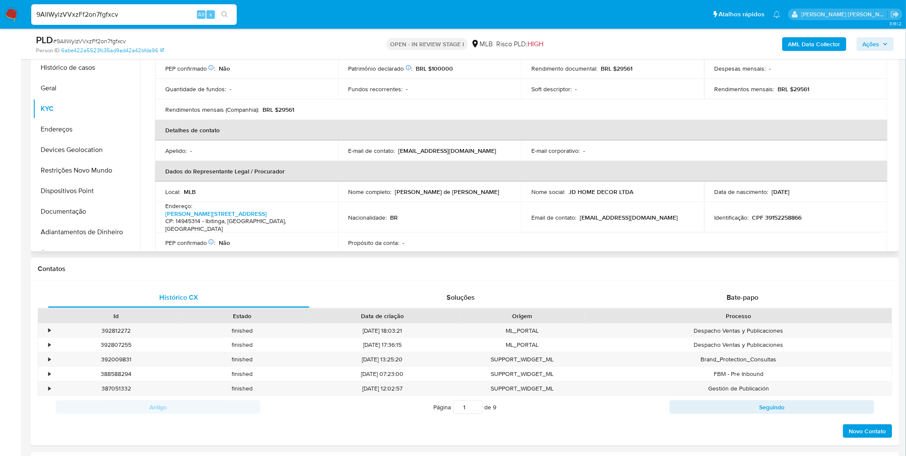
scroll to position [143, 0]
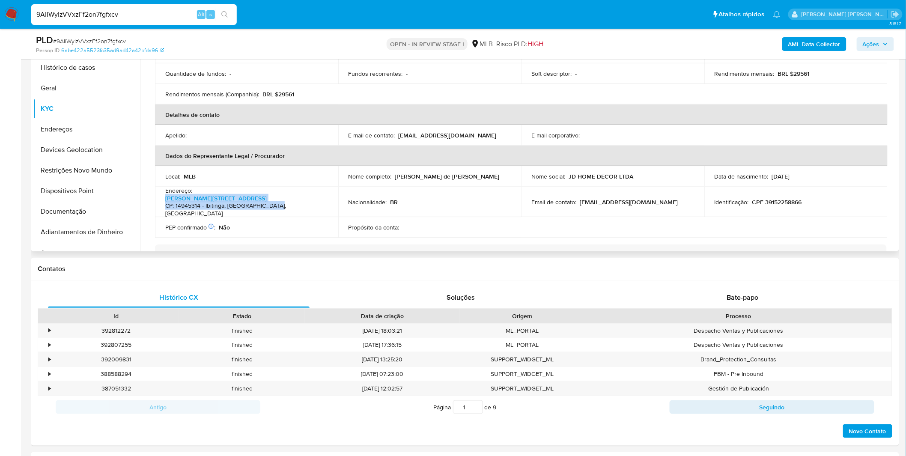
copy p "Rua Valentina Minzoni Palanque 685, Jardim Dos Ipês I CP: 14945314 - Ibitinga, …"
drag, startPoint x: 161, startPoint y: 189, endPoint x: 276, endPoint y: 196, distance: 115.3
click at [276, 196] on td "Endereço : Rua Valentina Minzoni Palanque 685, Jardim Dos Ipês I CP: 14945314 -…" at bounding box center [246, 202] width 183 height 30
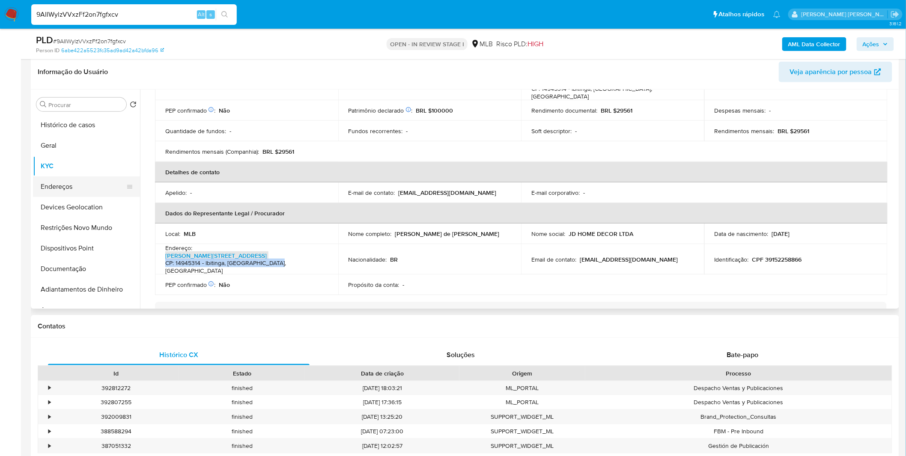
scroll to position [48, 0]
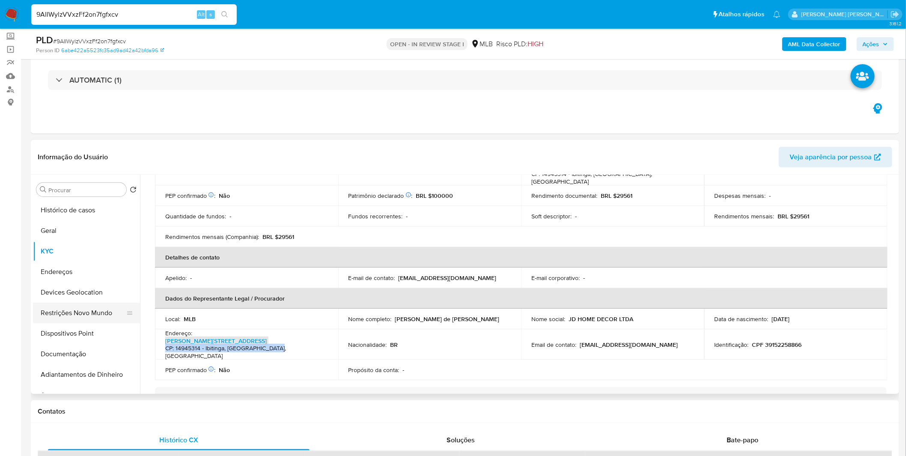
click at [76, 305] on button "Restrições Novo Mundo" at bounding box center [83, 313] width 100 height 21
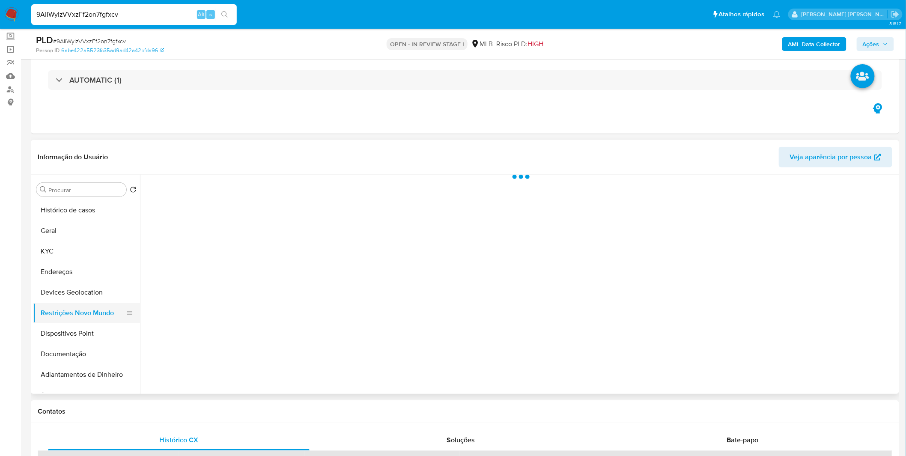
scroll to position [0, 0]
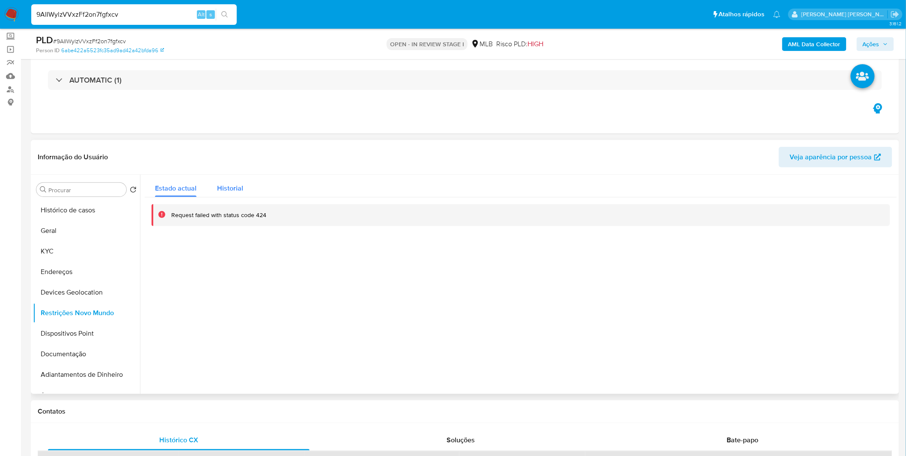
click at [236, 191] on span "Historial" at bounding box center [230, 188] width 26 height 10
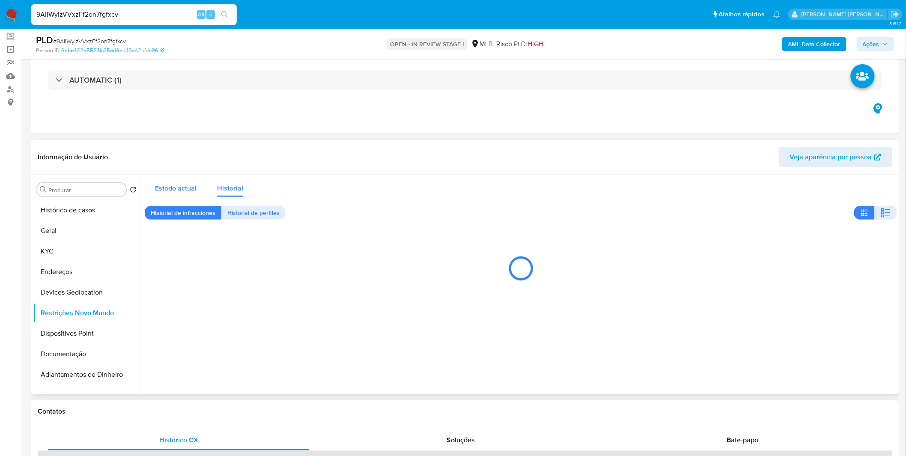
click at [182, 185] on span "Estado actual" at bounding box center [176, 188] width 42 height 10
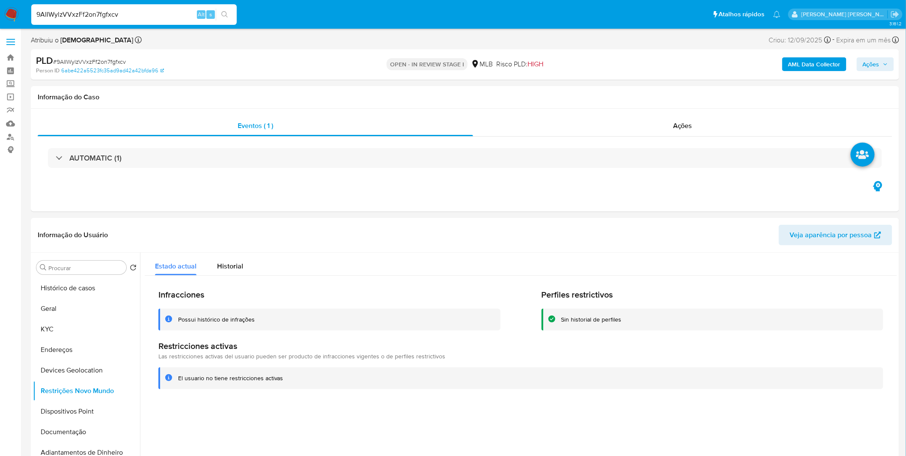
click at [138, 19] on input "9AIIWylzVVxzFf2on7fgfxcv" at bounding box center [133, 14] width 205 height 11
paste input "5f75uMCEqgCU03R4k5nDNUWD"
type input "5f75uMCEqgCU03R4k5nDNUWD"
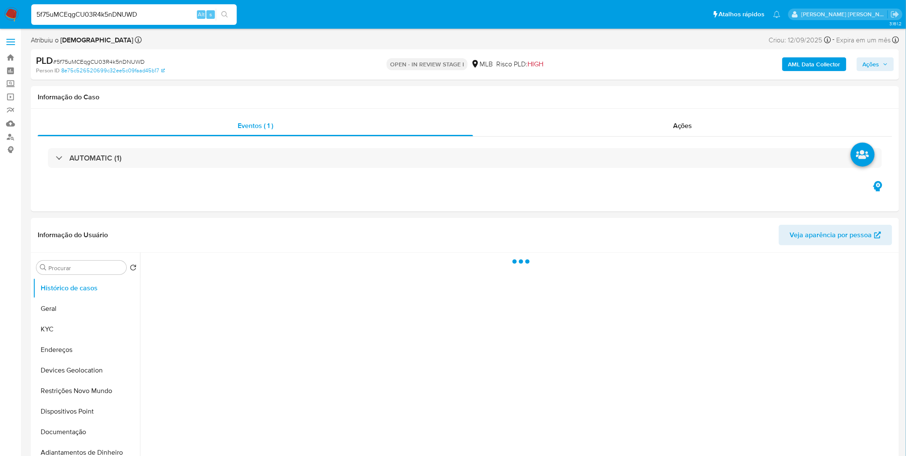
select select "10"
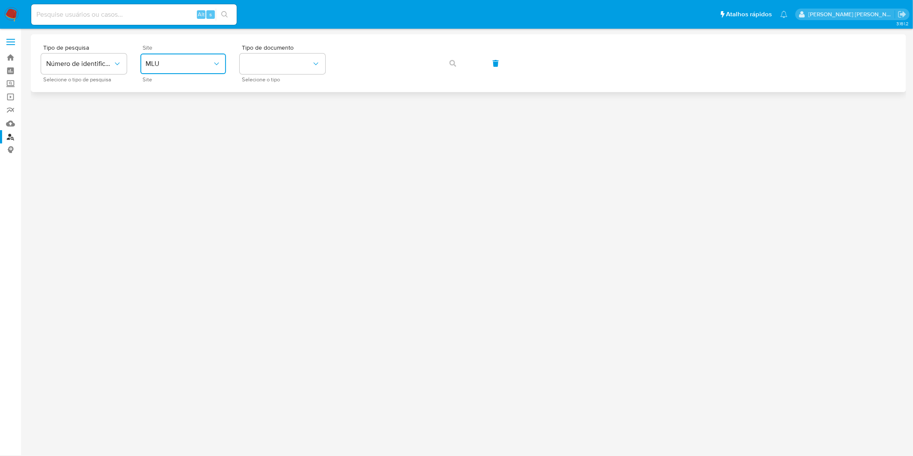
drag, startPoint x: 196, startPoint y: 60, endPoint x: 182, endPoint y: 73, distance: 19.4
click at [194, 62] on span "MLU" at bounding box center [178, 63] width 67 height 9
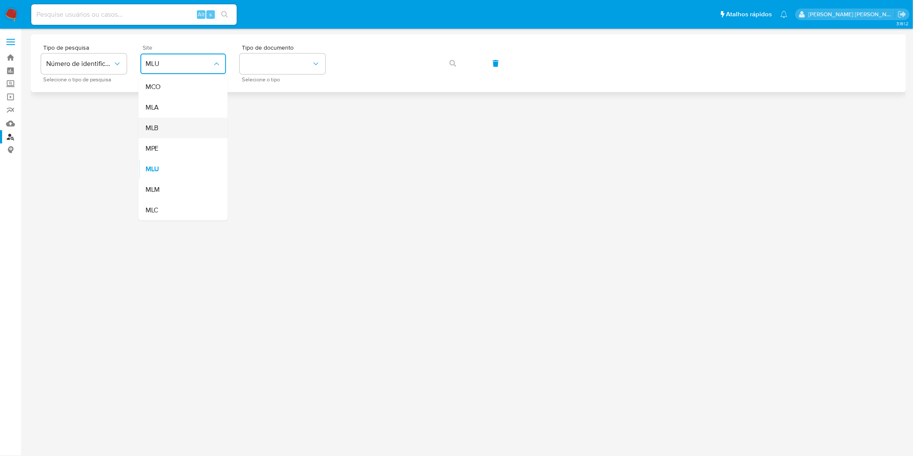
click at [168, 134] on div "MLB" at bounding box center [180, 128] width 70 height 21
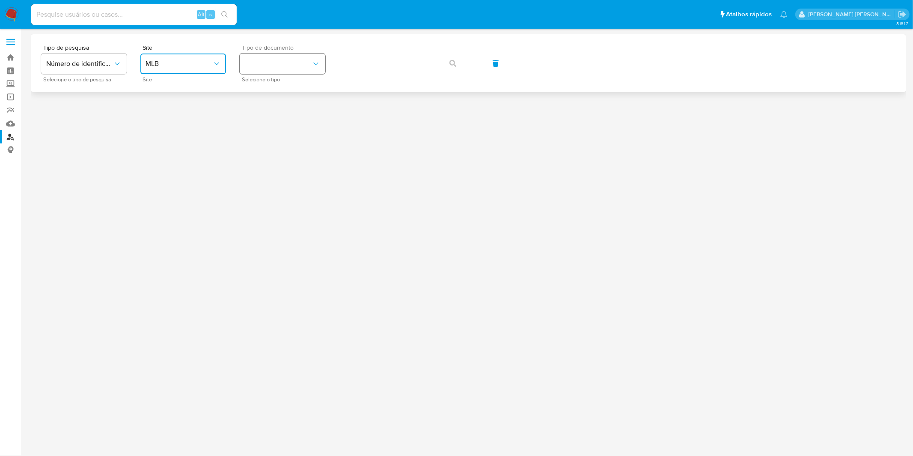
drag, startPoint x: 279, startPoint y: 63, endPoint x: 280, endPoint y: 72, distance: 9.0
click at [280, 62] on button "identificationType" at bounding box center [283, 63] width 86 height 21
click at [281, 121] on div "CPF CPF" at bounding box center [280, 120] width 70 height 29
click at [449, 65] on icon "button" at bounding box center [452, 63] width 7 height 7
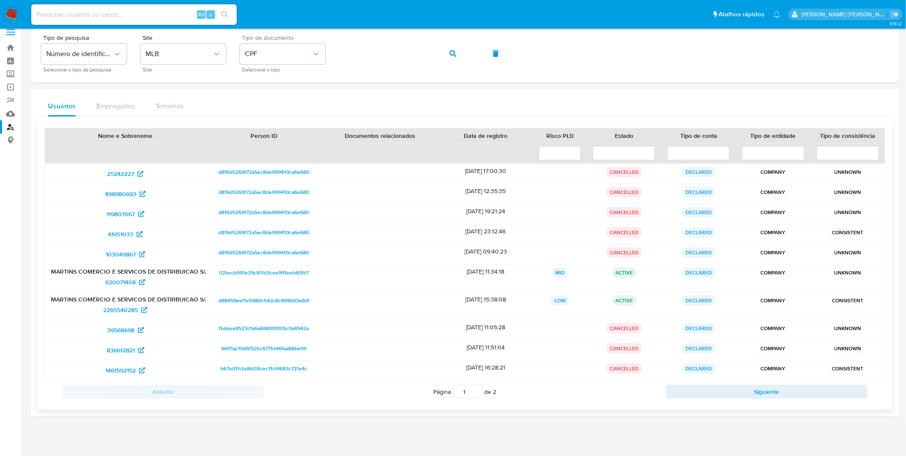
scroll to position [15, 0]
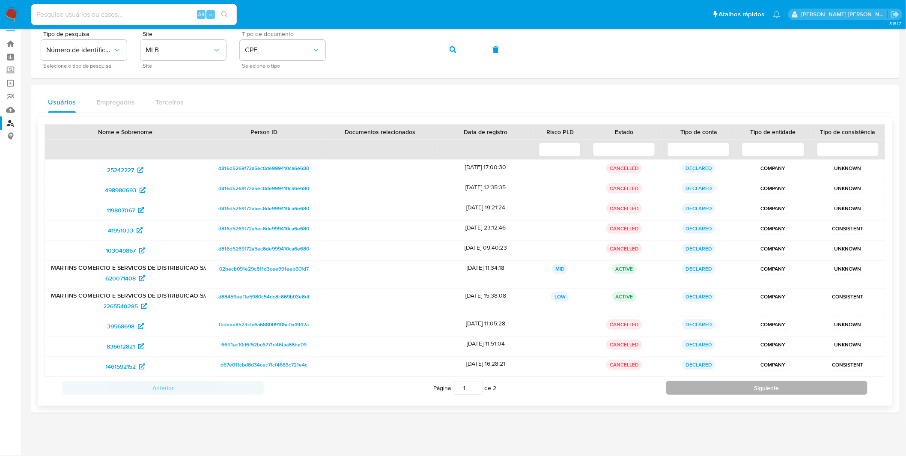
click at [734, 392] on button "Siguiente" at bounding box center [766, 388] width 201 height 14
type input "2"
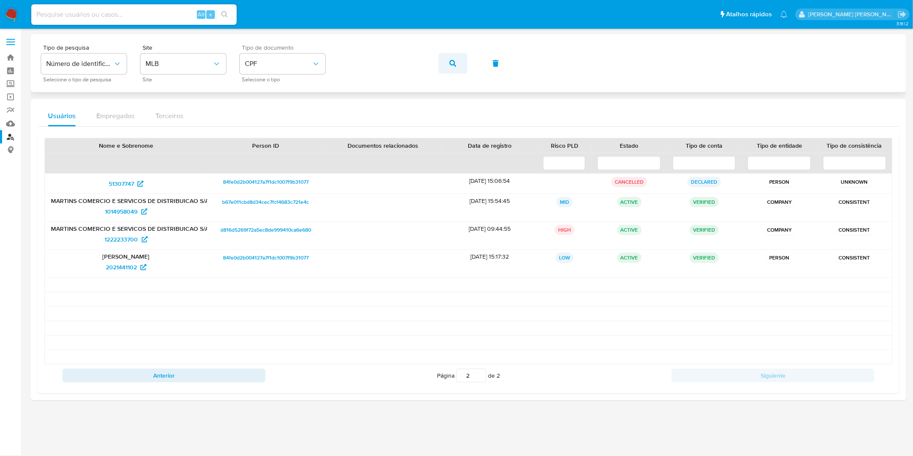
click at [447, 59] on button "button" at bounding box center [452, 63] width 29 height 21
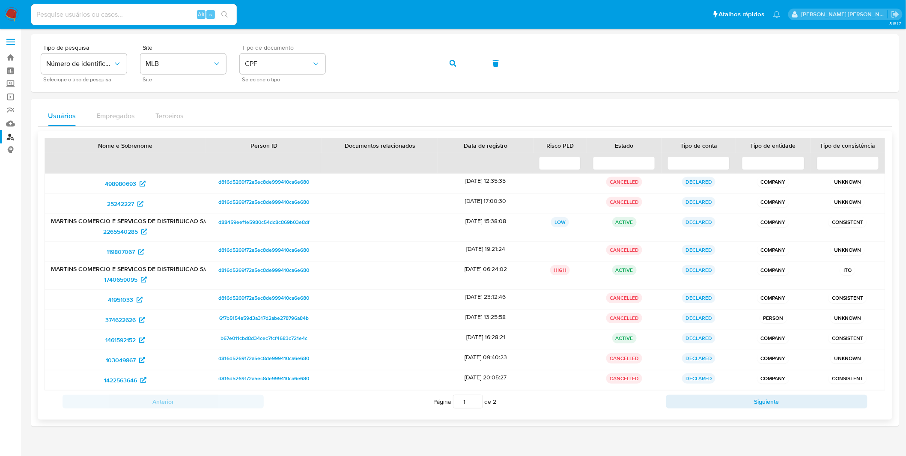
click at [682, 394] on div "Anterior Página 1 de 2 Siguiente" at bounding box center [465, 401] width 840 height 22
click at [686, 404] on button "Siguiente" at bounding box center [766, 402] width 201 height 14
type input "2"
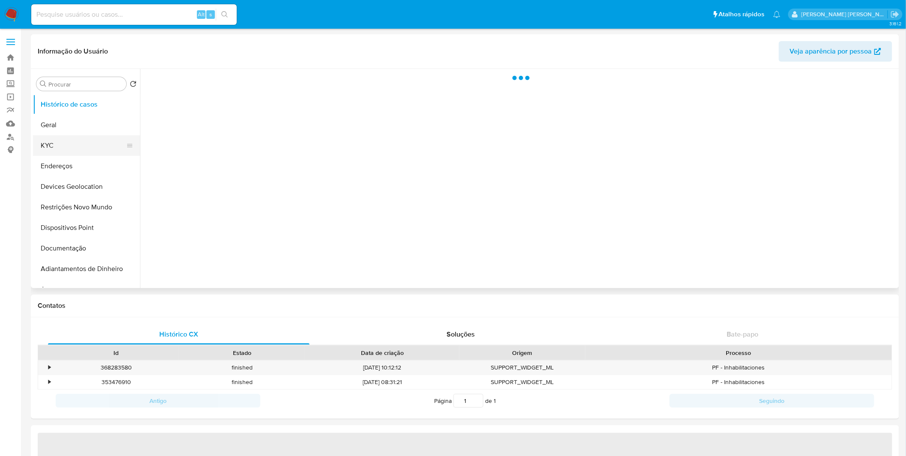
click at [80, 143] on button "KYC" at bounding box center [83, 145] width 100 height 21
select select "10"
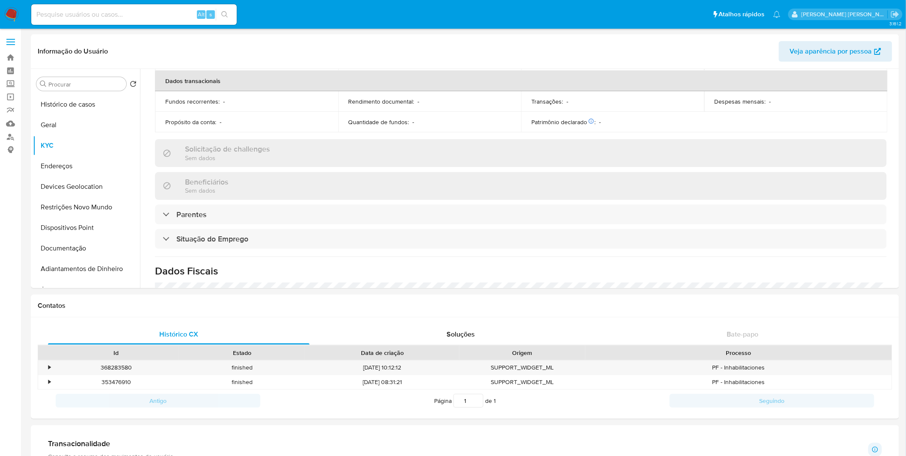
scroll to position [365, 0]
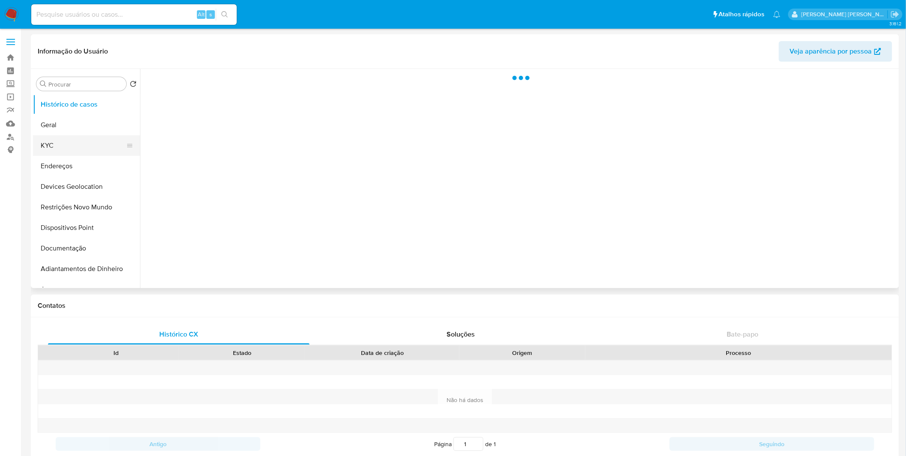
click at [92, 146] on button "KYC" at bounding box center [83, 145] width 100 height 21
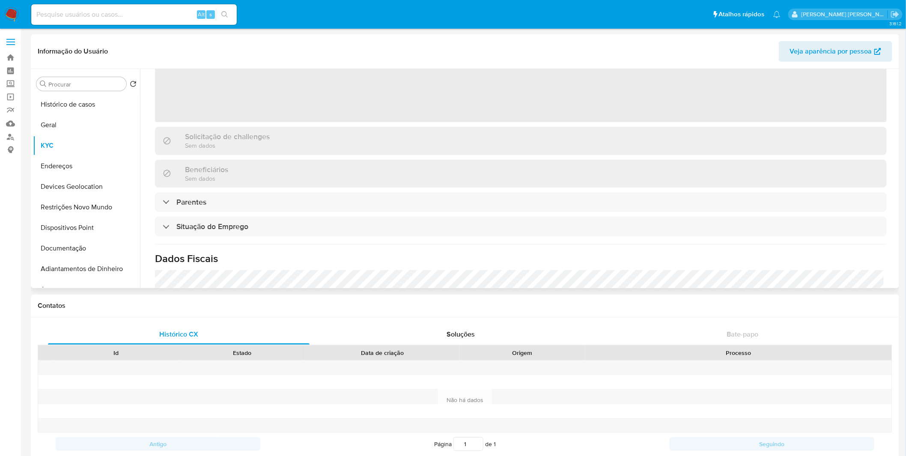
select select "10"
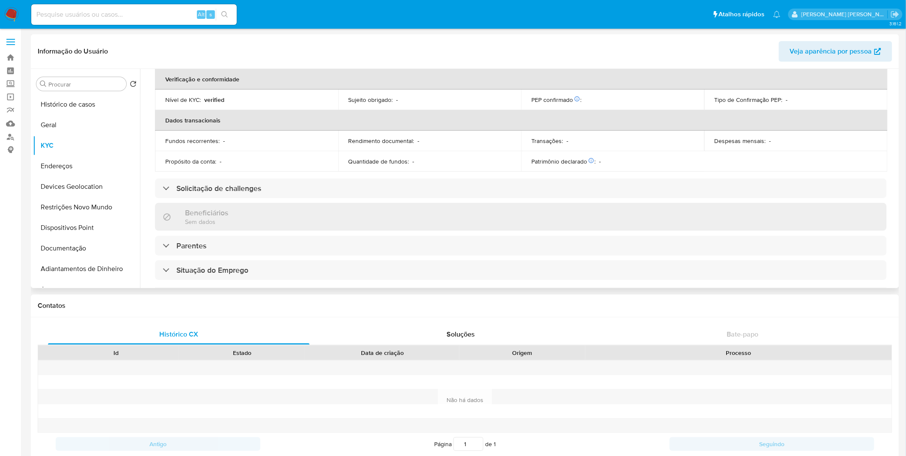
scroll to position [333, 0]
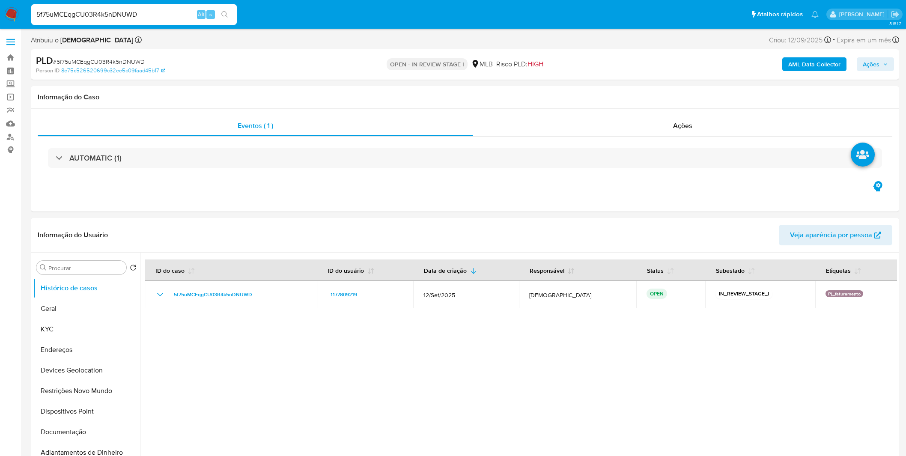
select select "10"
click at [52, 336] on button "KYC" at bounding box center [83, 329] width 100 height 21
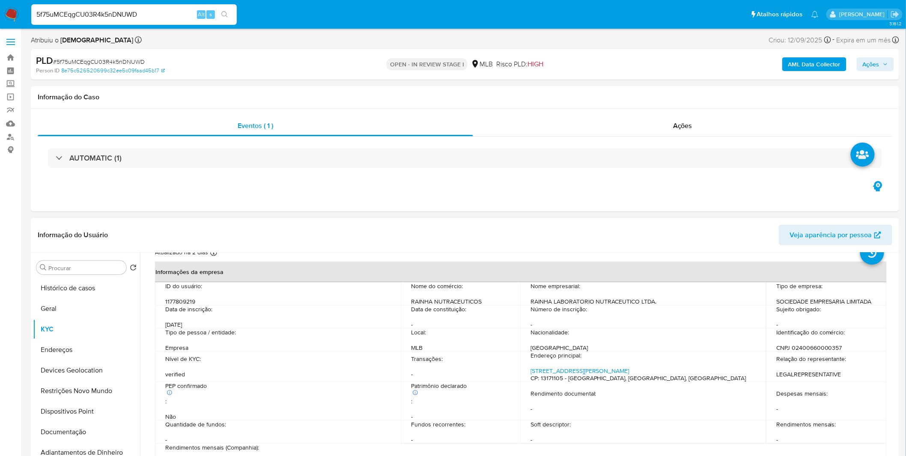
scroll to position [48, 0]
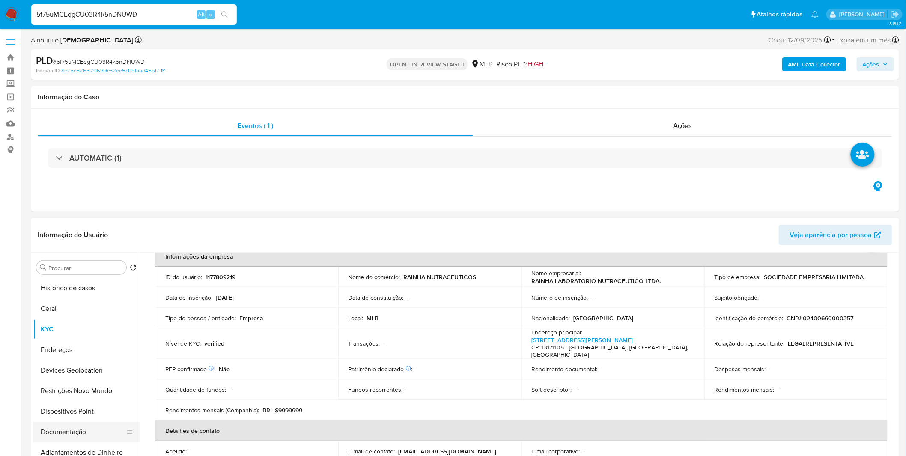
click at [85, 428] on button "Documentação" at bounding box center [83, 432] width 100 height 21
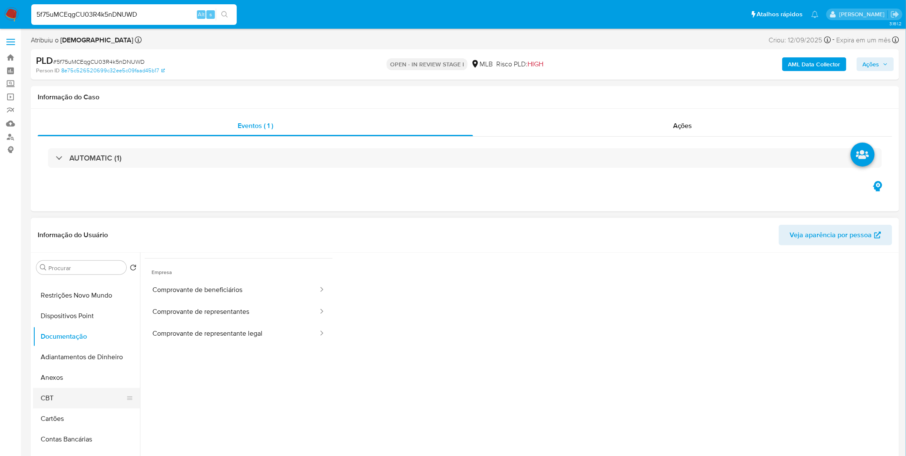
scroll to position [0, 0]
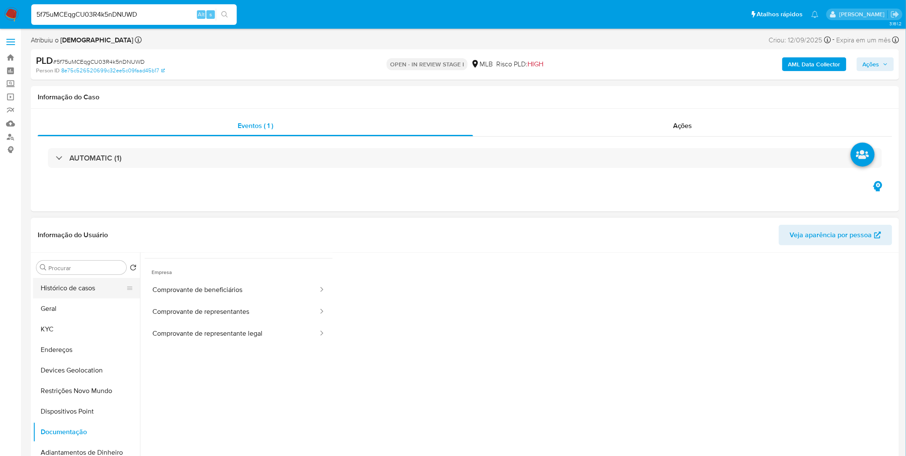
click at [74, 283] on button "Histórico de casos" at bounding box center [83, 288] width 100 height 21
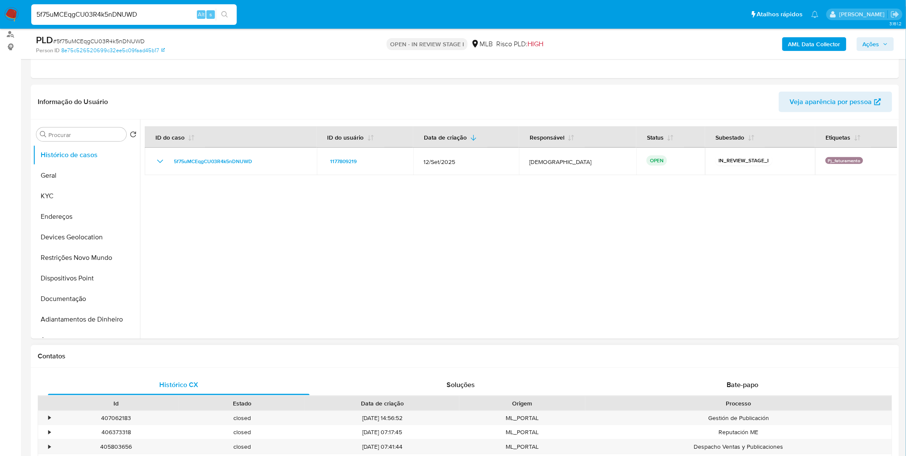
scroll to position [190, 0]
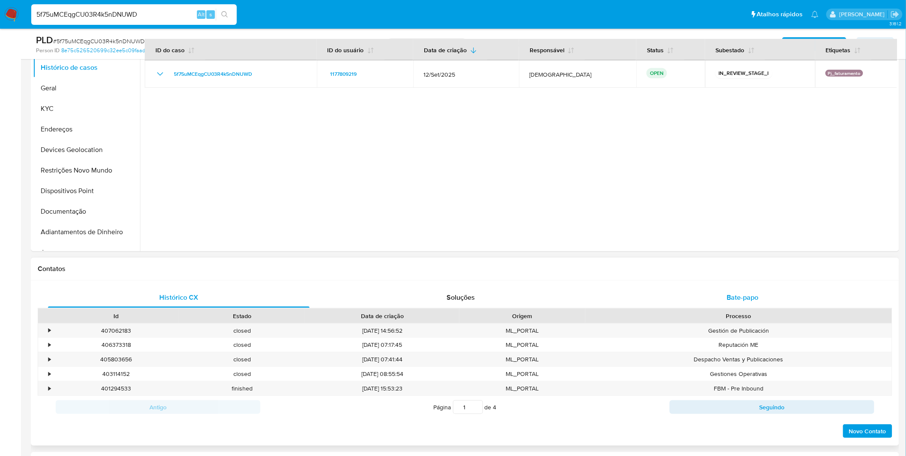
click at [676, 306] on div "Bate-papo" at bounding box center [742, 297] width 261 height 21
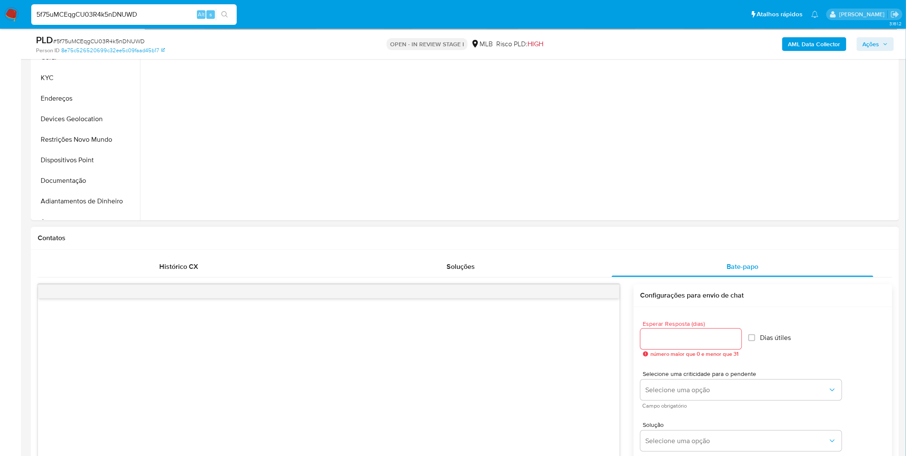
scroll to position [238, 0]
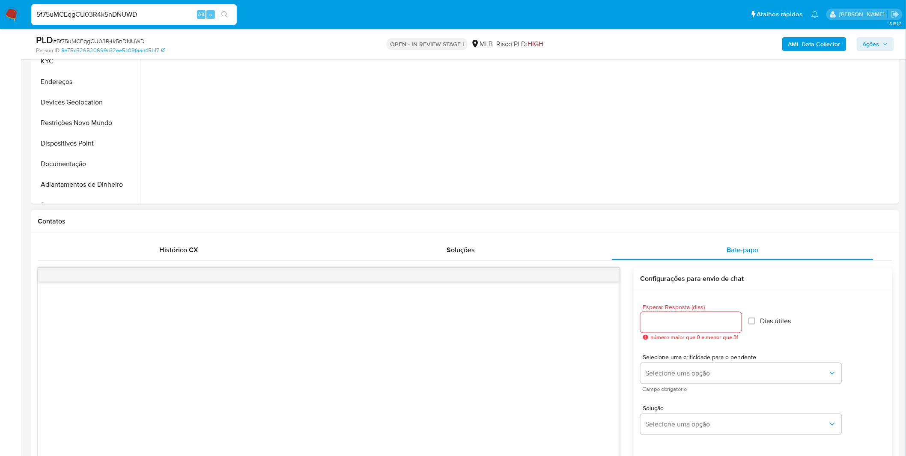
click at [683, 324] on input "Esperar Resposta (dias)" at bounding box center [690, 322] width 101 height 11
type input "3"
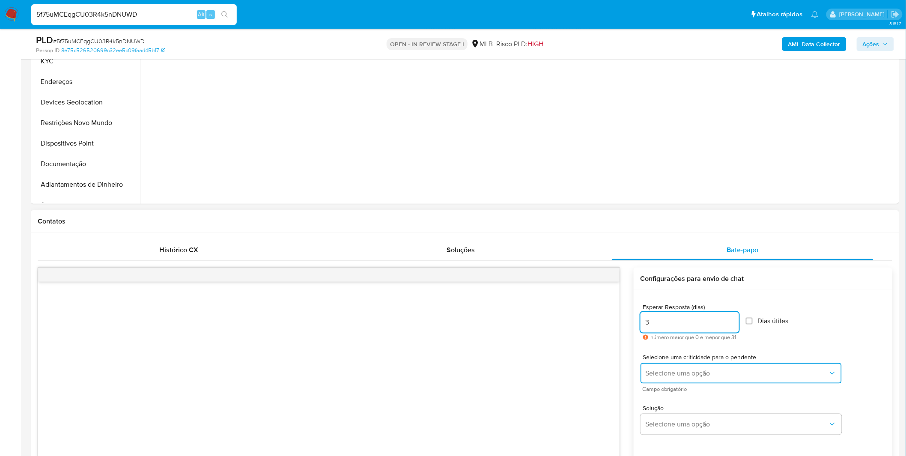
click at [694, 378] on button "Selecione uma opção" at bounding box center [740, 373] width 201 height 21
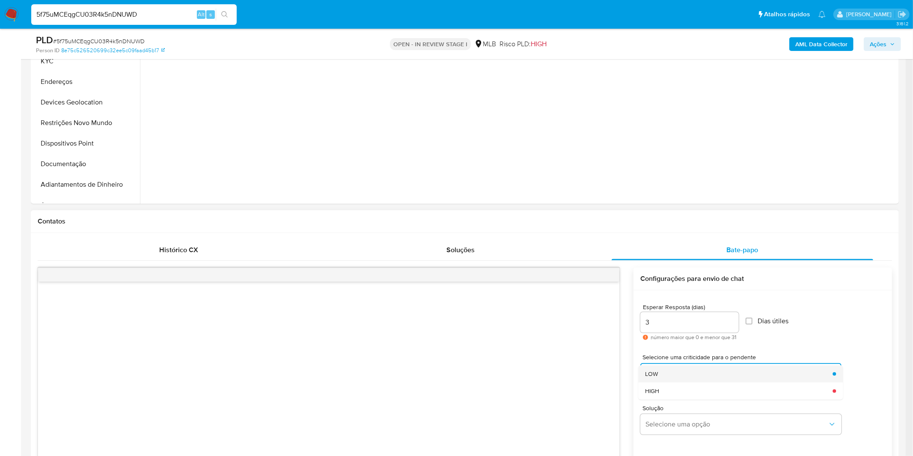
click at [691, 375] on div "LOW" at bounding box center [736, 373] width 182 height 17
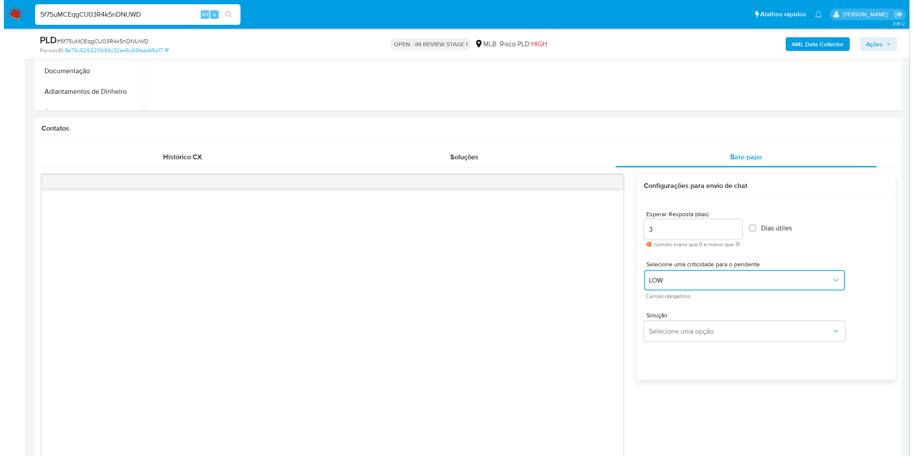
scroll to position [333, 0]
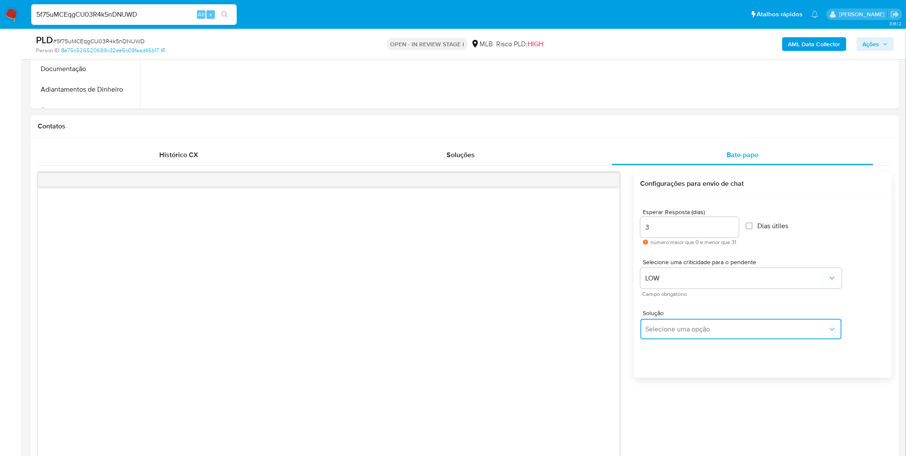
click at [680, 330] on span "Selecione uma opção" at bounding box center [736, 329] width 182 height 9
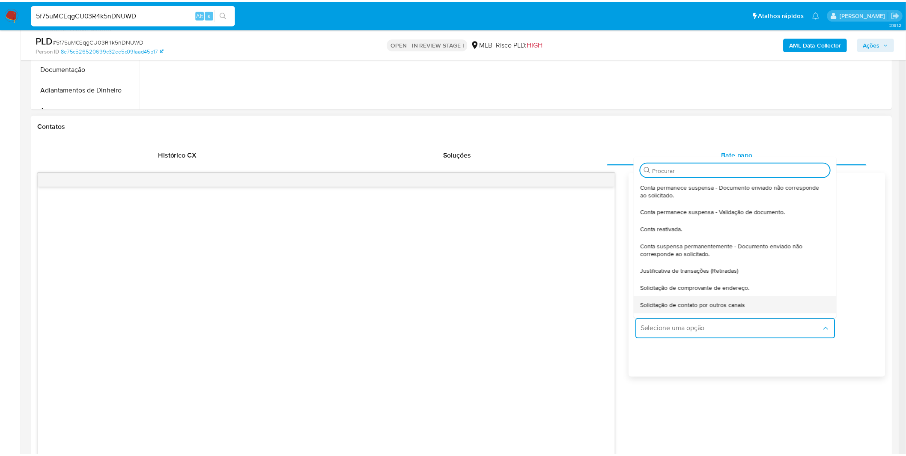
scroll to position [71, 0]
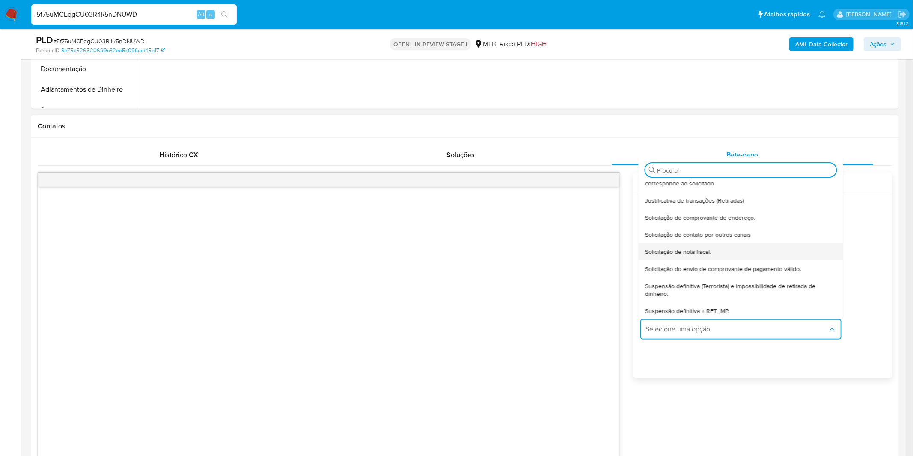
click at [691, 251] on span "Solicitação de nota fiscal." at bounding box center [678, 252] width 66 height 8
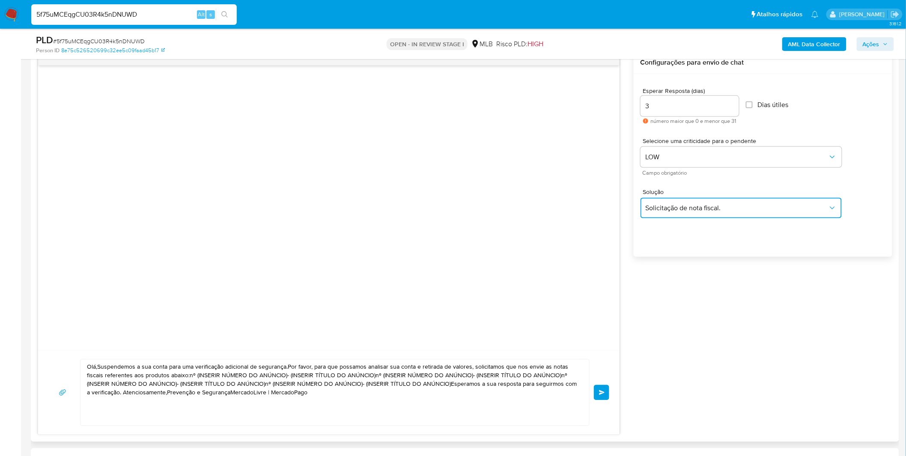
scroll to position [475, 0]
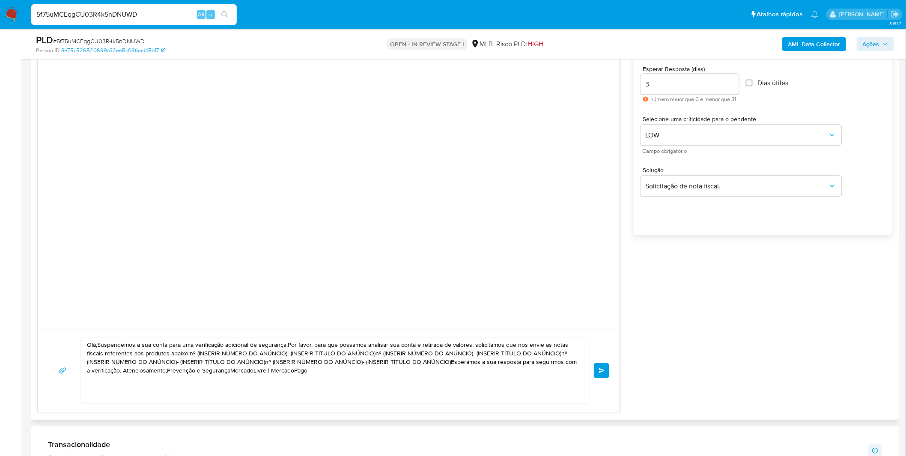
click at [431, 380] on textarea "Olá,Suspendemos a sua conta para uma verificação adicional de segurança.Por fav…" at bounding box center [332, 371] width 491 height 66
paste textarea "! Estamos realizando uma verificação adicional de segurança em contas de usuári…"
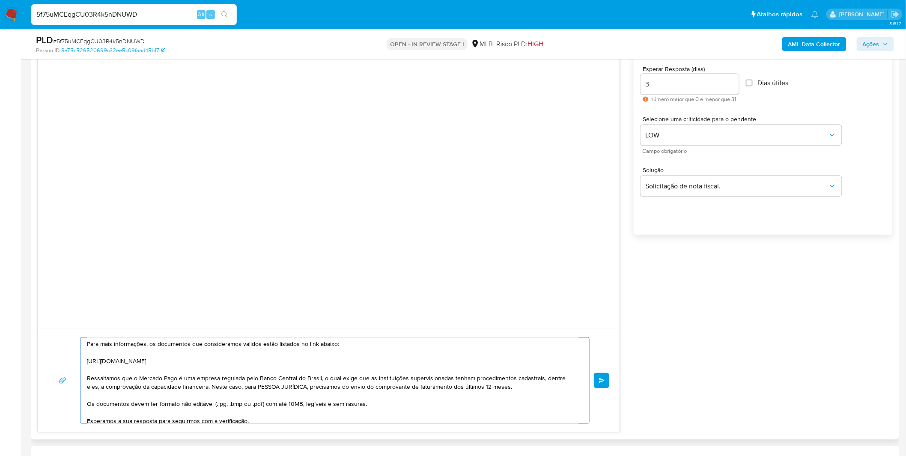
scroll to position [108, 0]
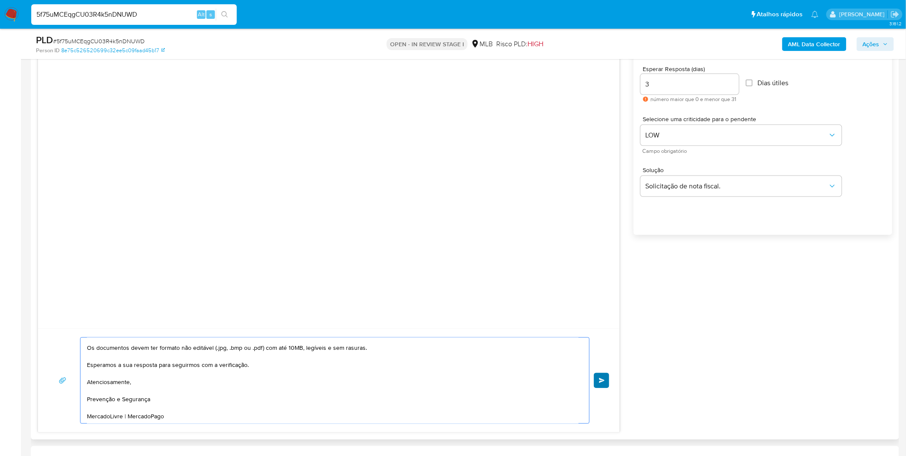
type textarea "Olá! Estamos realizando uma verificação adicional de segurança em contas de usu…"
click at [601, 385] on button "common.send" at bounding box center [601, 380] width 15 height 15
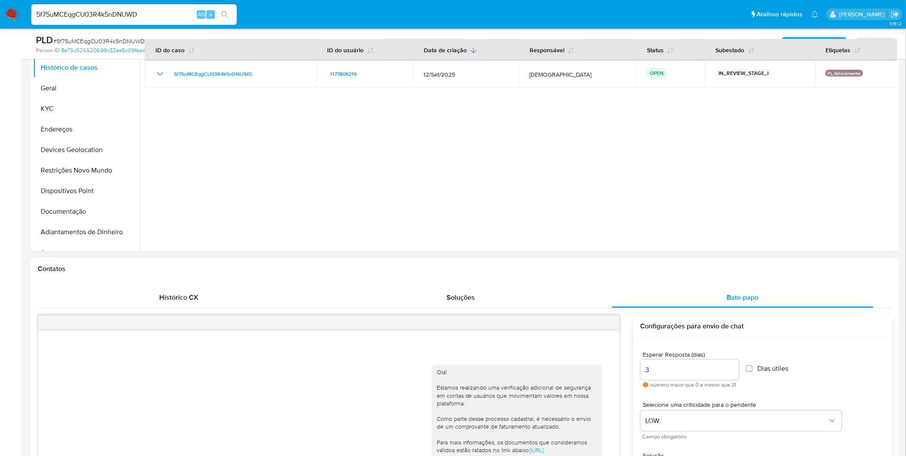
scroll to position [54, 0]
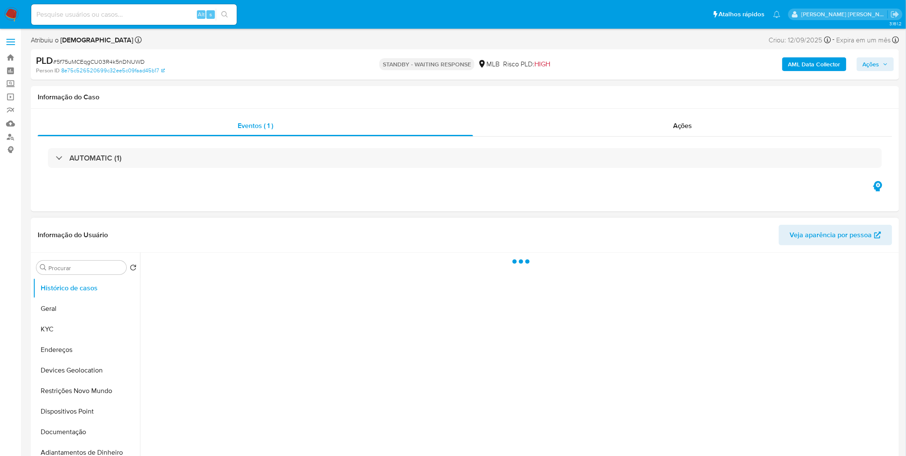
select select "10"
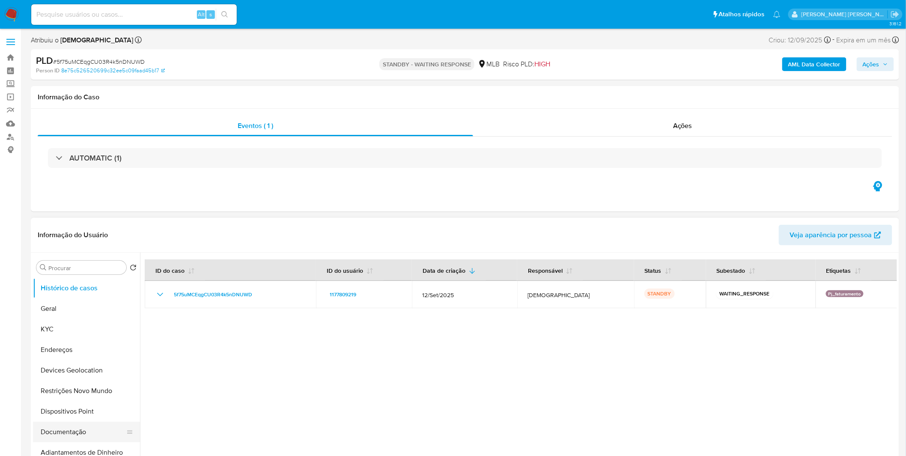
click at [75, 437] on button "Documentação" at bounding box center [83, 432] width 100 height 21
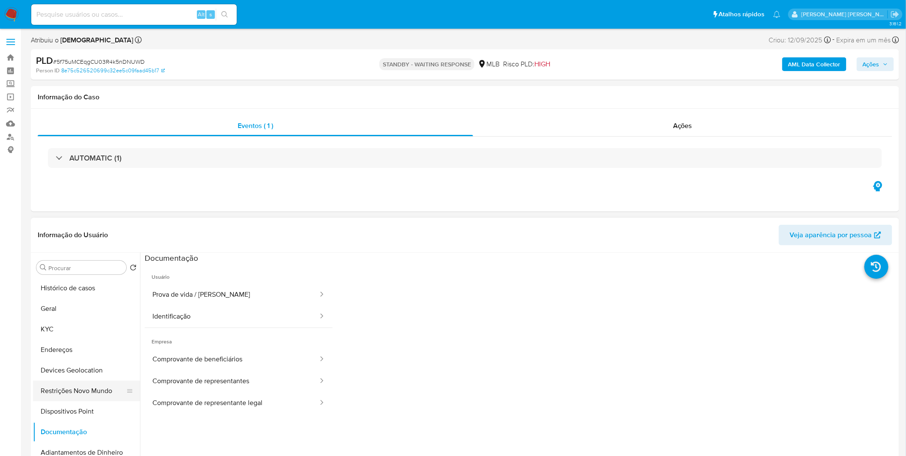
click at [92, 389] on button "Restrições Novo Mundo" at bounding box center [83, 390] width 100 height 21
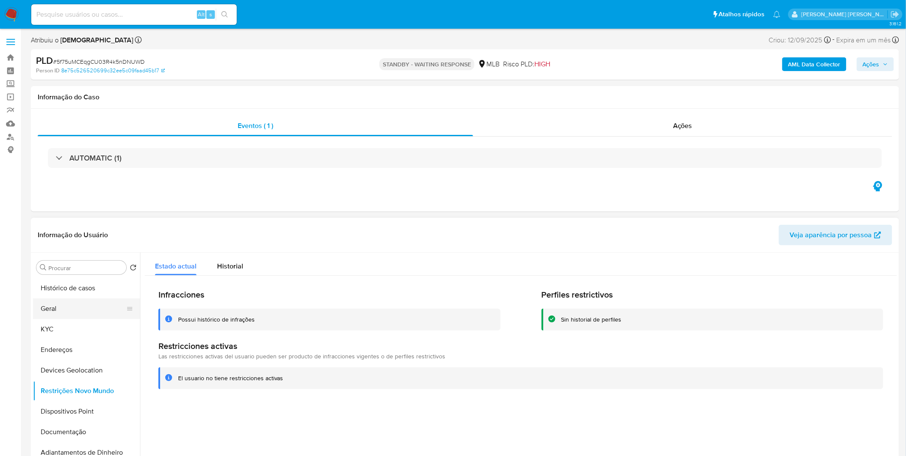
click at [68, 309] on button "Geral" at bounding box center [83, 308] width 100 height 21
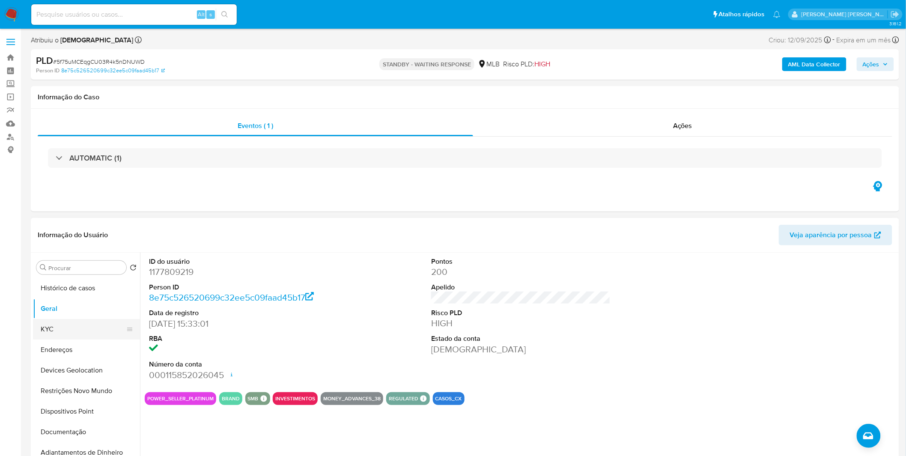
click at [111, 320] on button "KYC" at bounding box center [83, 329] width 100 height 21
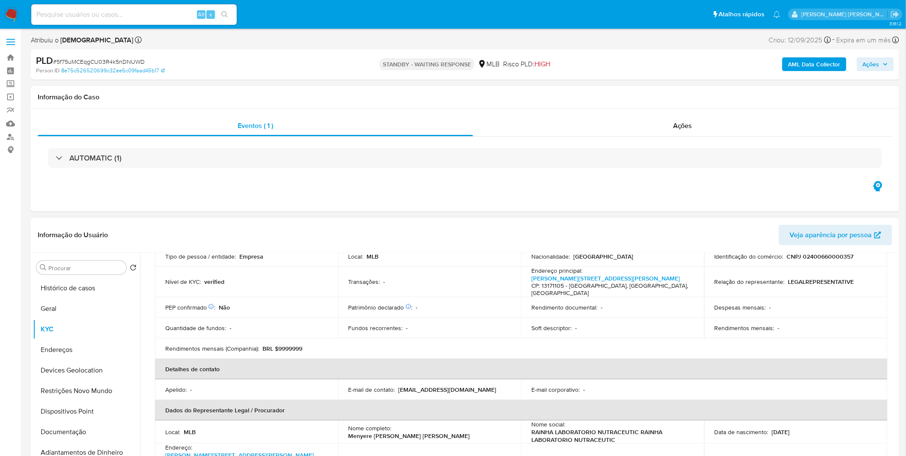
scroll to position [190, 0]
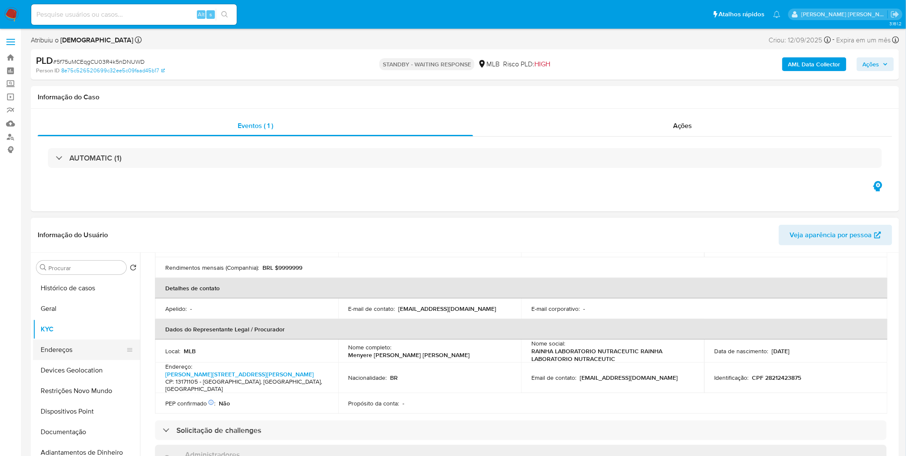
click at [93, 354] on button "Endereços" at bounding box center [83, 349] width 100 height 21
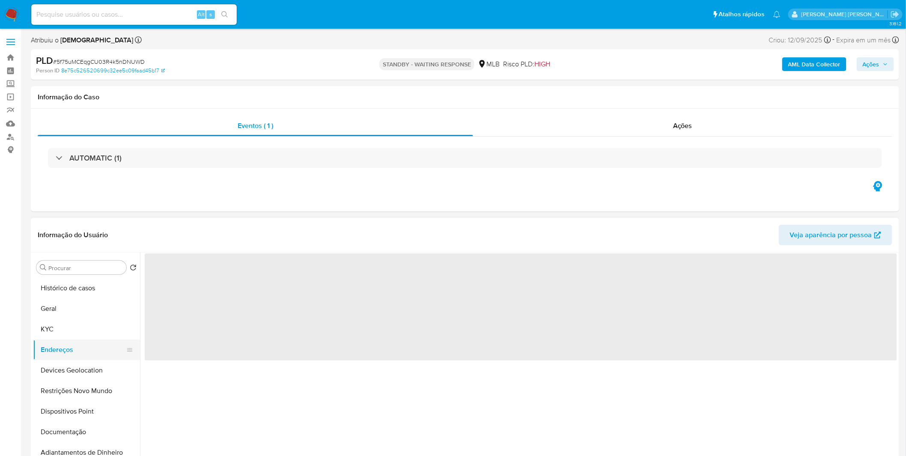
scroll to position [0, 0]
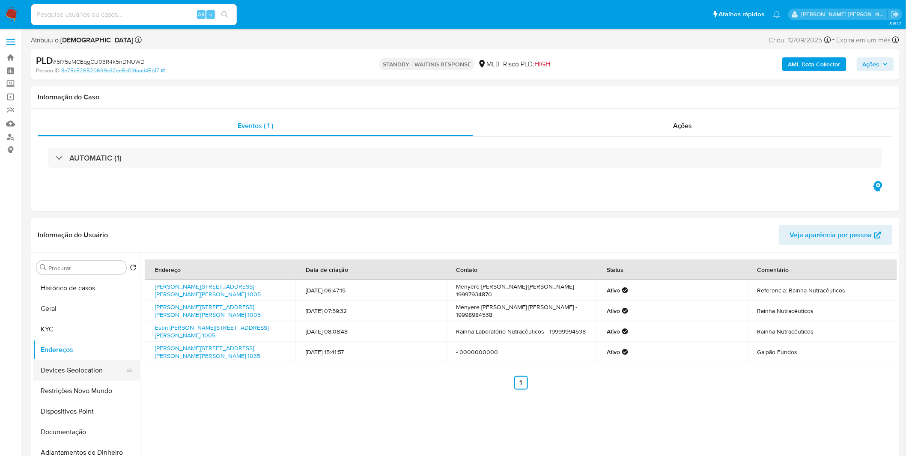
click at [96, 371] on button "Devices Geolocation" at bounding box center [83, 370] width 100 height 21
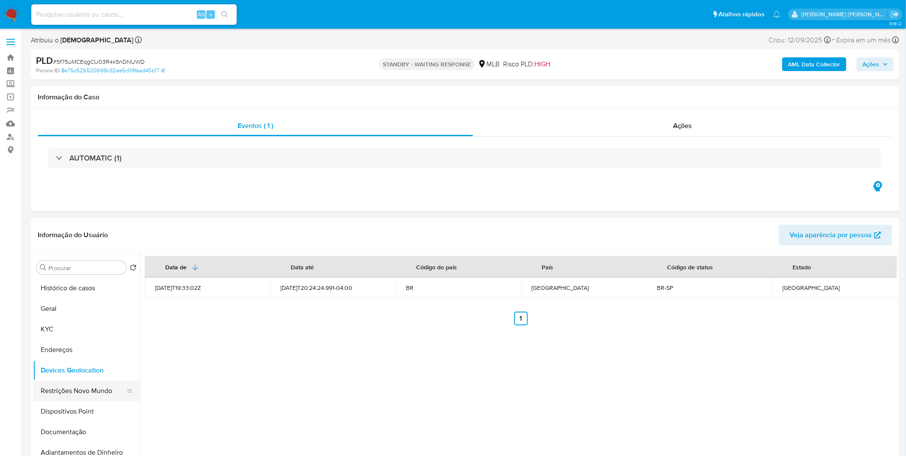
click at [101, 400] on button "Restrições Novo Mundo" at bounding box center [83, 390] width 100 height 21
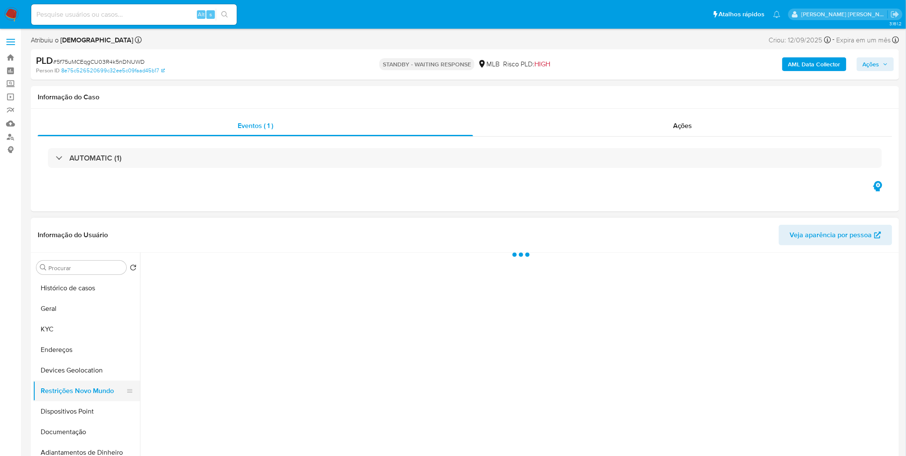
click at [101, 400] on button "Restrições Novo Mundo" at bounding box center [83, 390] width 100 height 21
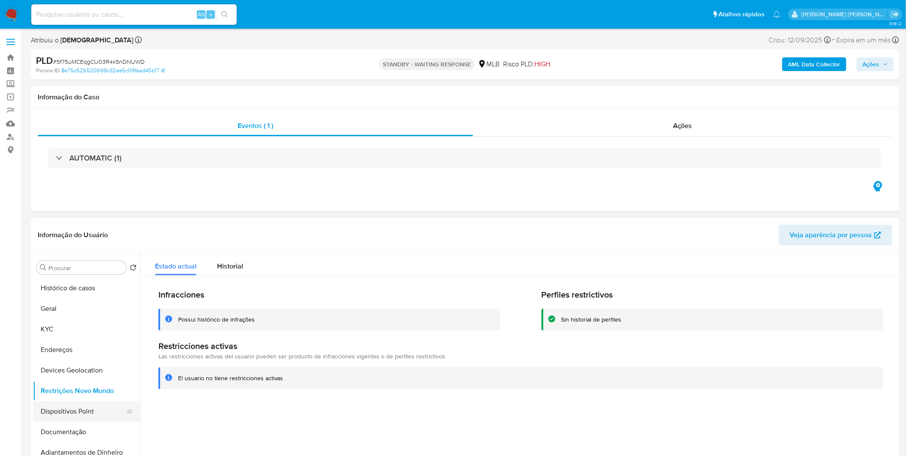
click at [52, 414] on button "Dispositivos Point" at bounding box center [83, 411] width 100 height 21
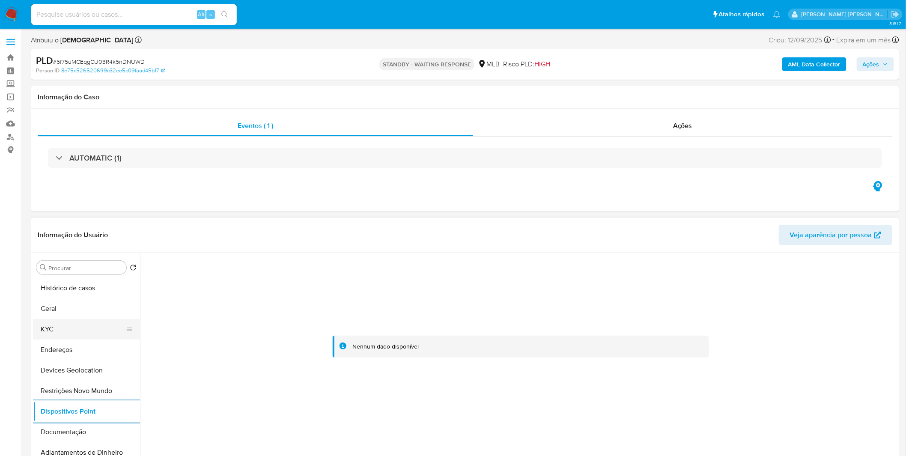
click at [87, 319] on button "KYC" at bounding box center [83, 329] width 100 height 21
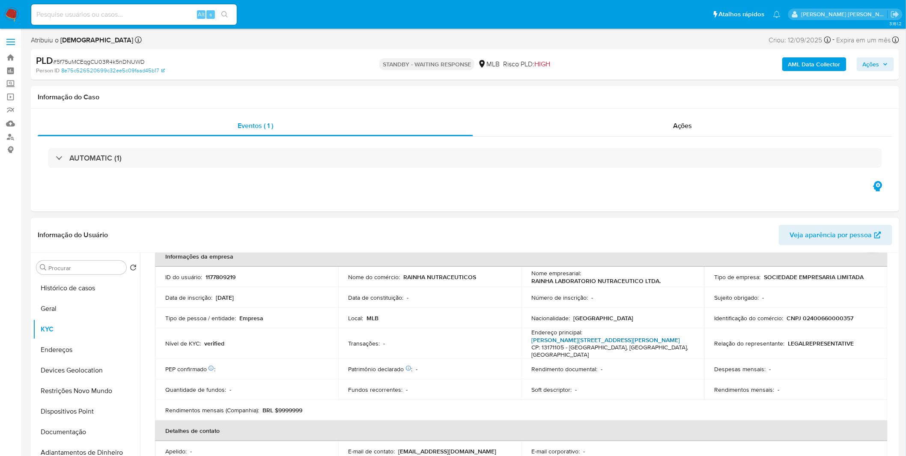
scroll to position [48, 0]
click at [619, 342] on link "Estrada Municipal Teodor Condiev 1005, Jardim Marchissolo" at bounding box center [605, 340] width 148 height 9
click at [58, 305] on button "Geral" at bounding box center [83, 308] width 100 height 21
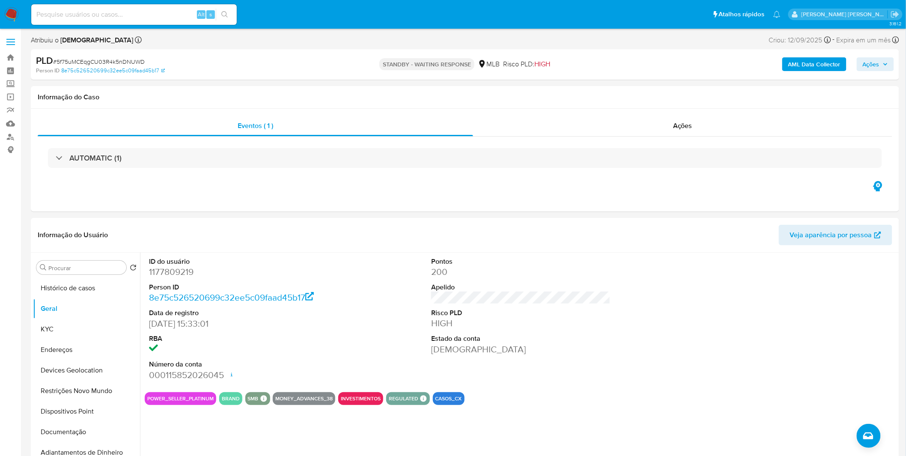
click at [163, 22] on div "Alt s" at bounding box center [133, 14] width 205 height 21
click at [163, 18] on input at bounding box center [133, 14] width 205 height 11
paste input "zhwl8u3isAgEaDa96DzBFtAM"
type input "zhwl8u3isAgEaDa96DzBFtAM"
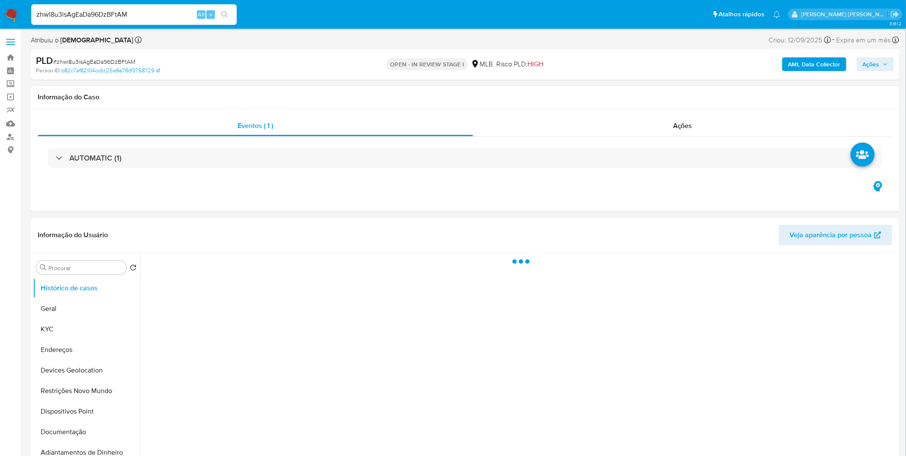
select select "10"
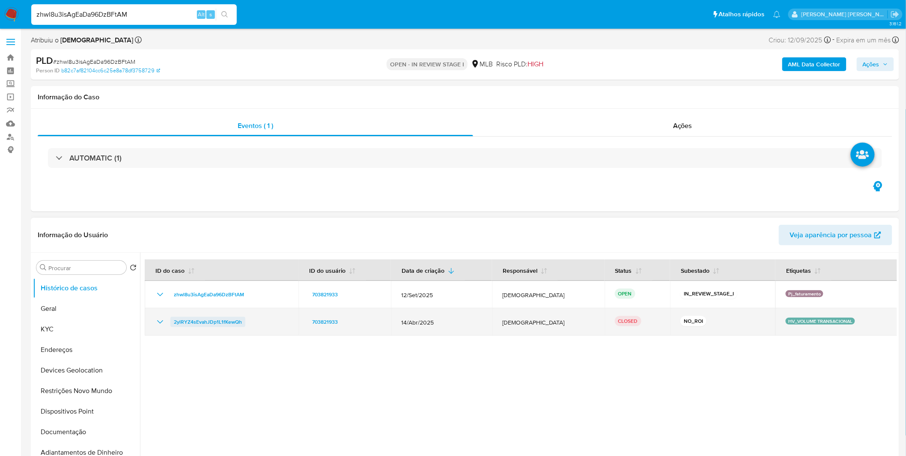
drag, startPoint x: 247, startPoint y: 324, endPoint x: 173, endPoint y: 321, distance: 73.7
click at [173, 321] on div "2ylRYZ4sEvahJDp1L1fKewQh" at bounding box center [221, 322] width 133 height 10
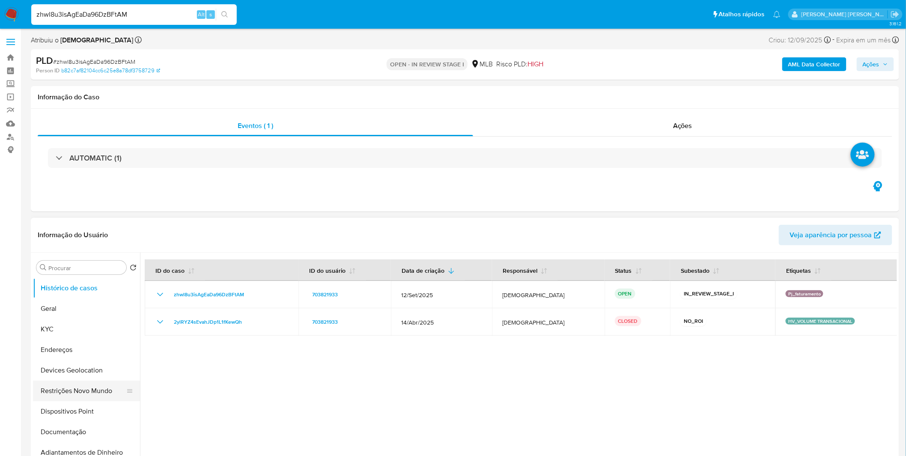
click at [87, 391] on button "Restrições Novo Mundo" at bounding box center [83, 390] width 100 height 21
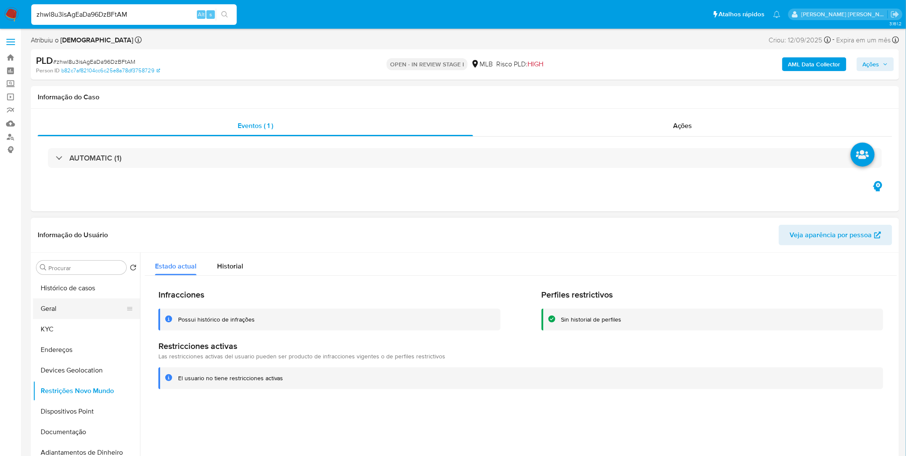
click at [97, 309] on button "Geral" at bounding box center [83, 308] width 100 height 21
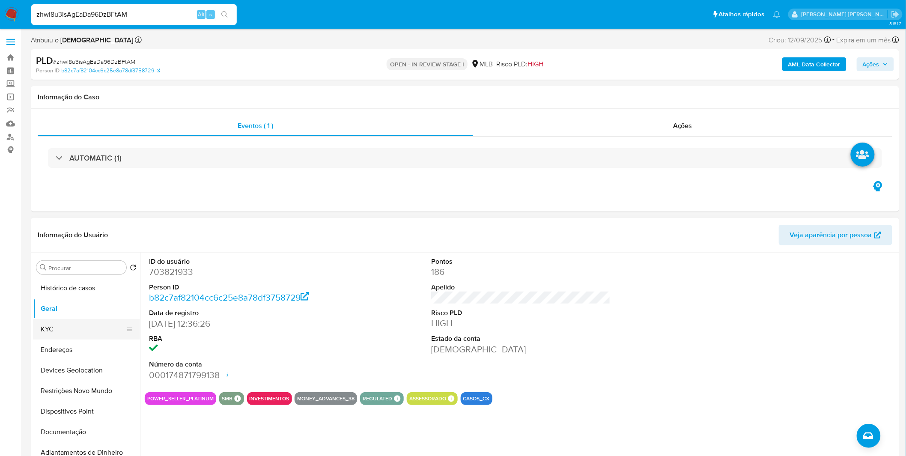
click at [86, 328] on button "KYC" at bounding box center [83, 329] width 100 height 21
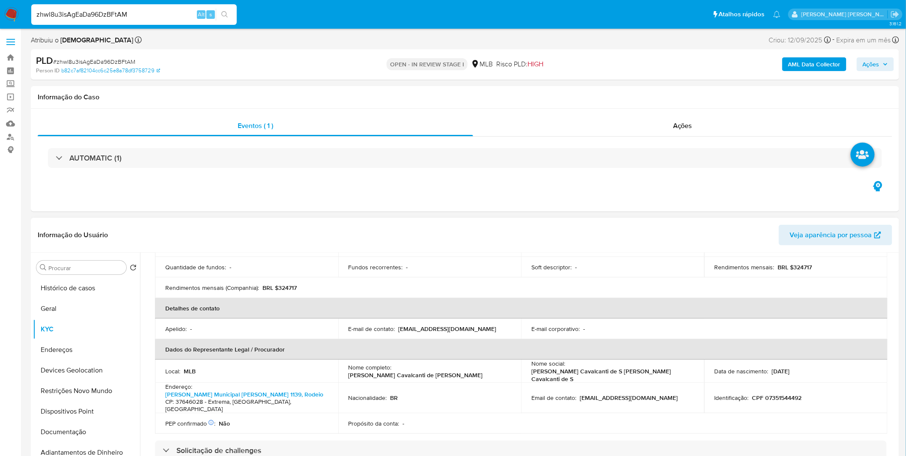
scroll to position [190, 0]
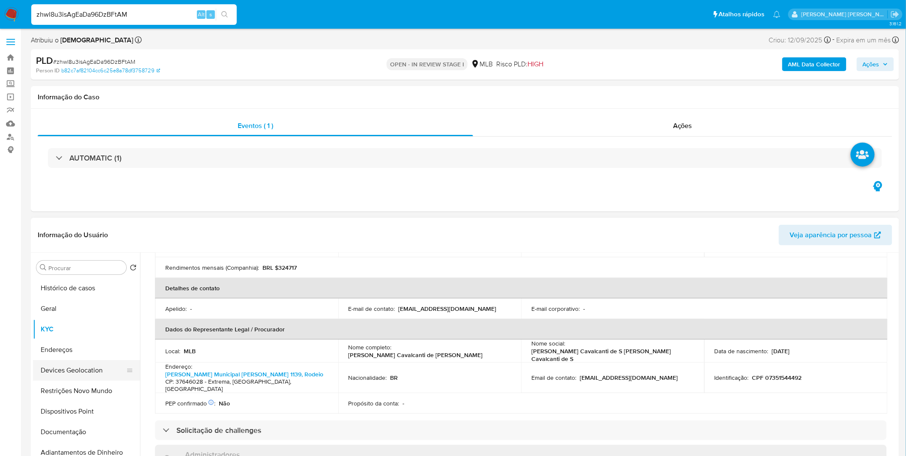
click at [105, 360] on button "Devices Geolocation" at bounding box center [83, 370] width 100 height 21
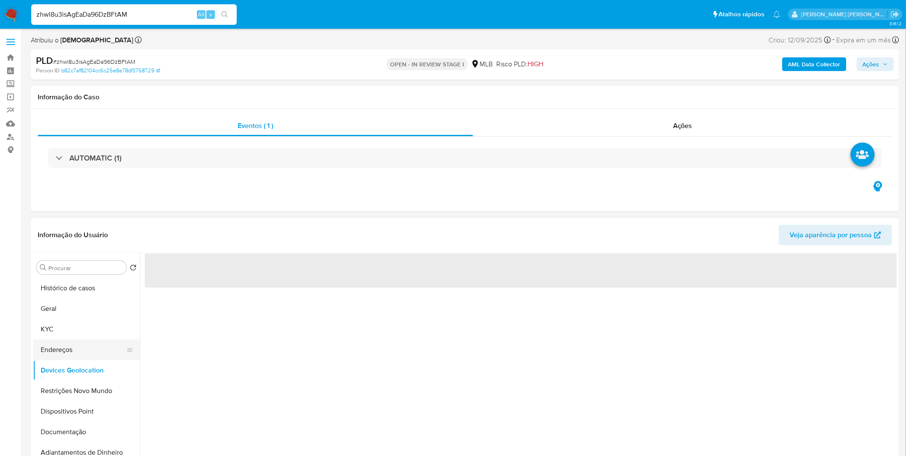
click at [103, 355] on button "Endereços" at bounding box center [83, 349] width 100 height 21
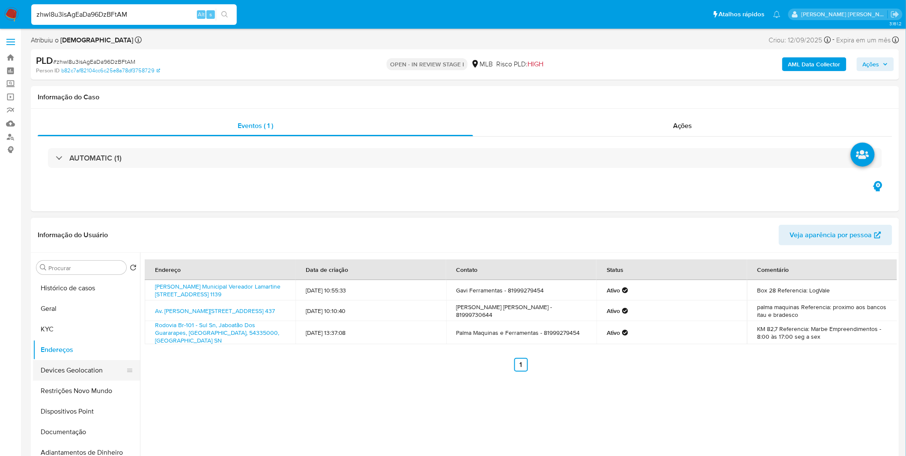
click at [91, 377] on button "Devices Geolocation" at bounding box center [83, 370] width 100 height 21
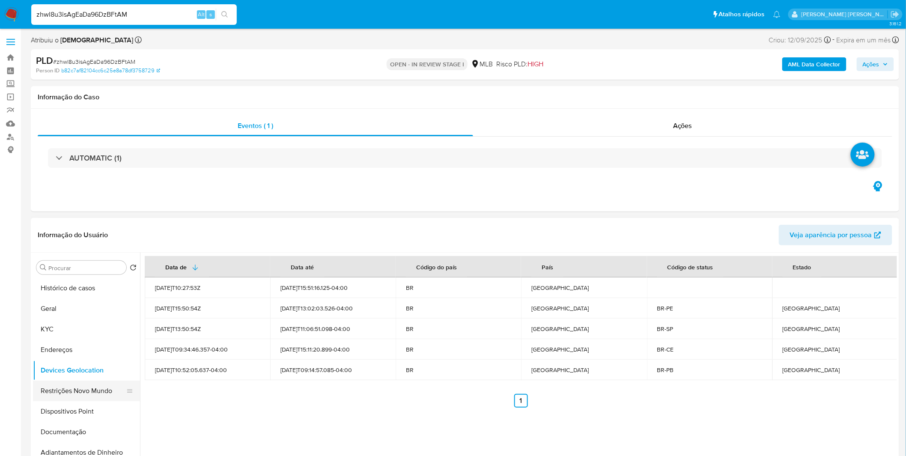
click at [69, 390] on button "Restrições Novo Mundo" at bounding box center [83, 390] width 100 height 21
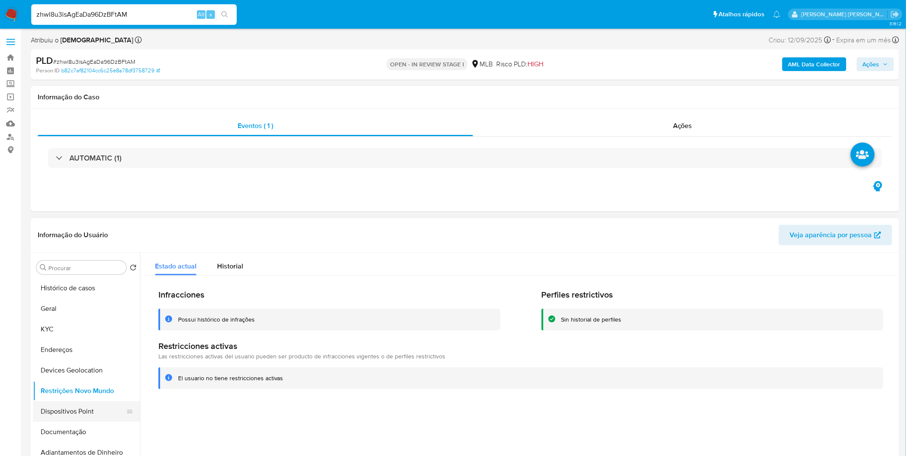
click at [117, 409] on button "Dispositivos Point" at bounding box center [83, 411] width 100 height 21
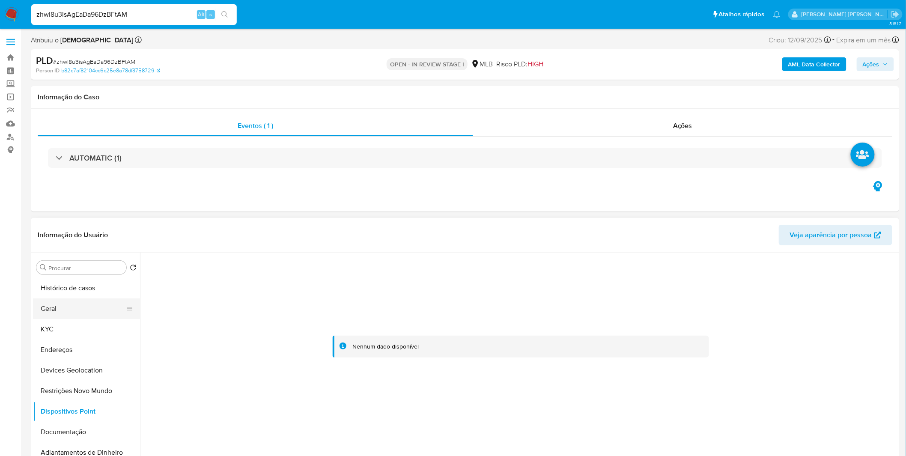
click at [84, 305] on button "Geral" at bounding box center [83, 308] width 100 height 21
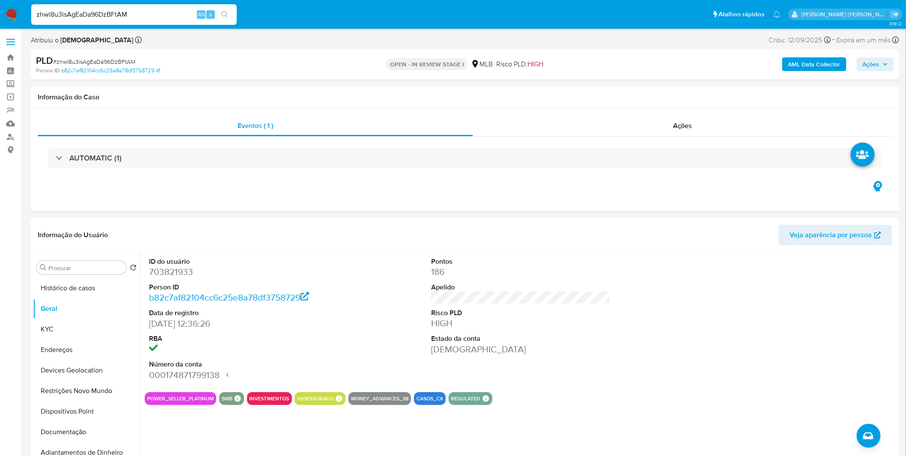
click at [133, 12] on input "zhwl8u3isAgEaDa96DzBFtAM" at bounding box center [133, 14] width 205 height 11
click at [133, 13] on input "zhwl8u3isAgEaDa96DzBFtAM" at bounding box center [133, 14] width 205 height 11
paste input "8HYCrnpYEoy1XNYfeyOj9cp6"
type input "8HYCrnpYEoy1XNYfeyOj9cp6"
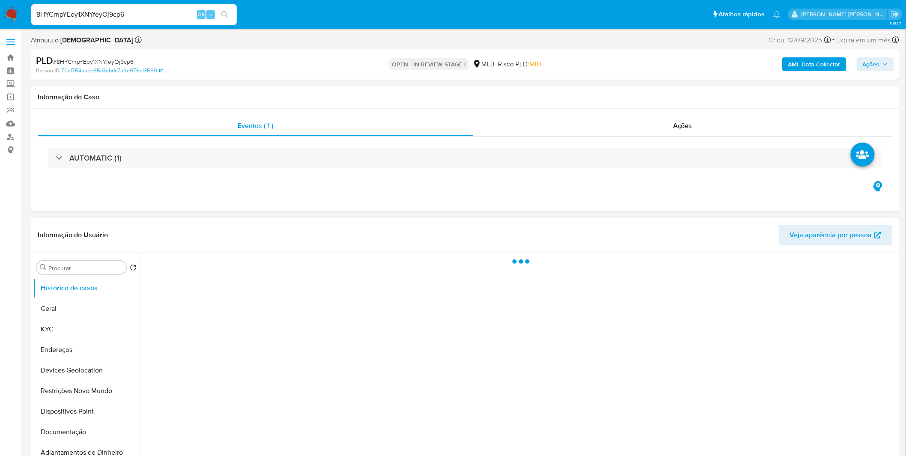
select select "10"
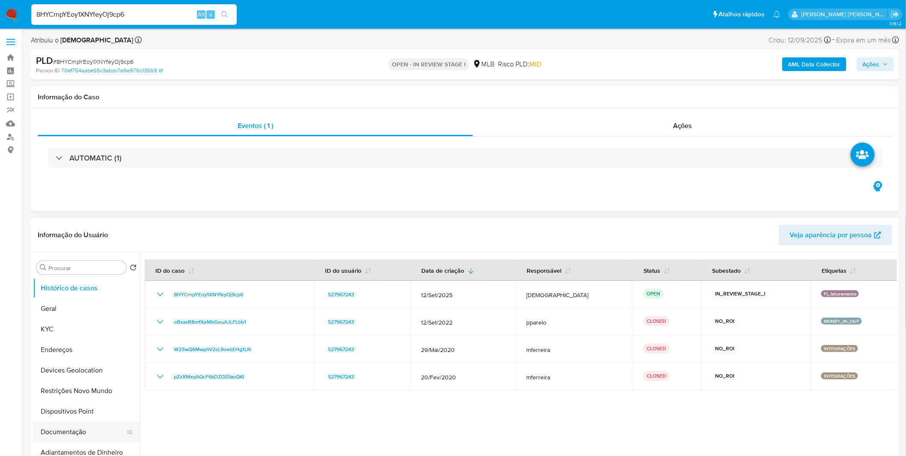
click at [78, 431] on button "Documentação" at bounding box center [83, 432] width 100 height 21
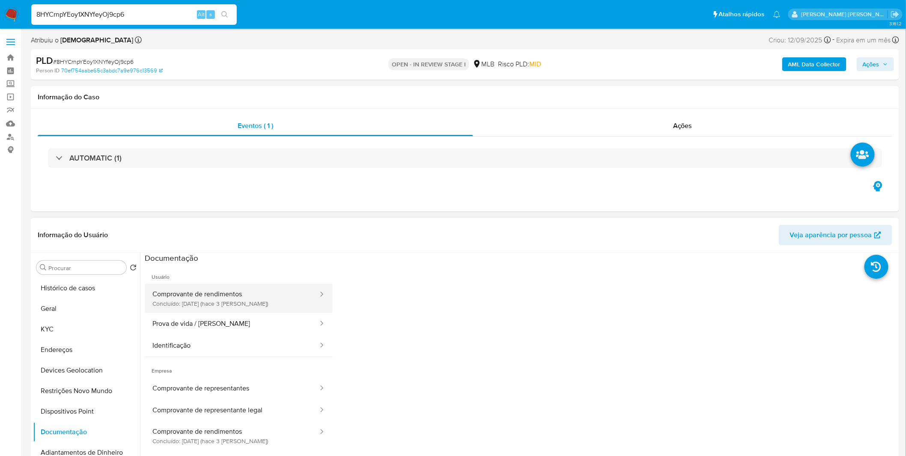
click at [192, 296] on button "Comprovante de rendimentos Concluído: 22/09/2025 (hace 3 días)" at bounding box center [232, 298] width 174 height 29
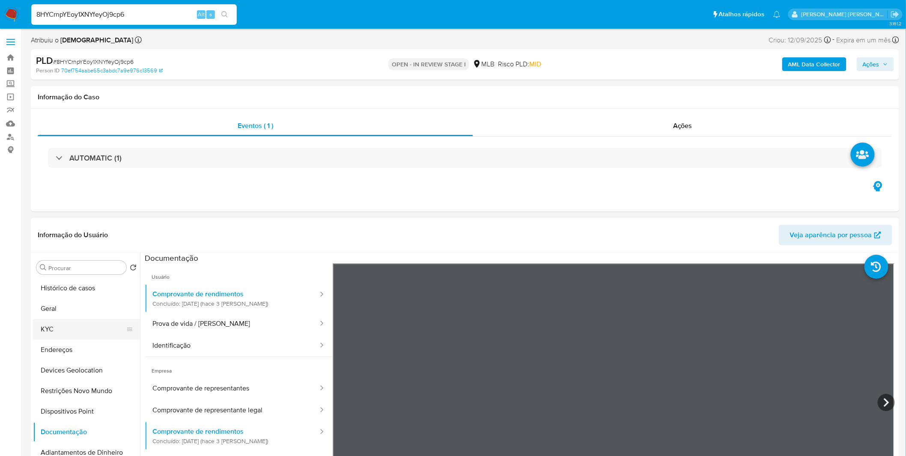
click at [92, 319] on button "KYC" at bounding box center [83, 329] width 100 height 21
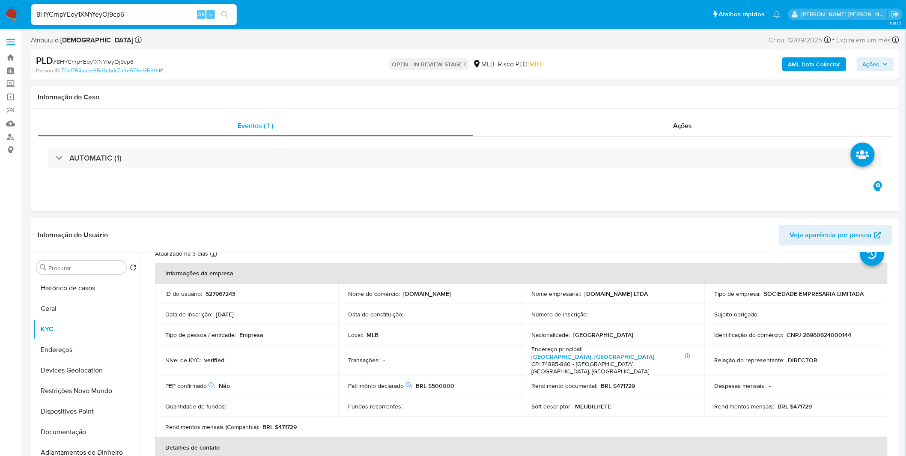
scroll to position [48, 0]
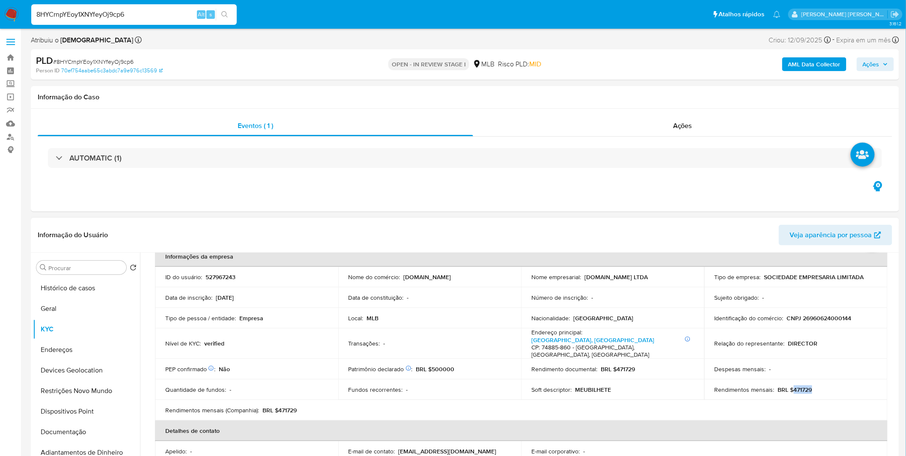
drag, startPoint x: 815, startPoint y: 386, endPoint x: 790, endPoint y: 389, distance: 25.9
click at [790, 389] on div "Rendimentos mensais : BRL $471729" at bounding box center [795, 390] width 163 height 8
copy p "471729"
click at [65, 302] on button "Geral" at bounding box center [83, 308] width 100 height 21
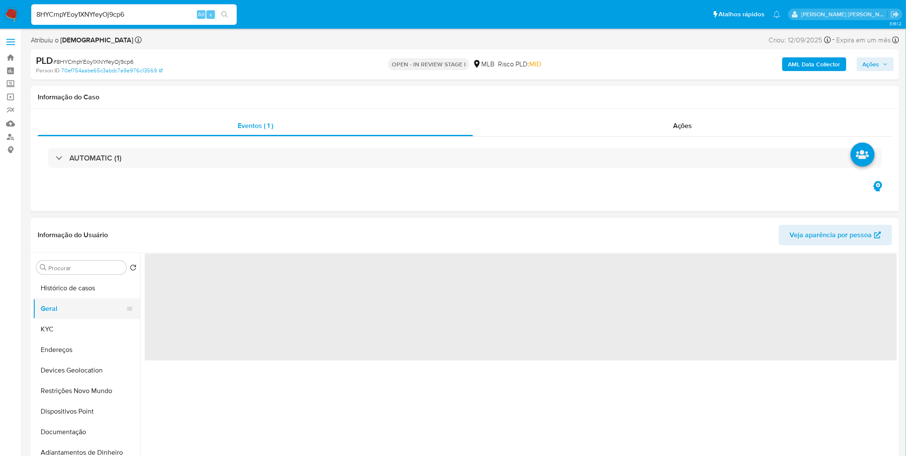
scroll to position [0, 0]
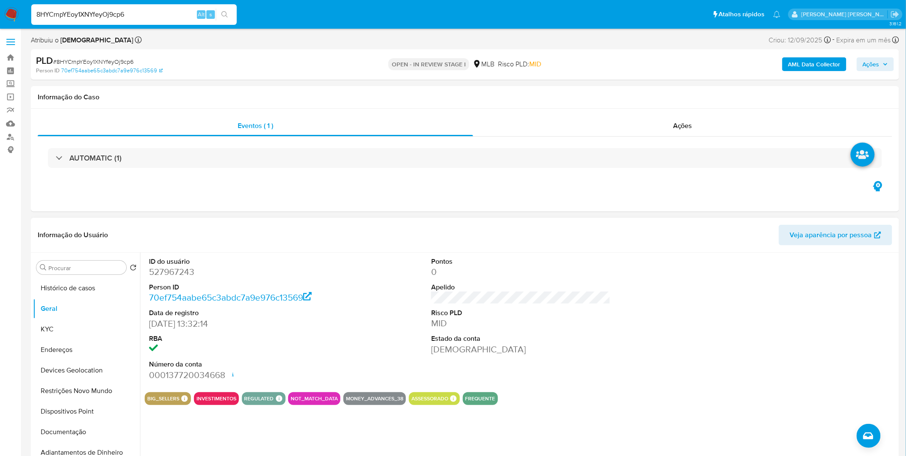
click at [207, 431] on div "ID do usuário 527967243 Person ID 70ef754aabe65c3abdc7a9e976c13569 Data de regi…" at bounding box center [518, 361] width 757 height 219
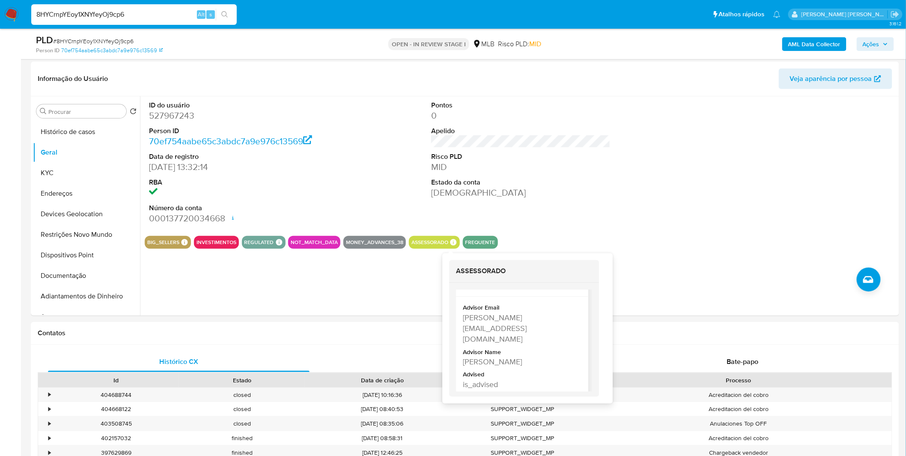
scroll to position [143, 0]
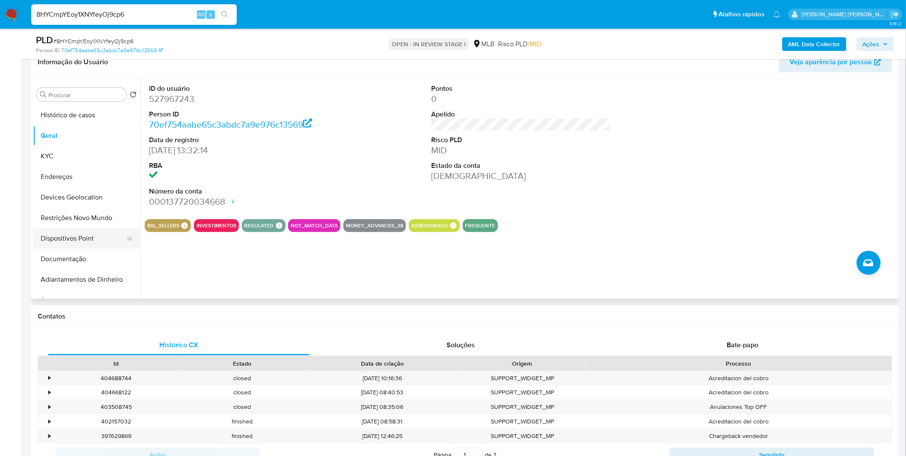
click at [124, 248] on button "Dispositivos Point" at bounding box center [83, 238] width 100 height 21
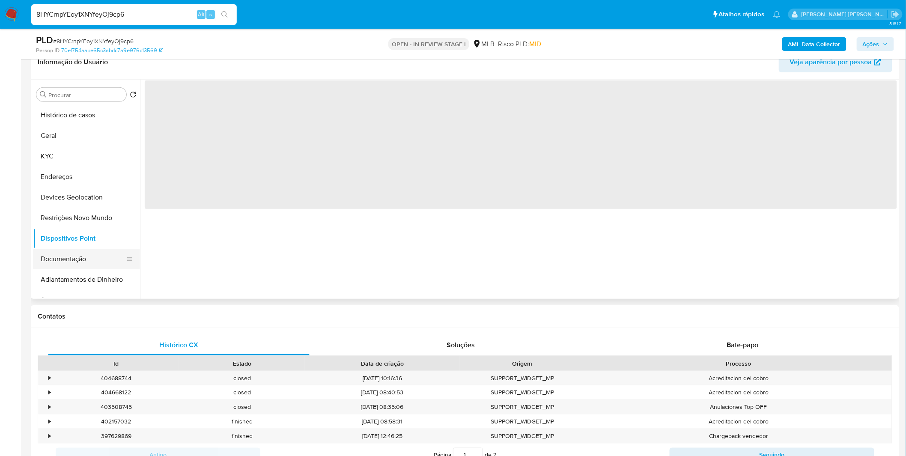
click at [119, 253] on button "Documentação" at bounding box center [83, 259] width 100 height 21
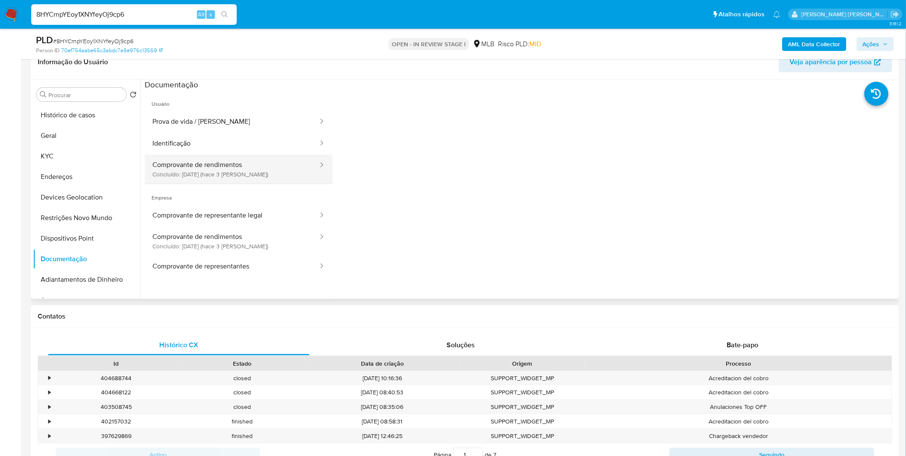
click at [199, 173] on button "Comprovante de rendimentos Concluído: 22/09/2025 (hace 3 días)" at bounding box center [232, 168] width 174 height 29
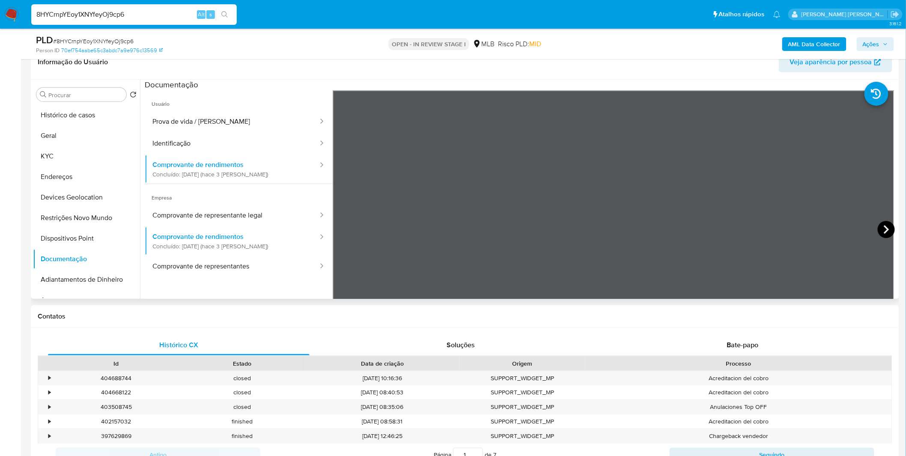
click at [888, 229] on icon at bounding box center [885, 229] width 17 height 17
click at [78, 125] on button "Geral" at bounding box center [83, 135] width 100 height 21
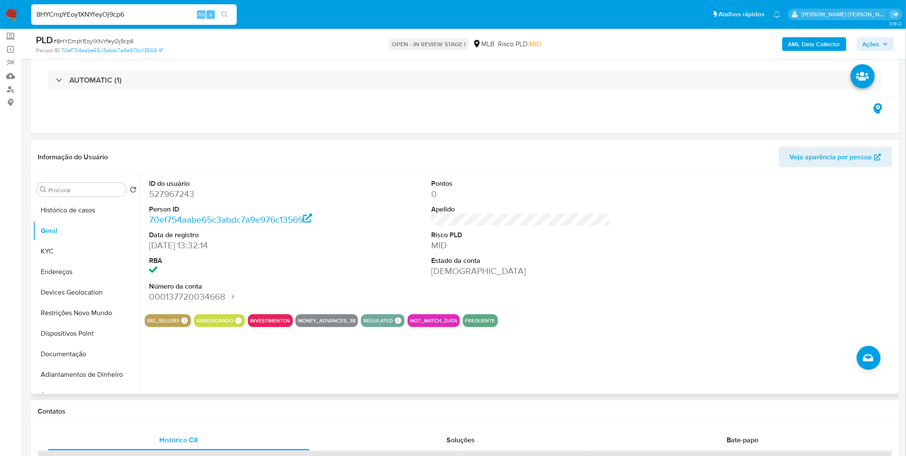
scroll to position [0, 0]
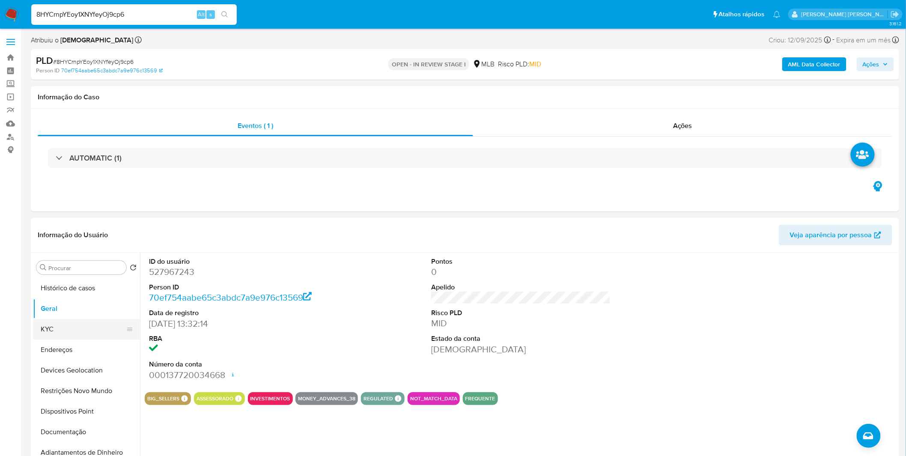
click at [74, 328] on button "KYC" at bounding box center [83, 329] width 100 height 21
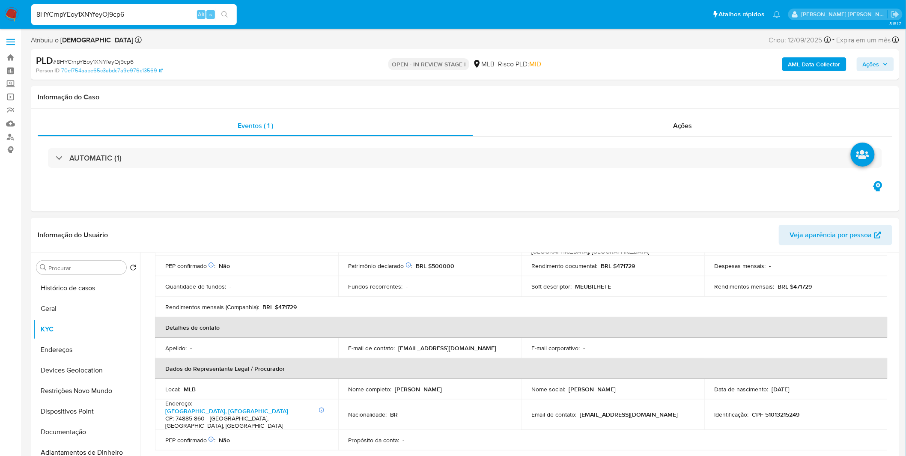
scroll to position [190, 0]
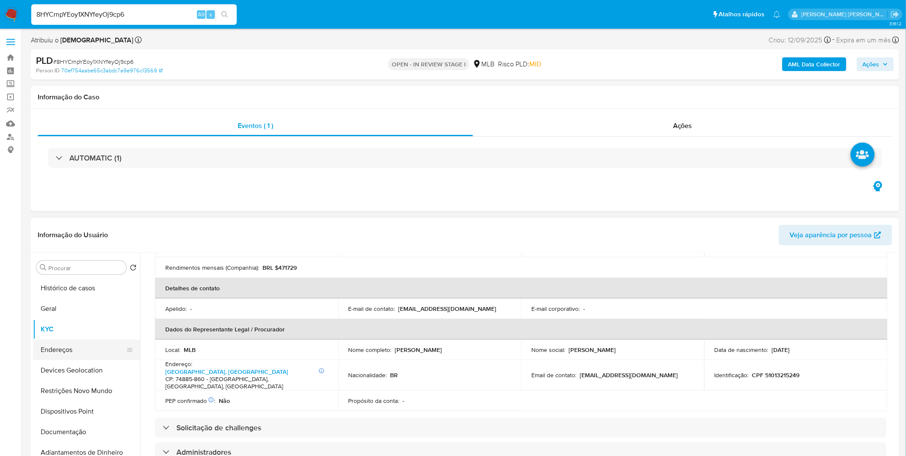
click at [82, 356] on button "Endereços" at bounding box center [83, 349] width 100 height 21
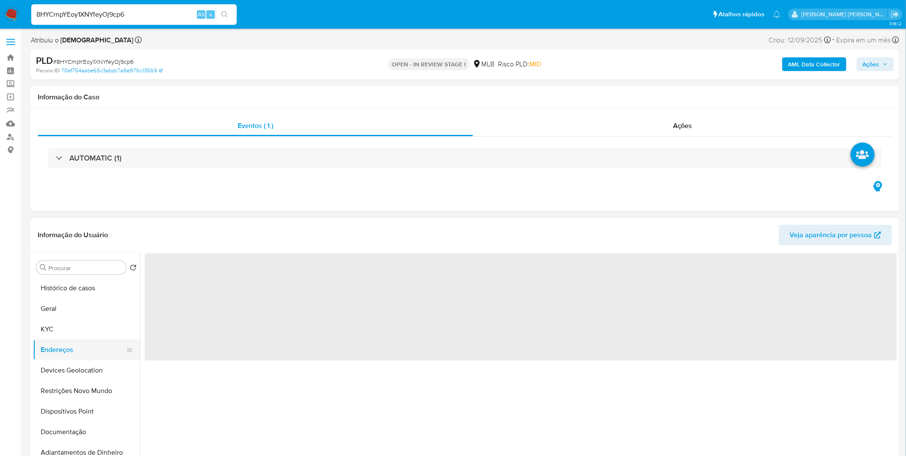
scroll to position [0, 0]
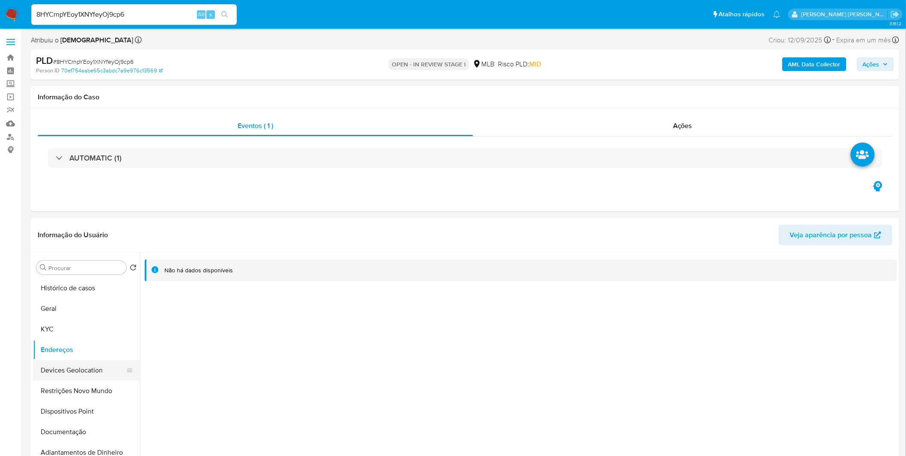
click at [79, 368] on button "Devices Geolocation" at bounding box center [83, 370] width 100 height 21
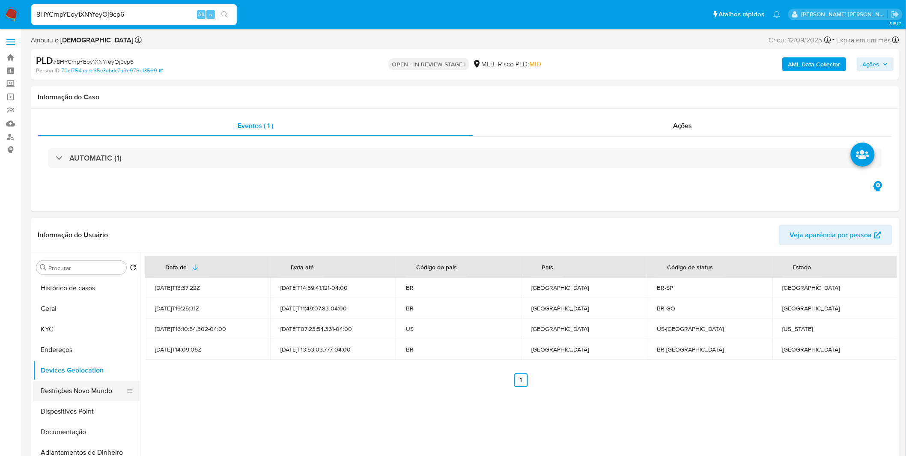
click at [84, 382] on button "Restrições Novo Mundo" at bounding box center [83, 390] width 100 height 21
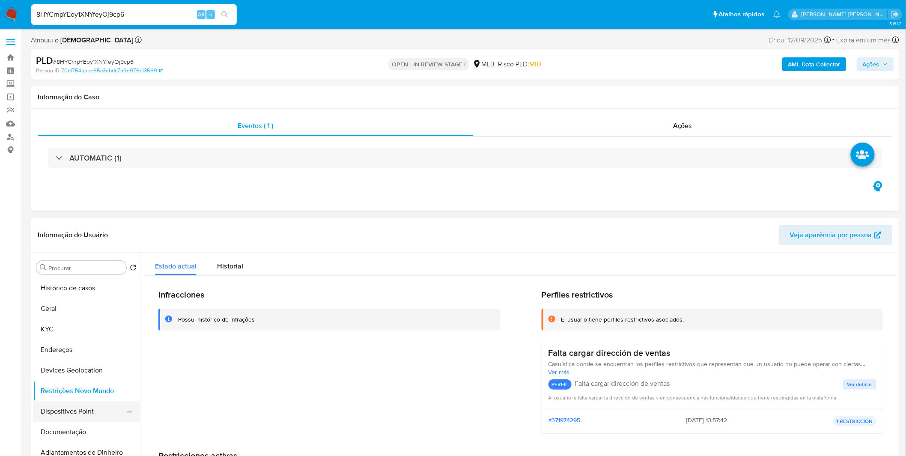
click at [80, 408] on button "Dispositivos Point" at bounding box center [83, 411] width 100 height 21
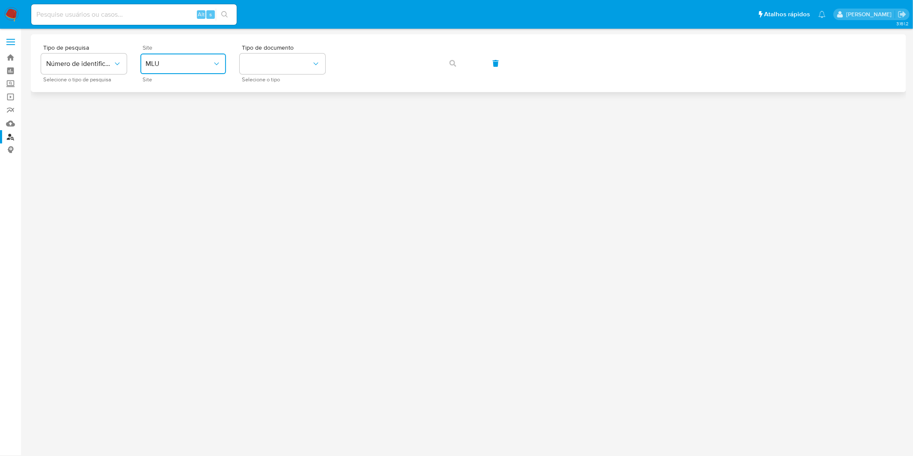
click at [189, 63] on span "MLU" at bounding box center [178, 63] width 67 height 9
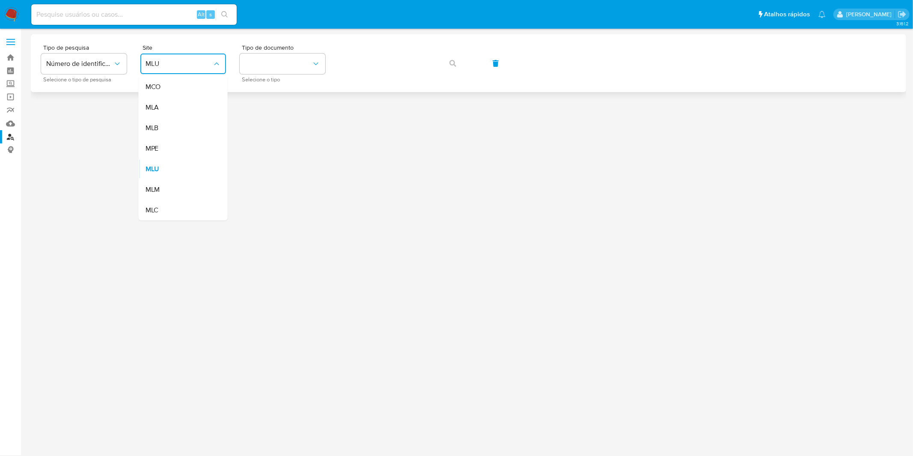
drag, startPoint x: 183, startPoint y: 124, endPoint x: 215, endPoint y: 87, distance: 49.1
click at [183, 123] on div "MLB" at bounding box center [180, 128] width 70 height 21
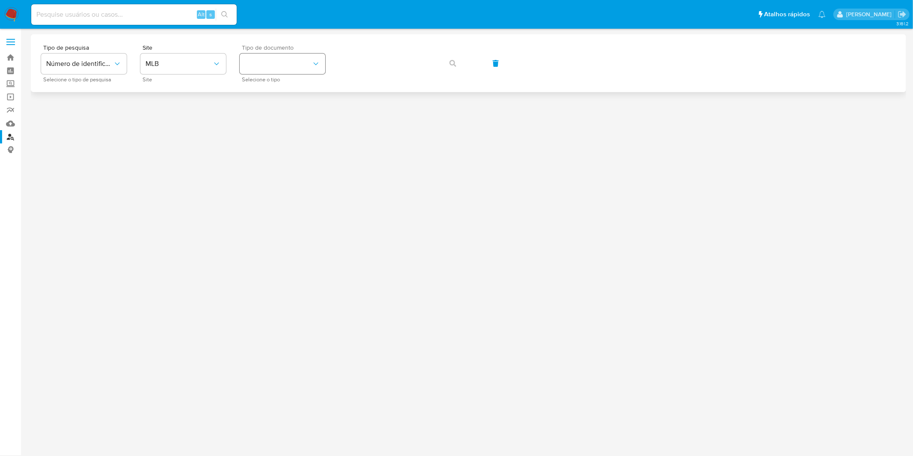
click at [239, 60] on div "Tipo de pesquisa Número de identificação Selecione o tipo de pesquisa Site MLB …" at bounding box center [468, 63] width 855 height 37
click at [255, 65] on button "identificationType" at bounding box center [283, 63] width 86 height 21
click at [270, 116] on div "CPF CPF" at bounding box center [280, 120] width 70 height 29
click at [464, 67] on button "button" at bounding box center [452, 63] width 29 height 21
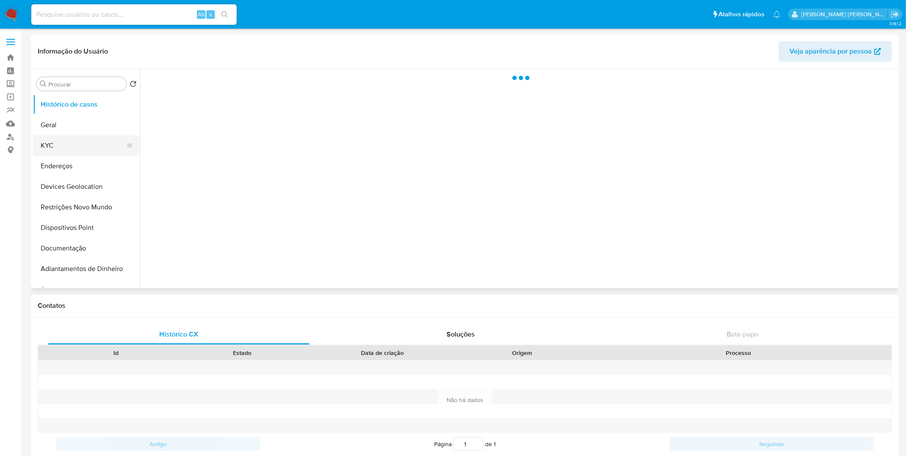
click at [74, 148] on button "KYC" at bounding box center [83, 145] width 100 height 21
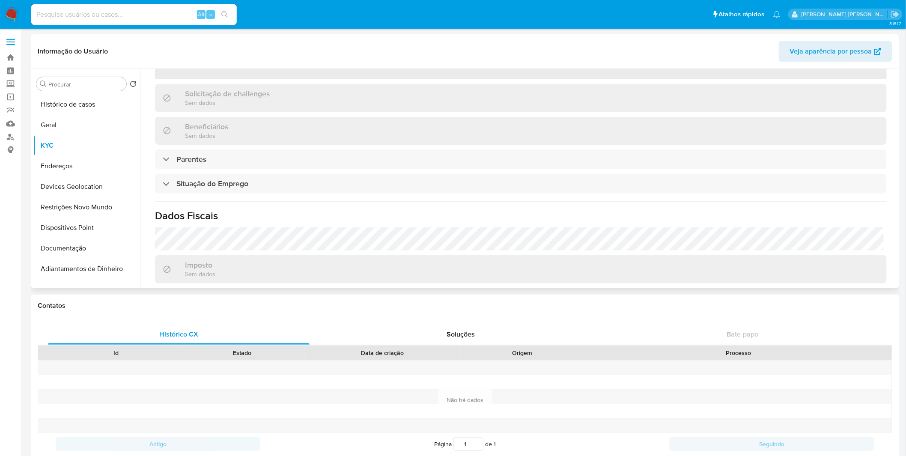
scroll to position [224, 0]
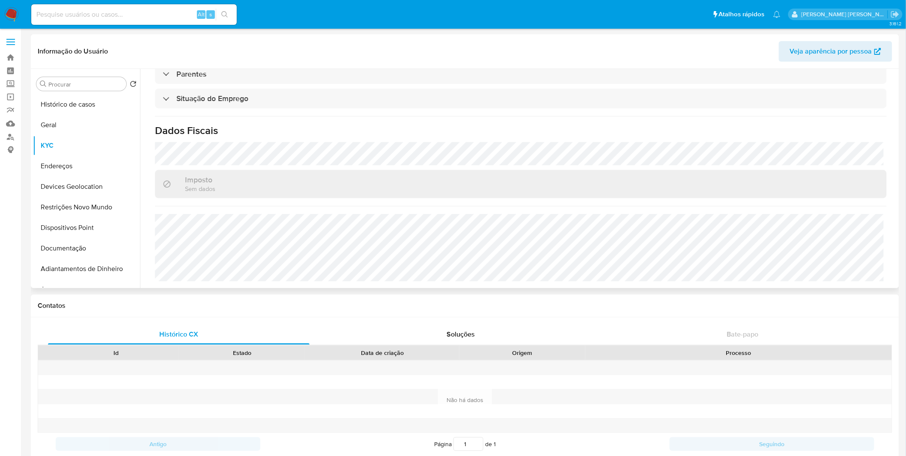
select select "10"
